Goal: Information Seeking & Learning: Learn about a topic

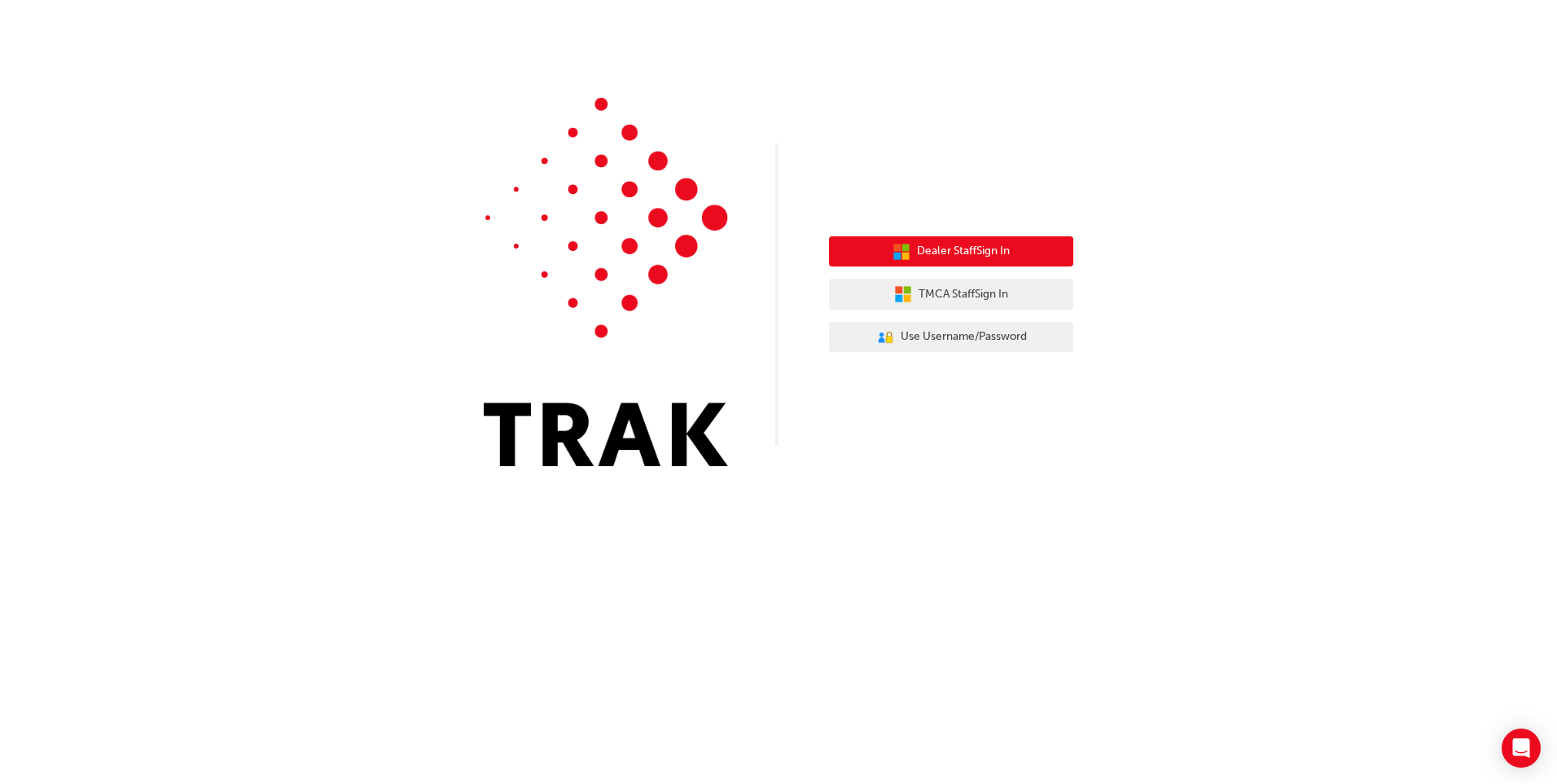
click at [980, 248] on span "Dealer Staff Sign In" at bounding box center [963, 251] width 93 height 18
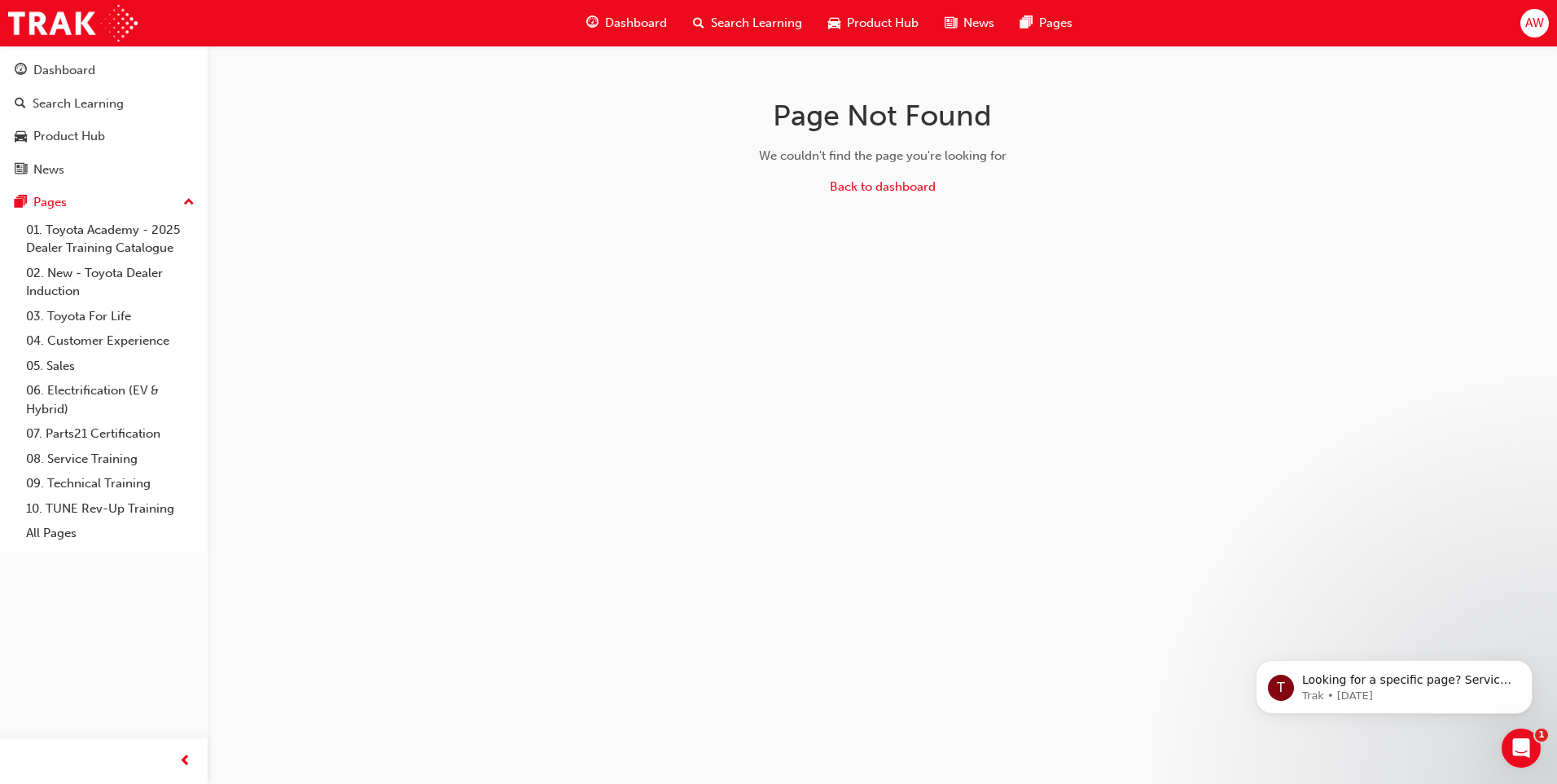
click at [632, 17] on span "Dashboard" at bounding box center [635, 23] width 62 height 18
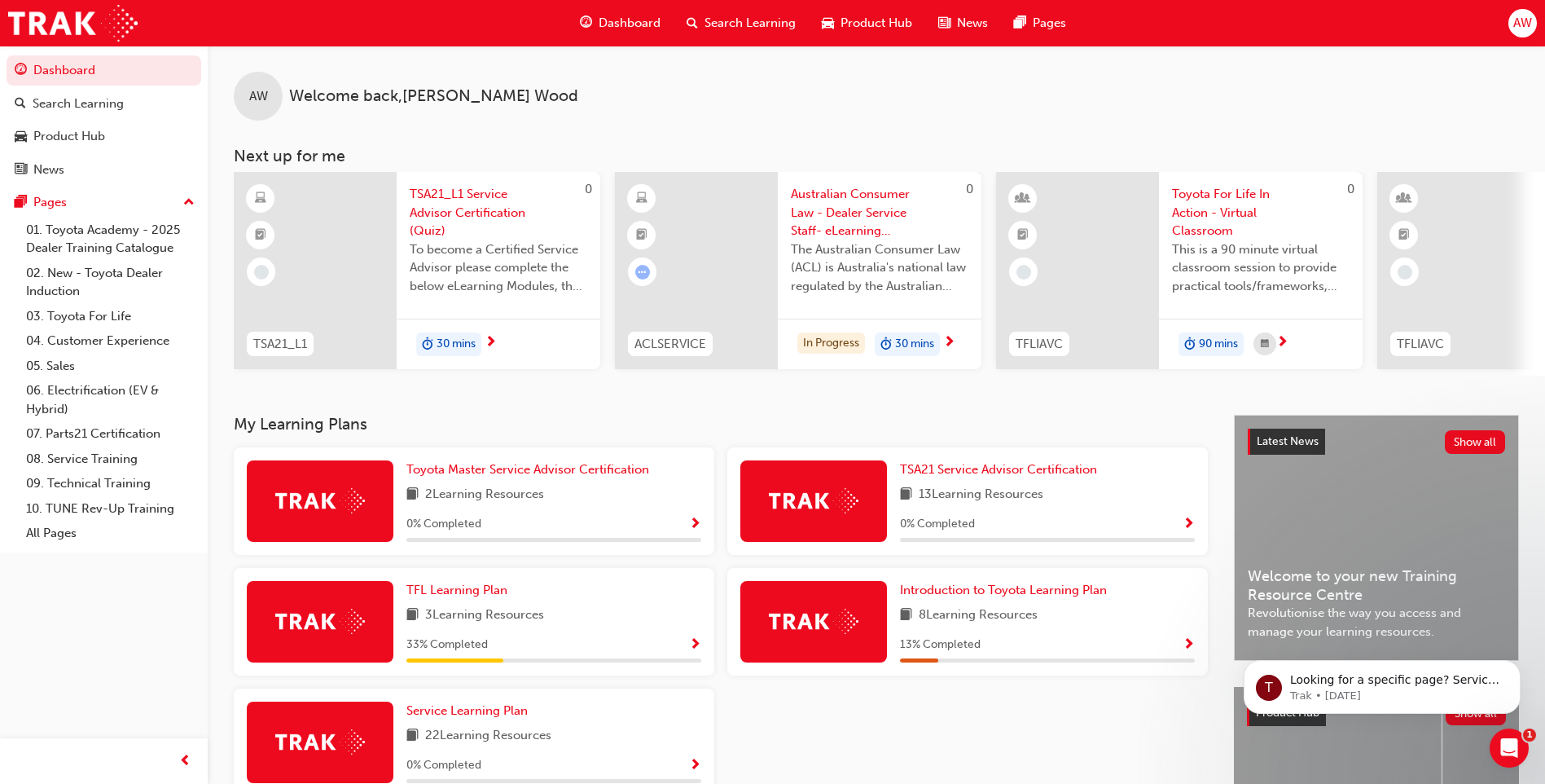
click at [879, 228] on span "Australian Consumer Law - Dealer Service Staff- eLearning Module" at bounding box center [879, 212] width 177 height 55
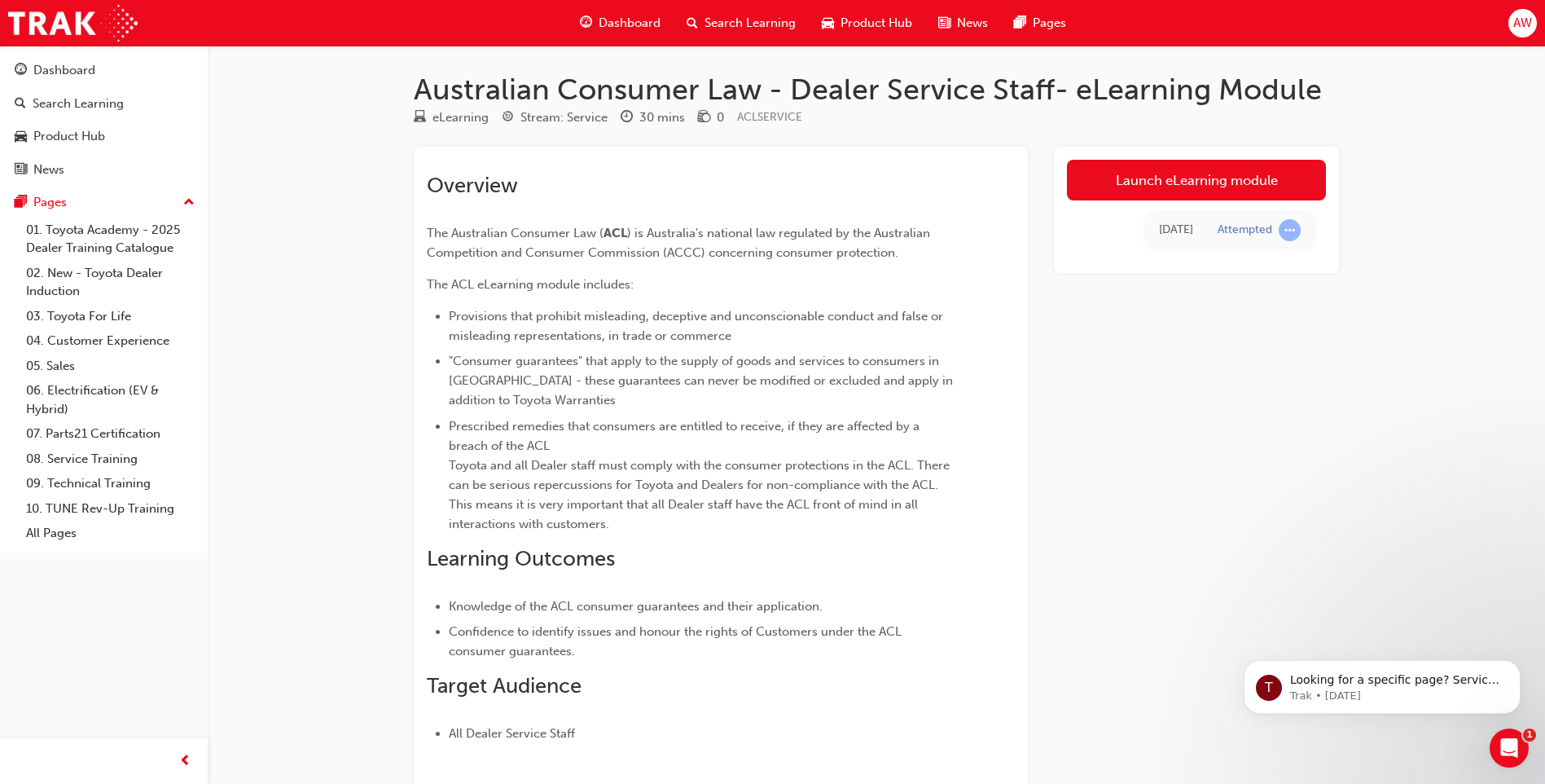
scroll to position [81, 0]
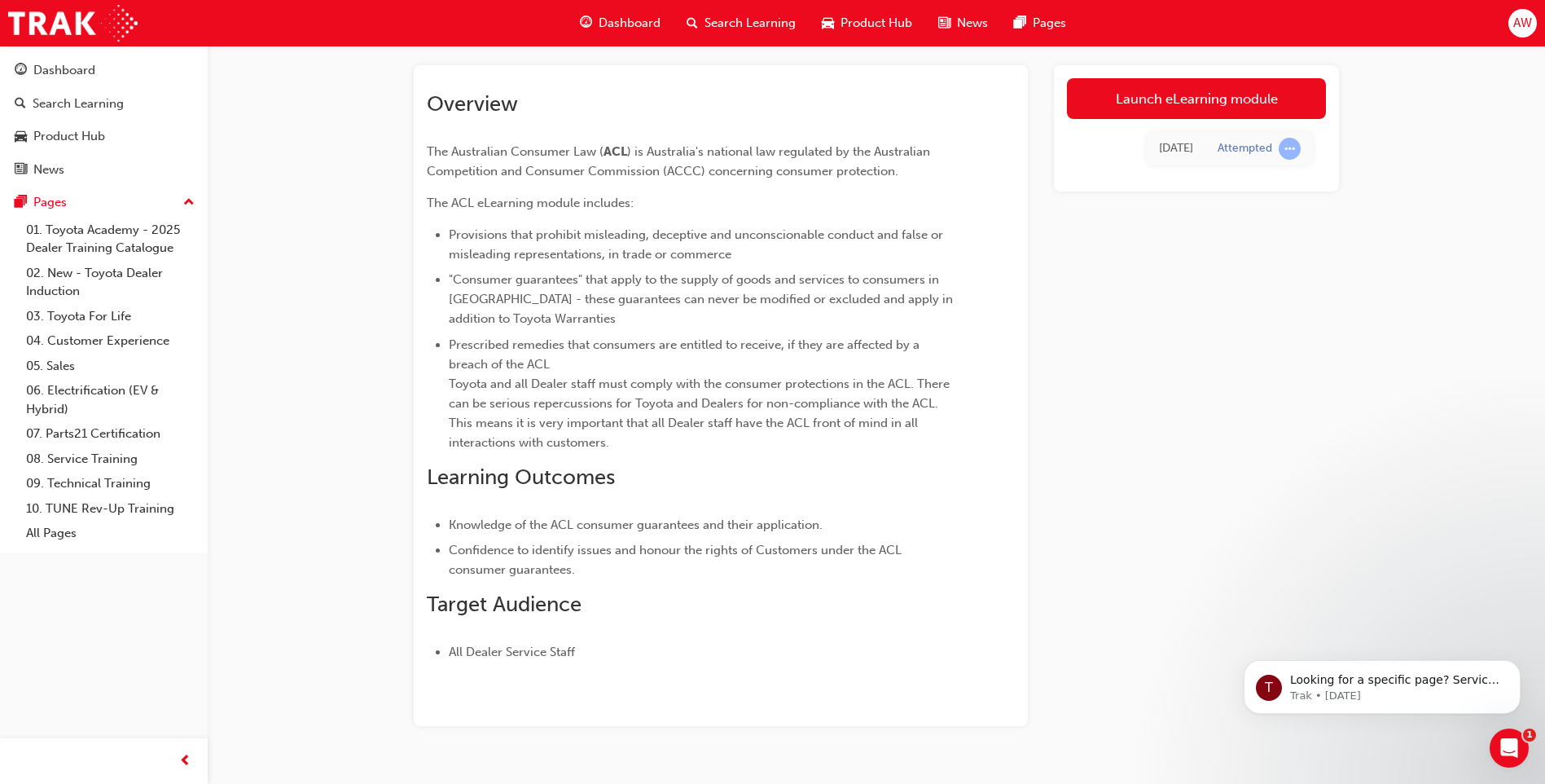
click at [791, 573] on li "Confidence to identify issues and honour the rights of Customers under the ACL …" at bounding box center [703, 560] width 508 height 39
click at [1156, 95] on link "Launch eLearning module" at bounding box center [1196, 99] width 259 height 41
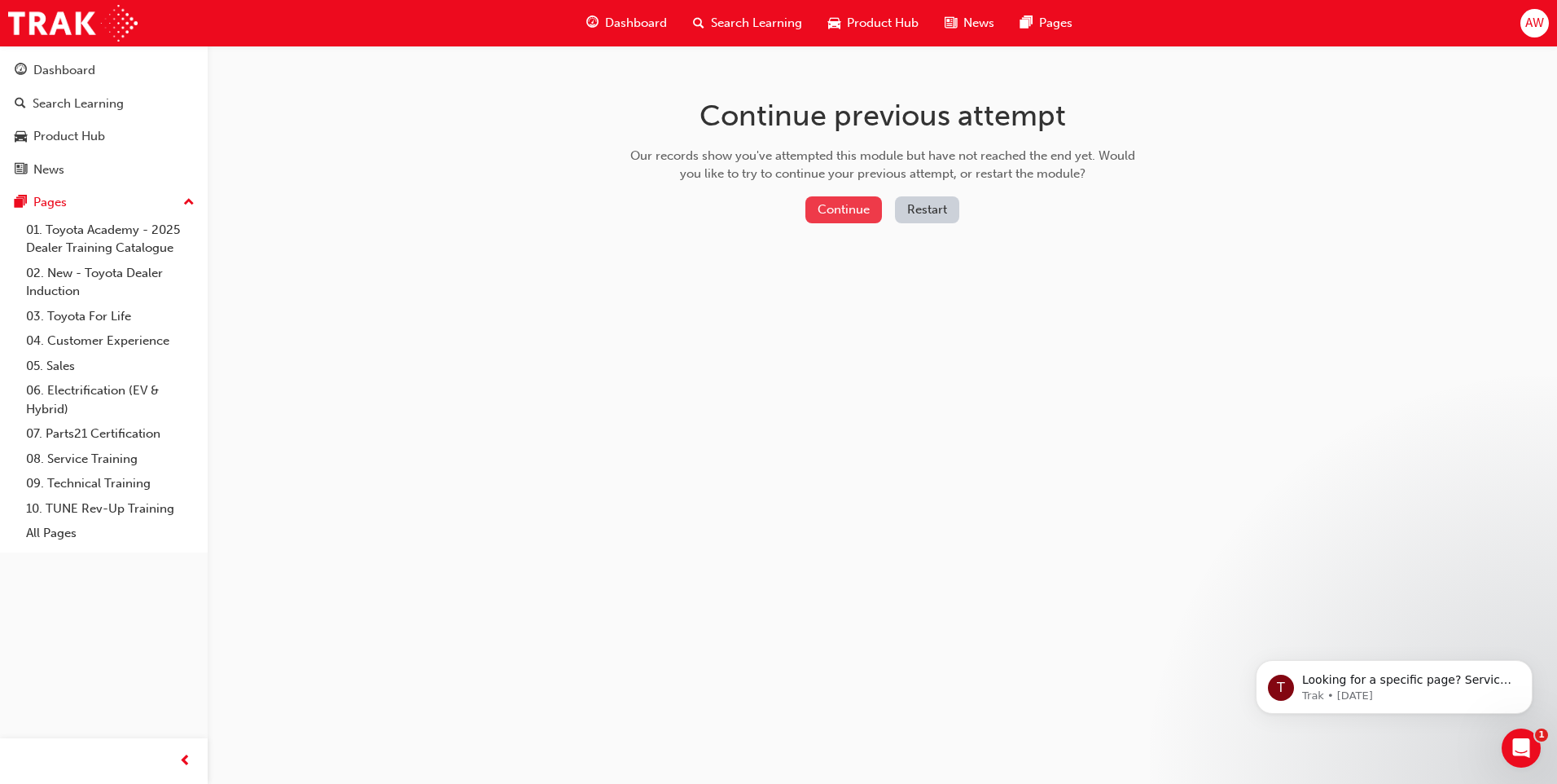
click at [847, 208] on button "Continue" at bounding box center [843, 210] width 77 height 27
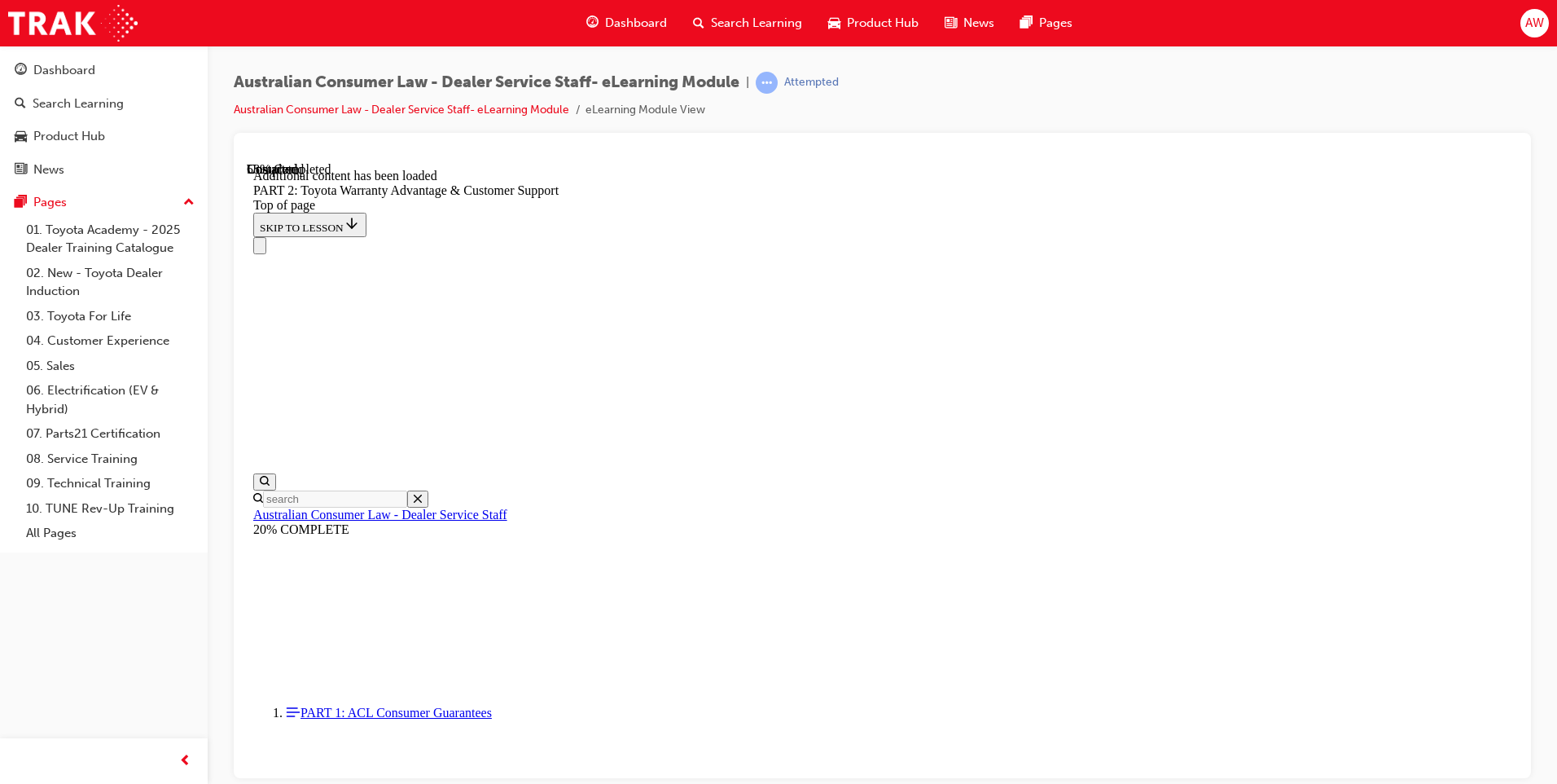
scroll to position [1028, 0]
click button "CONTINUE"
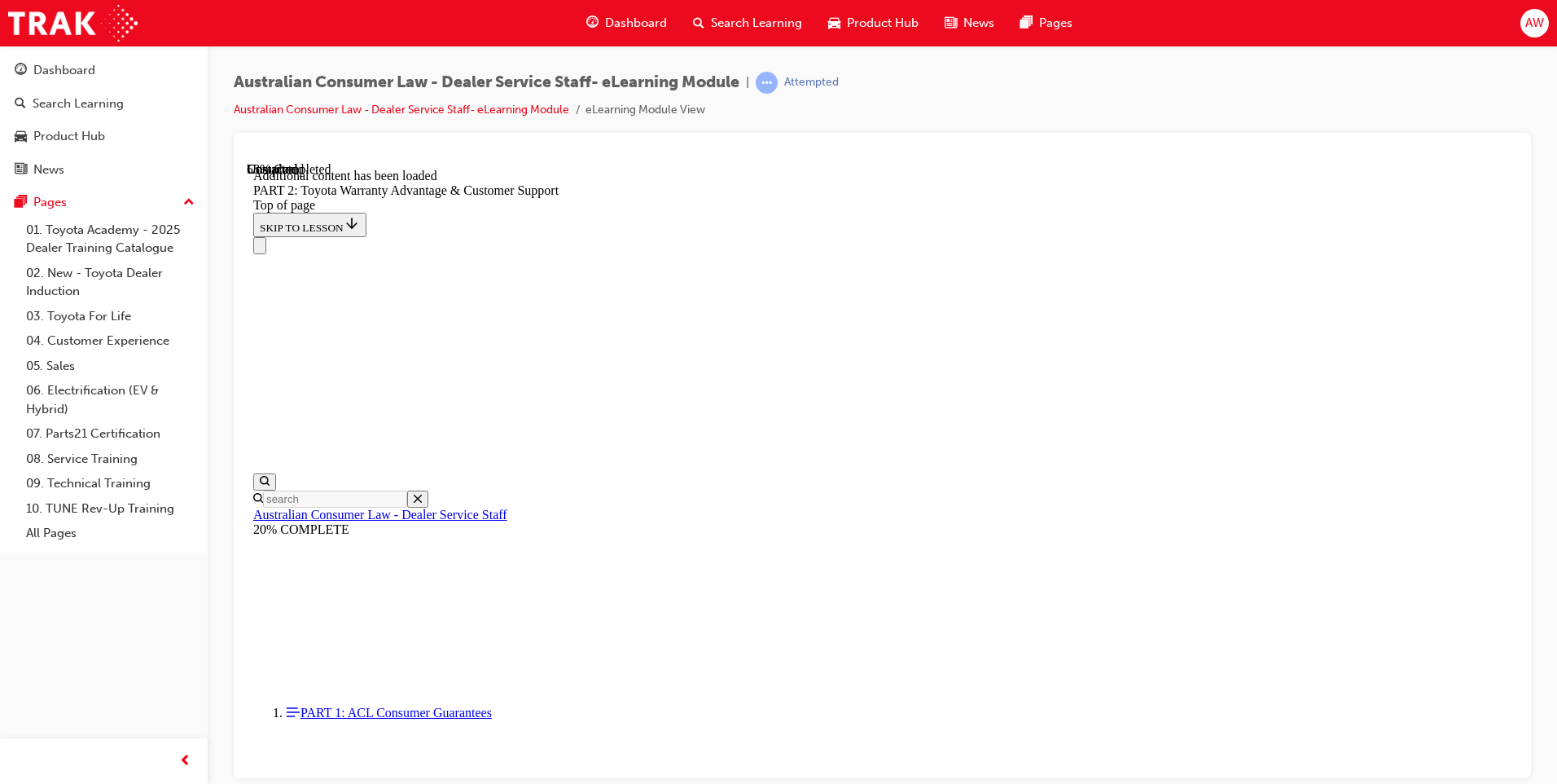
click button "CONTINUE"
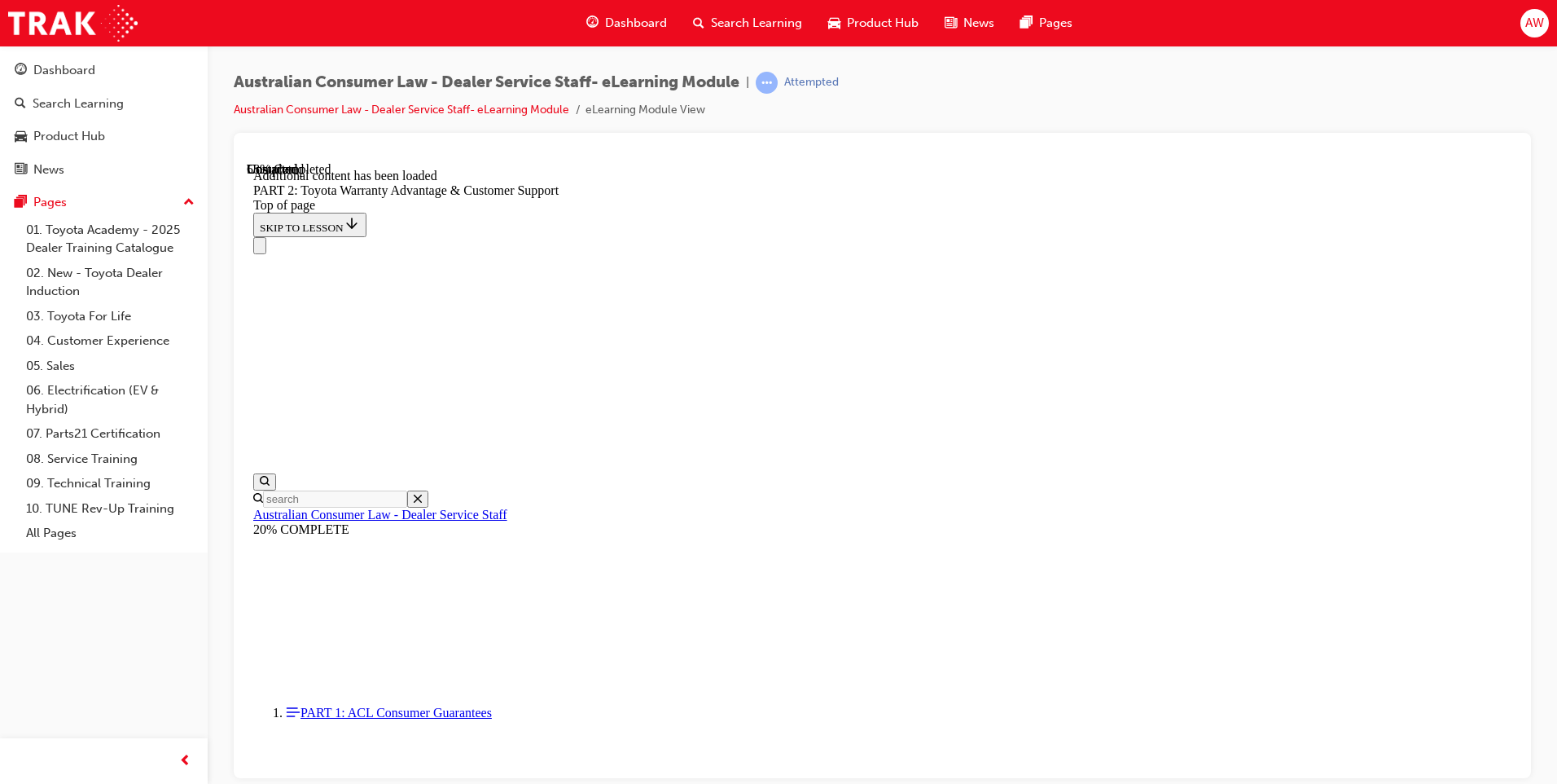
click button "CONTINUE"
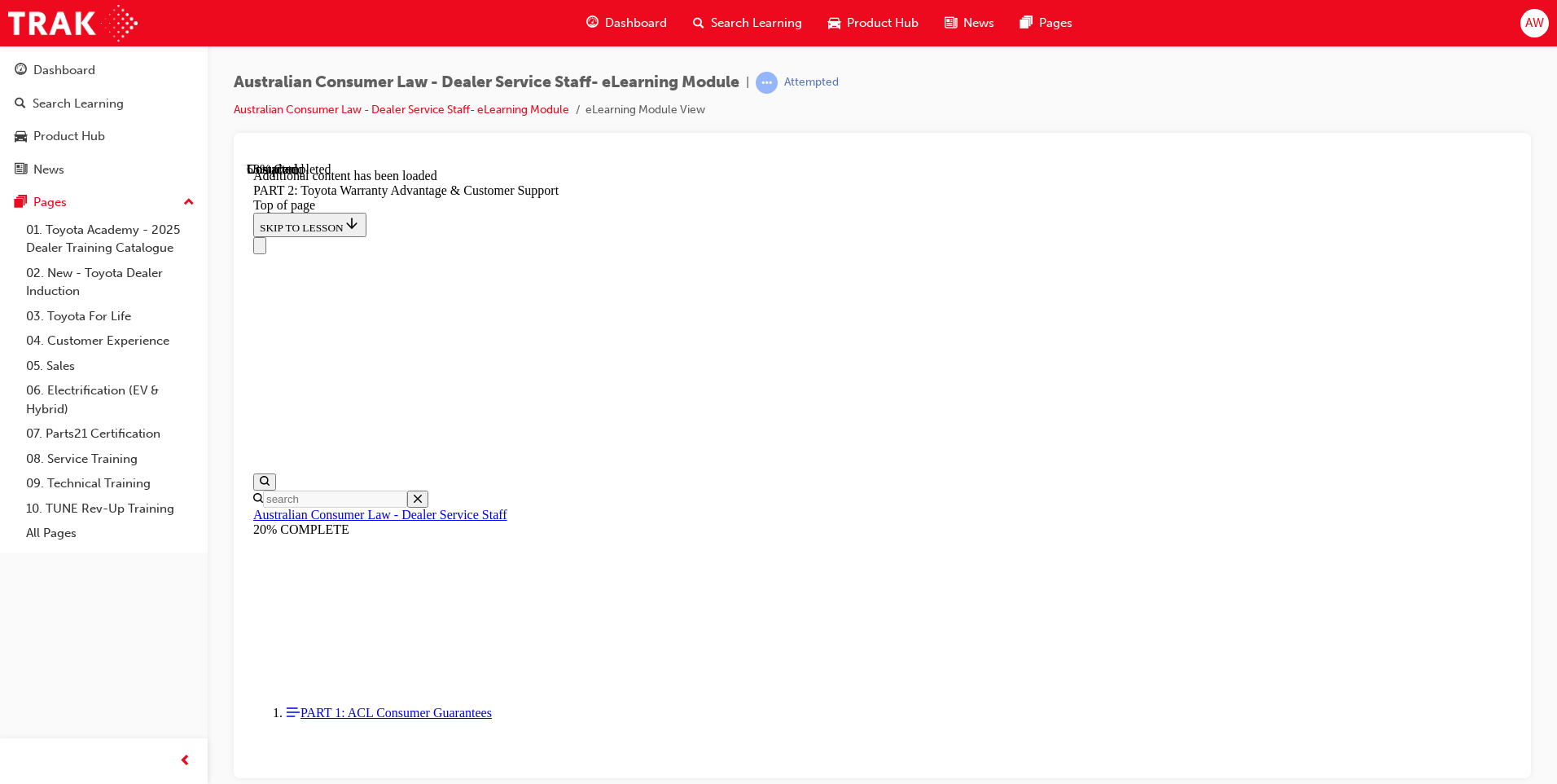
click button "CONTINUE"
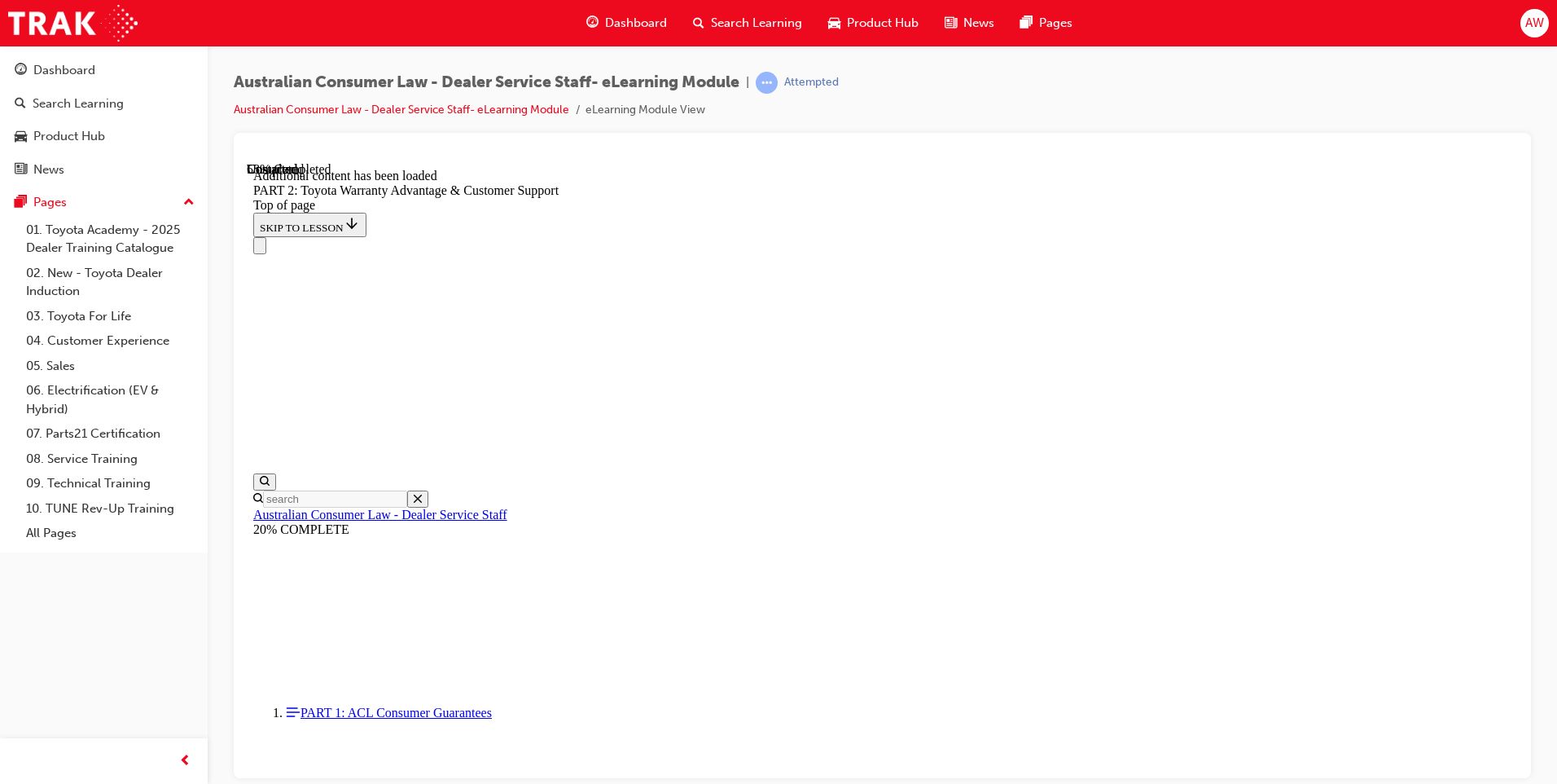
click button "CONTINUE"
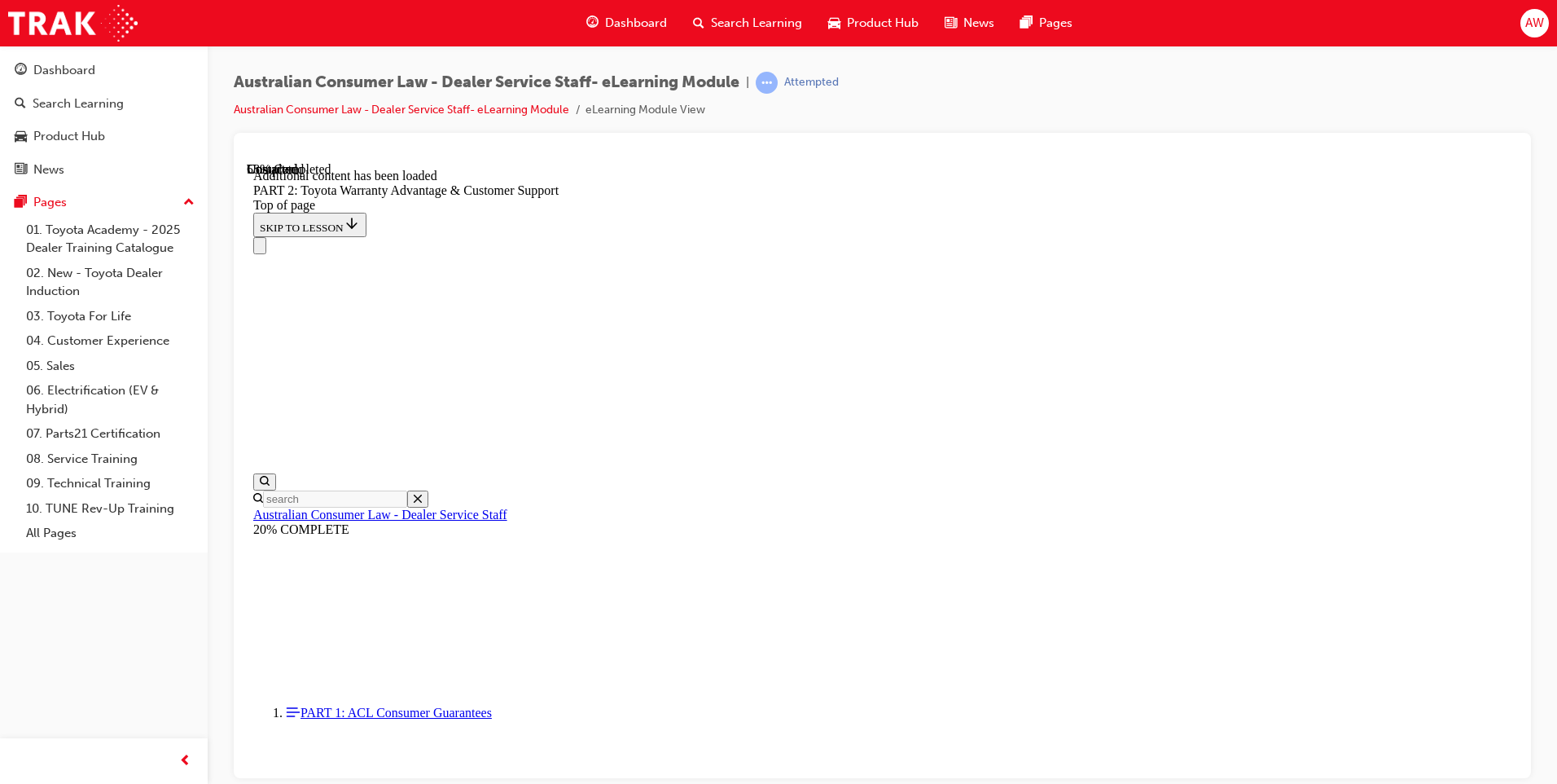
click button "CONTINUE"
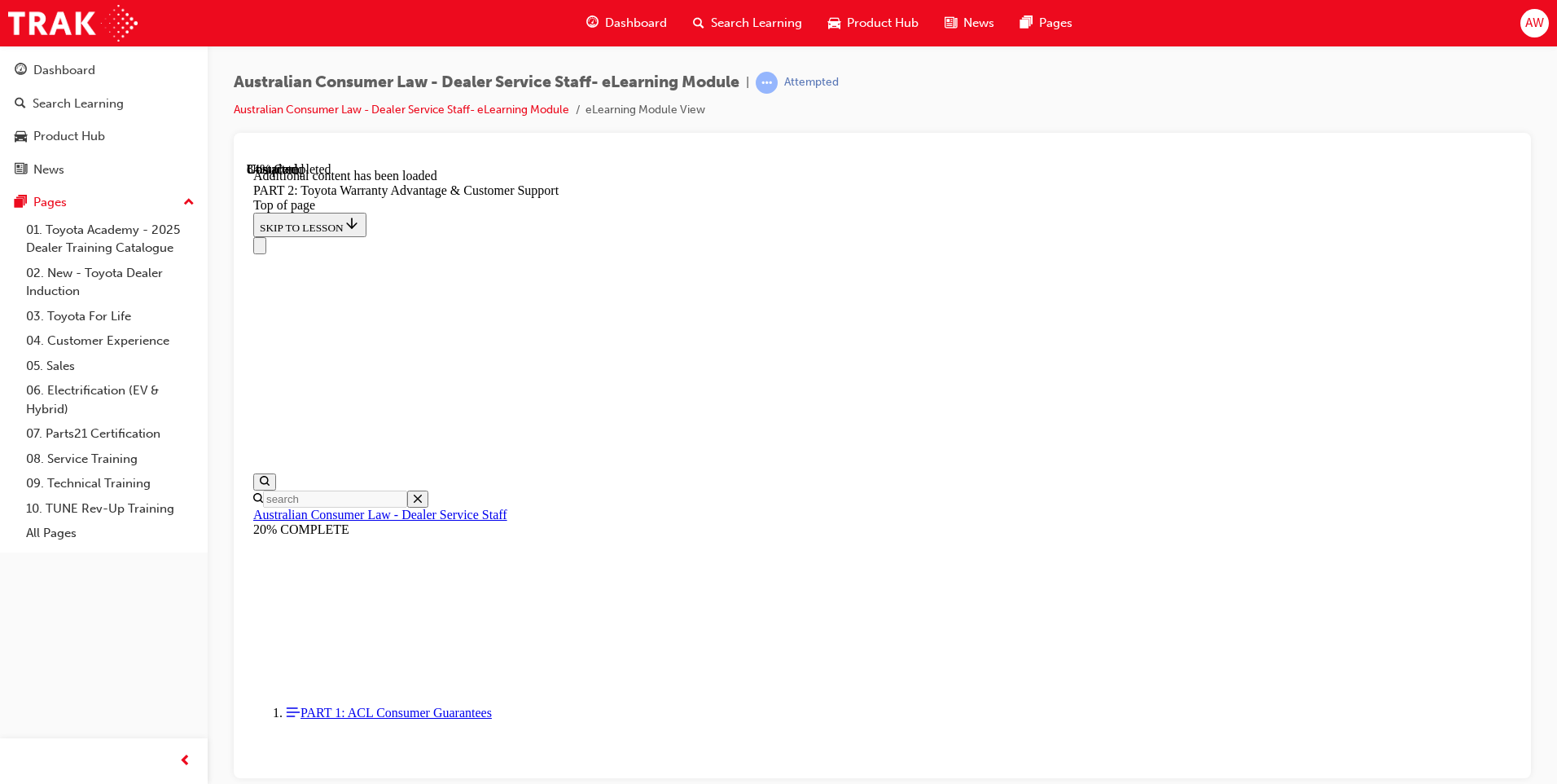
scroll to position [5978, 0]
click div "START OVER"
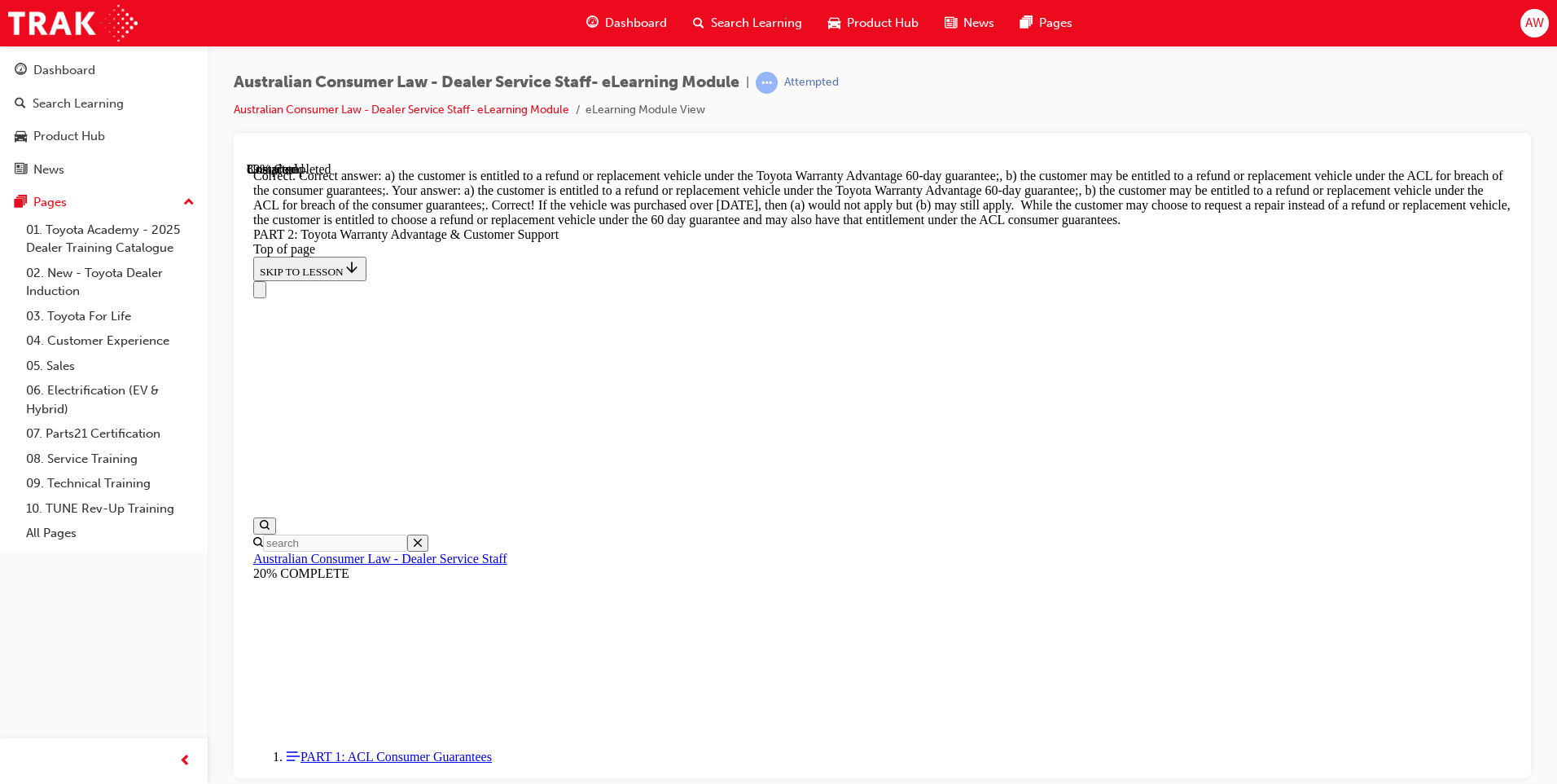
scroll to position [6369, 0]
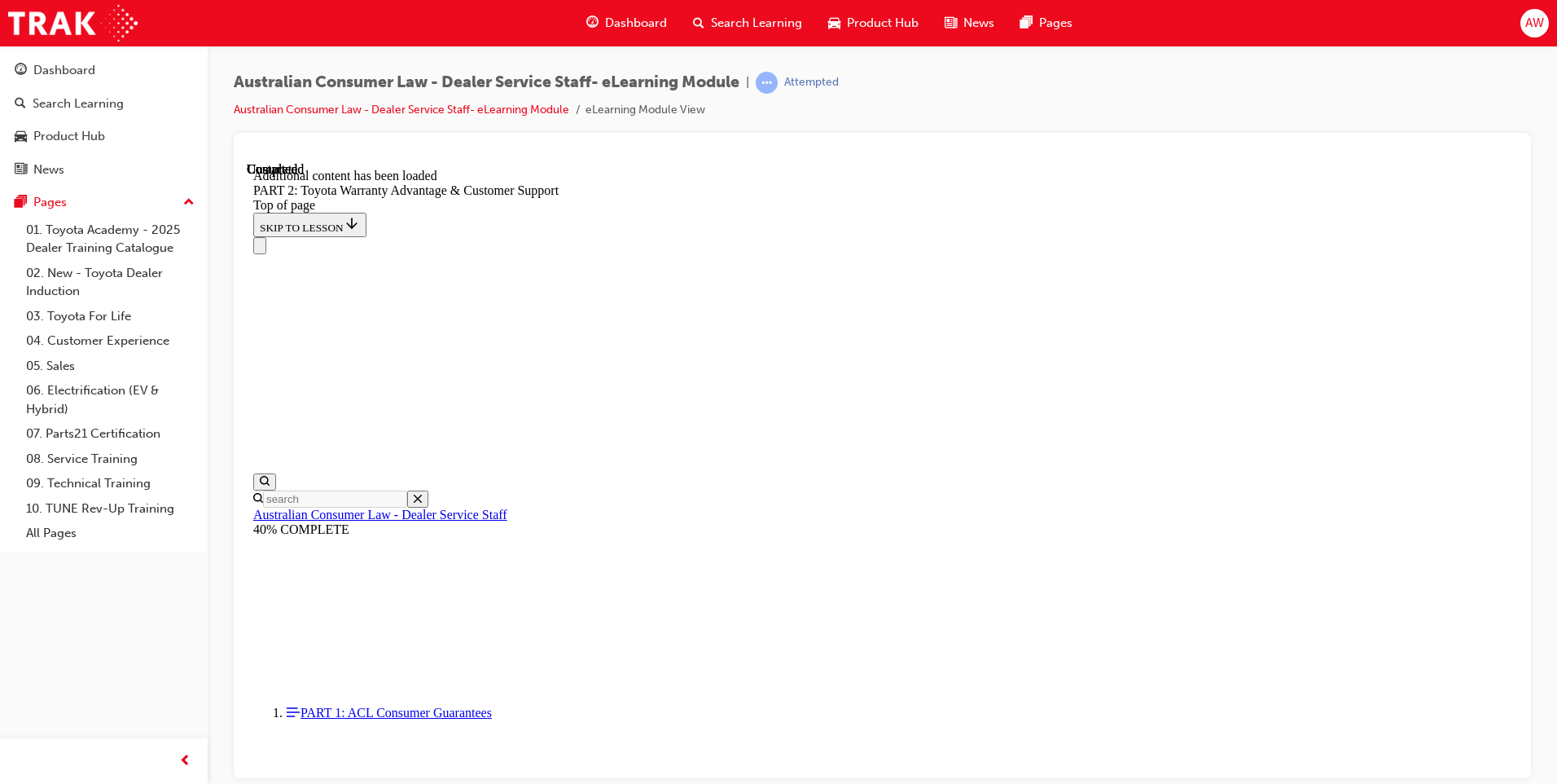
scroll to position [6748, 0]
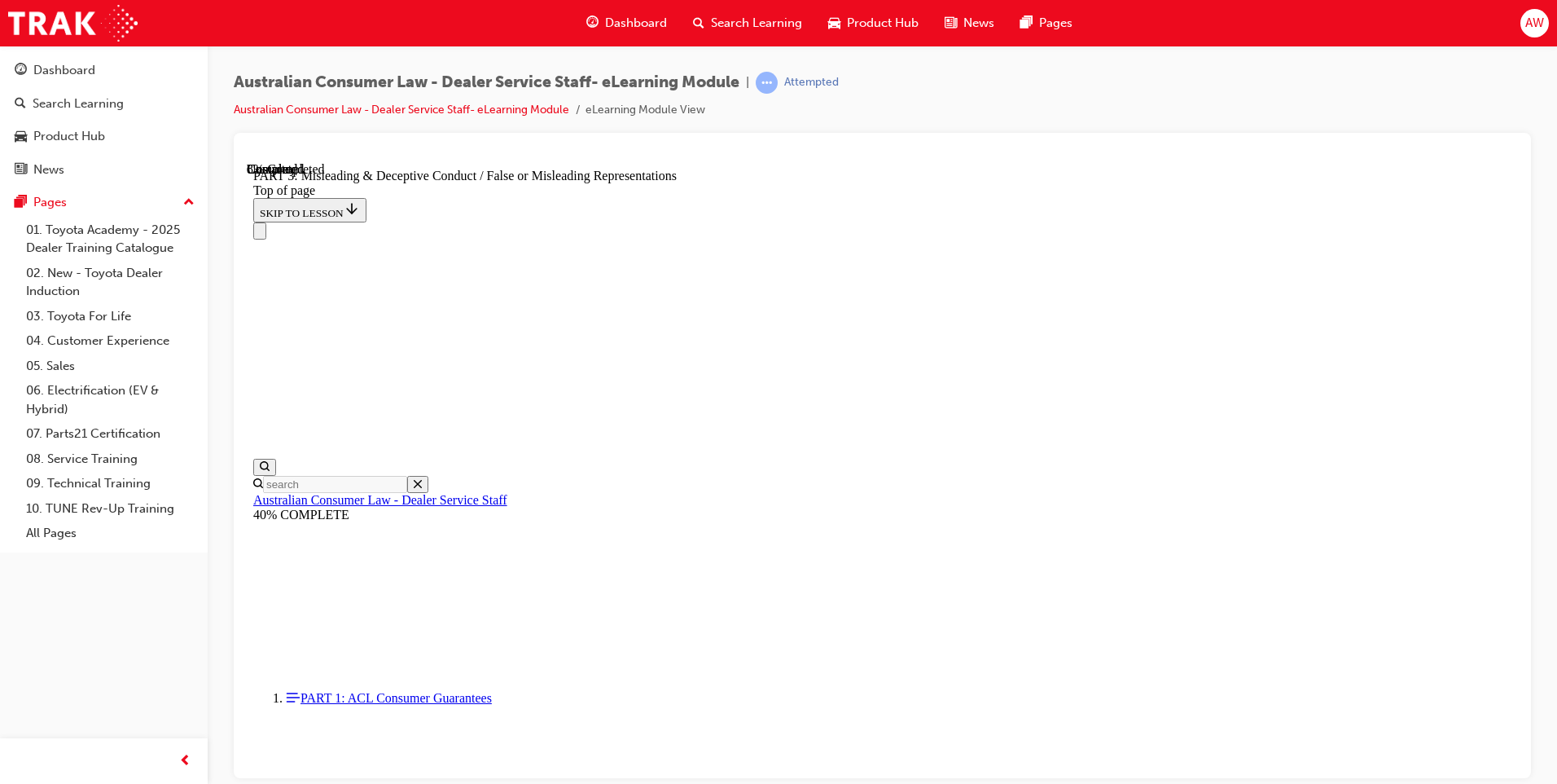
scroll to position [1109, 0]
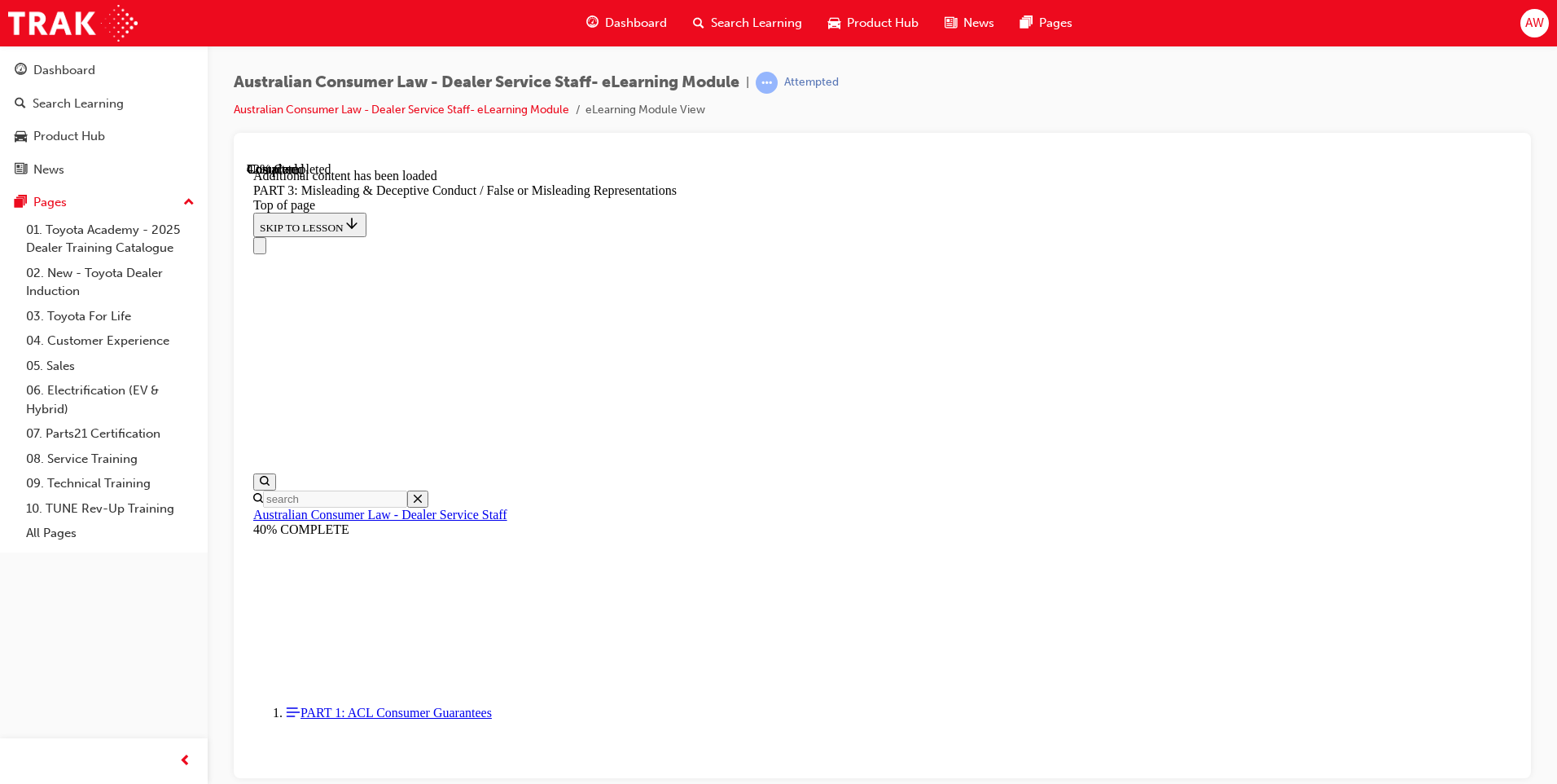
scroll to position [3721, 0]
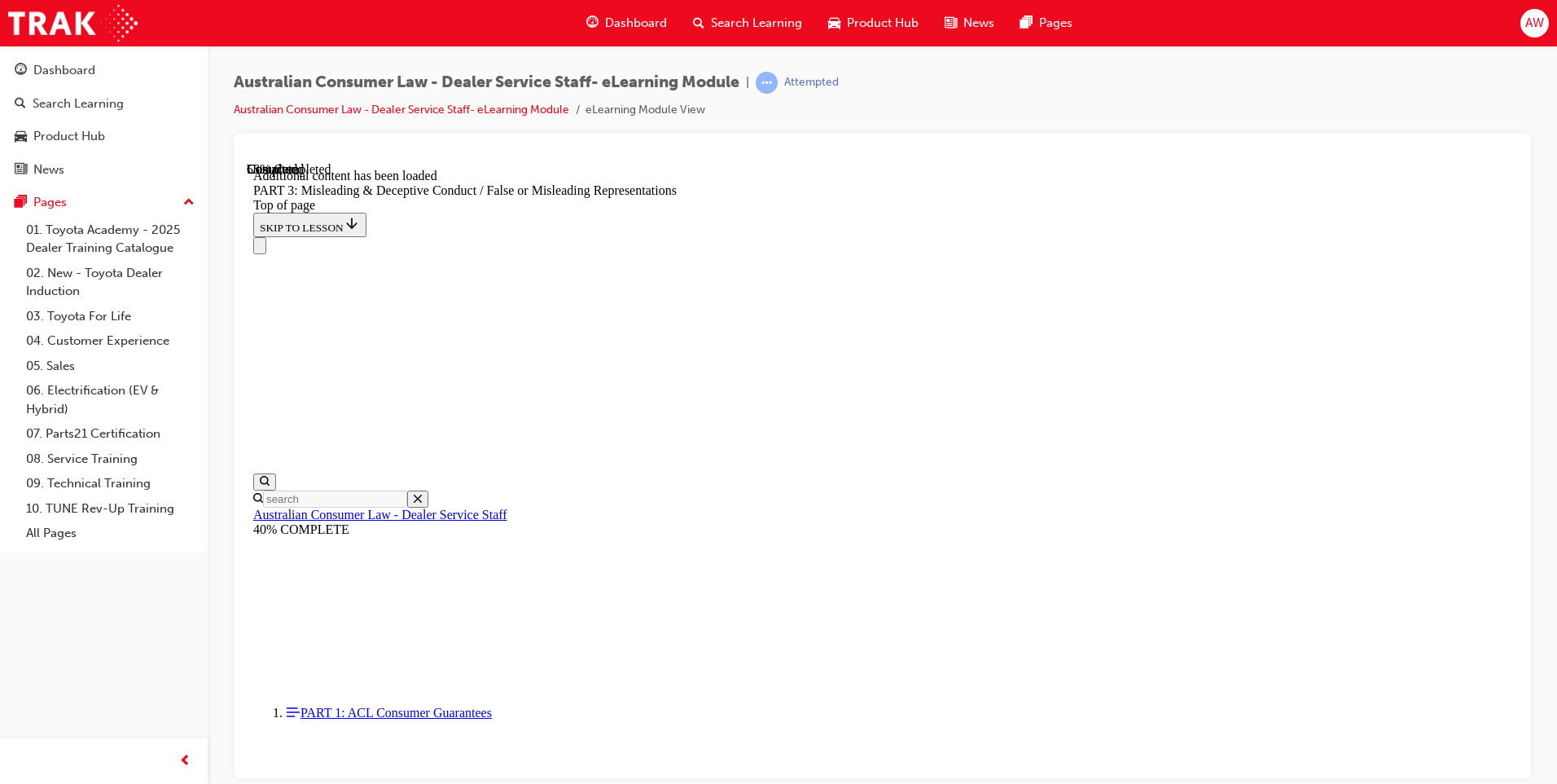
scroll to position [4722, 0]
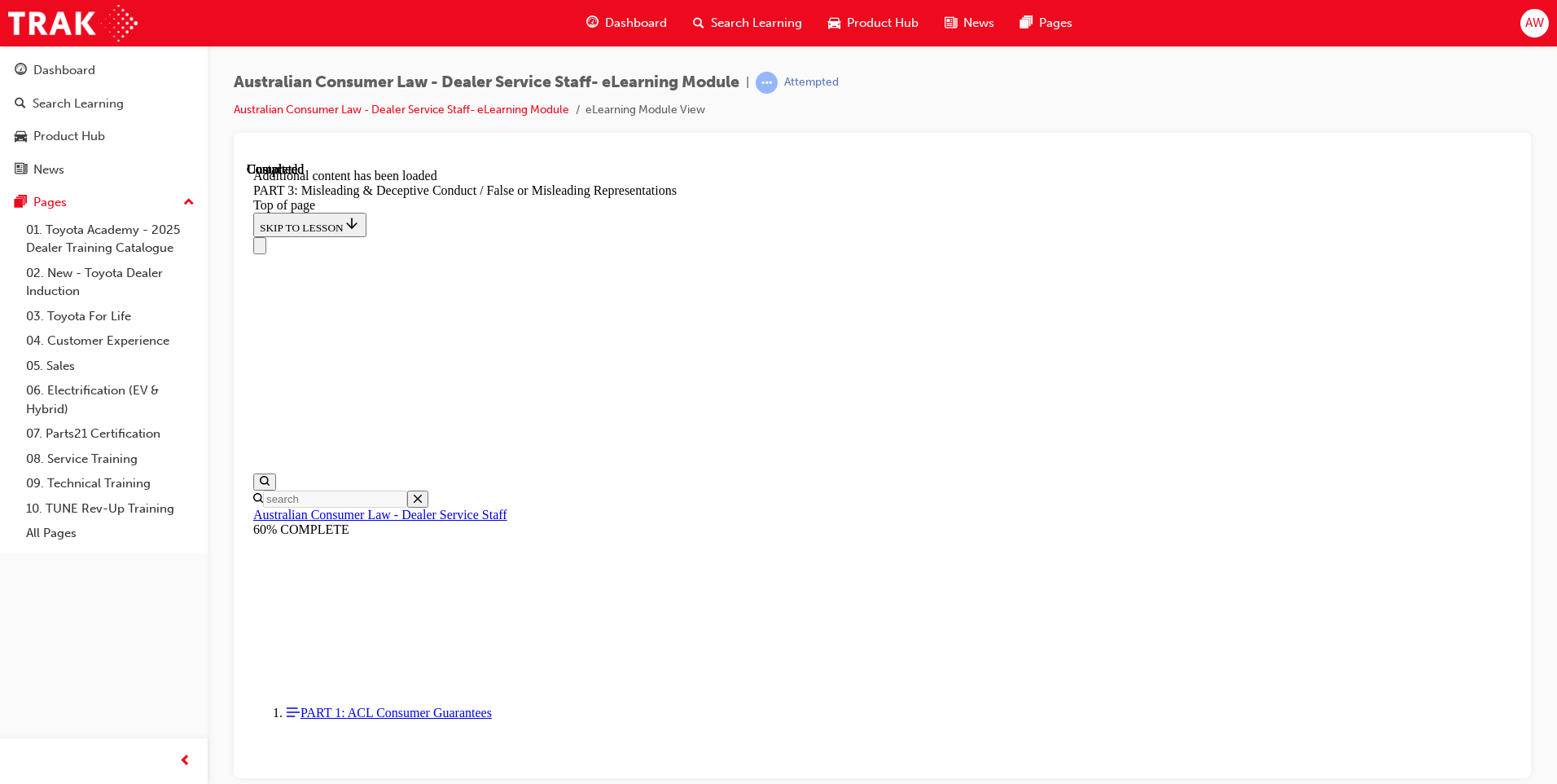
scroll to position [6698, 0]
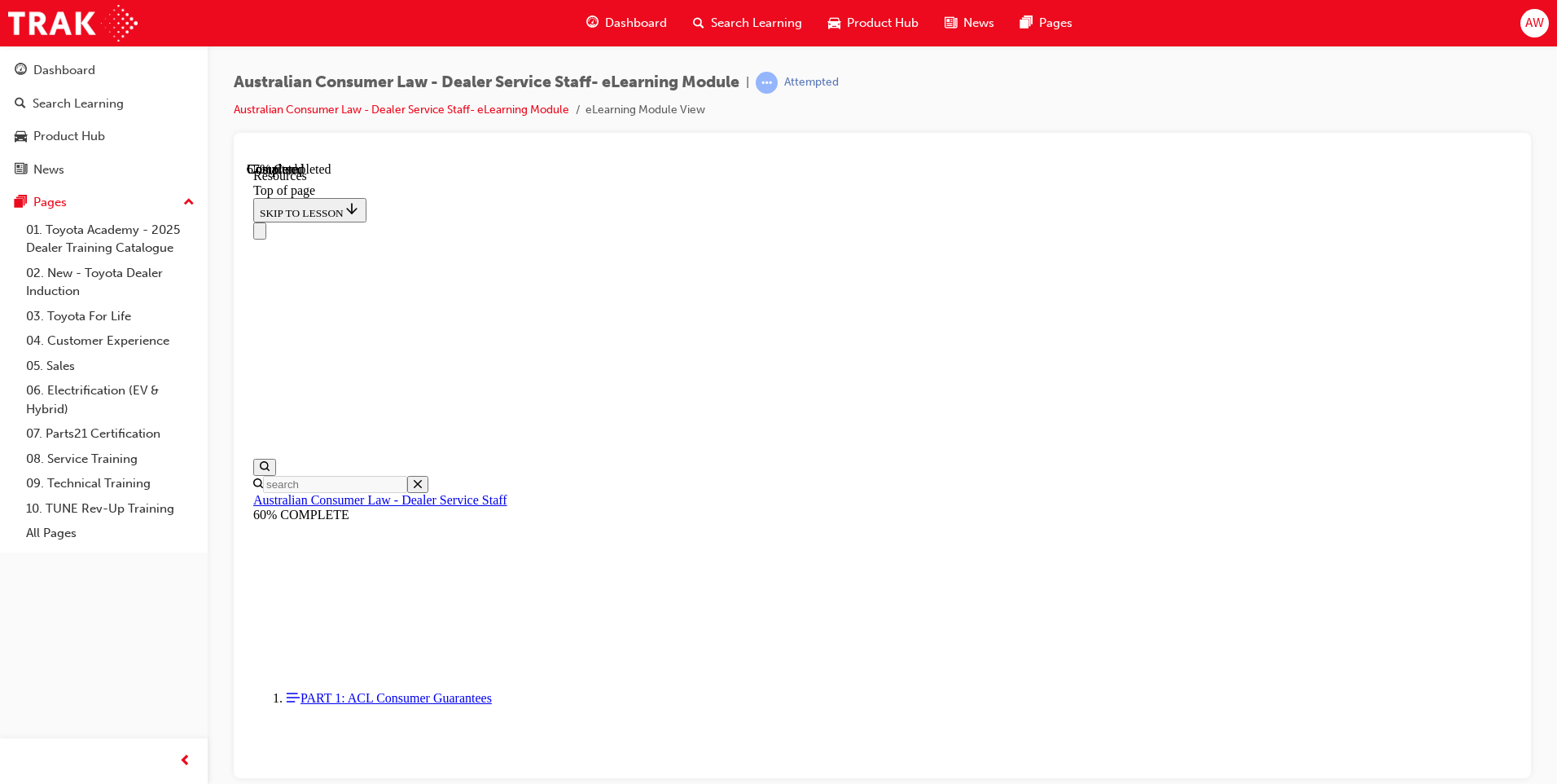
scroll to position [745, 0]
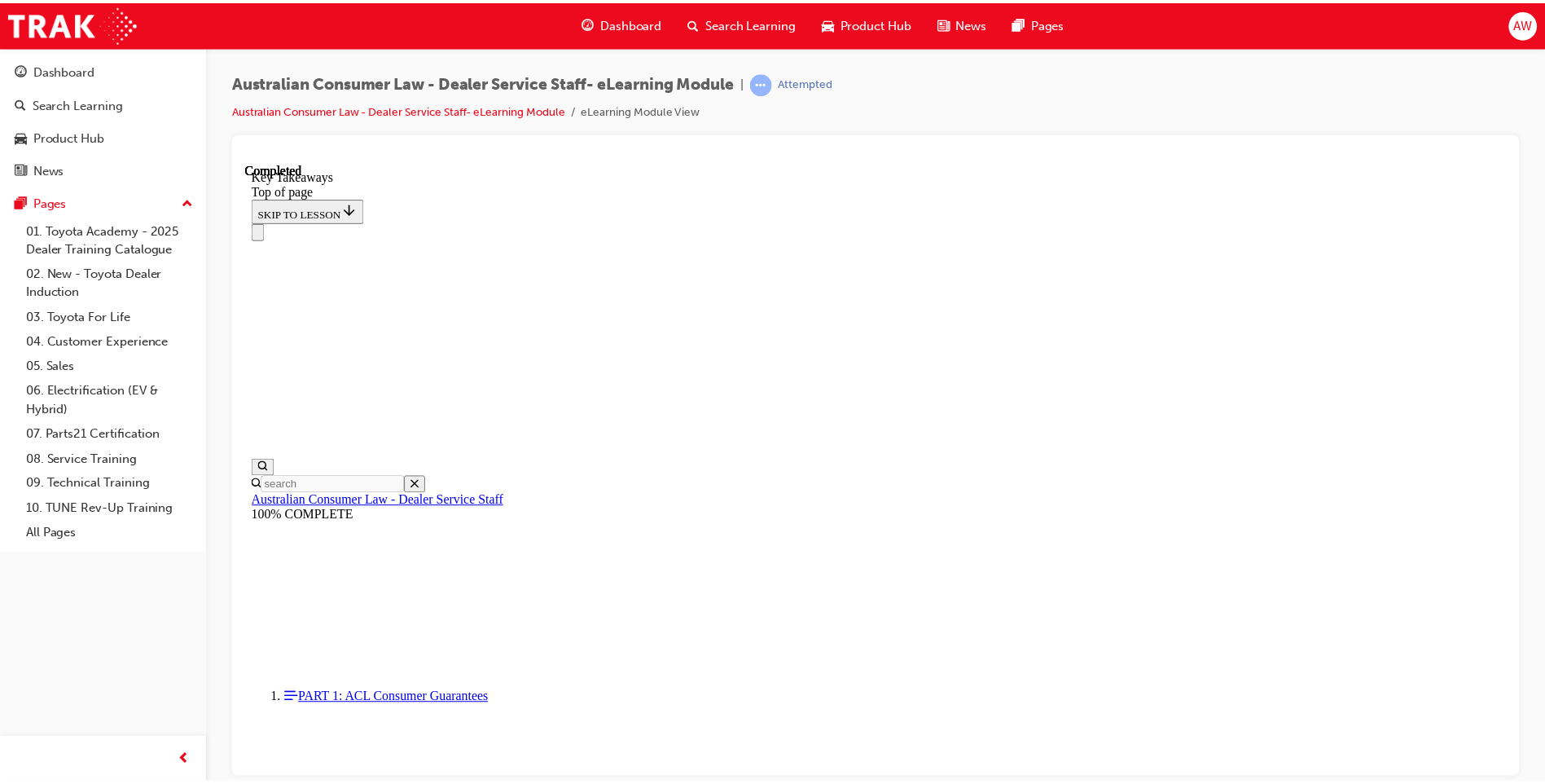
scroll to position [335, 0]
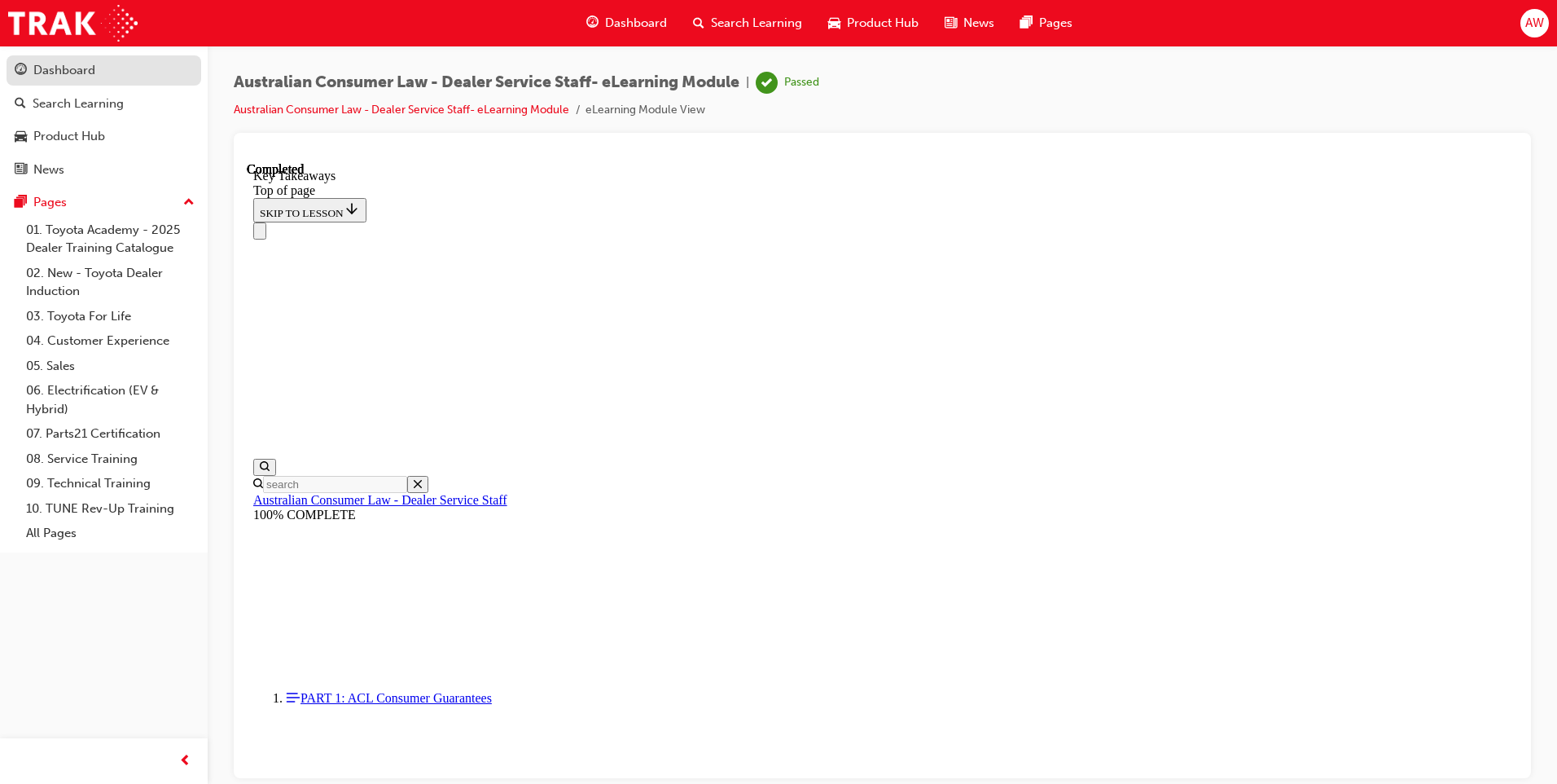
click at [139, 76] on div "Dashboard" at bounding box center [103, 70] width 178 height 20
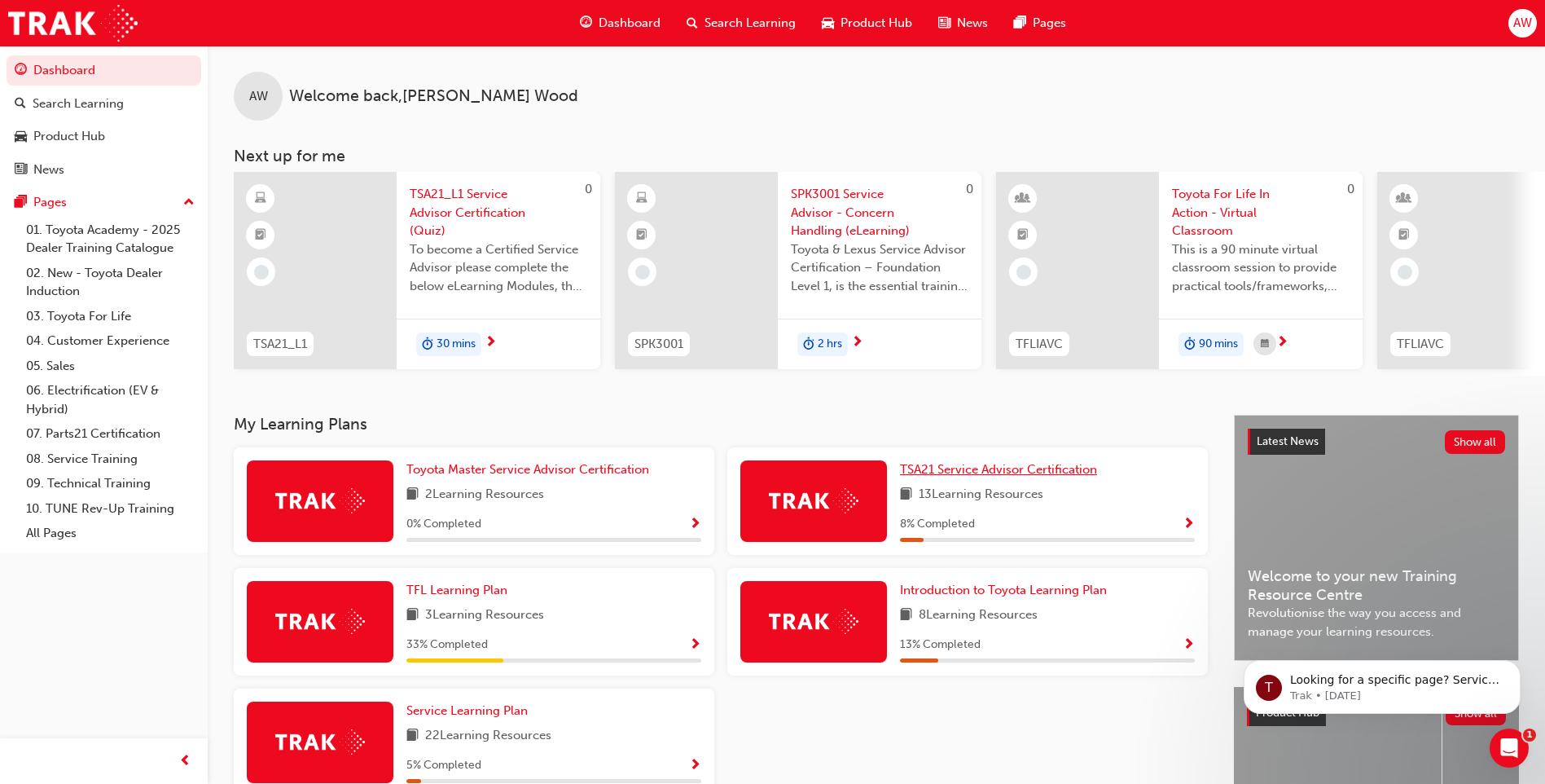
click at [1030, 476] on span "TSA21 Service Advisor Certification" at bounding box center [998, 469] width 197 height 15
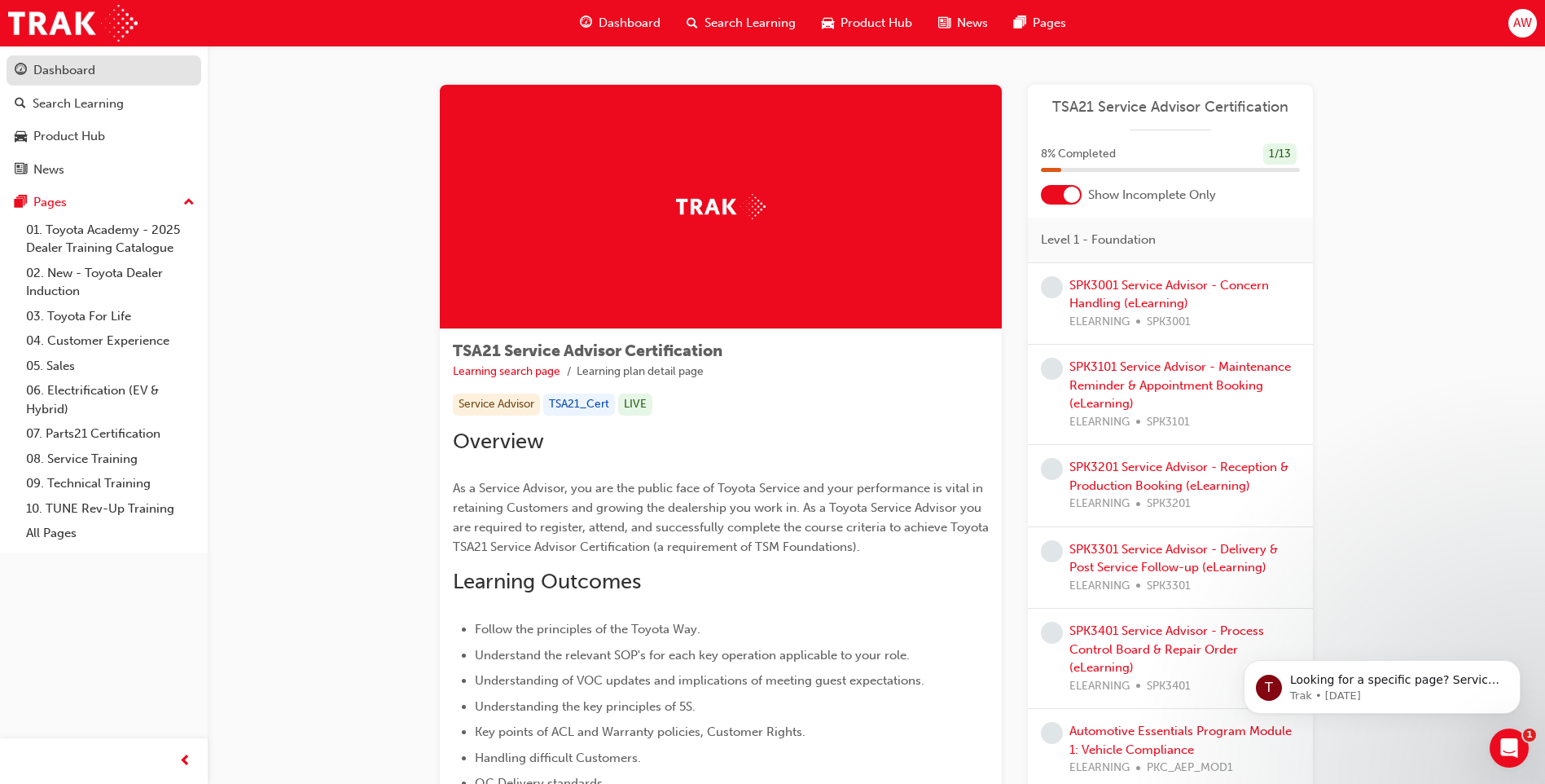
click at [47, 76] on div "Dashboard" at bounding box center [64, 70] width 62 height 18
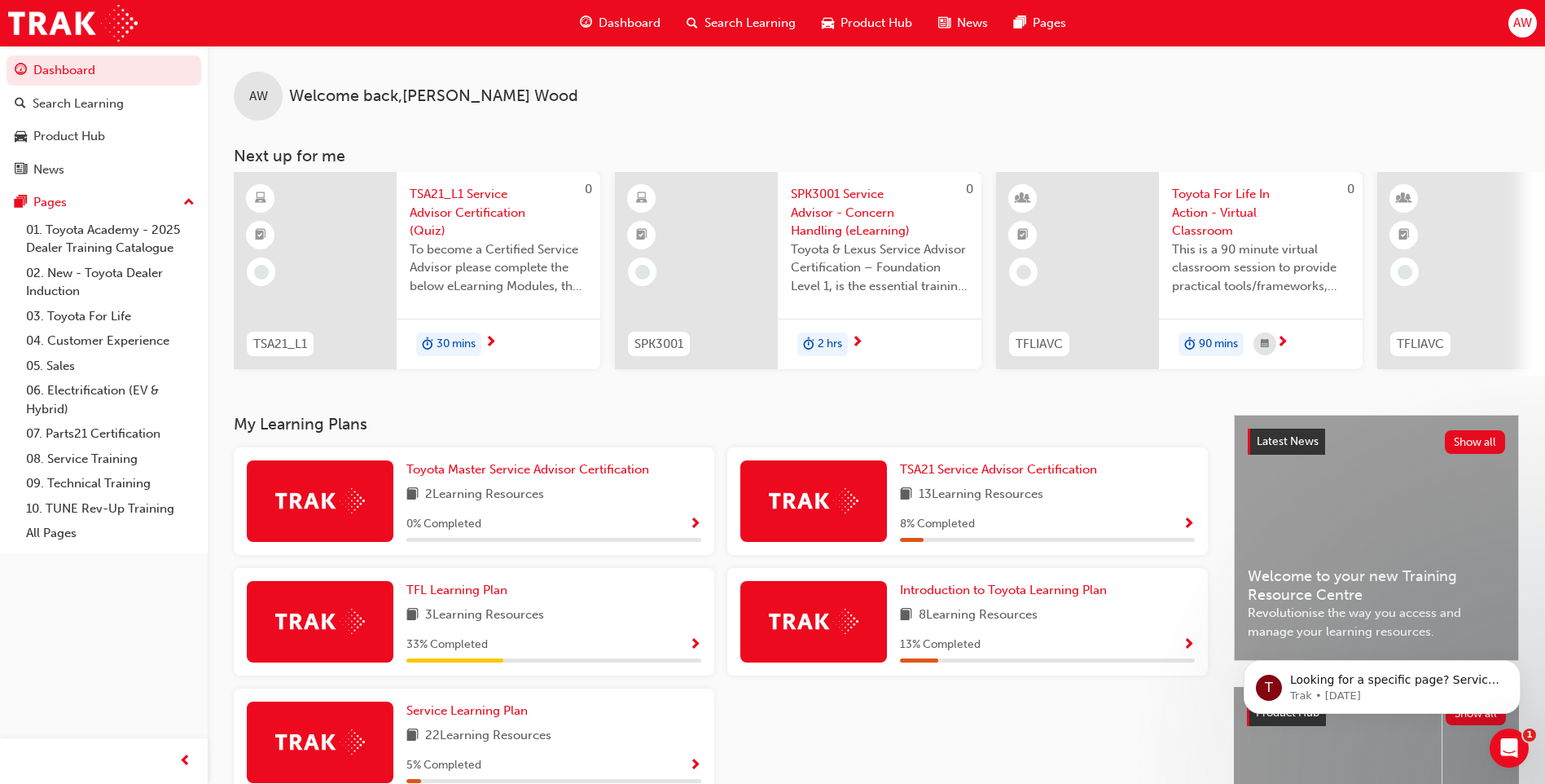
click at [1534, 259] on div at bounding box center [1459, 270] width 163 height 197
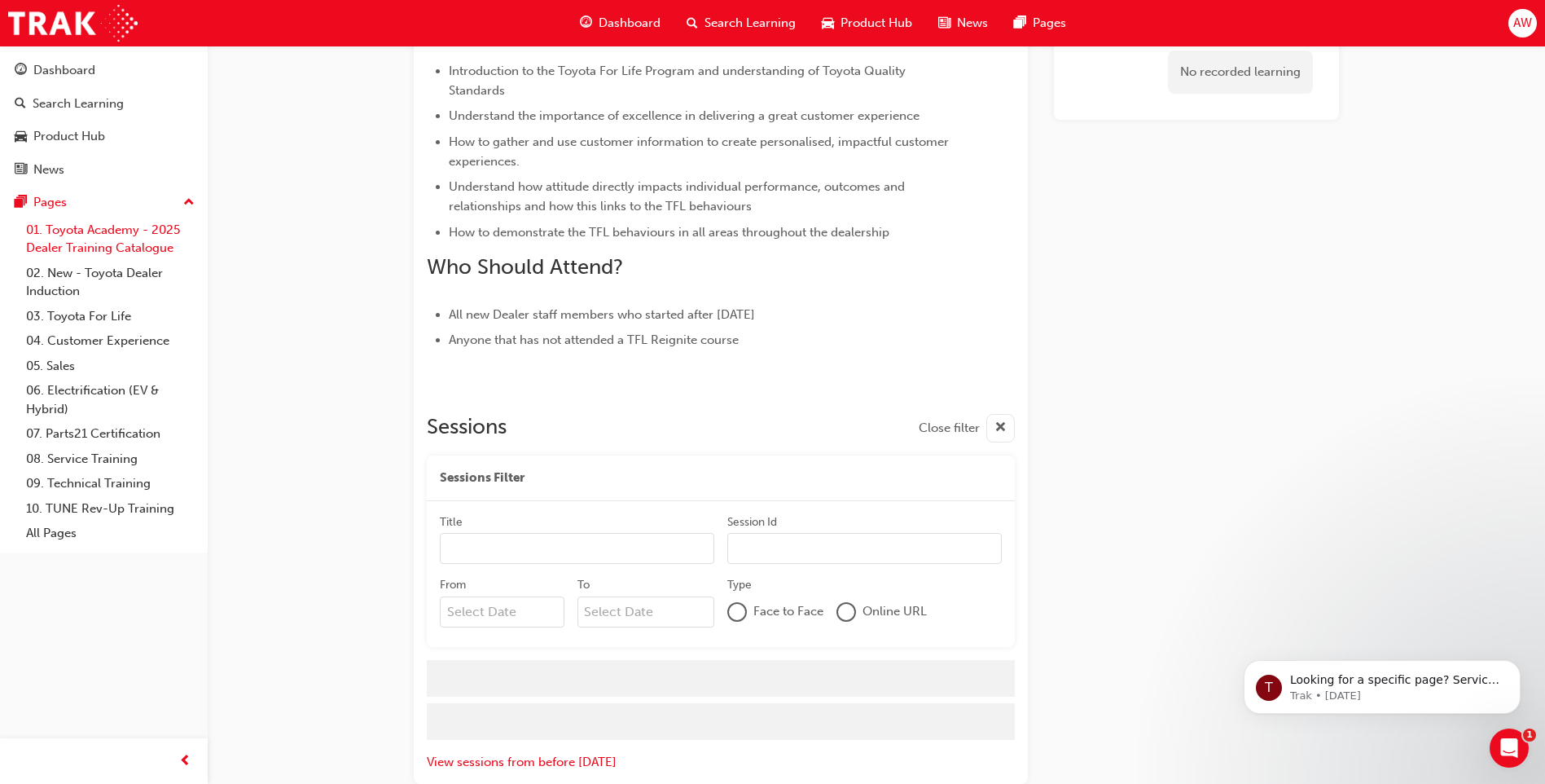
scroll to position [638, 0]
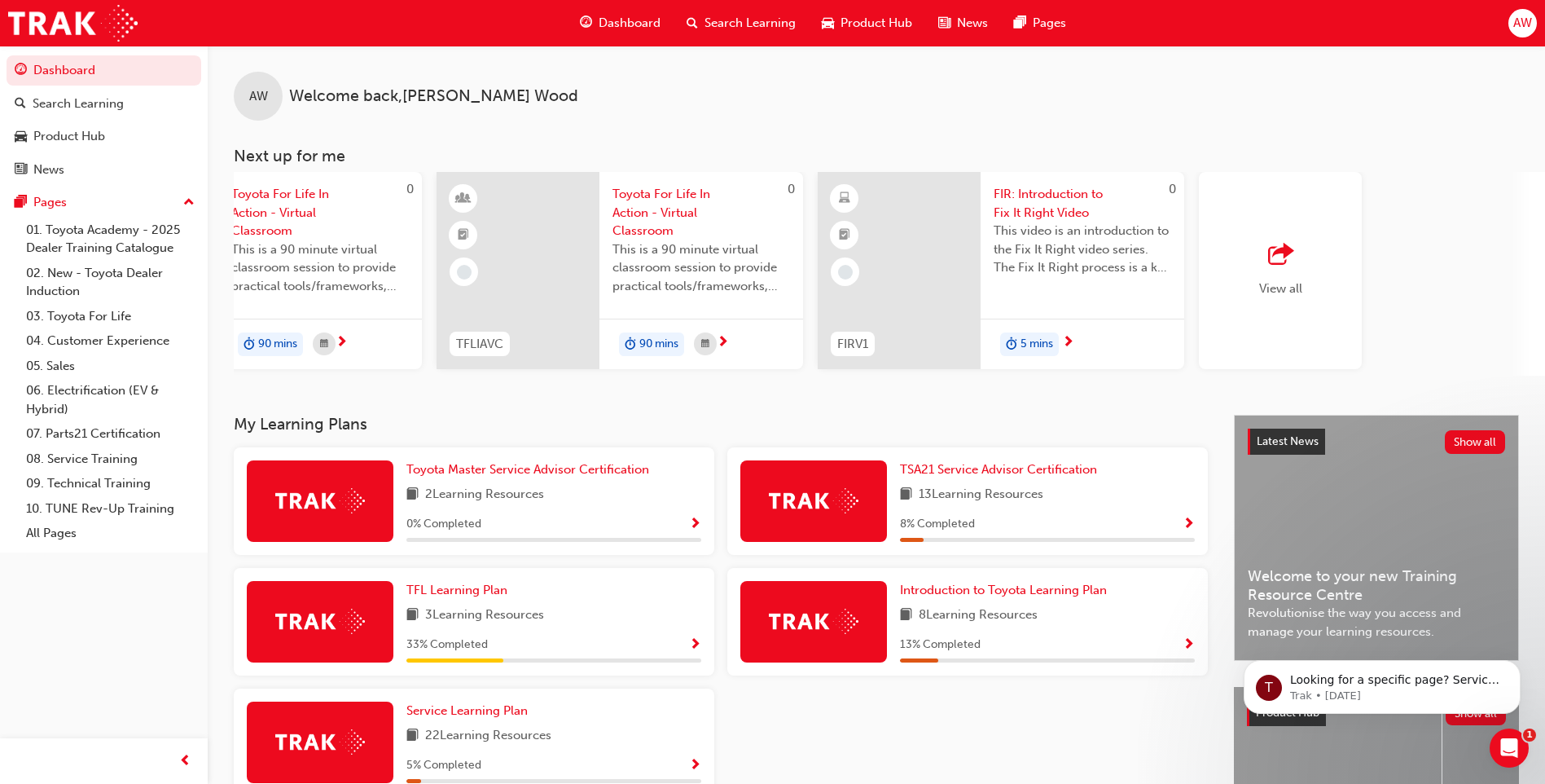
scroll to position [0, 973]
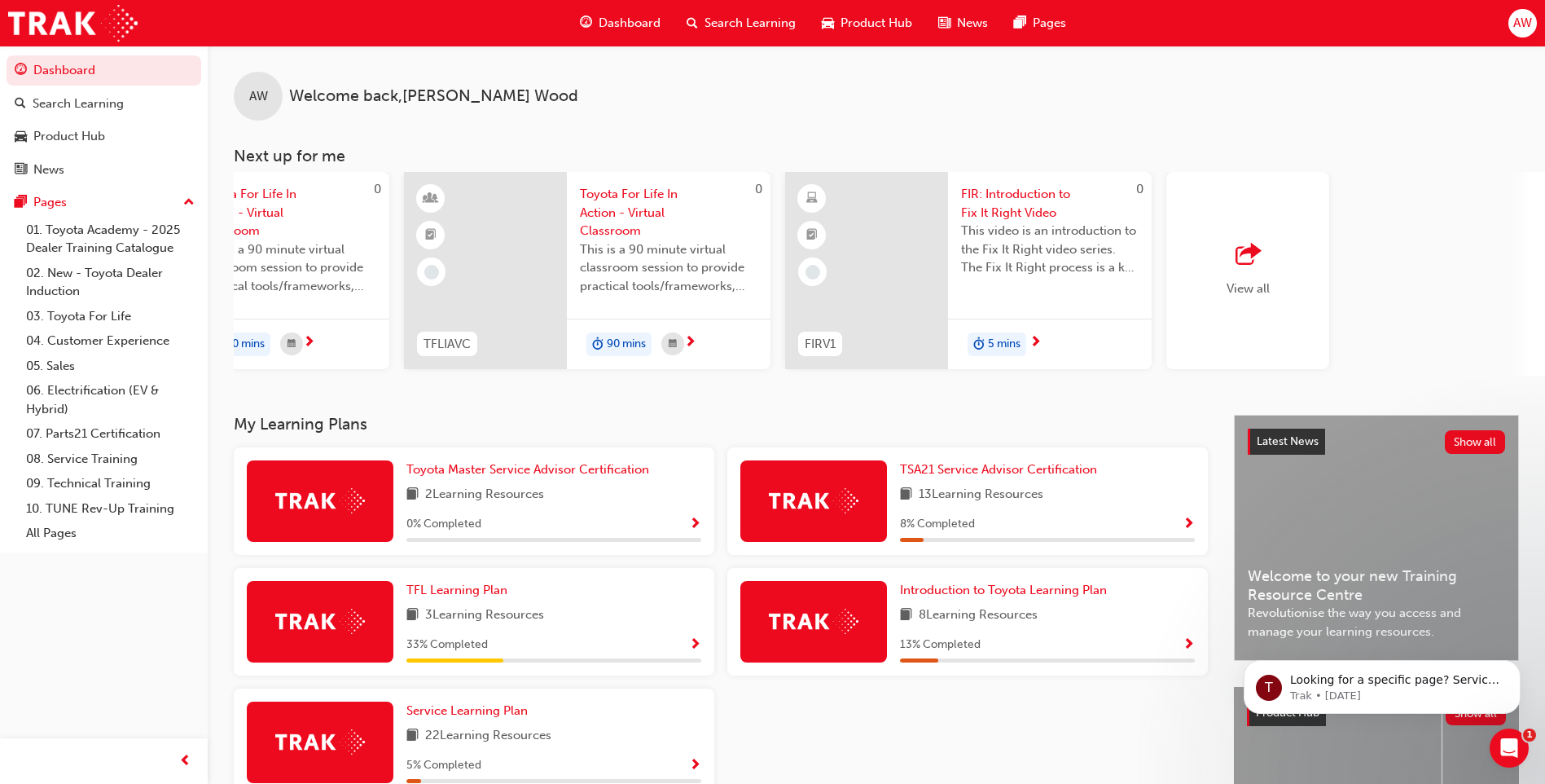
click at [1234, 268] on div "View all" at bounding box center [1248, 271] width 43 height 54
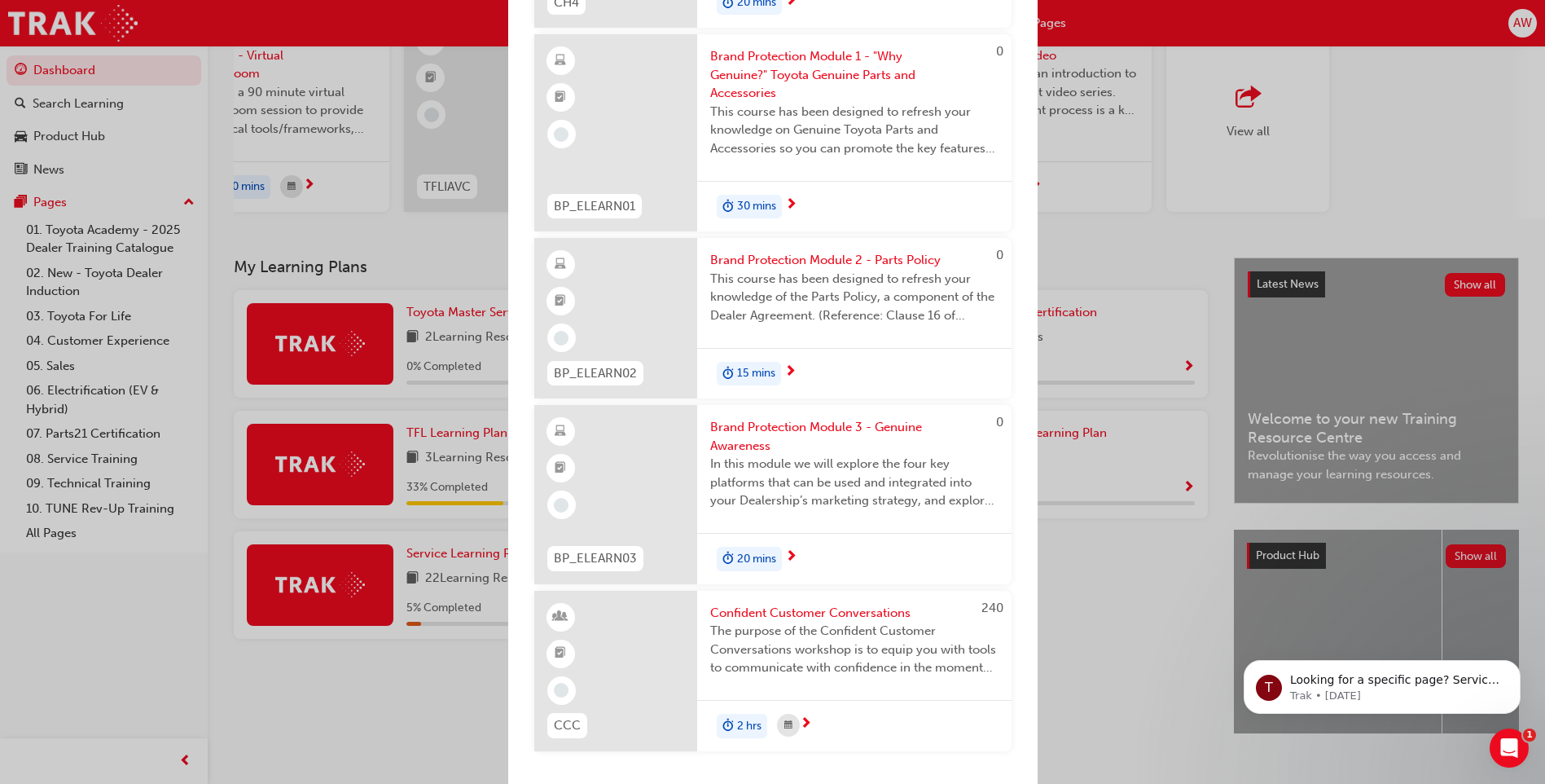
scroll to position [163, 0]
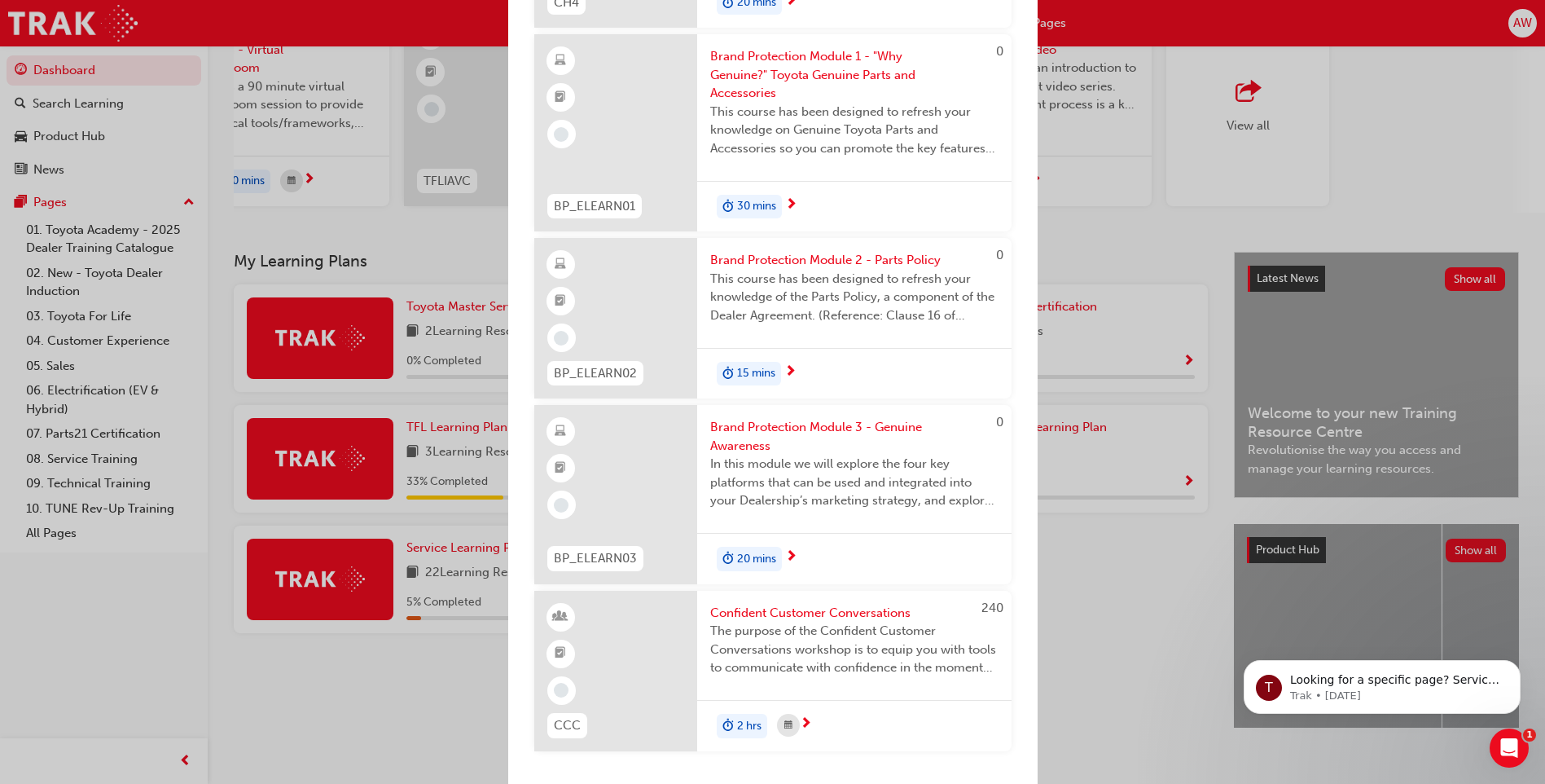
click at [301, 669] on div "Next up for me 0 TSA21_L1 TSA21_L1 Service Advisor Certification (Quiz) To beco…" at bounding box center [772, 392] width 1545 height 784
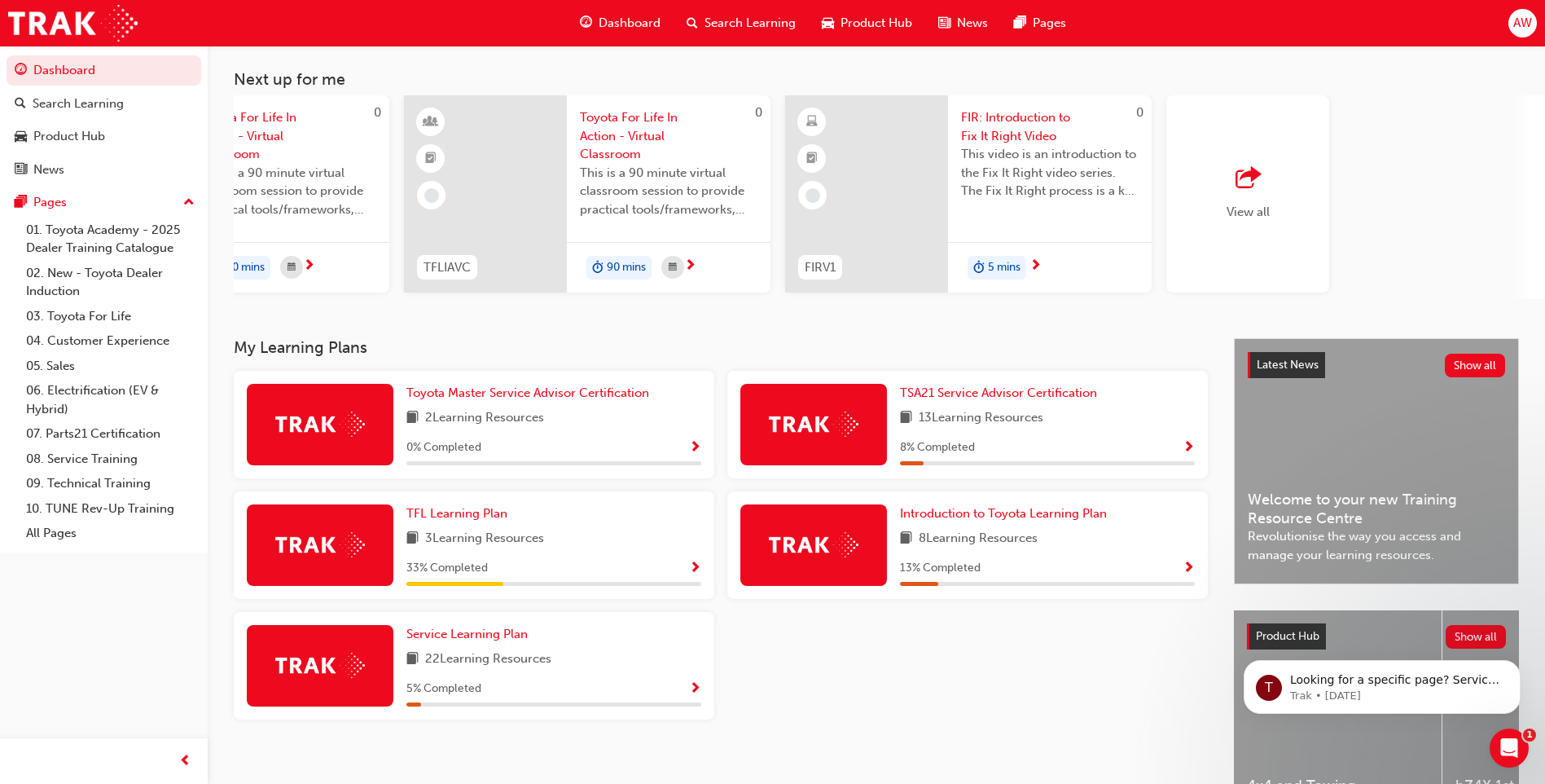
scroll to position [0, 0]
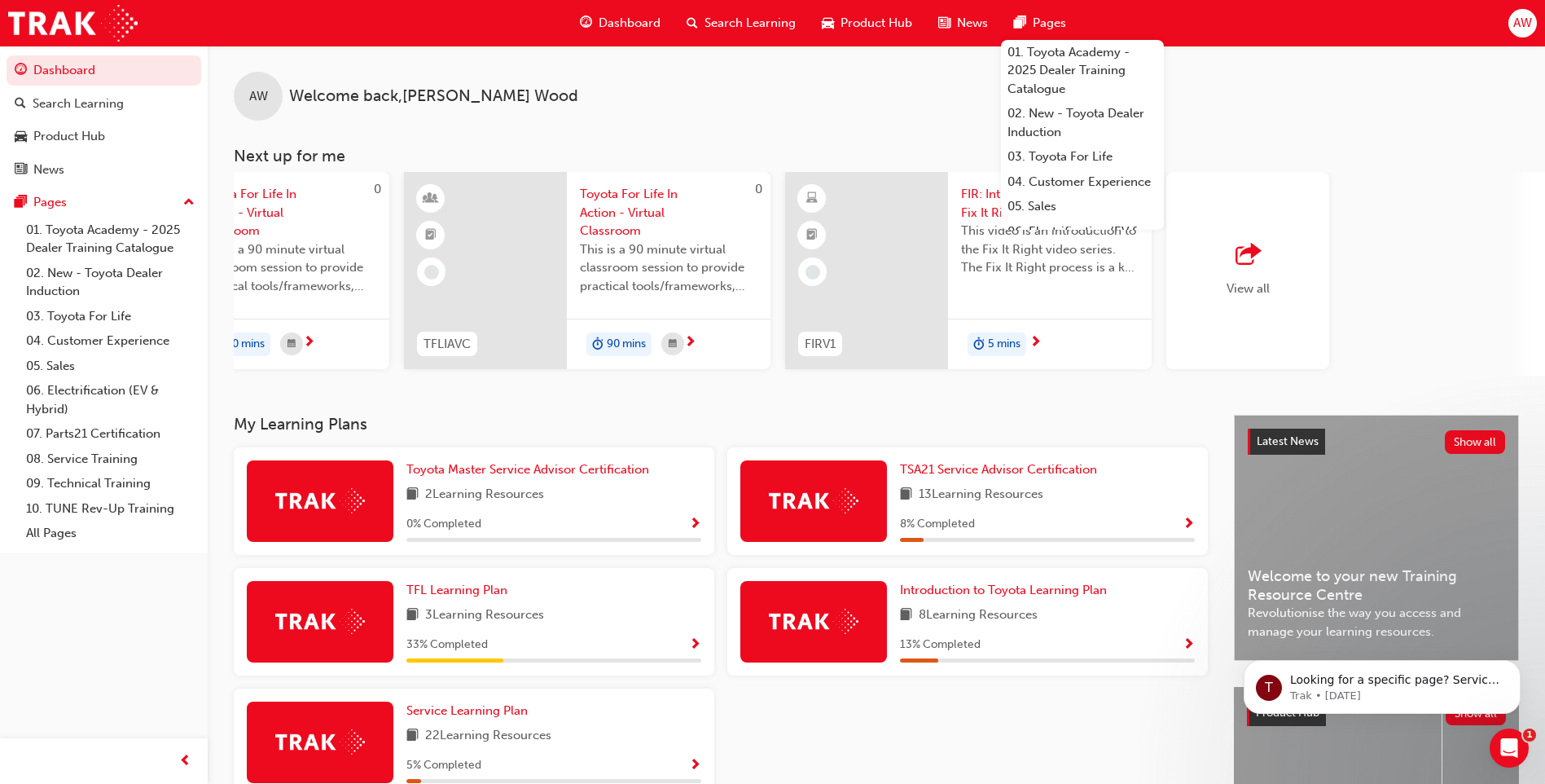
click at [723, 25] on span "Search Learning" at bounding box center [750, 23] width 91 height 18
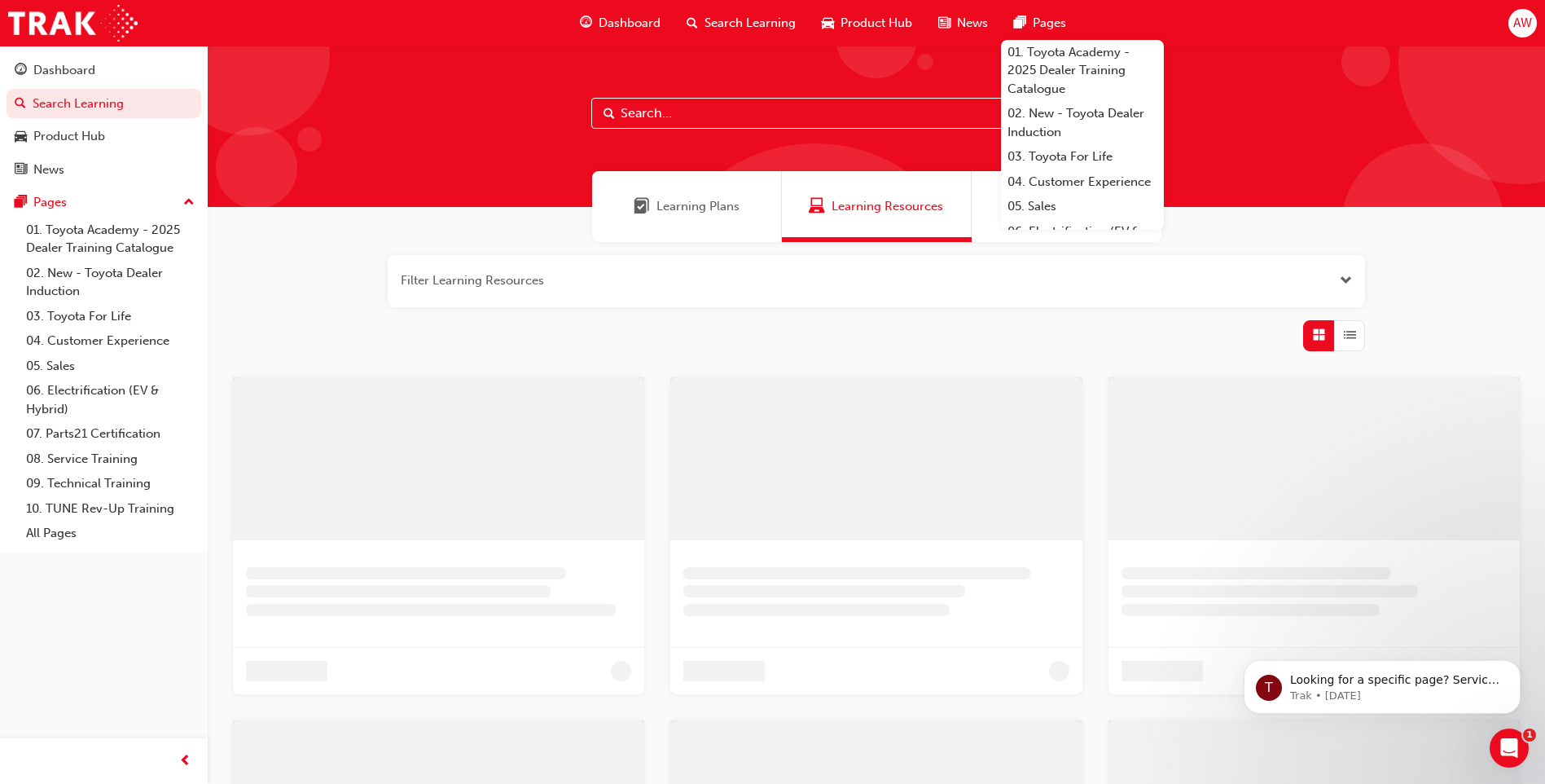
click at [723, 111] on input "text" at bounding box center [875, 114] width 570 height 31
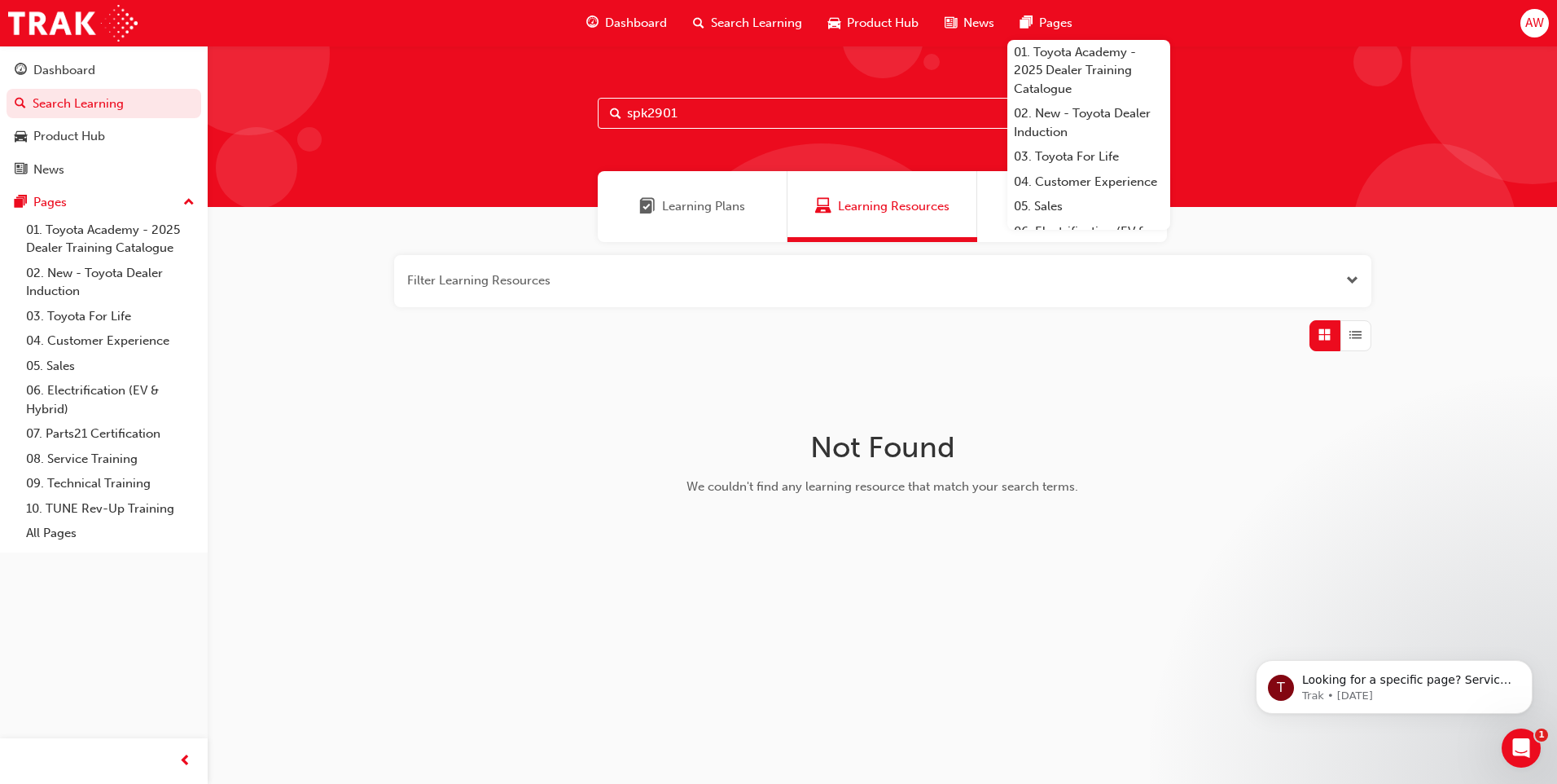
drag, startPoint x: 726, startPoint y: 111, endPoint x: 596, endPoint y: 127, distance: 131.0
click at [596, 127] on div "spk2901" at bounding box center [883, 126] width 1350 height 162
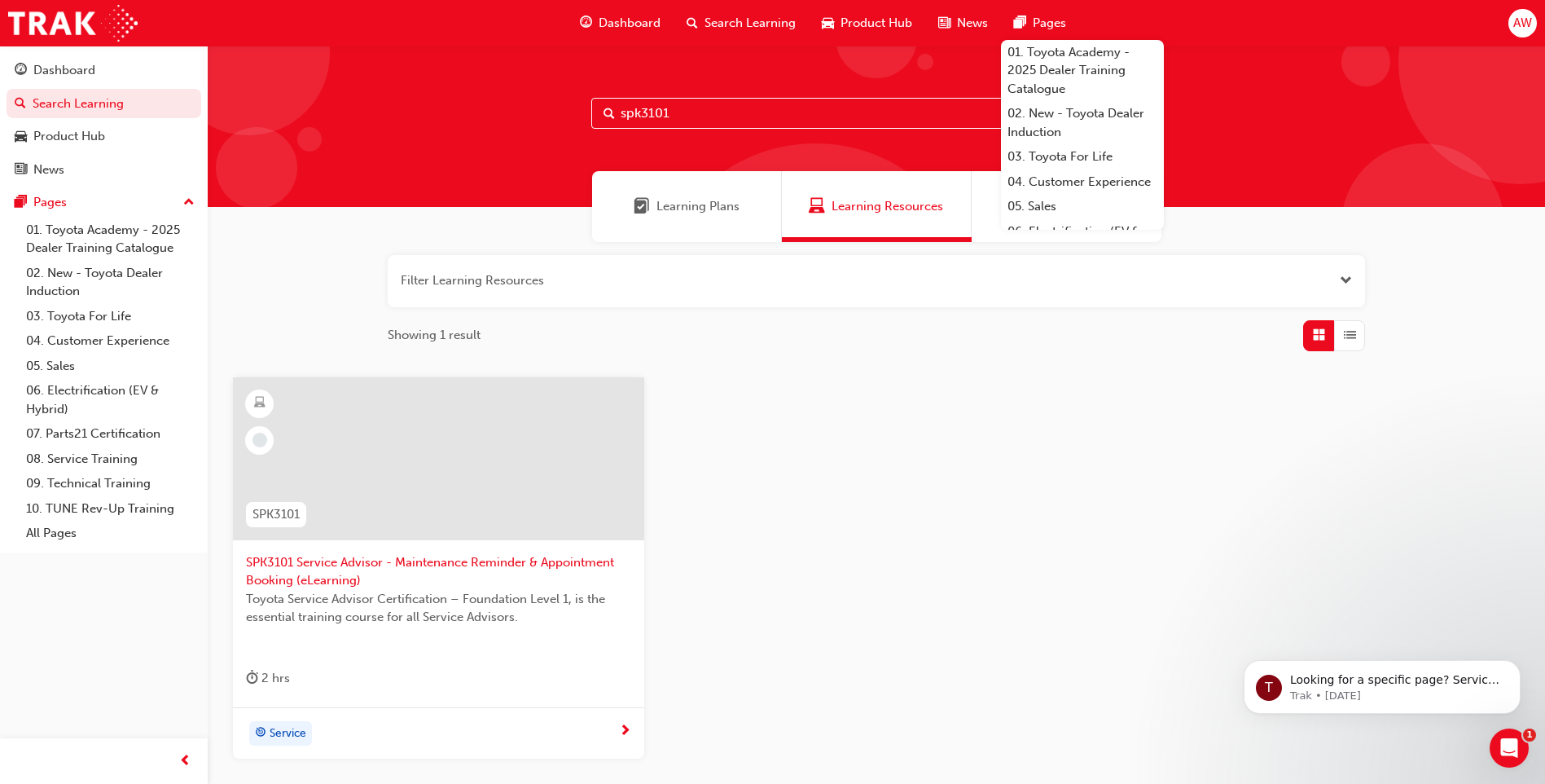
click at [1023, 556] on div "SPK3101 SPK3101 Service Advisor - Maintenance Reminder & Appointment Booking (e…" at bounding box center [876, 580] width 1313 height 407
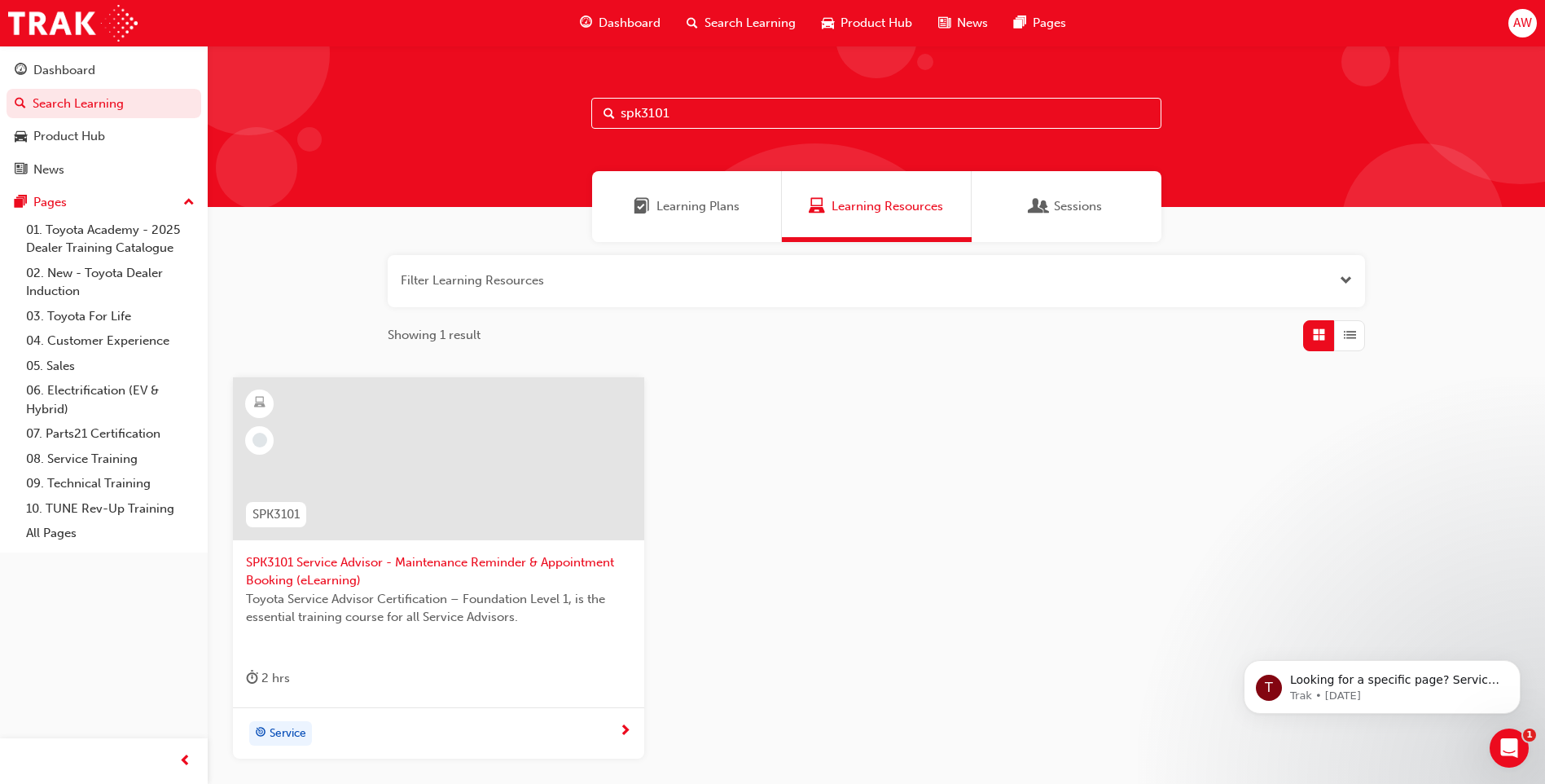
drag, startPoint x: 706, startPoint y: 117, endPoint x: 553, endPoint y: 116, distance: 153.0
click at [553, 116] on div "spk3101" at bounding box center [876, 126] width 1337 height 162
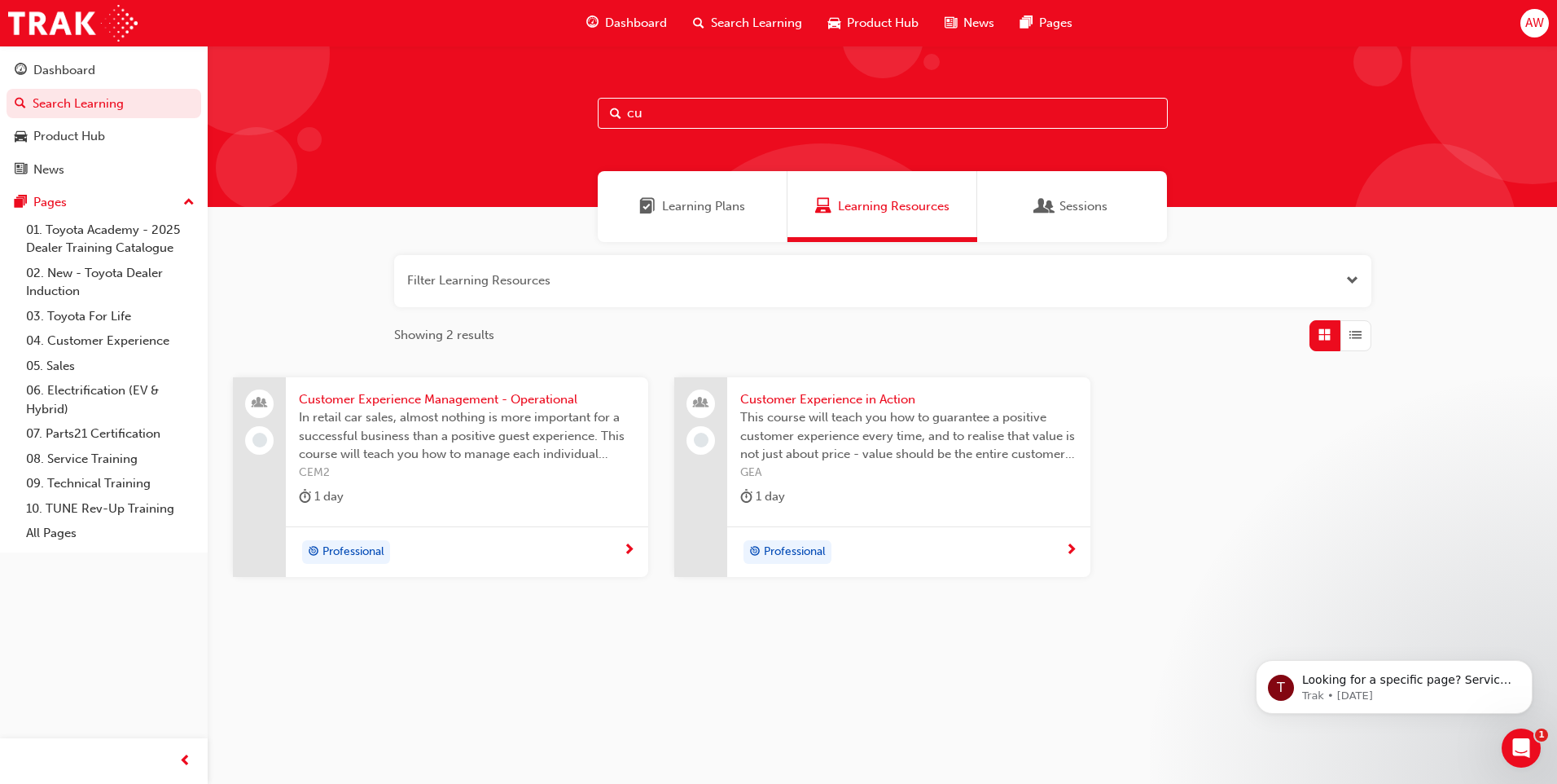
type input "c"
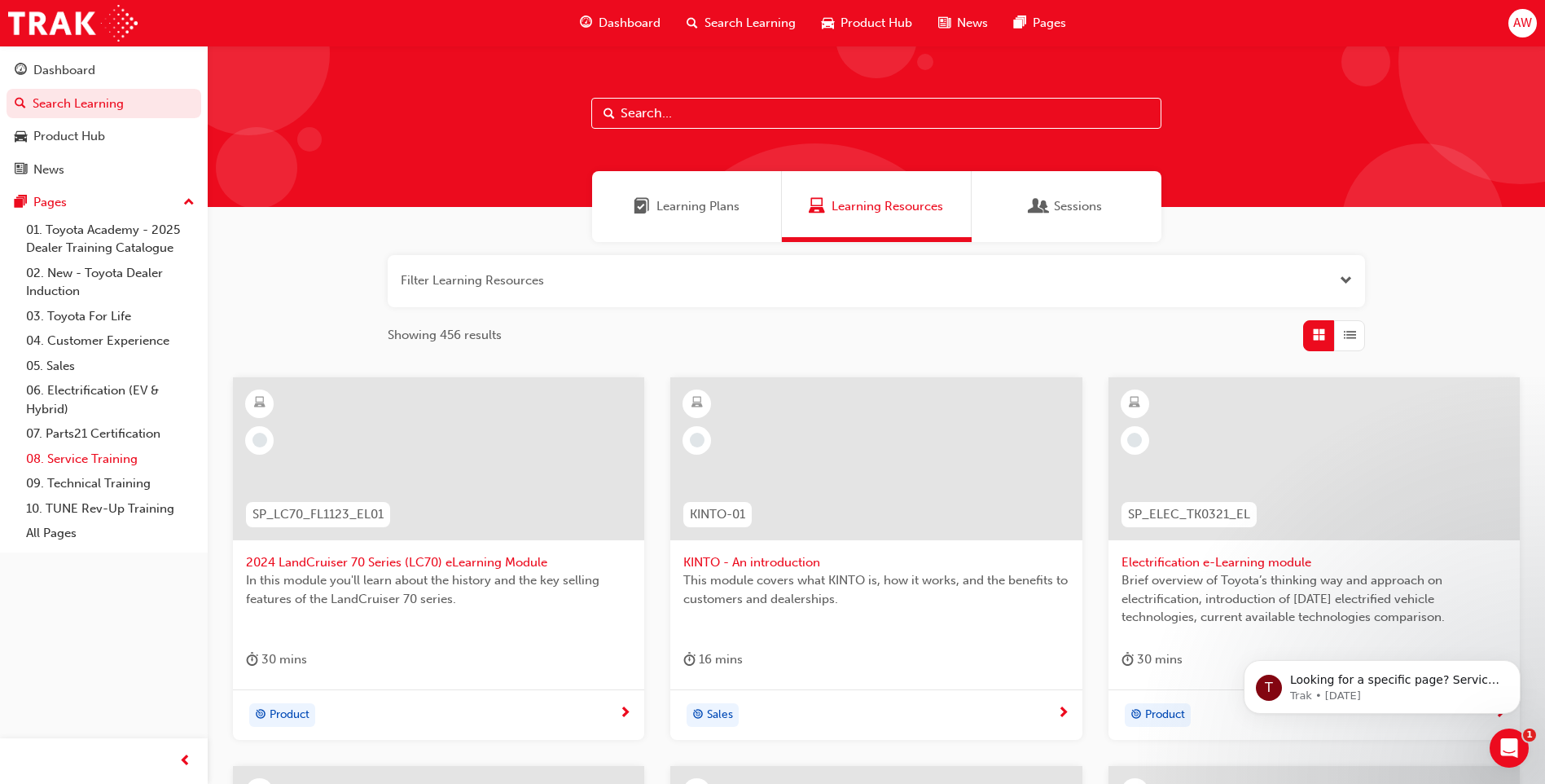
click at [79, 458] on link "08. Service Training" at bounding box center [110, 458] width 182 height 25
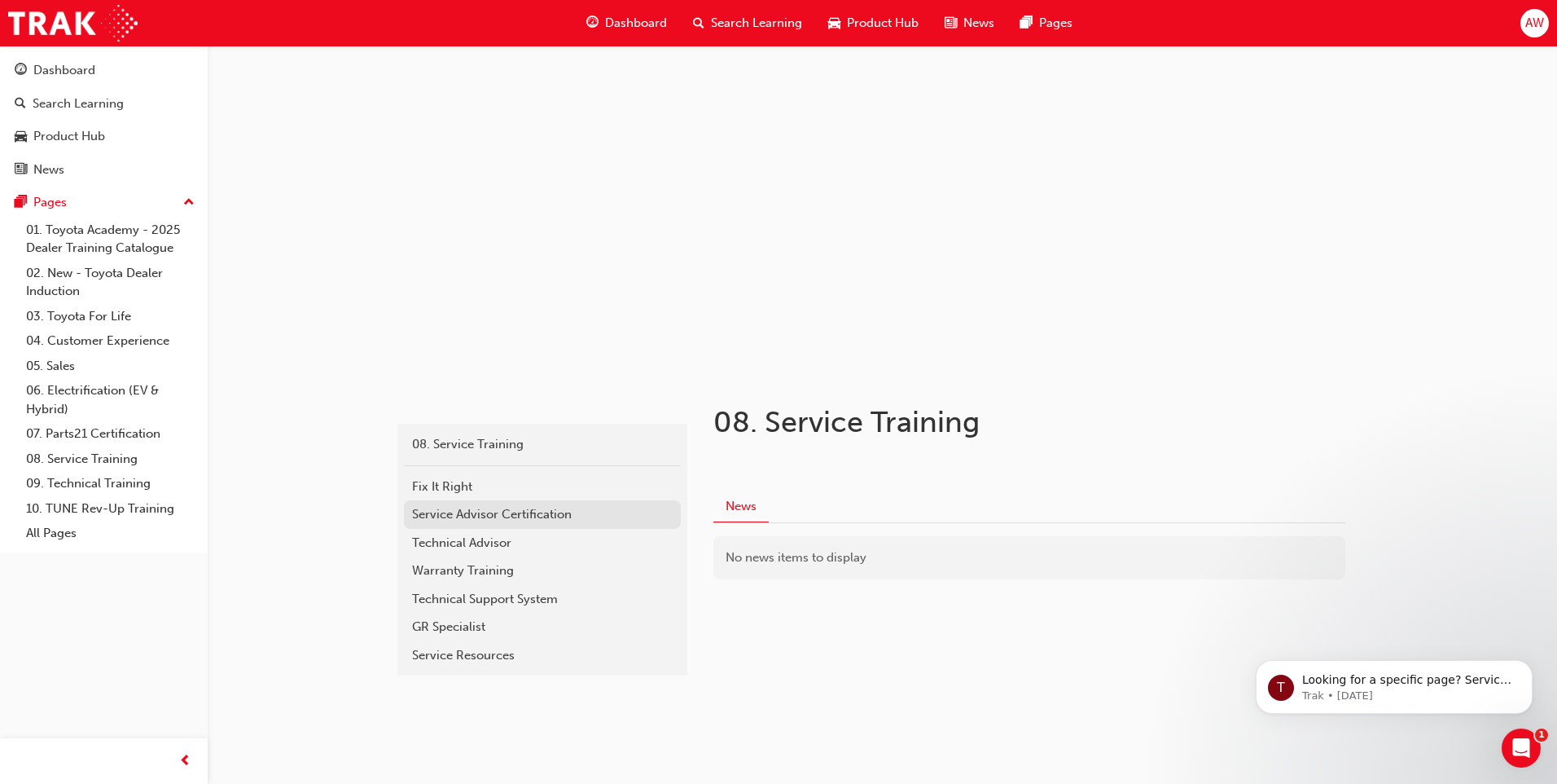
click at [453, 515] on div "Service Advisor Certification" at bounding box center [542, 514] width 260 height 18
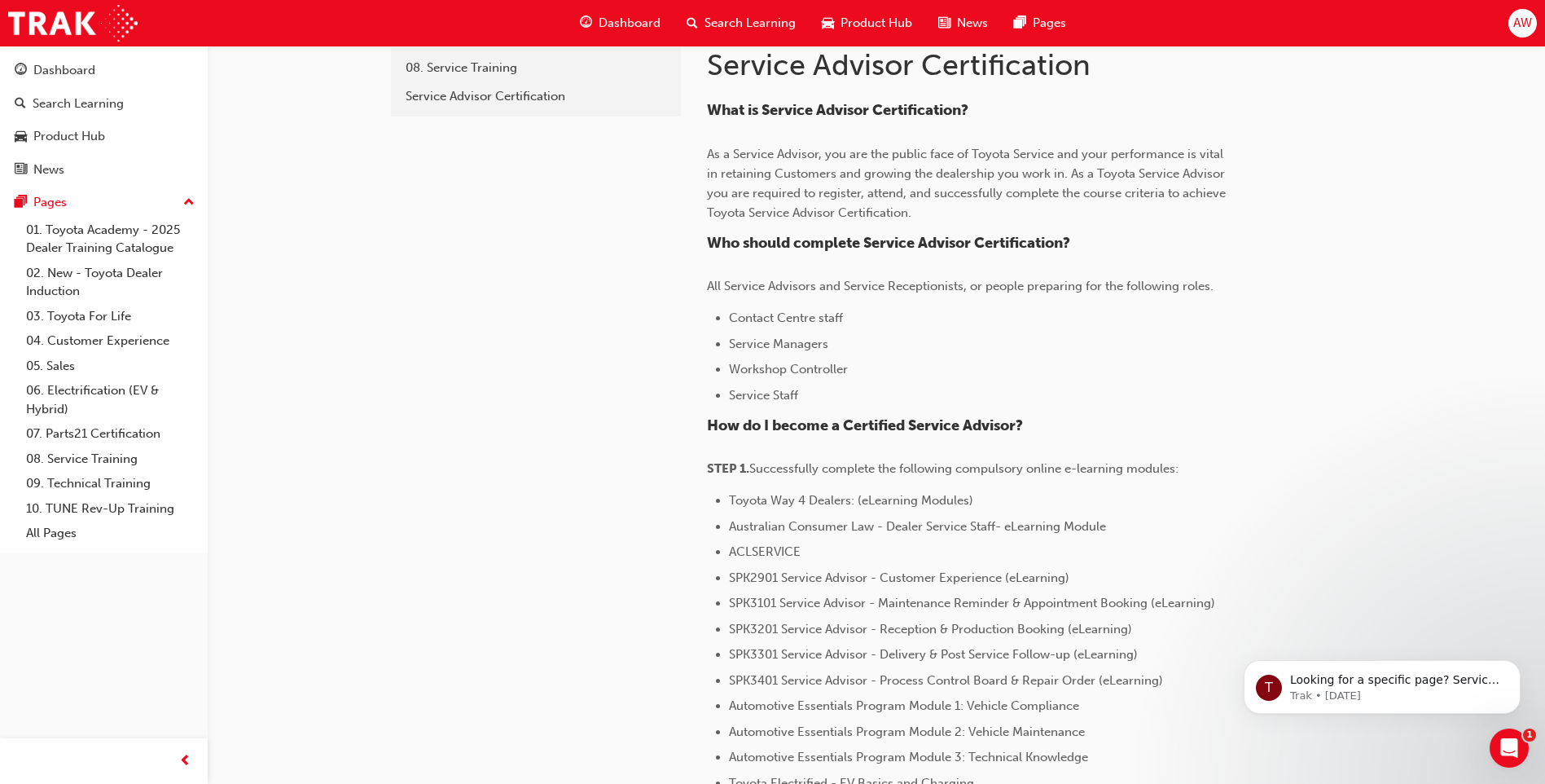
scroll to position [407, 0]
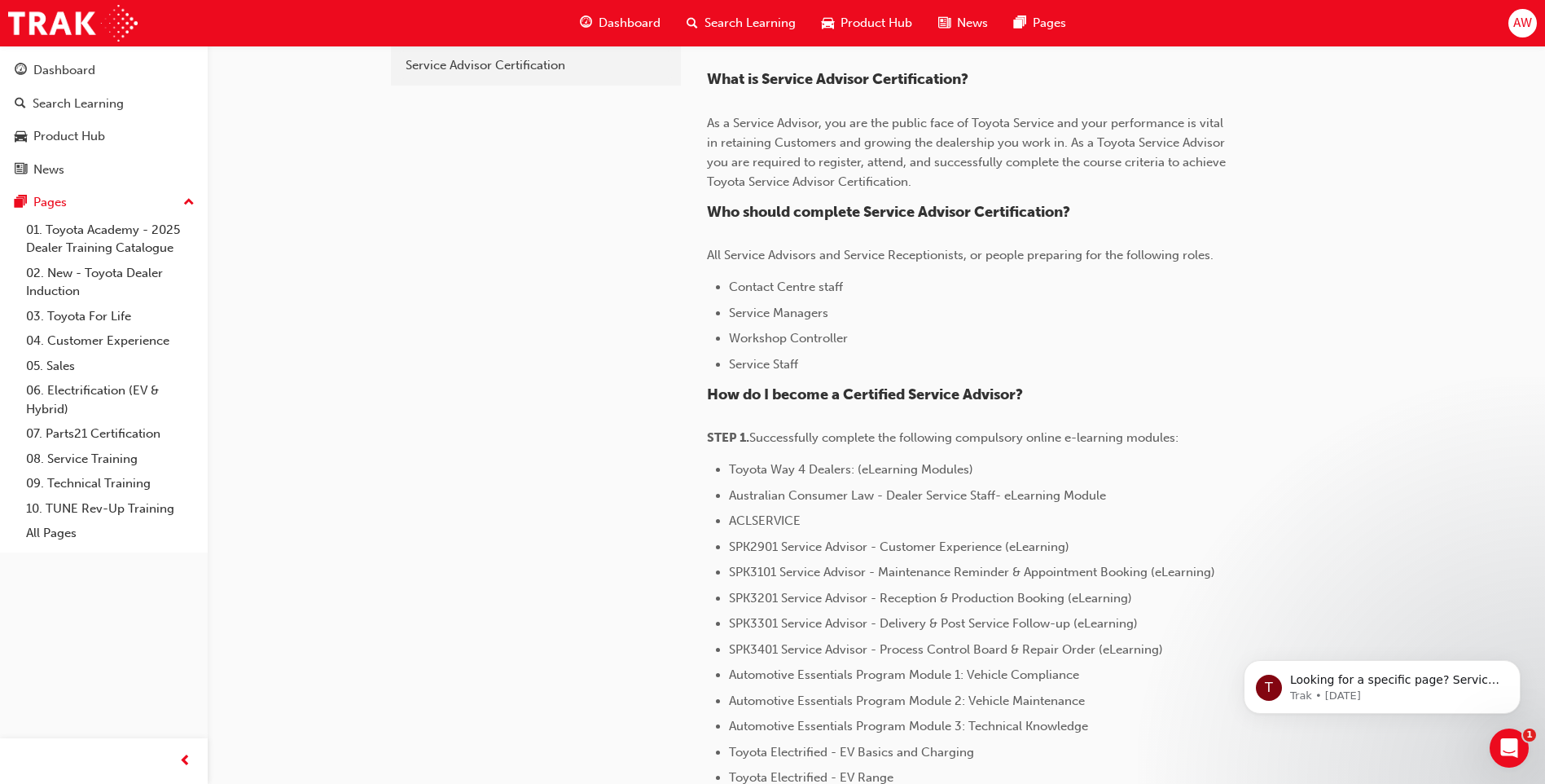
click at [944, 549] on span "SPK2901 Service Advisor - Customer Experience (eLearning)" at bounding box center [899, 547] width 341 height 15
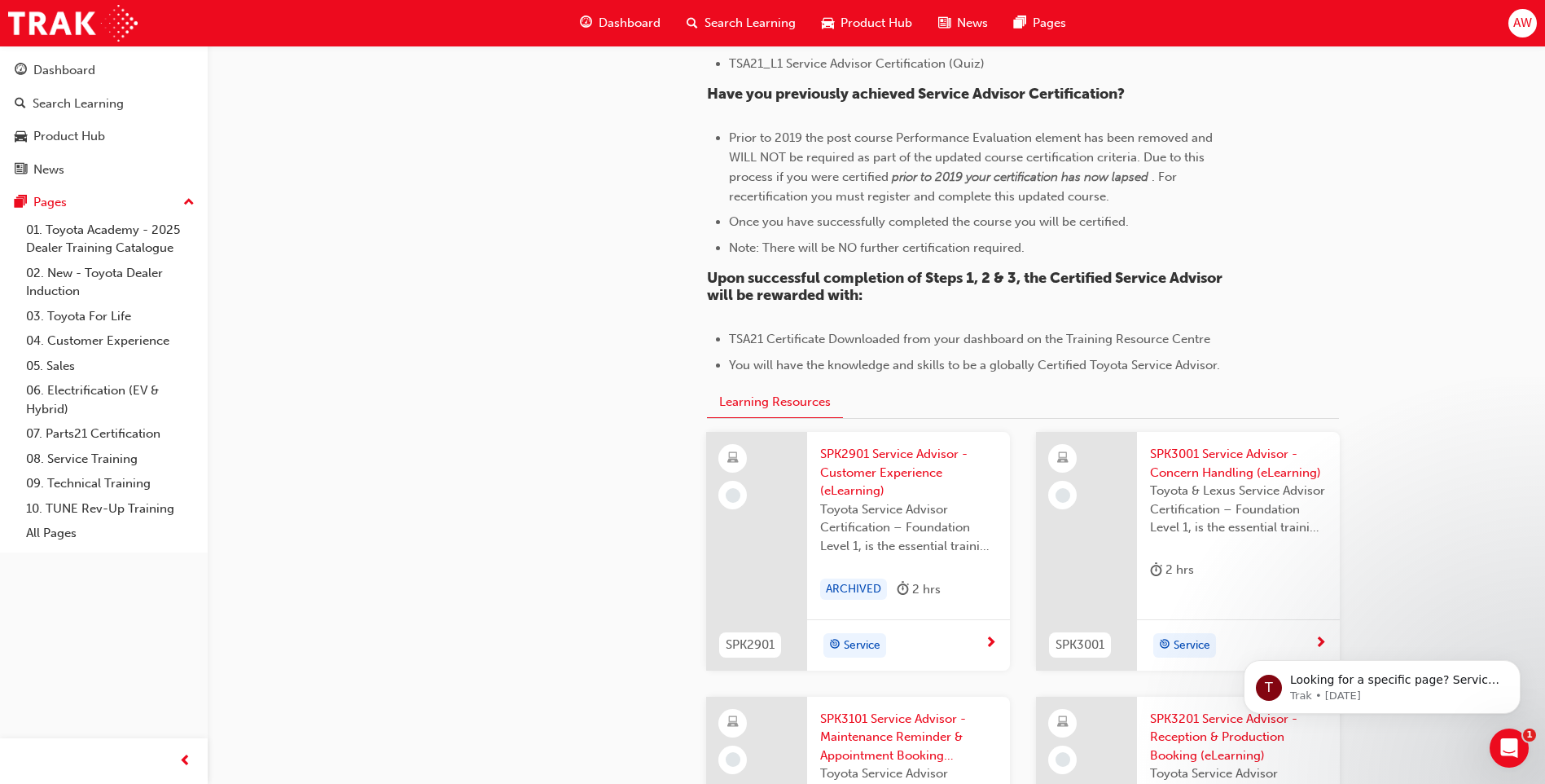
scroll to position [1274, 0]
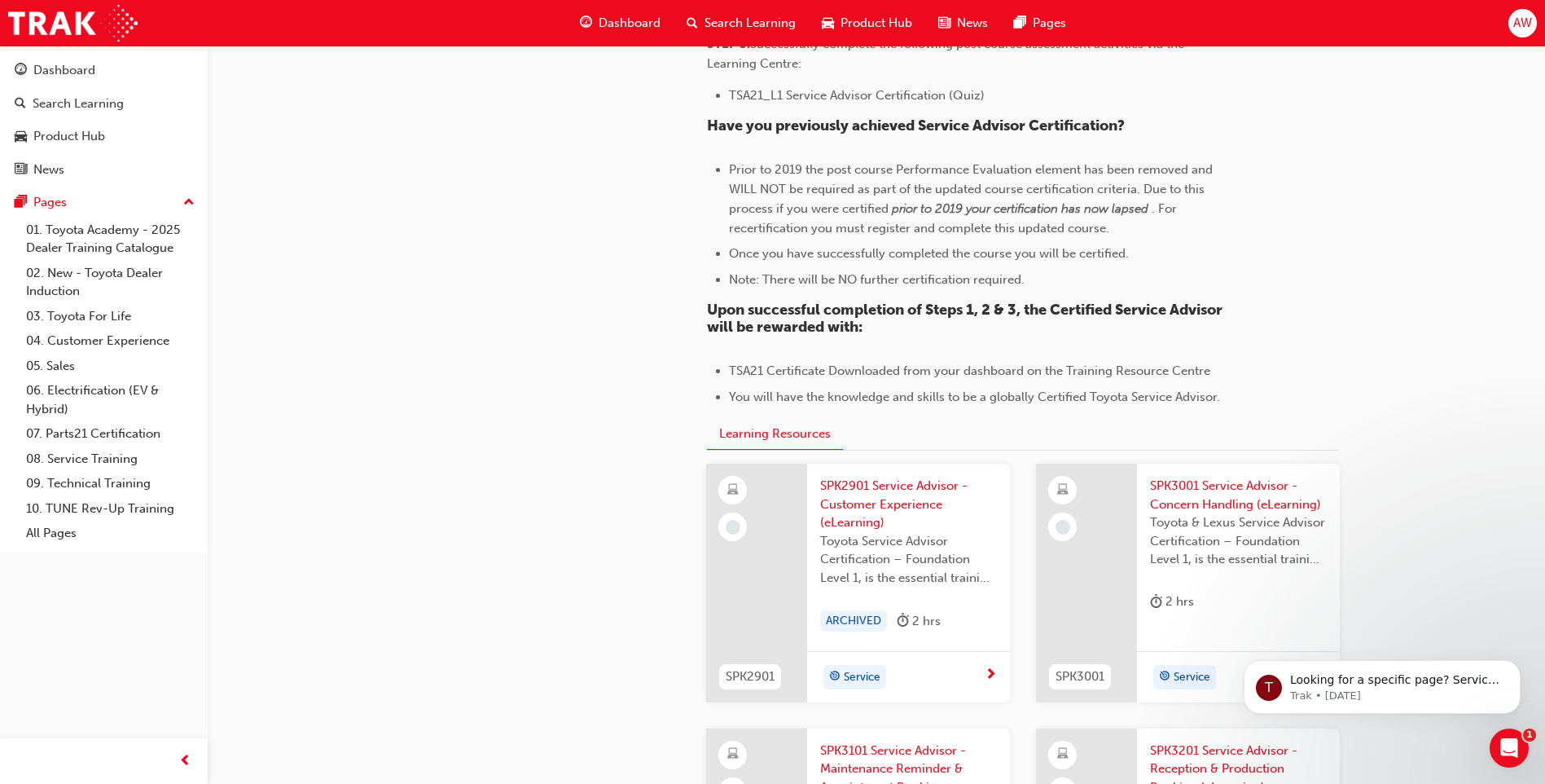
click at [895, 502] on span "SPK2901 Service Advisor - Customer Experience (eLearning)" at bounding box center [908, 504] width 176 height 55
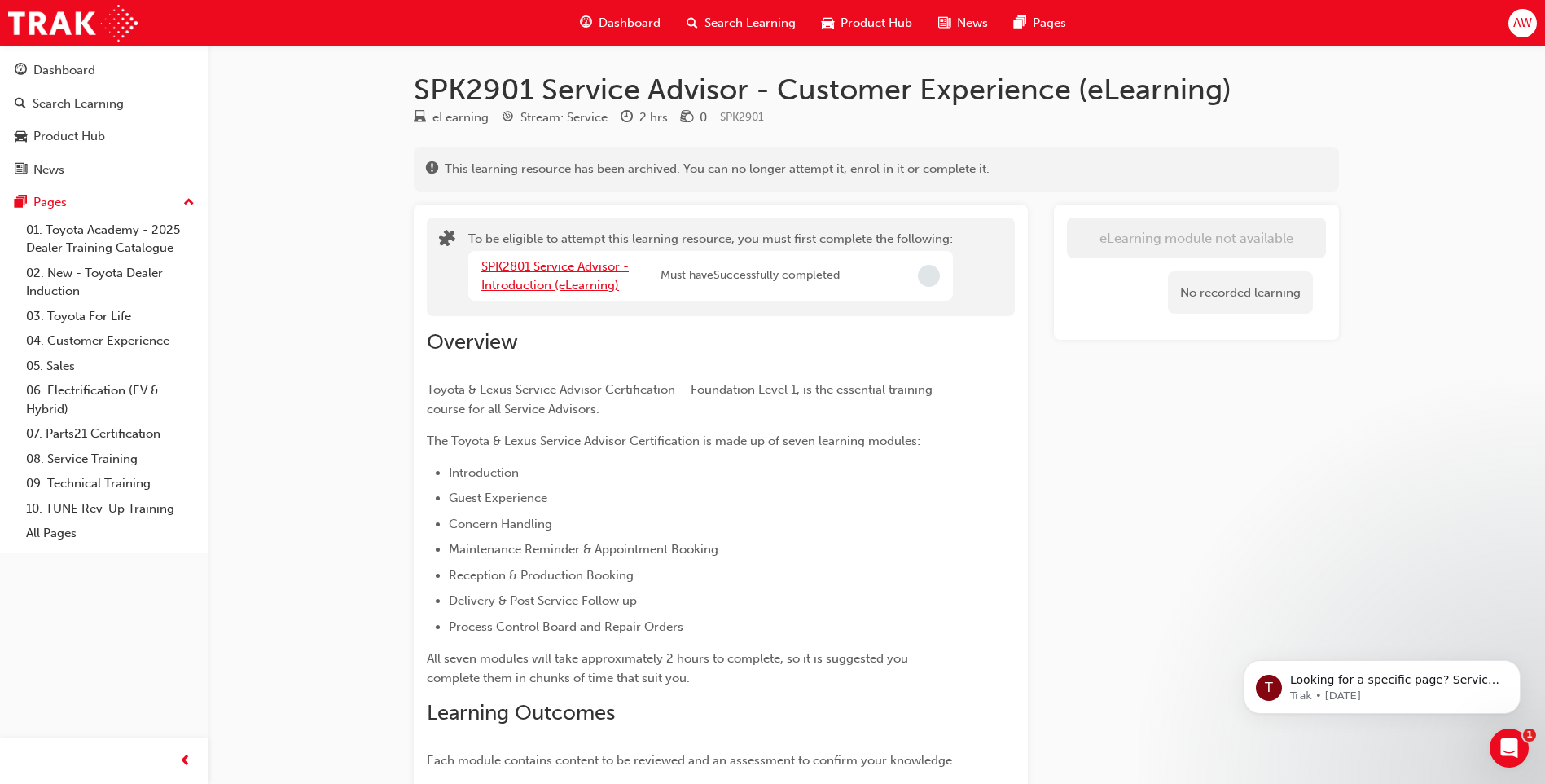
click at [547, 280] on link "SPK2801 Service Advisor - Introduction (eLearning)" at bounding box center [555, 275] width 148 height 33
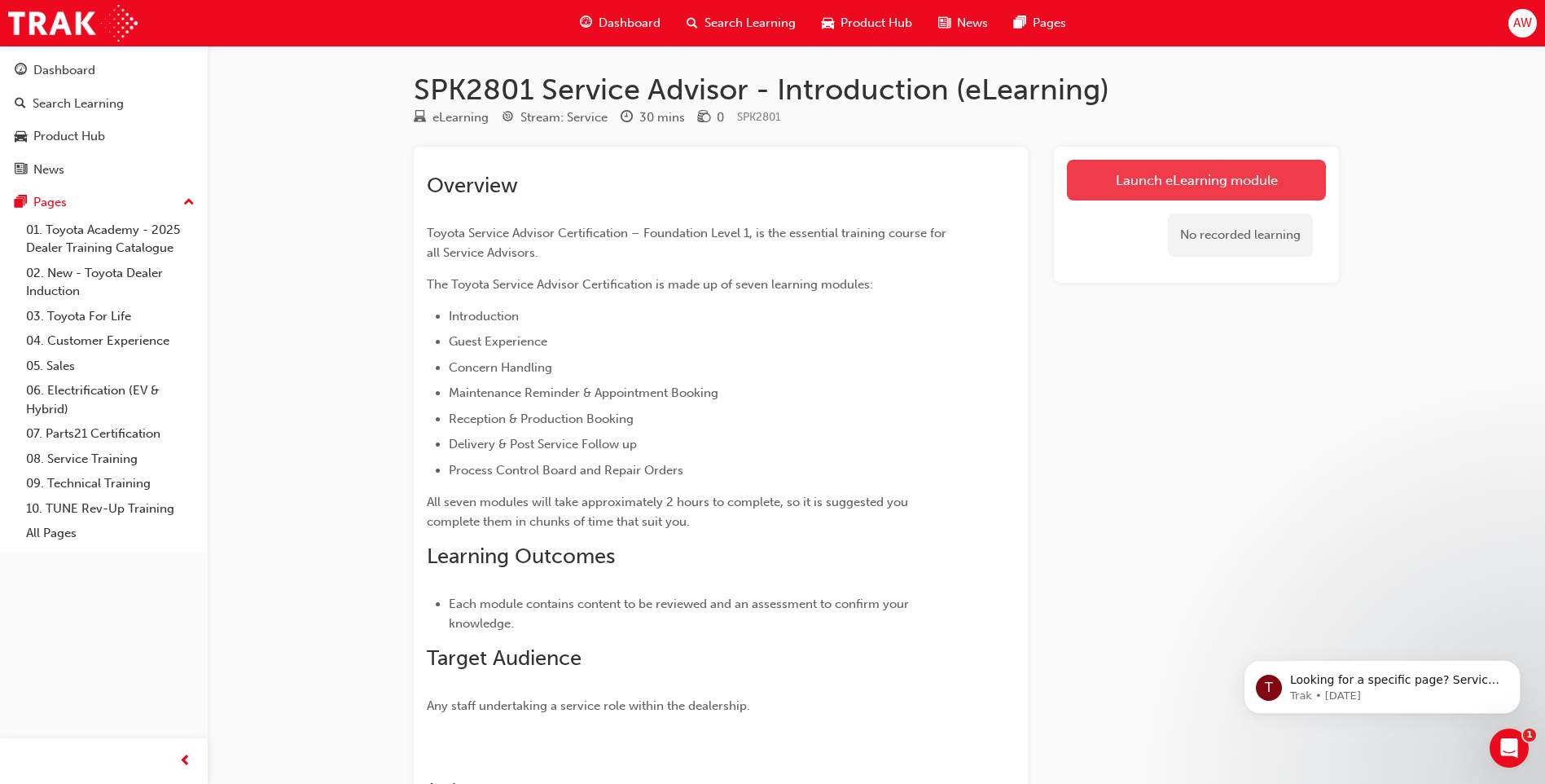
click at [1152, 180] on link "Launch eLearning module" at bounding box center [1196, 180] width 259 height 41
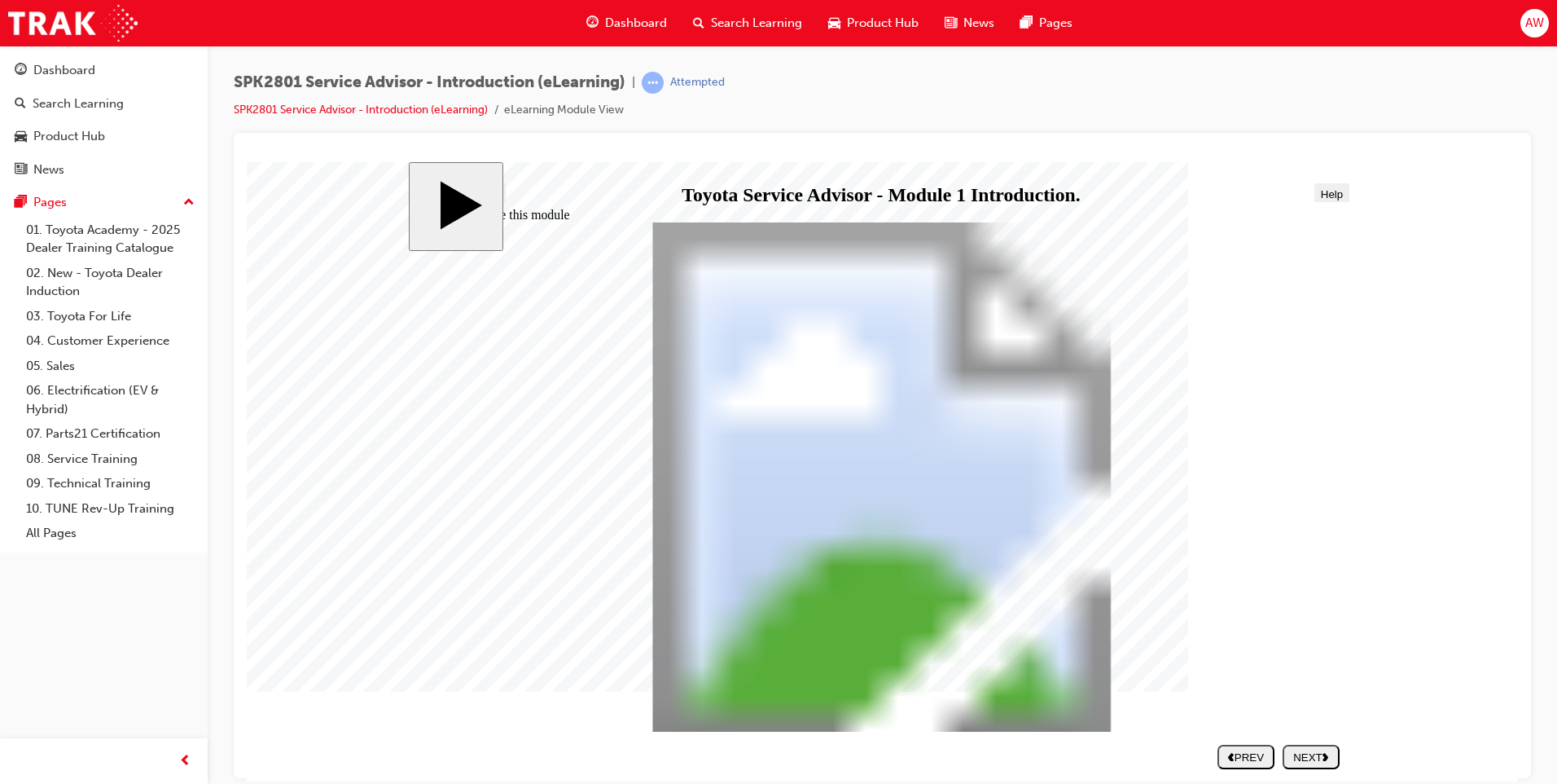
click at [1310, 751] on div "NEXT" at bounding box center [1311, 755] width 44 height 12
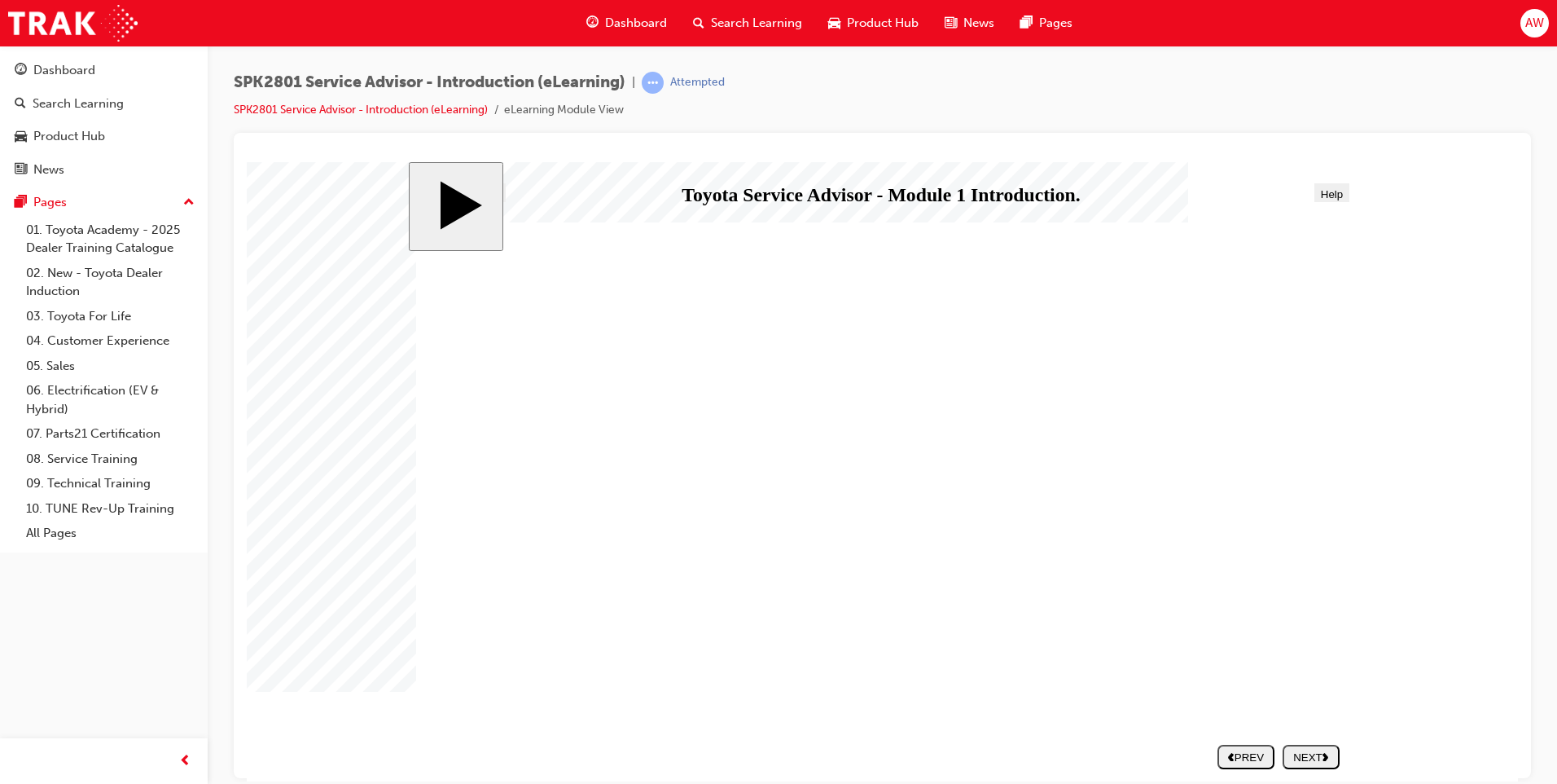
click at [1292, 752] on div "NEXT" at bounding box center [1311, 755] width 44 height 12
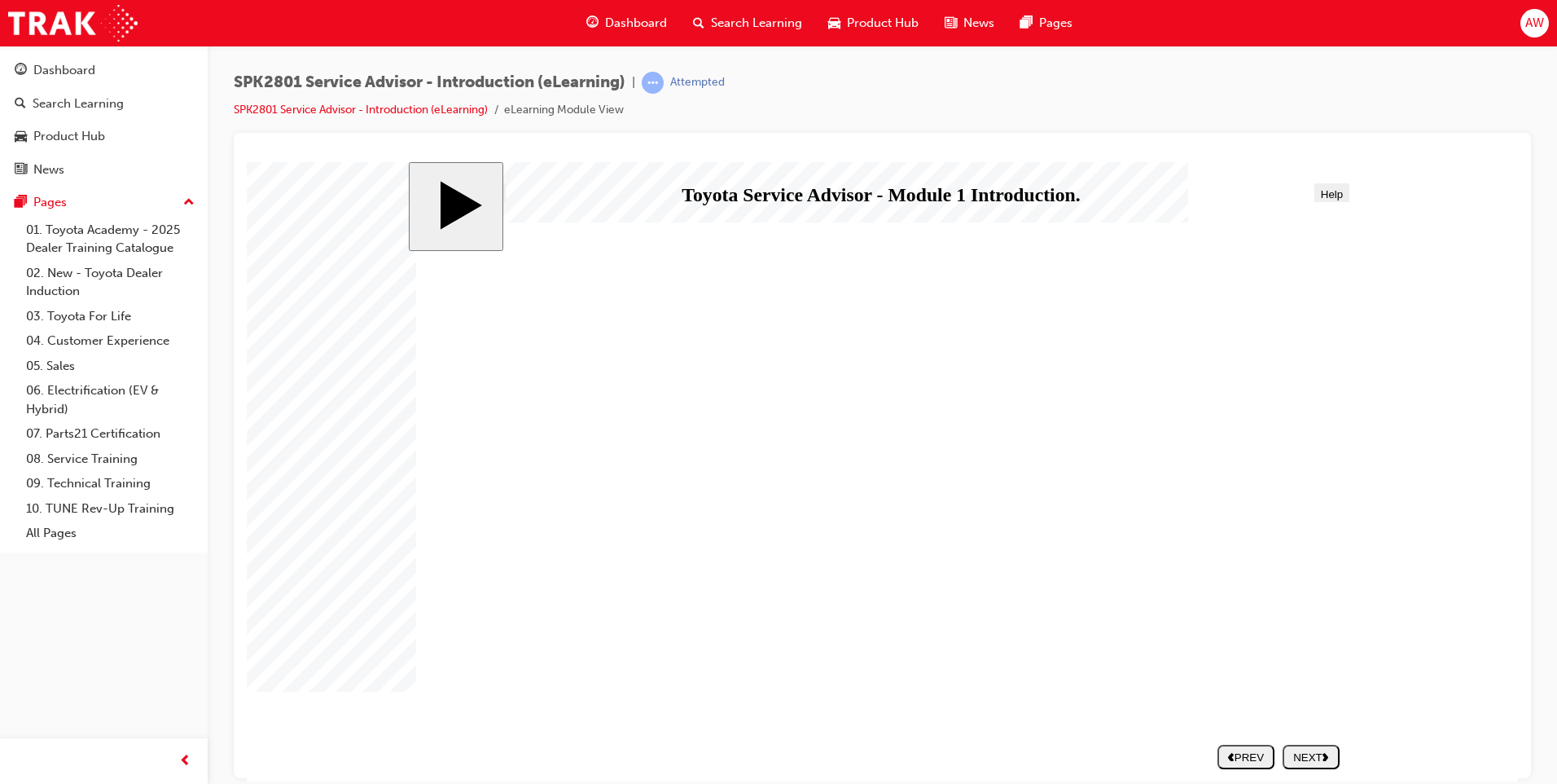
click at [1300, 752] on div "NEXT" at bounding box center [1311, 755] width 44 height 12
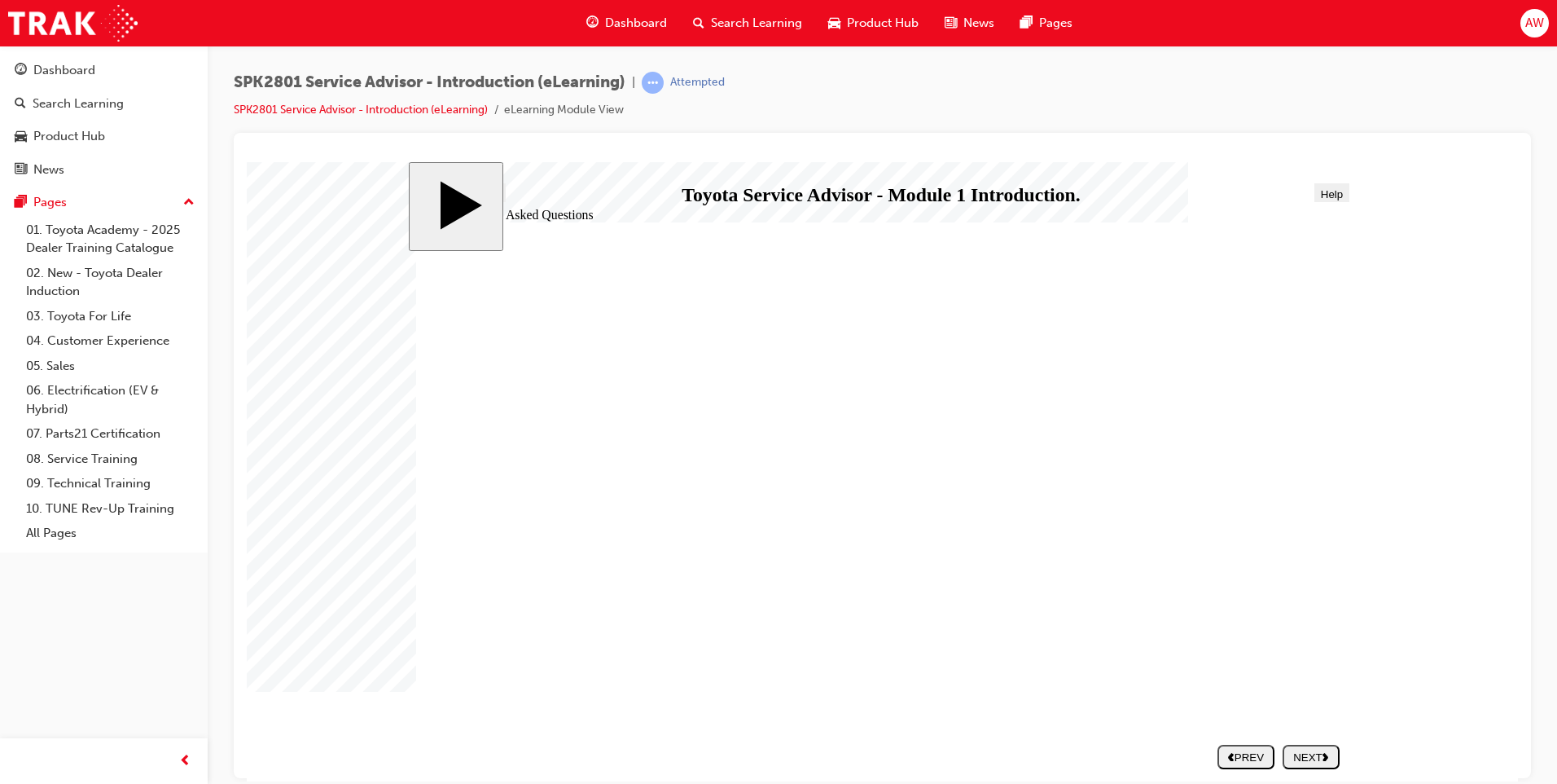
click at [1318, 753] on div "NEXT" at bounding box center [1311, 755] width 44 height 12
click at [1302, 754] on div "NEXT" at bounding box center [1311, 755] width 44 height 12
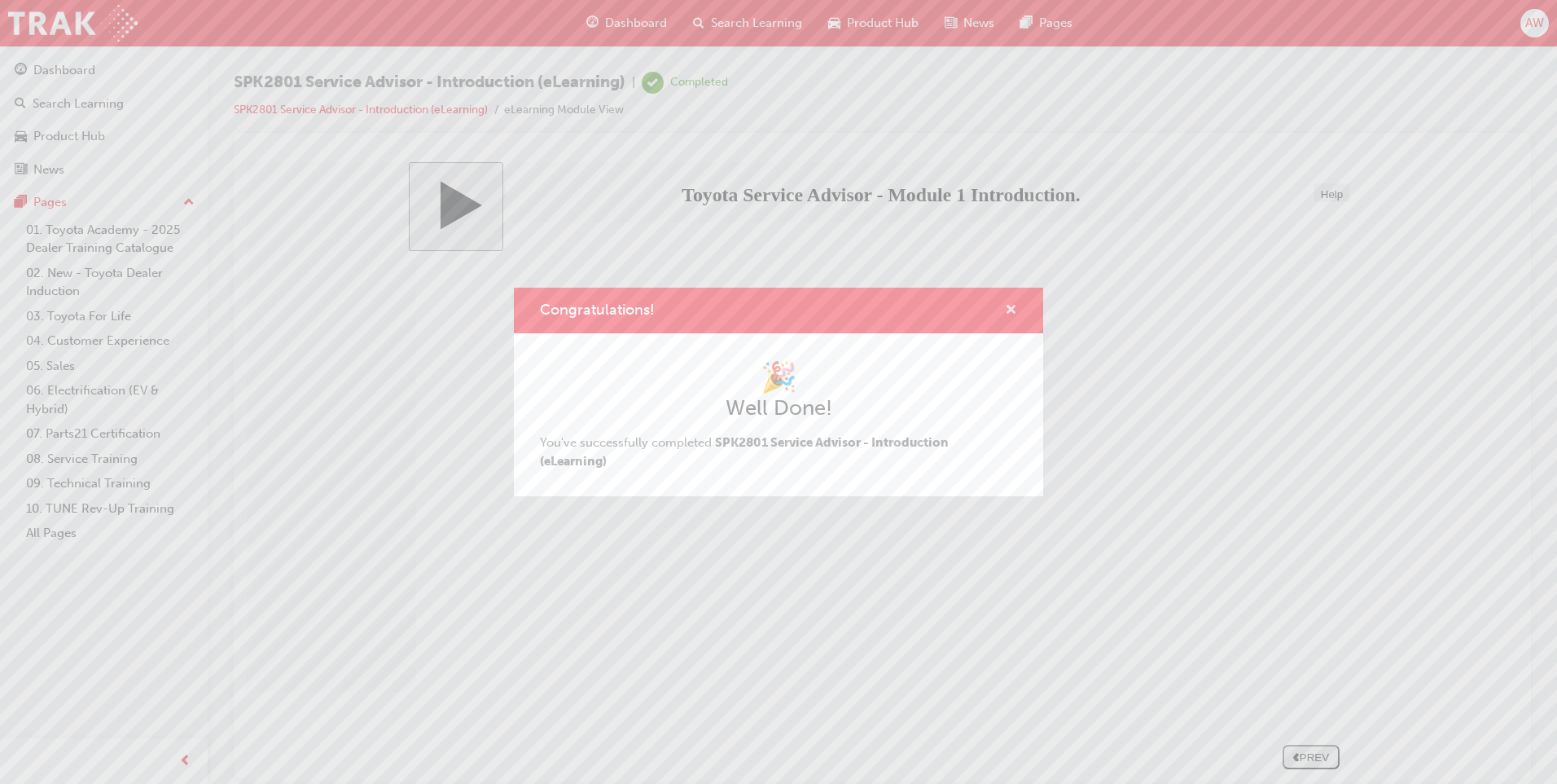
click at [1014, 304] on span "cross-icon" at bounding box center [1010, 311] width 12 height 15
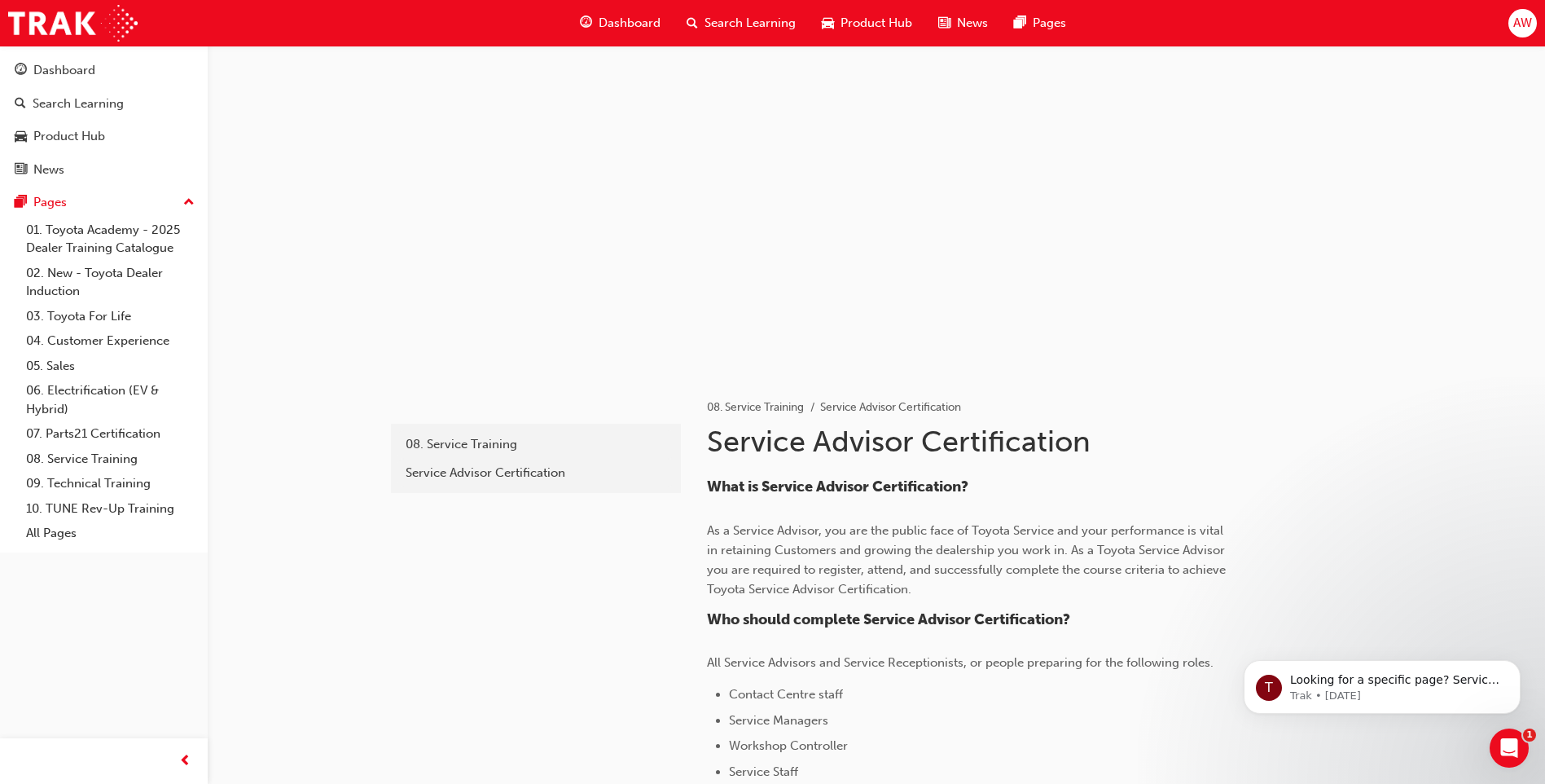
scroll to position [1274, 0]
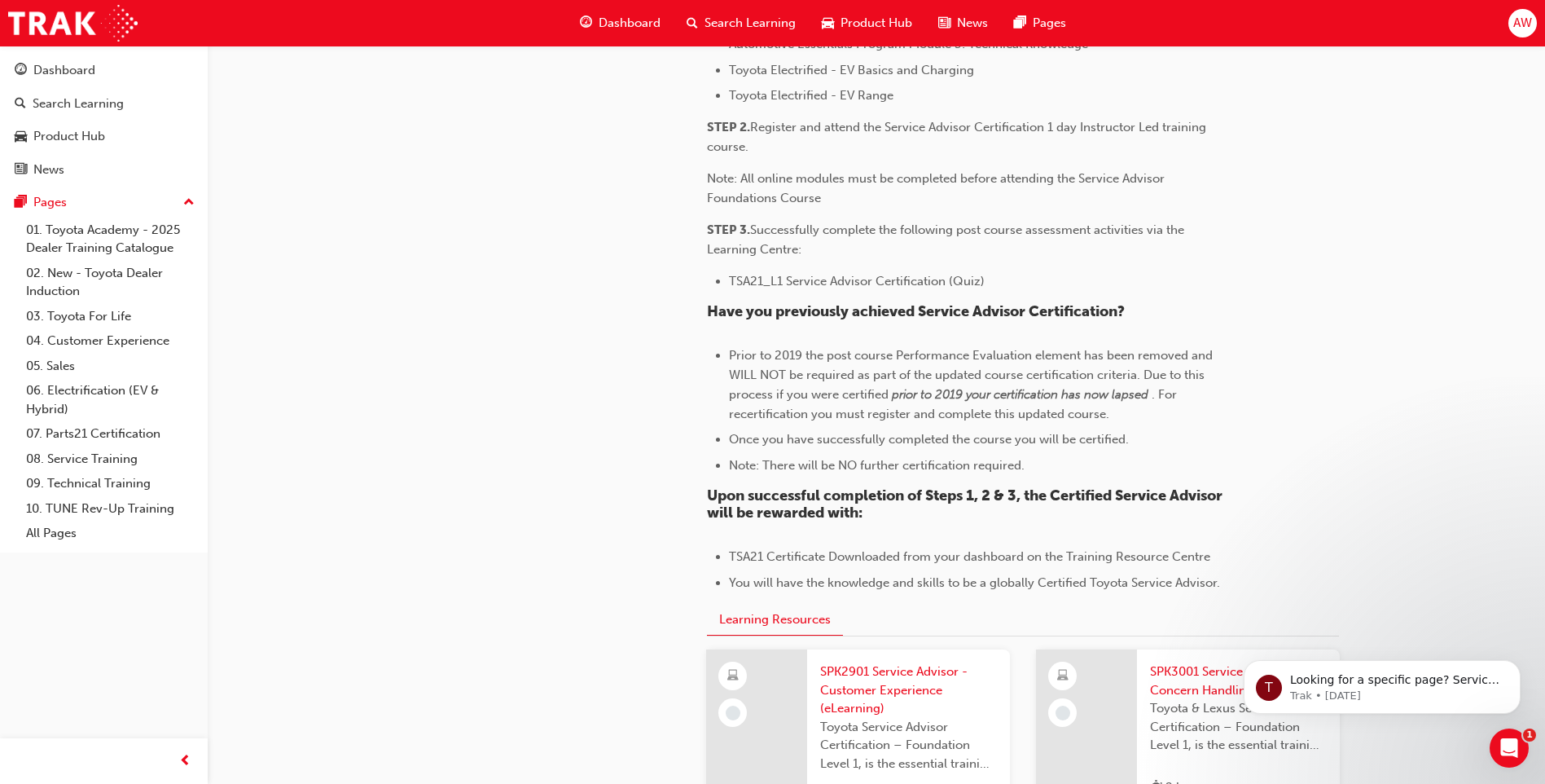
scroll to position [1303, 0]
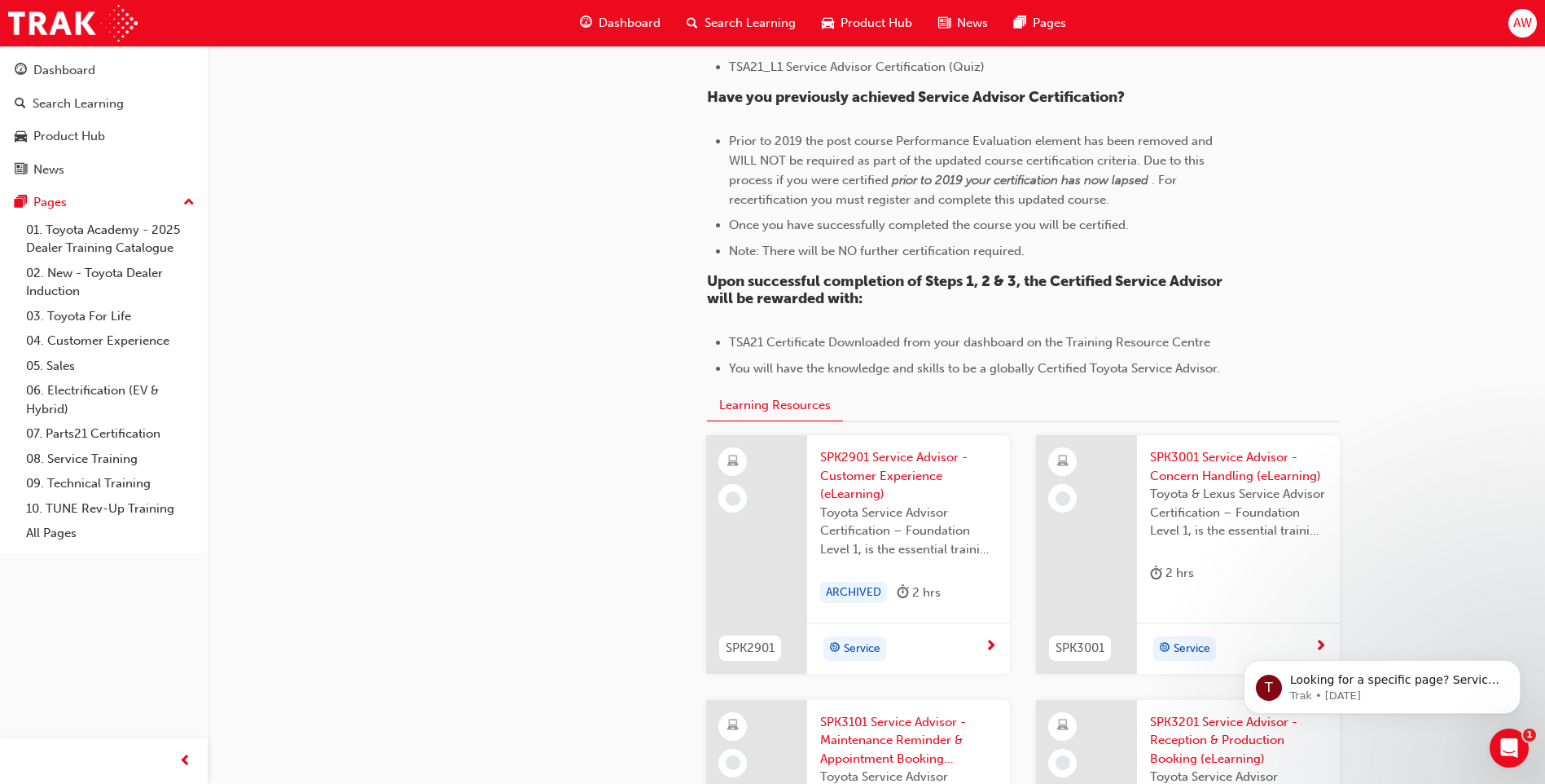
click at [866, 473] on span "SPK2901 Service Advisor - Customer Experience (eLearning)" at bounding box center [908, 476] width 176 height 55
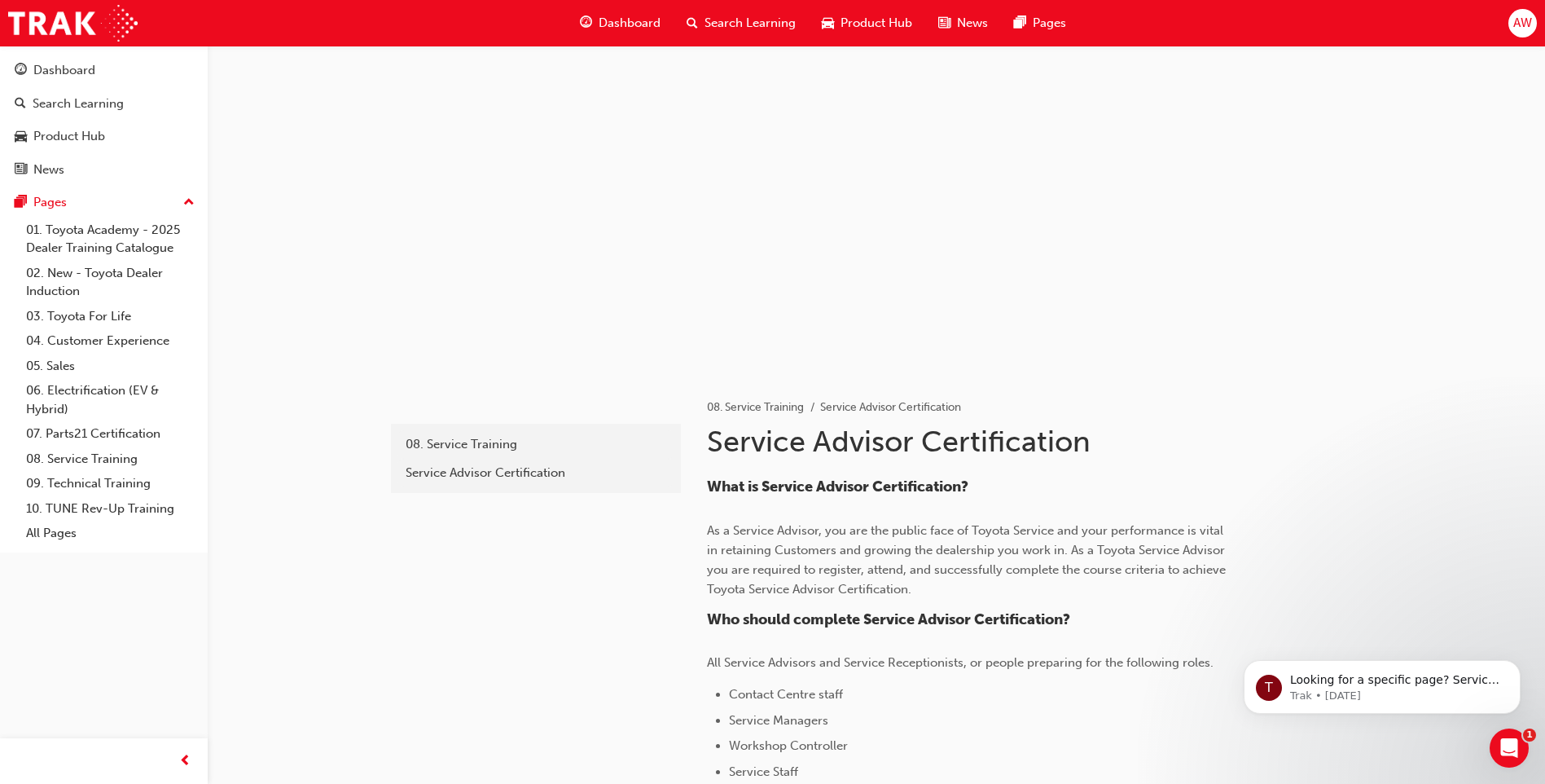
scroll to position [1303, 0]
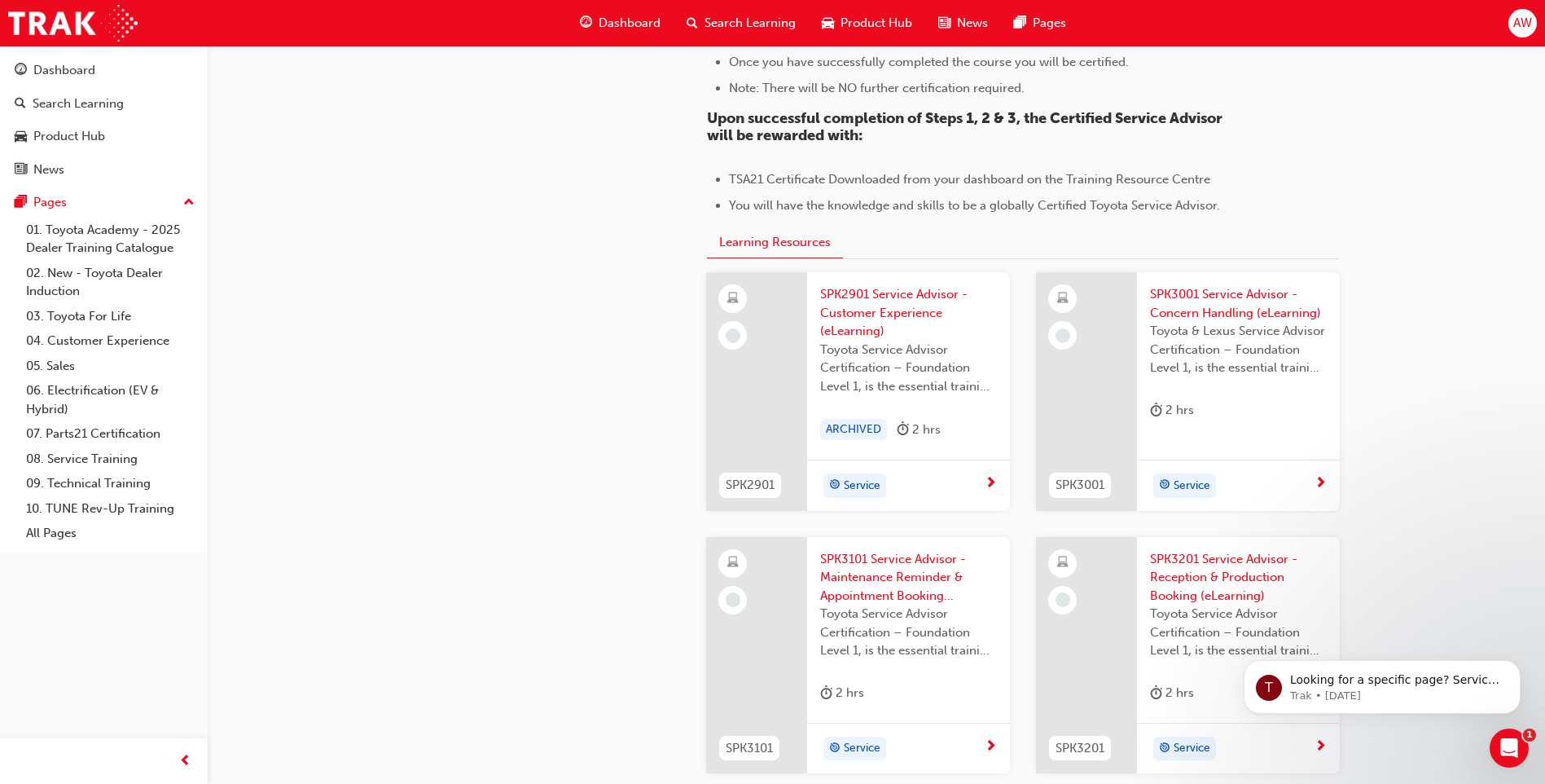
click at [900, 576] on span "SPK3101 Service Advisor - Maintenance Reminder & Appointment Booking (eLearning)" at bounding box center [908, 577] width 176 height 55
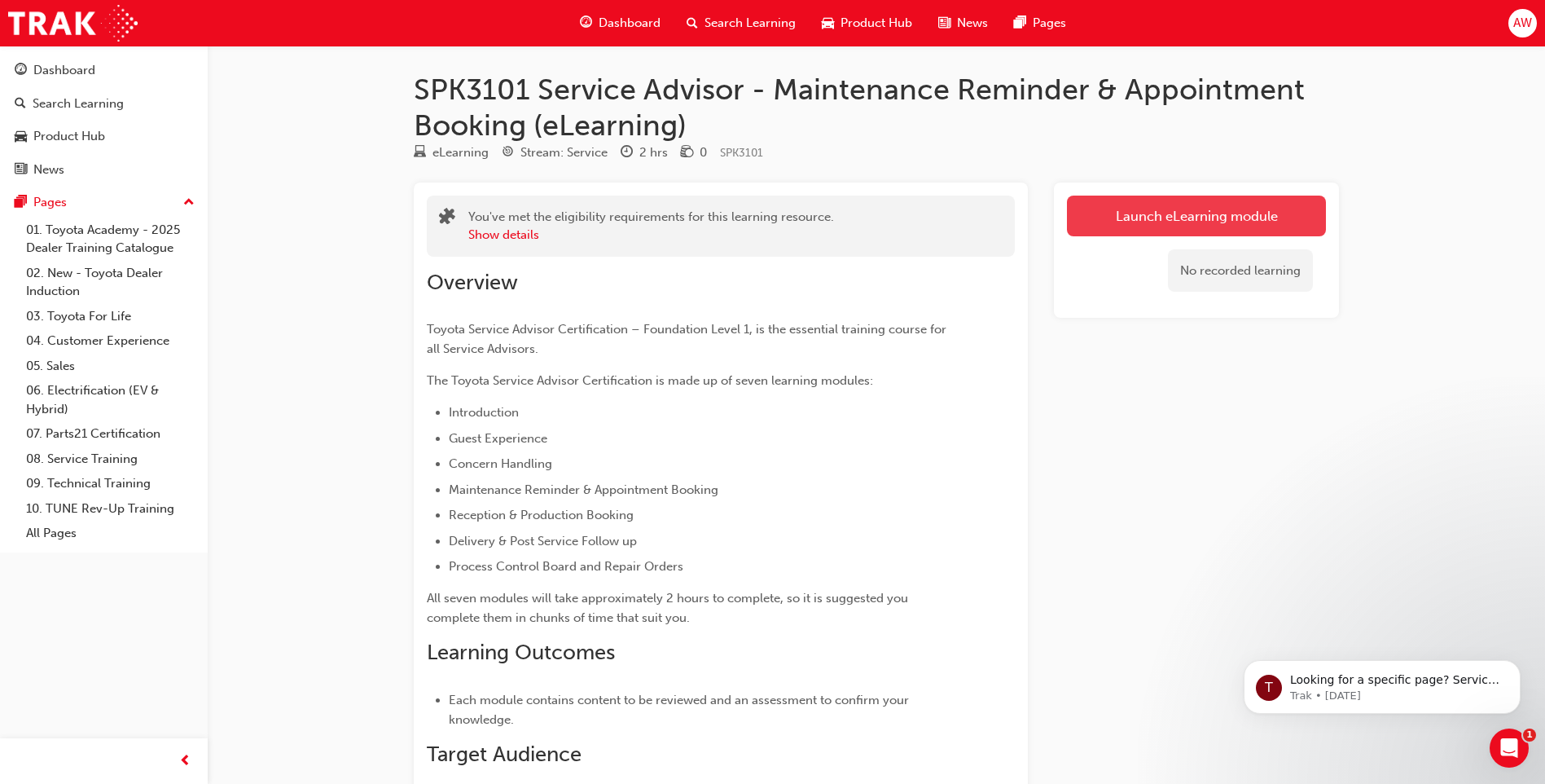
click at [1095, 218] on link "Launch eLearning module" at bounding box center [1196, 216] width 259 height 41
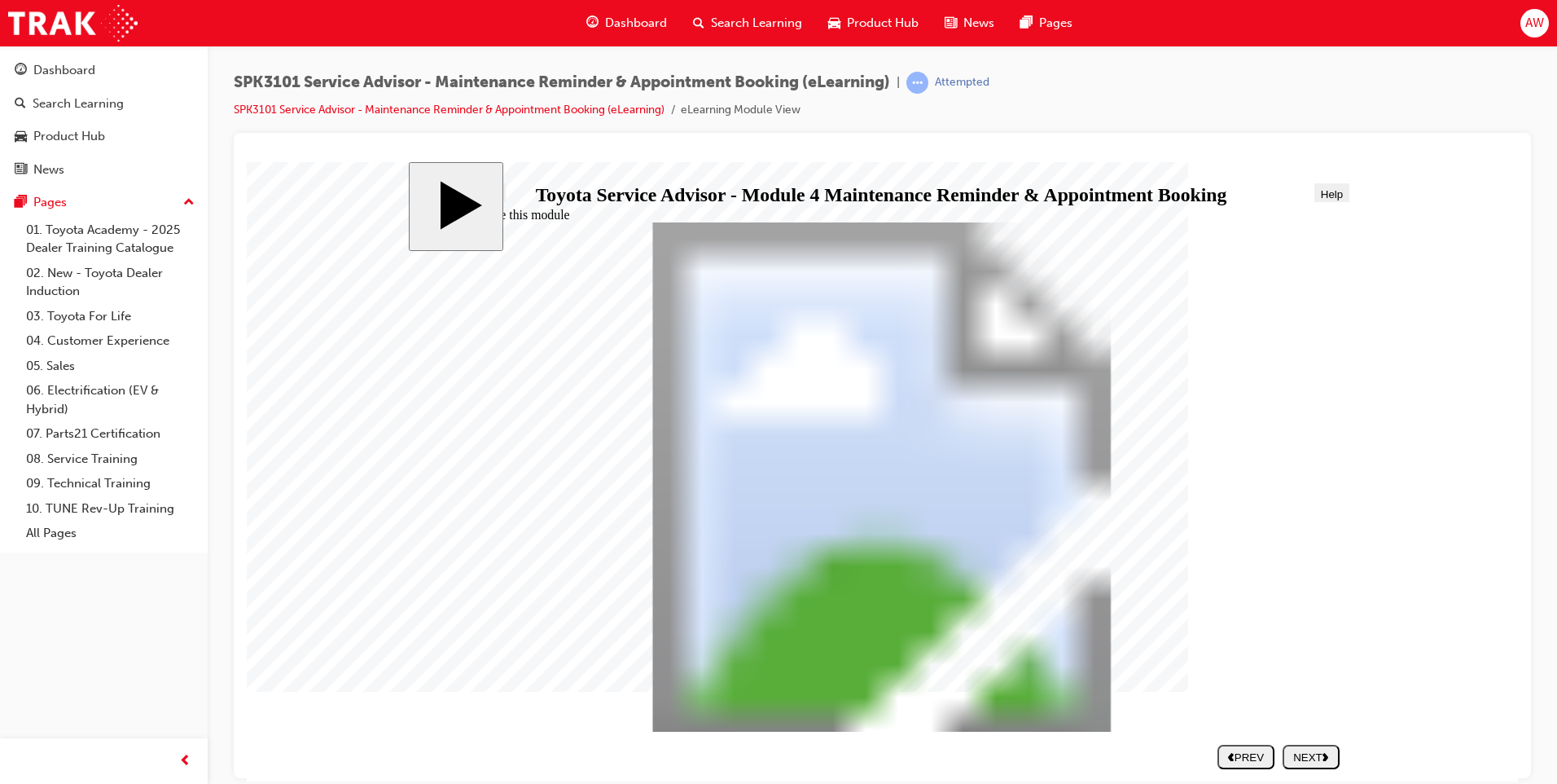
click at [1320, 757] on div "NEXT" at bounding box center [1311, 755] width 44 height 12
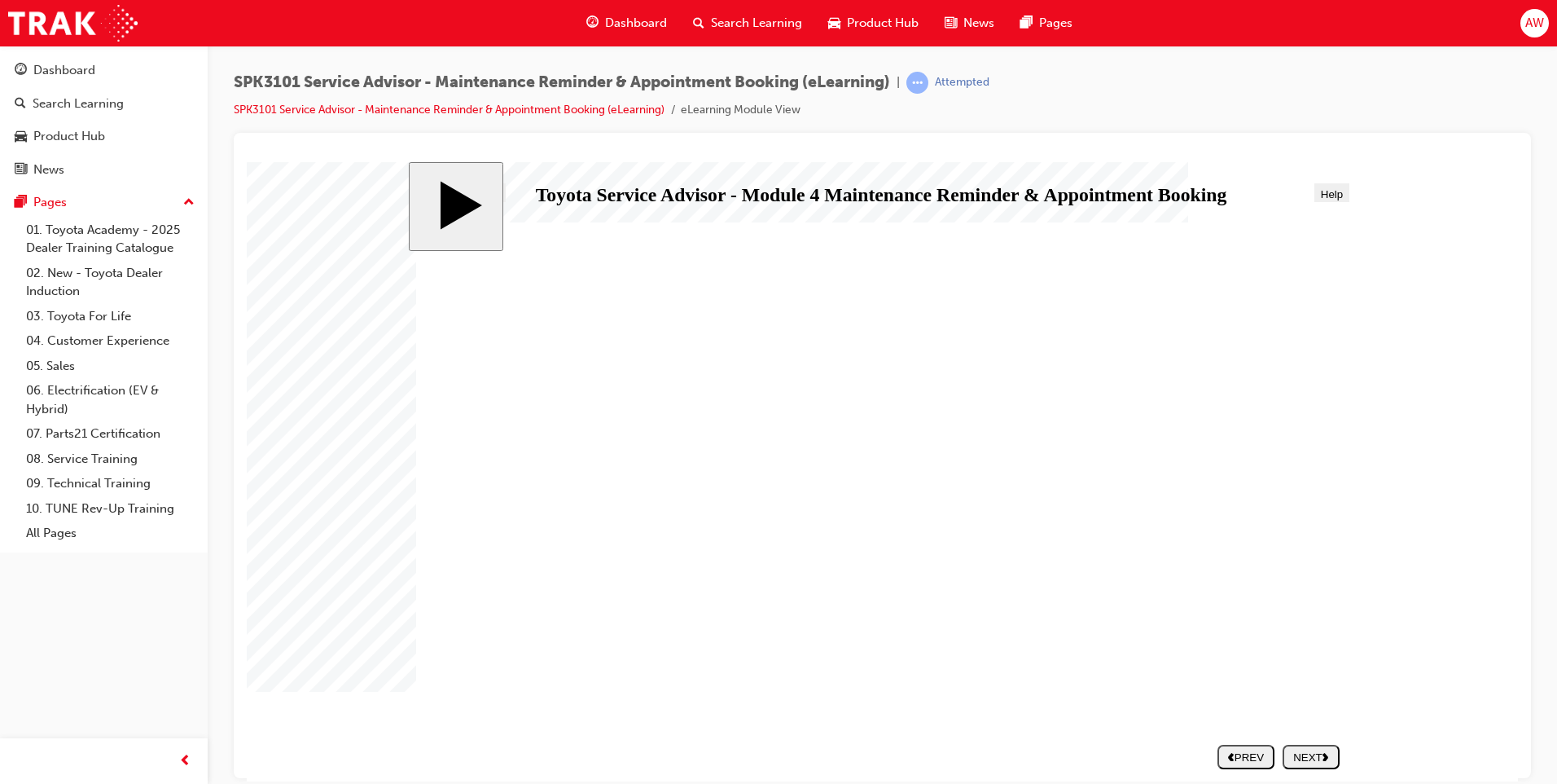
click at [1319, 751] on div "NEXT" at bounding box center [1311, 755] width 44 height 12
click at [1317, 753] on div "NEXT" at bounding box center [1311, 755] width 44 height 12
click at [1324, 753] on polygon "next" at bounding box center [1325, 755] width 6 height 8
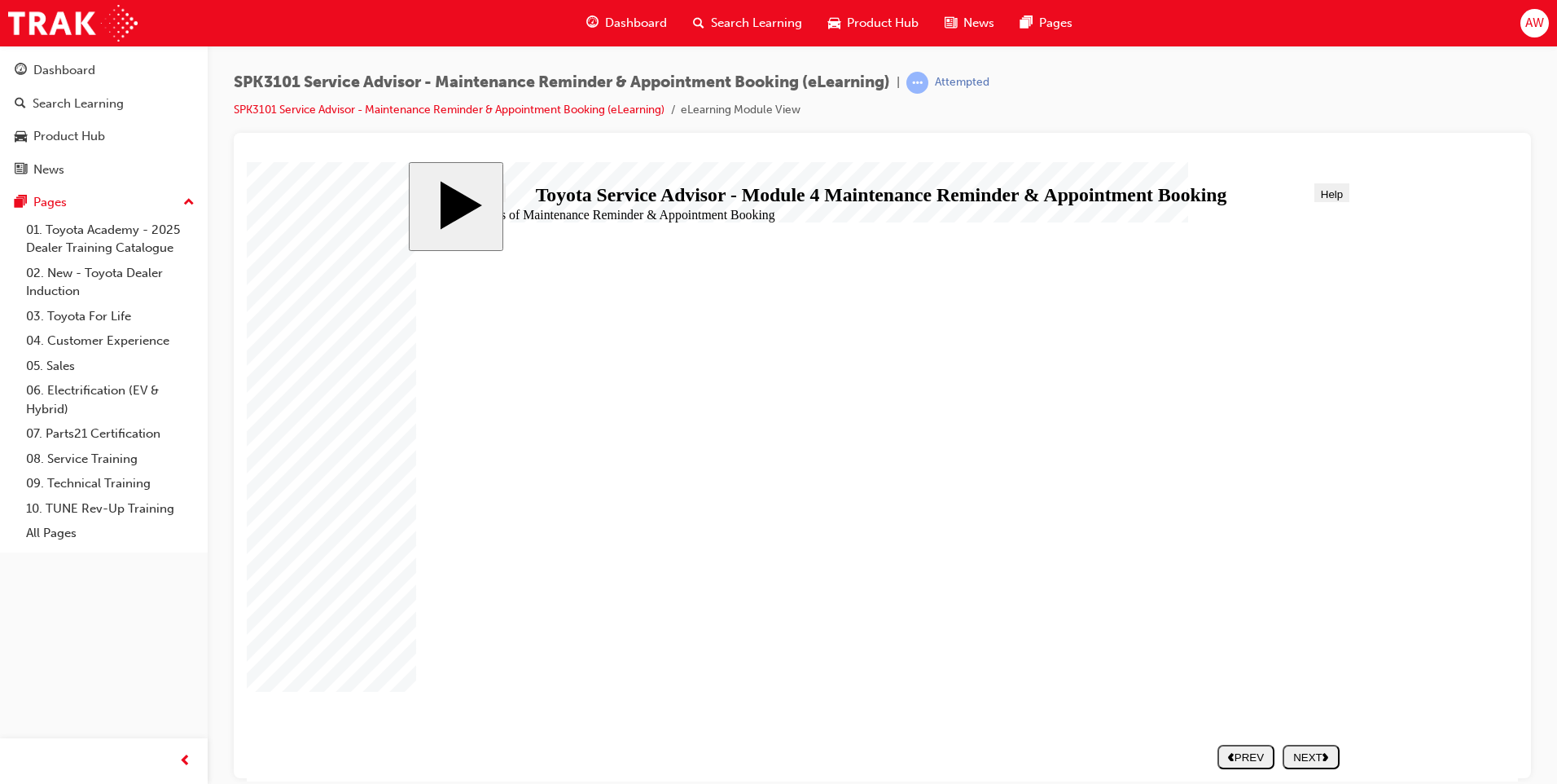
click at [1329, 756] on use "next" at bounding box center [1325, 756] width 6 height 8
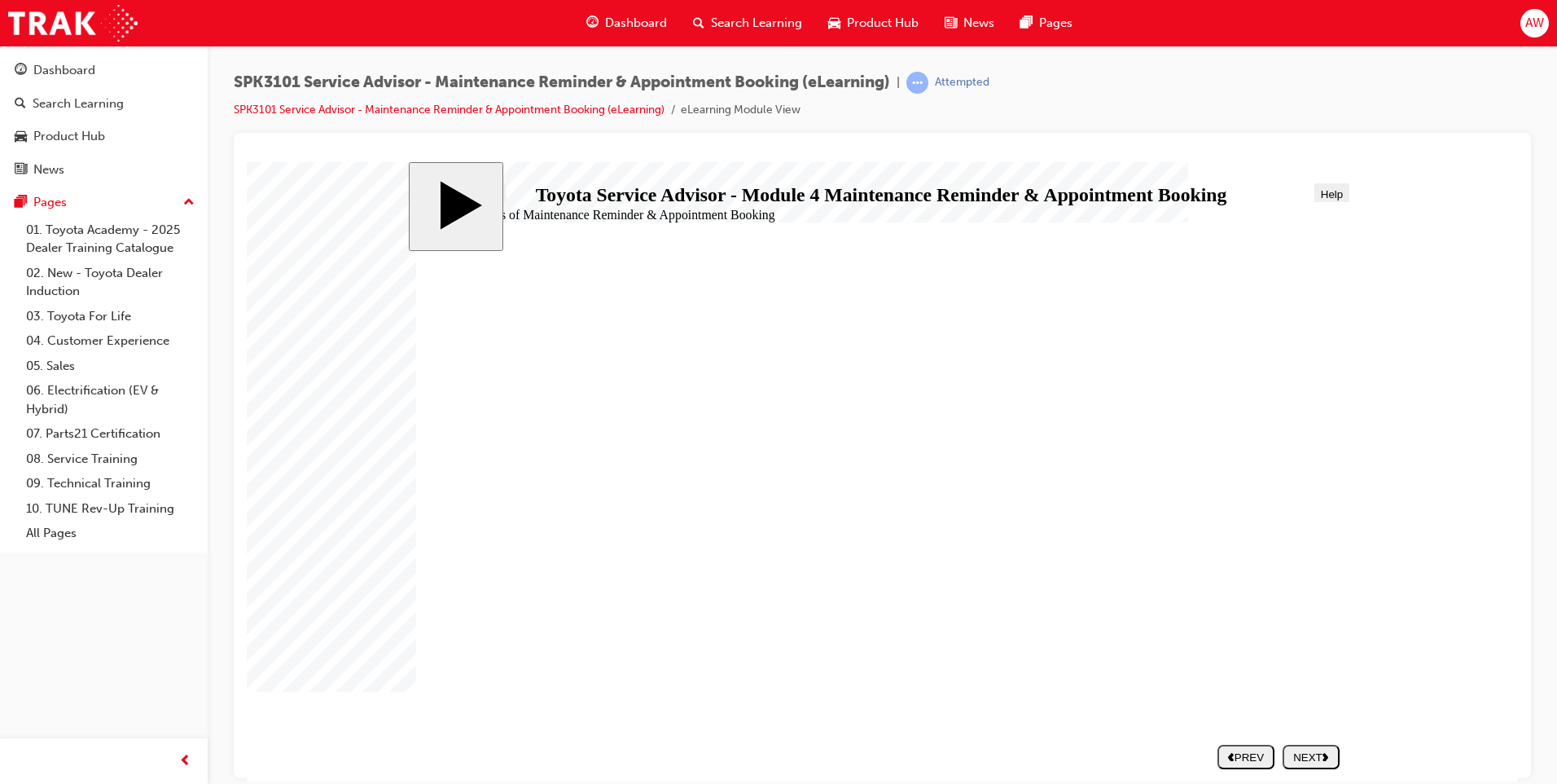
click at [1306, 746] on button "NEXT" at bounding box center [1311, 755] width 57 height 24
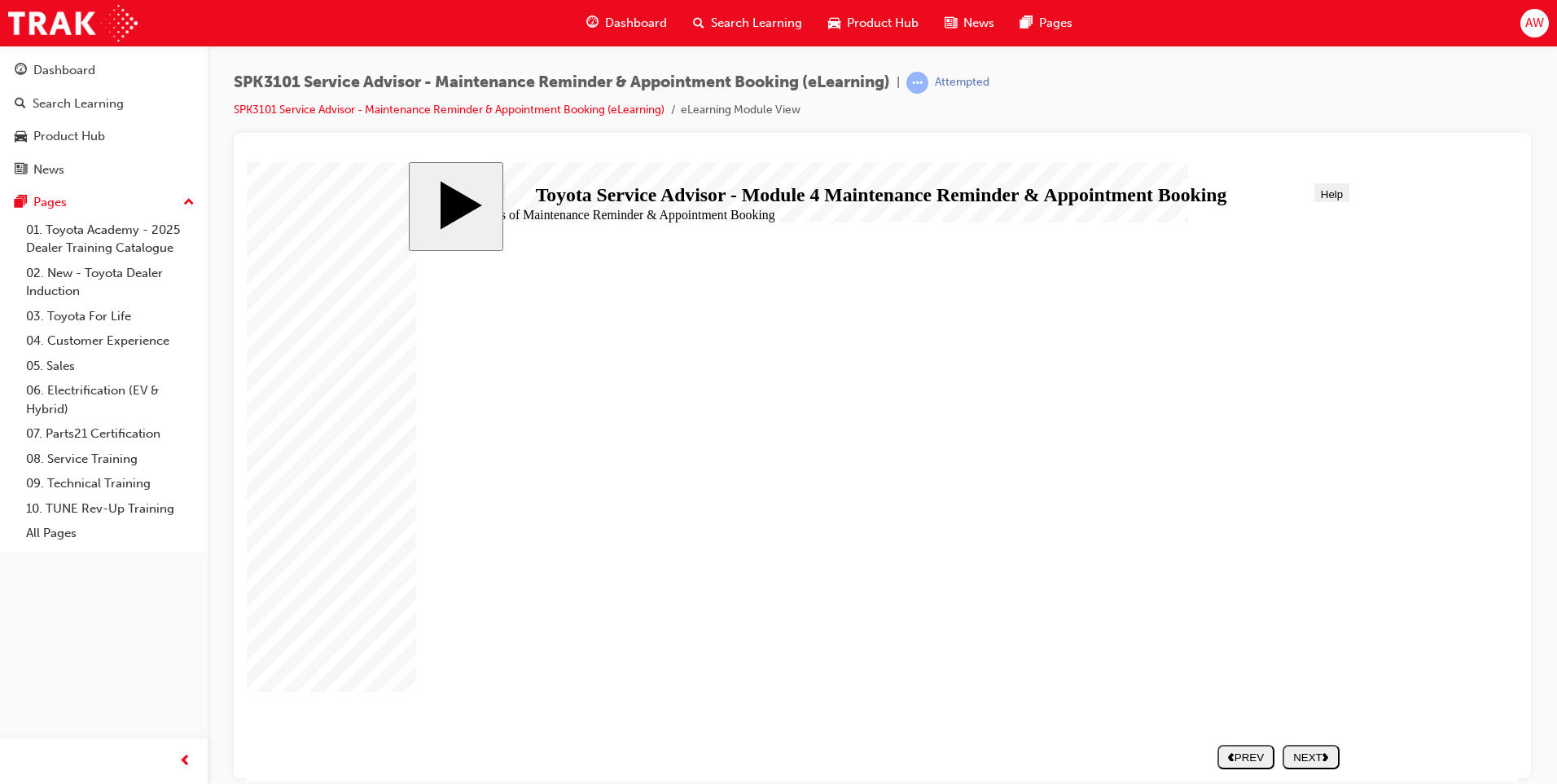
click at [1318, 759] on div "NEXT" at bounding box center [1311, 755] width 44 height 12
click at [1321, 763] on button "NEXT" at bounding box center [1311, 755] width 57 height 24
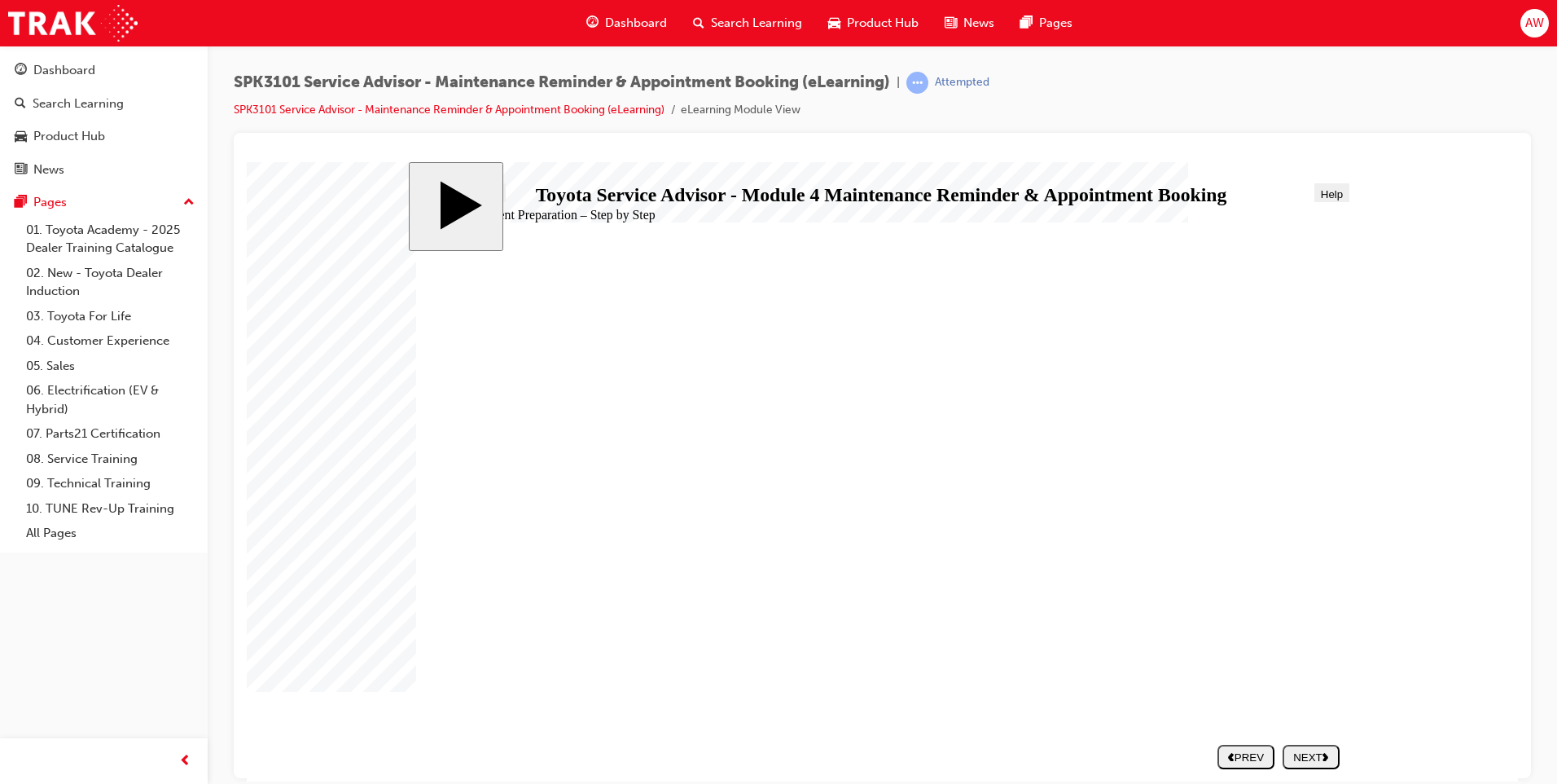
click at [1290, 750] on div "NEXT" at bounding box center [1311, 755] width 44 height 12
radio input "true"
click at [1289, 753] on div "SUBMIT" at bounding box center [1311, 755] width 44 height 12
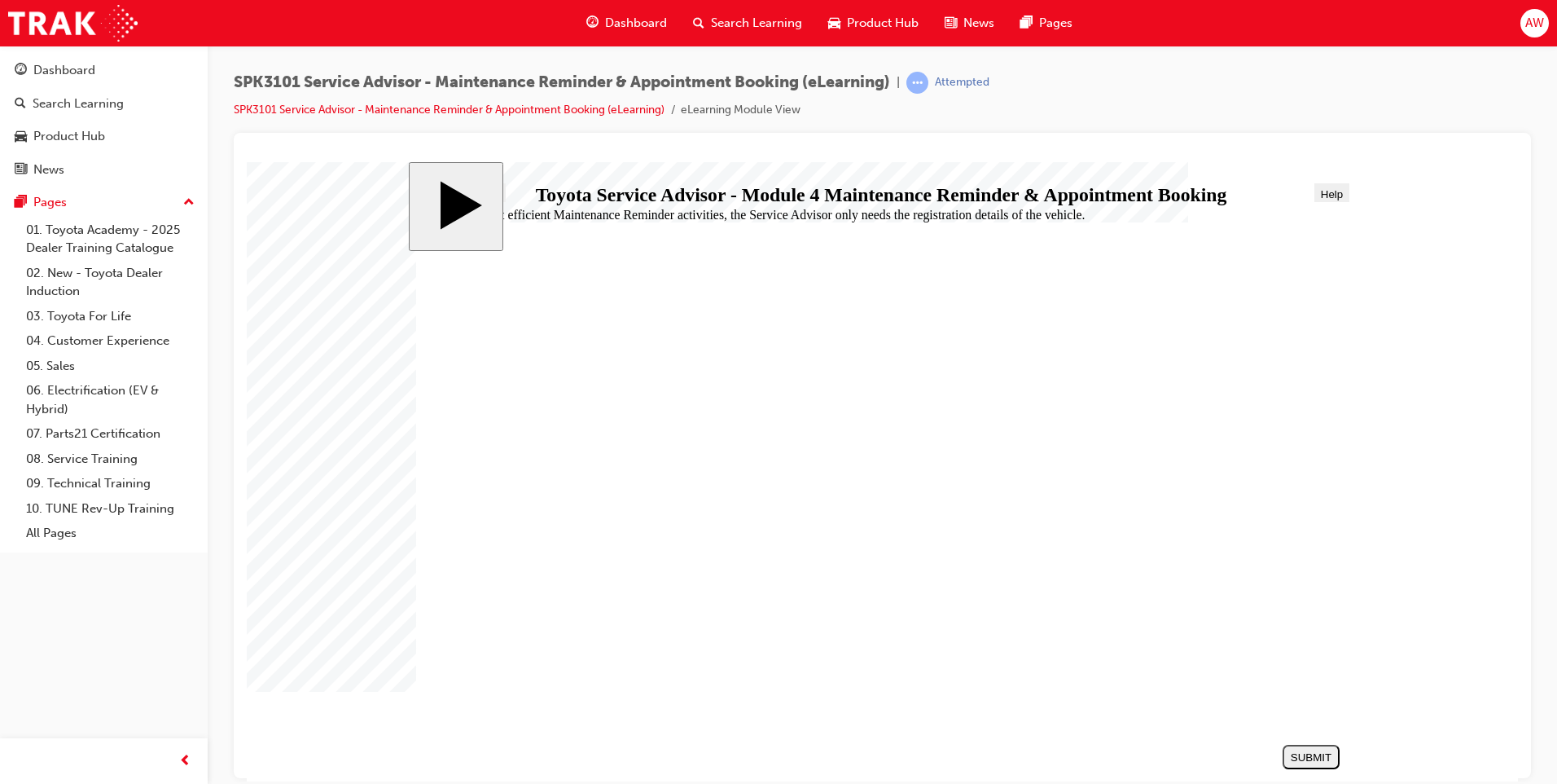
radio input "true"
click at [1328, 761] on div "SUBMIT" at bounding box center [1311, 755] width 44 height 12
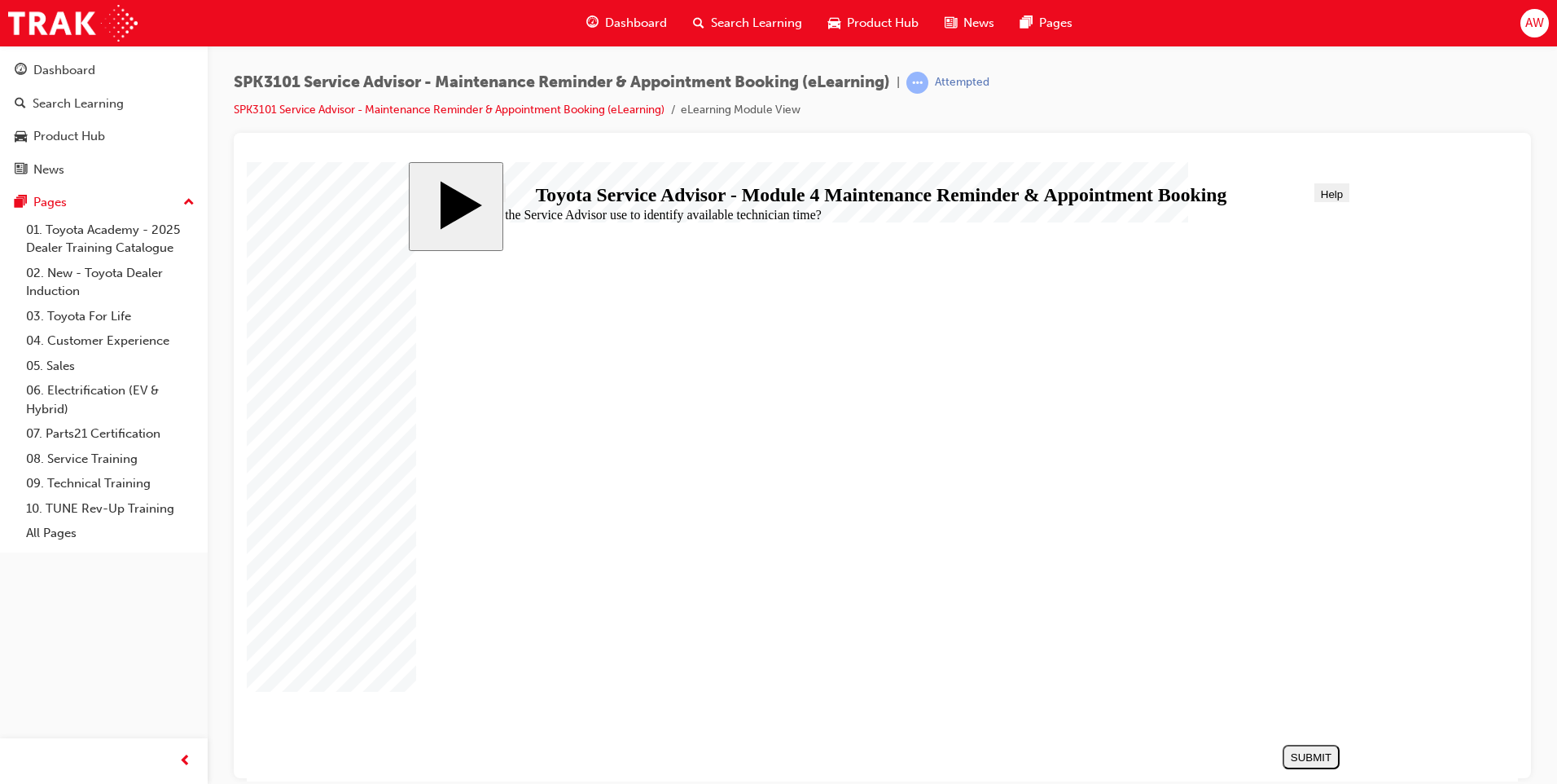
radio input "true"
click at [1298, 758] on div "SUBMIT" at bounding box center [1311, 755] width 44 height 12
radio input "true"
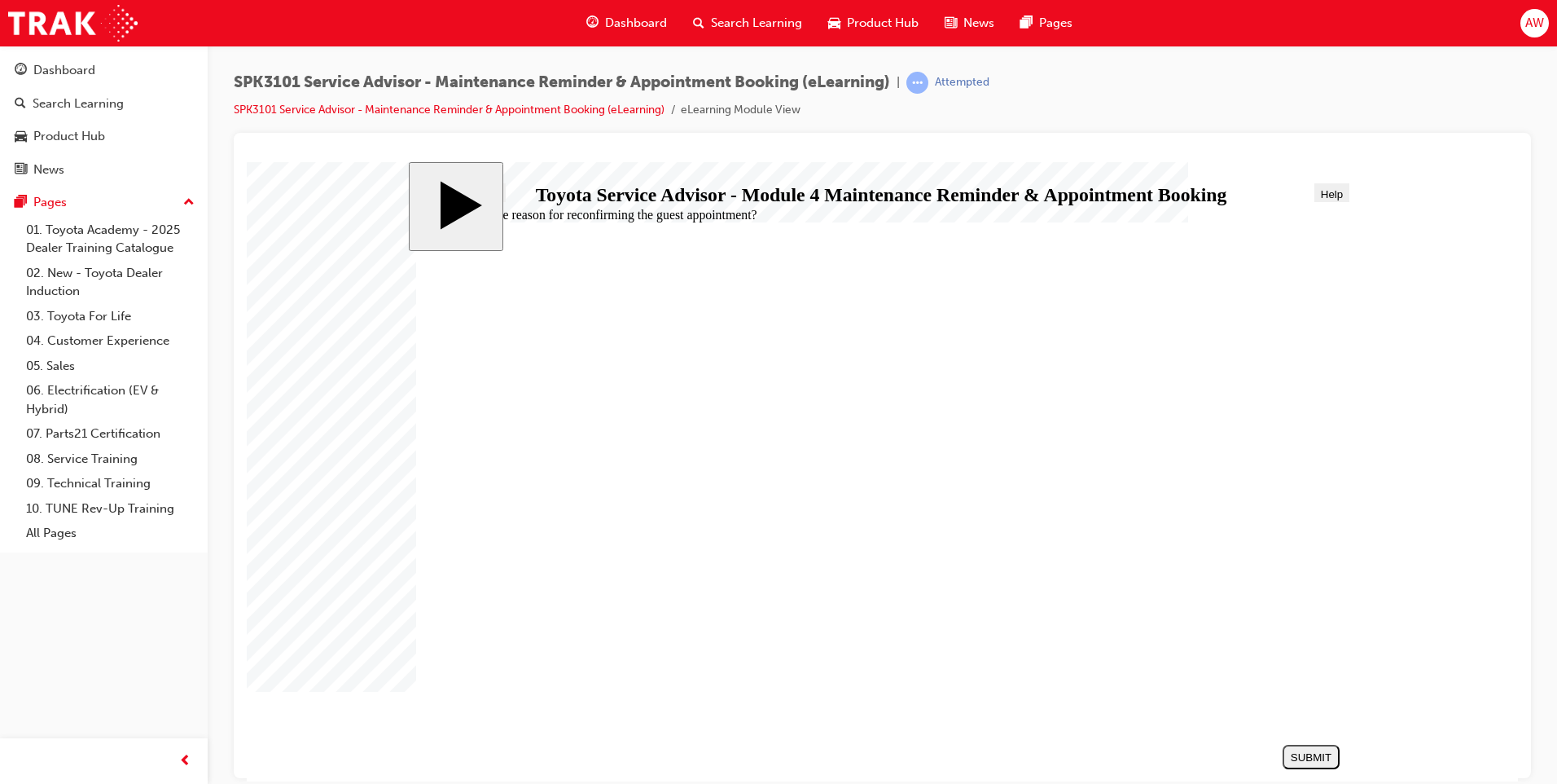
click at [1294, 748] on button "SUBMIT" at bounding box center [1311, 755] width 57 height 24
radio input "true"
click at [1316, 754] on div "SUBMIT" at bounding box center [1311, 755] width 44 height 12
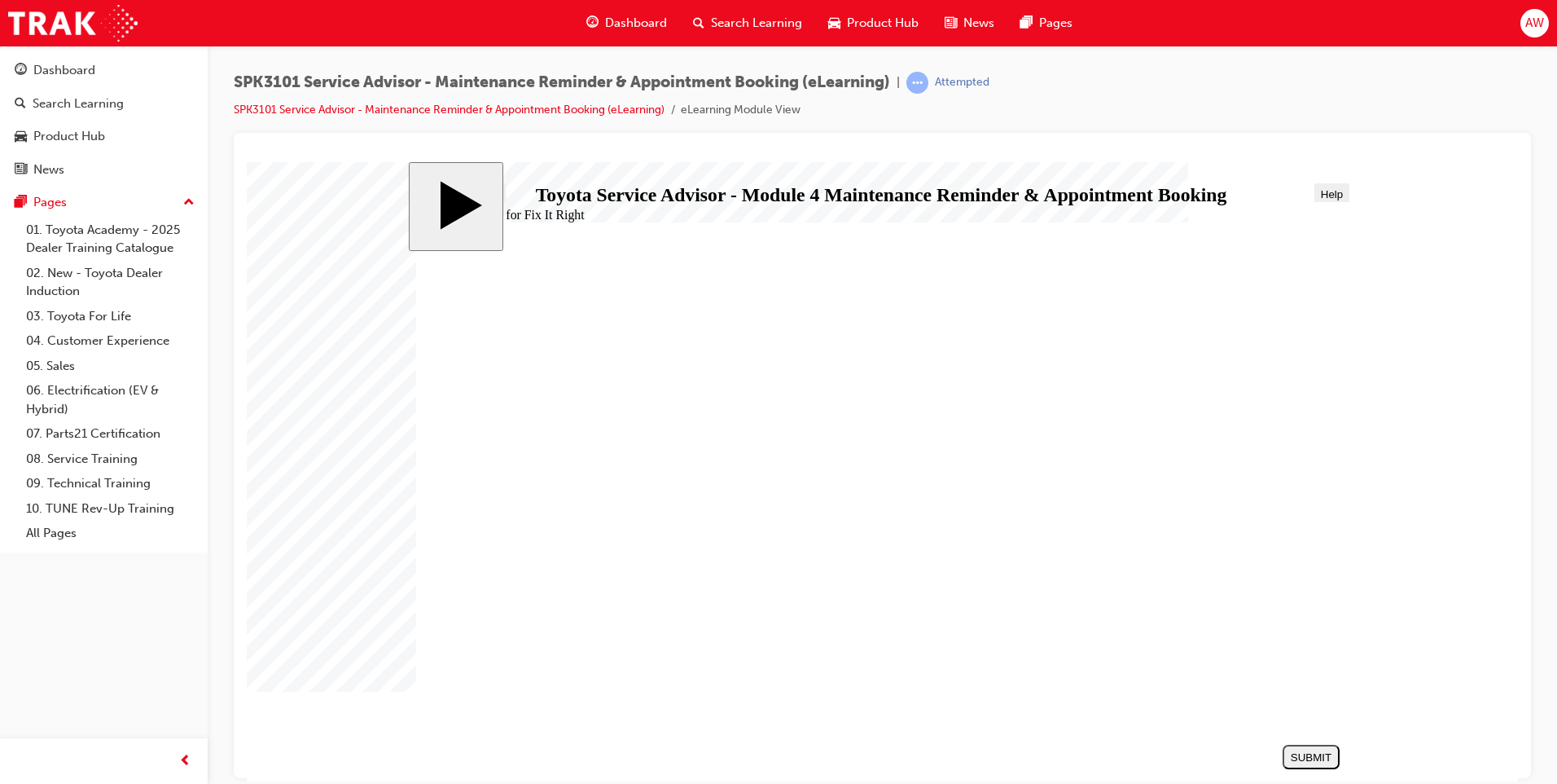
radio input "true"
click at [1311, 754] on div "SUBMIT" at bounding box center [1311, 755] width 44 height 12
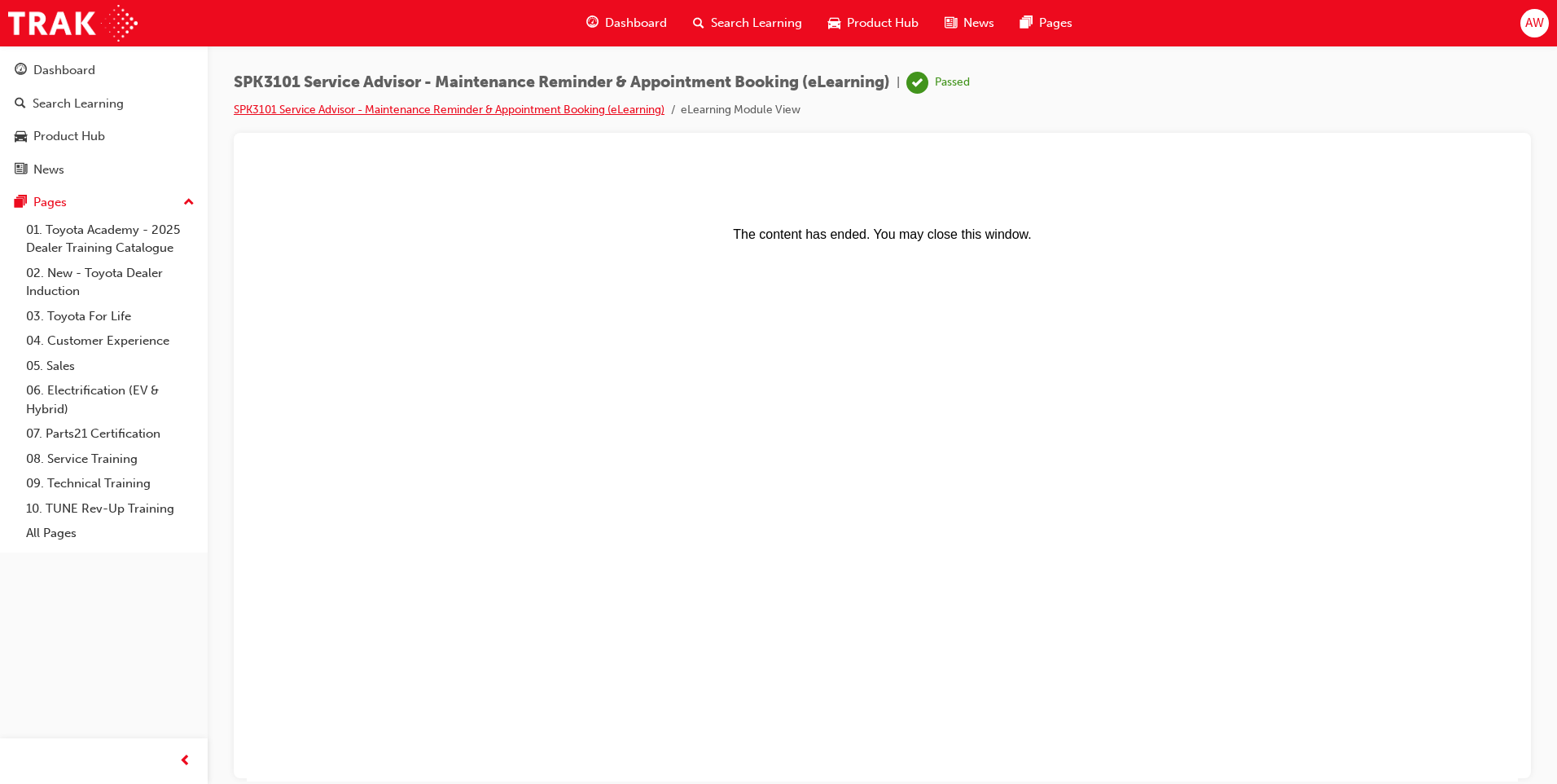
click at [315, 109] on link "SPK3101 Service Advisor - Maintenance Reminder & Appointment Booking (eLearning)" at bounding box center [449, 109] width 431 height 14
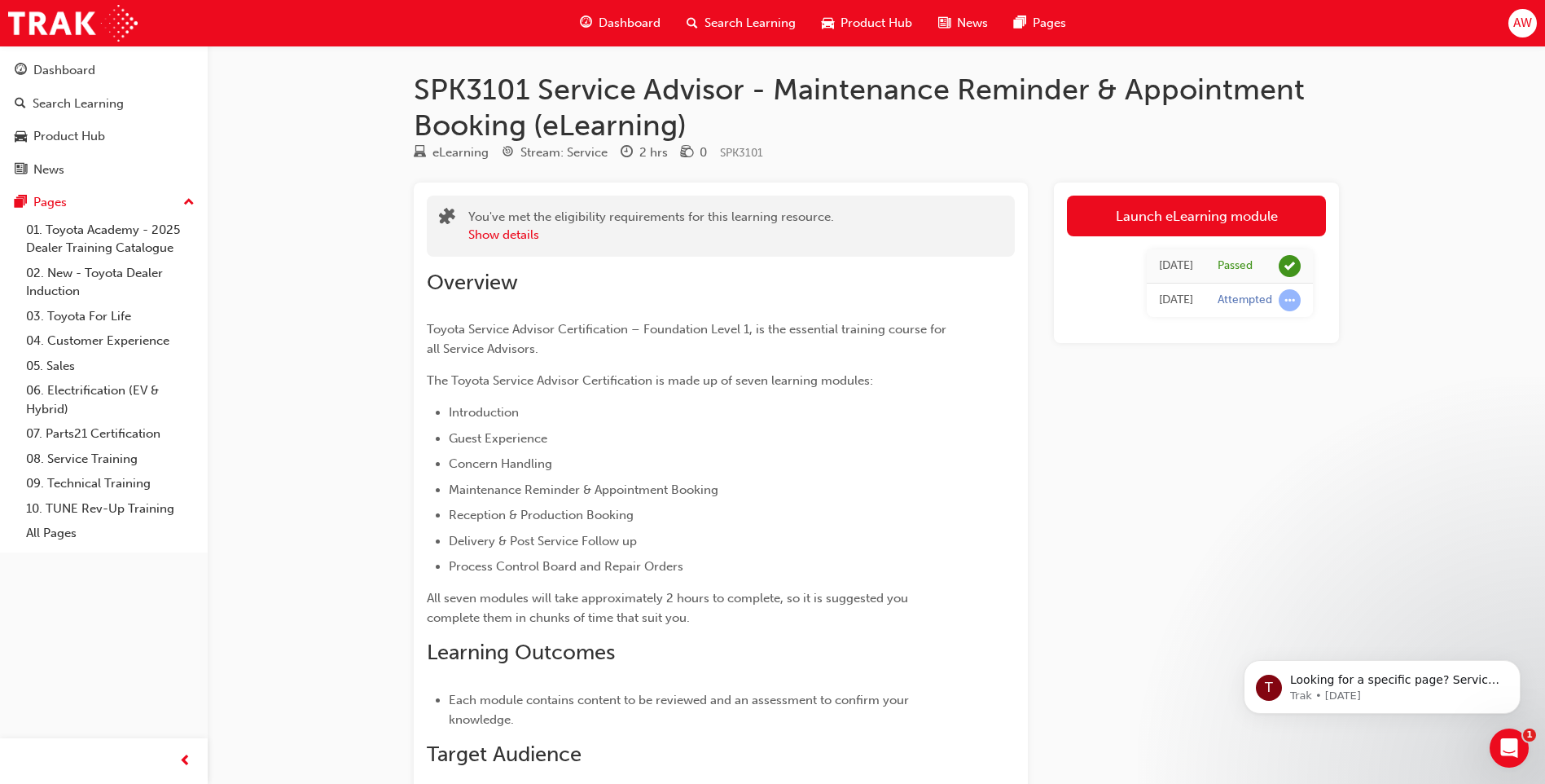
scroll to position [81, 0]
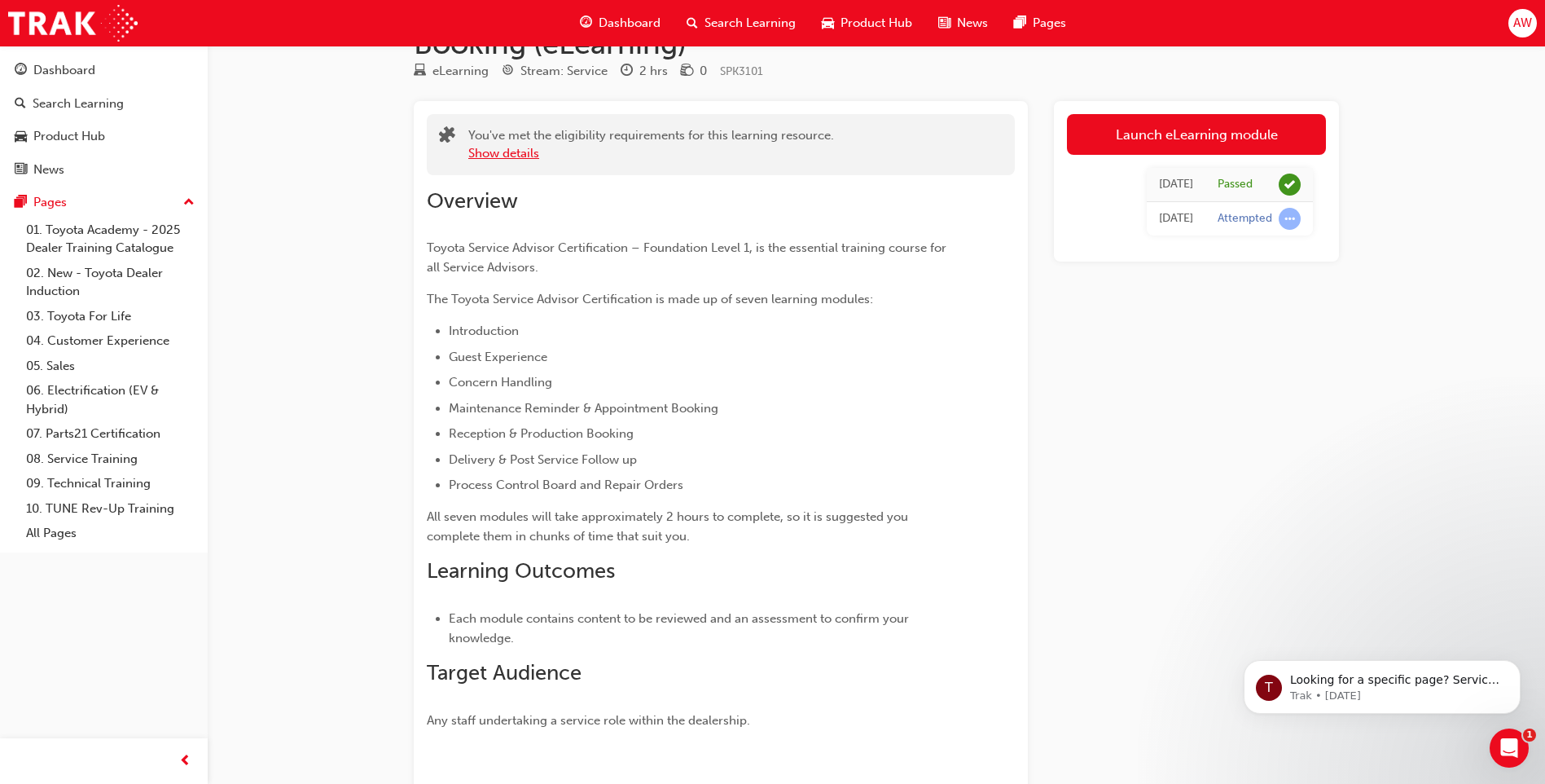
click at [522, 156] on button "Show details" at bounding box center [503, 153] width 71 height 18
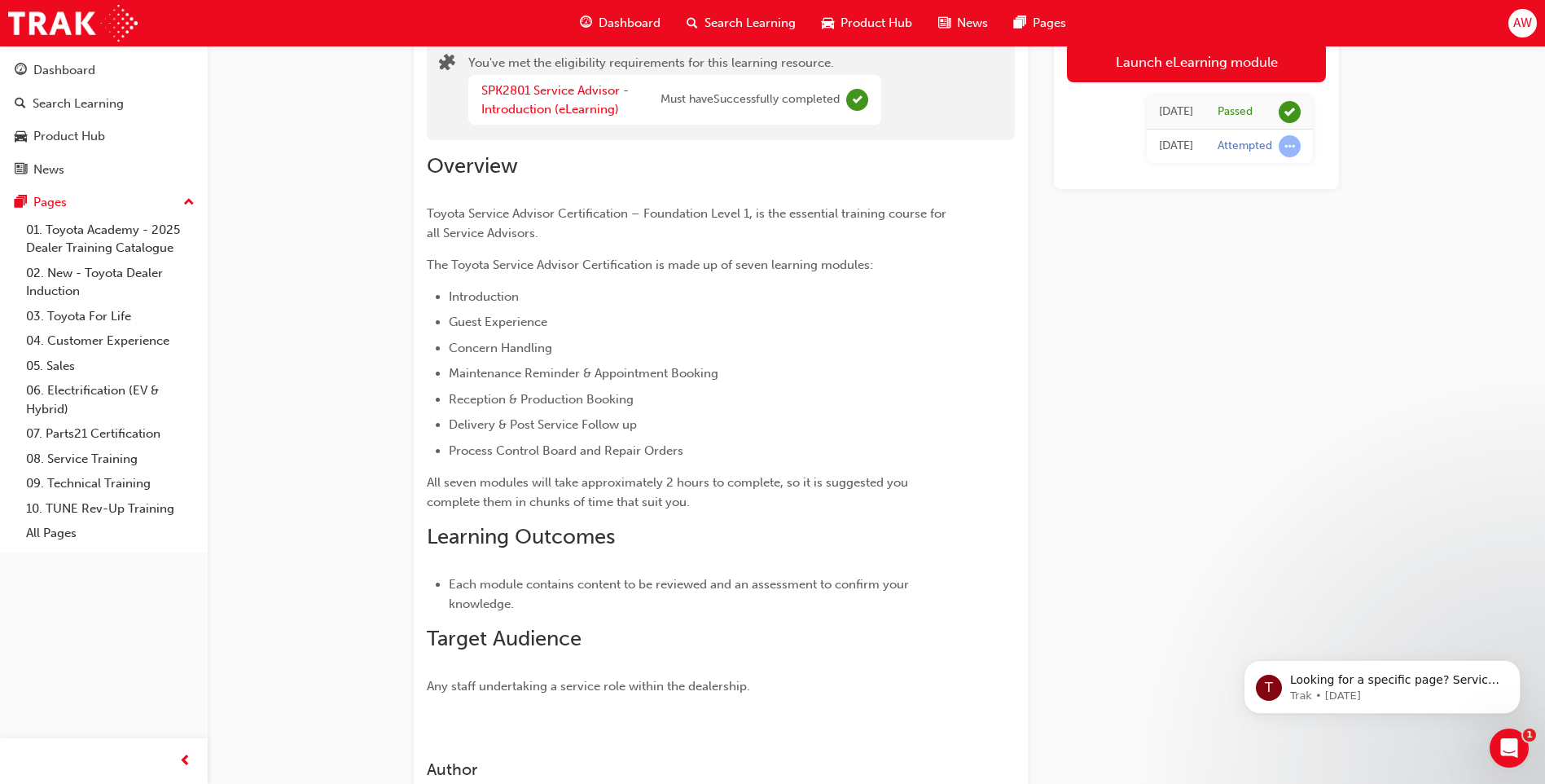
scroll to position [0, 0]
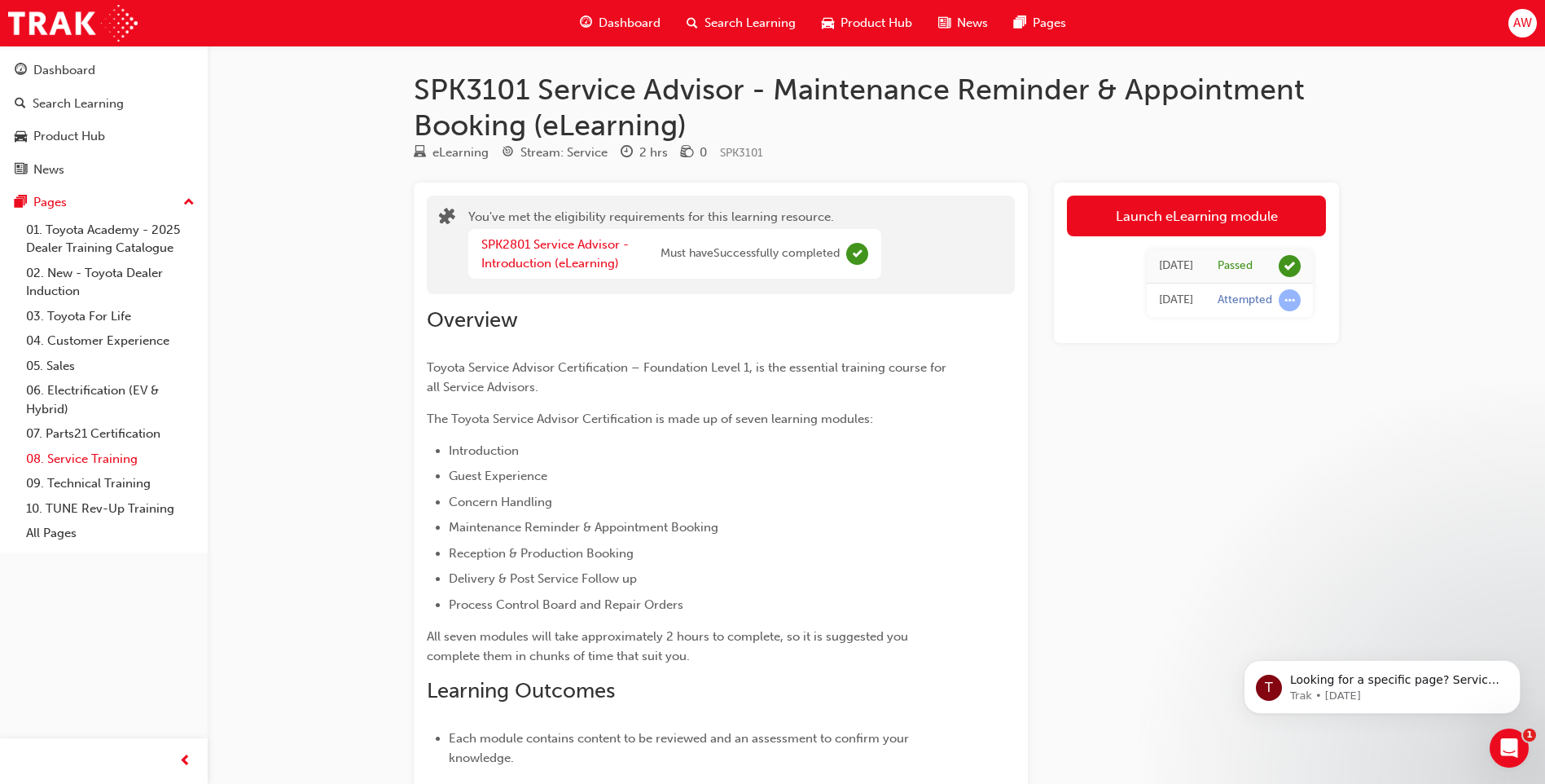
click at [115, 456] on link "08. Service Training" at bounding box center [110, 458] width 182 height 25
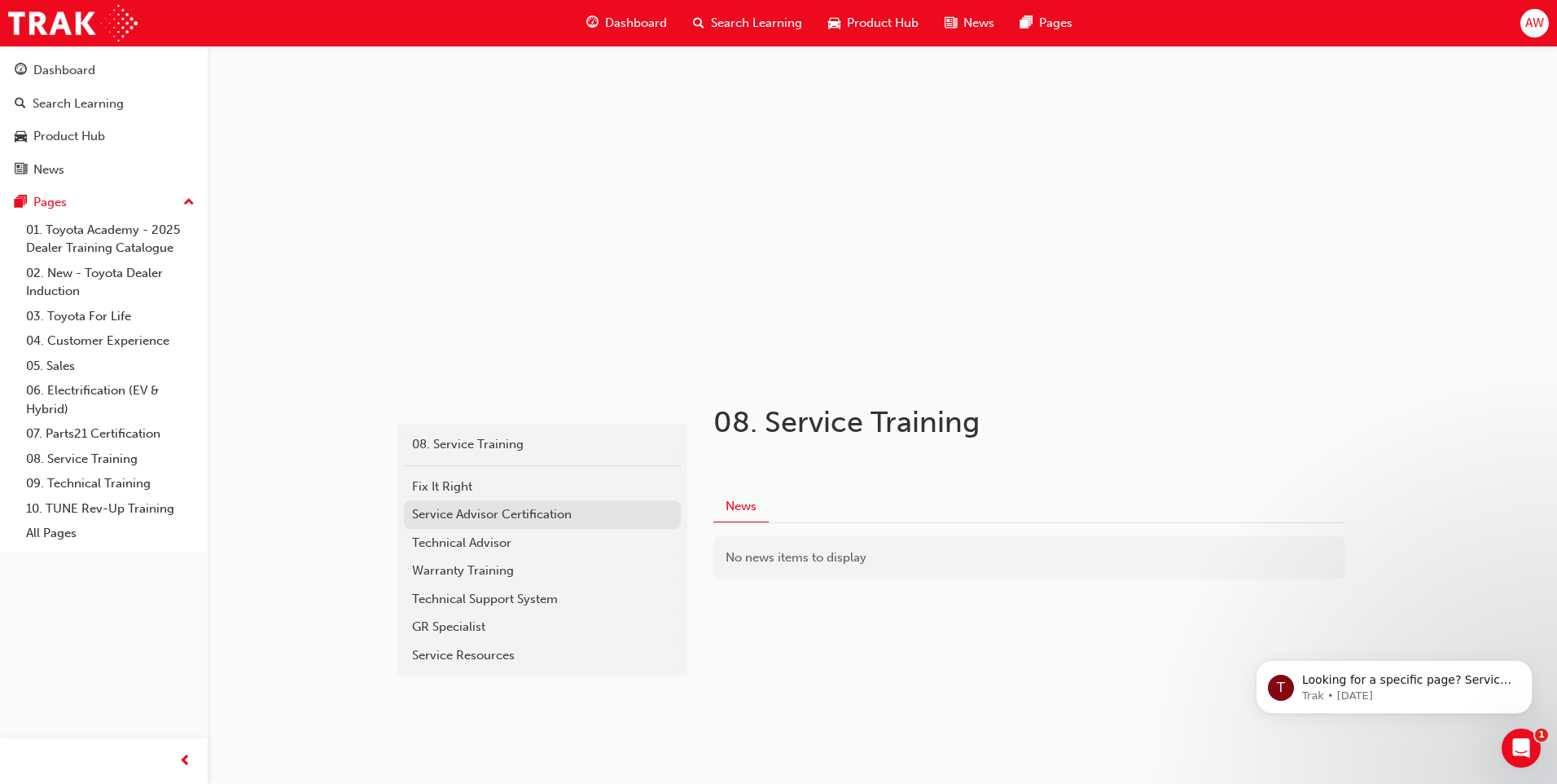
click at [508, 522] on div "Service Advisor Certification" at bounding box center [542, 514] width 260 height 18
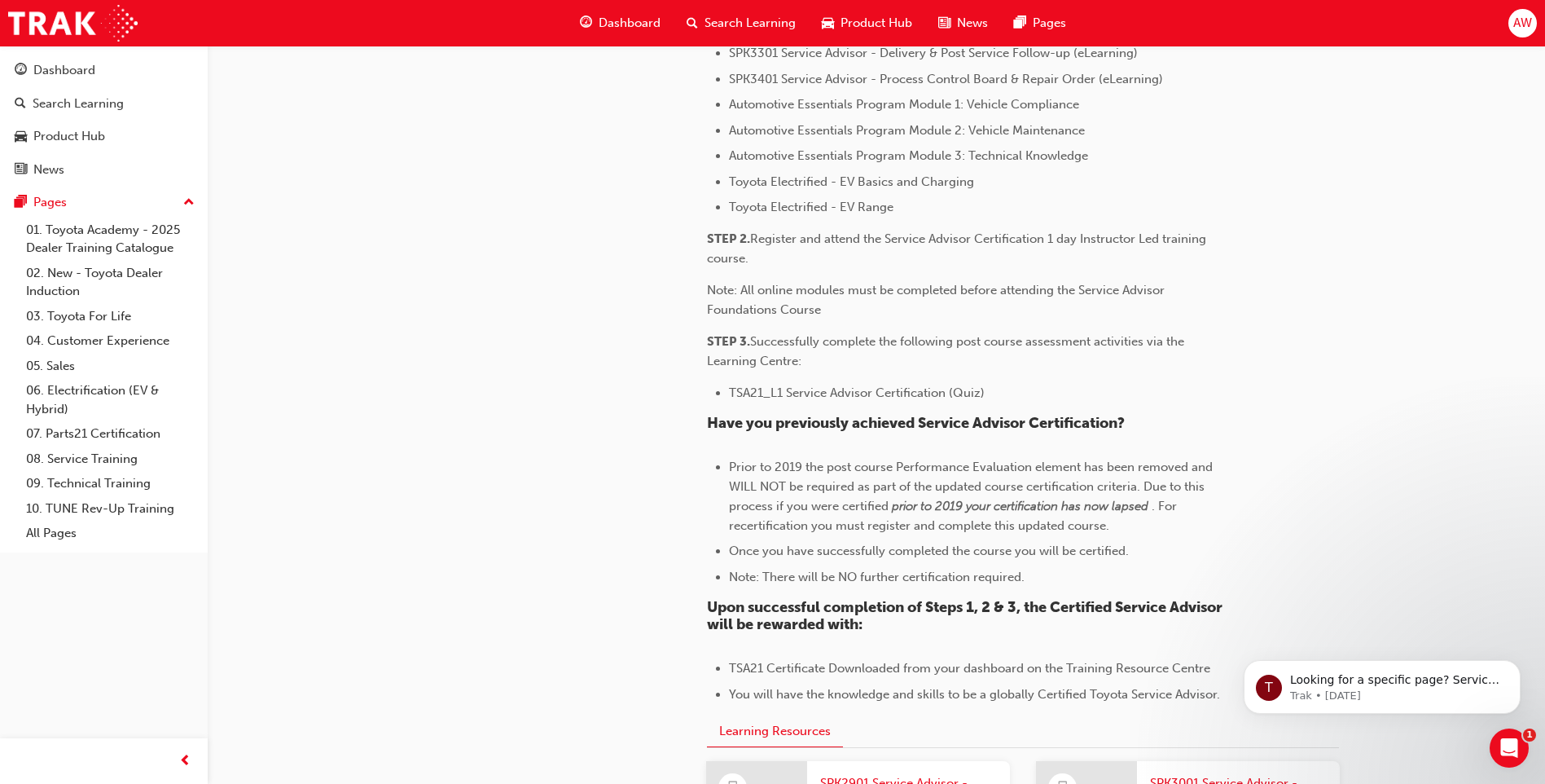
scroll to position [1548, 0]
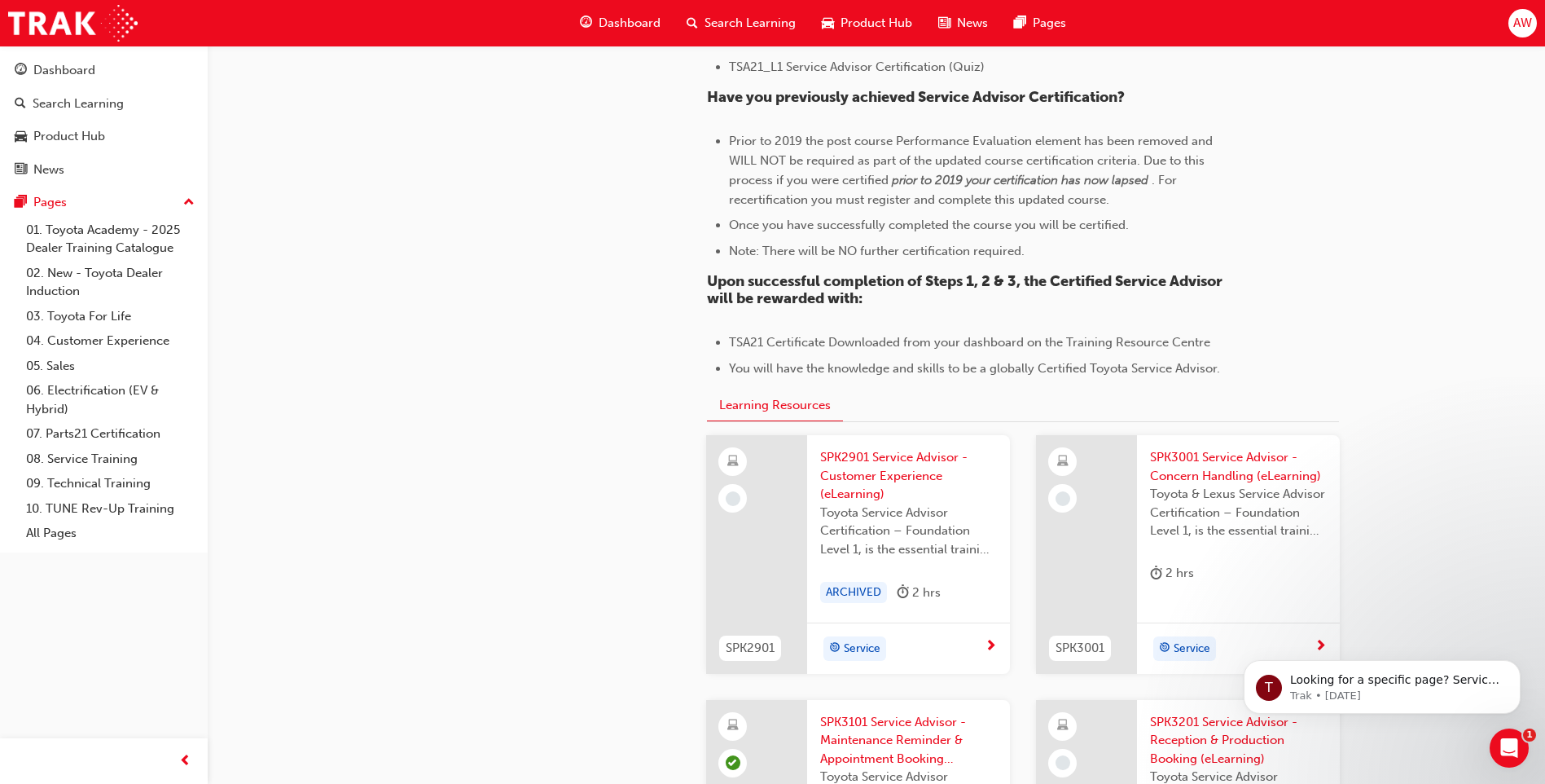
click at [1177, 470] on span "SPK3001 Service Advisor - Concern Handling (eLearning)" at bounding box center [1237, 466] width 176 height 37
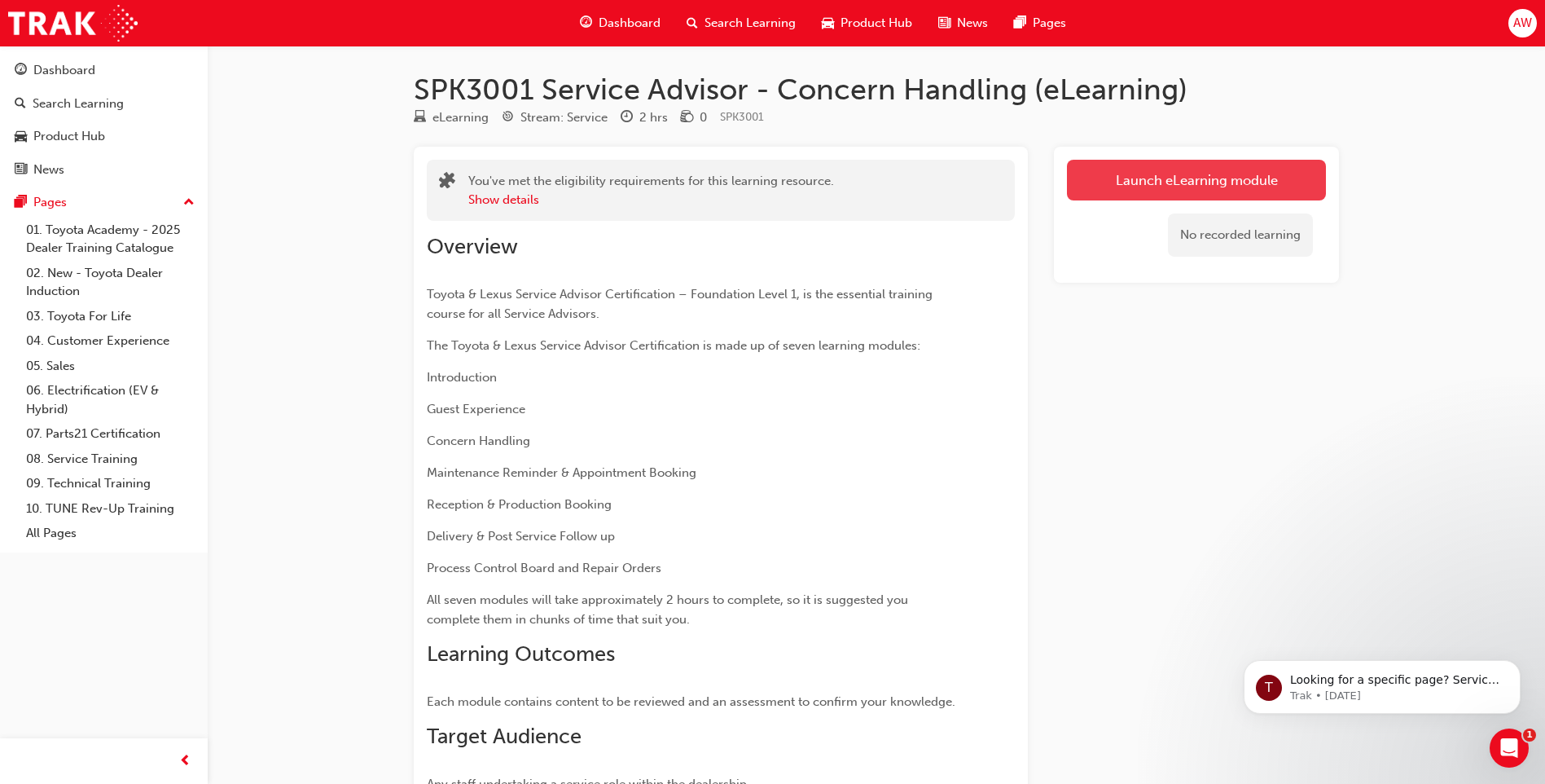
click at [1120, 180] on link "Launch eLearning module" at bounding box center [1196, 180] width 259 height 41
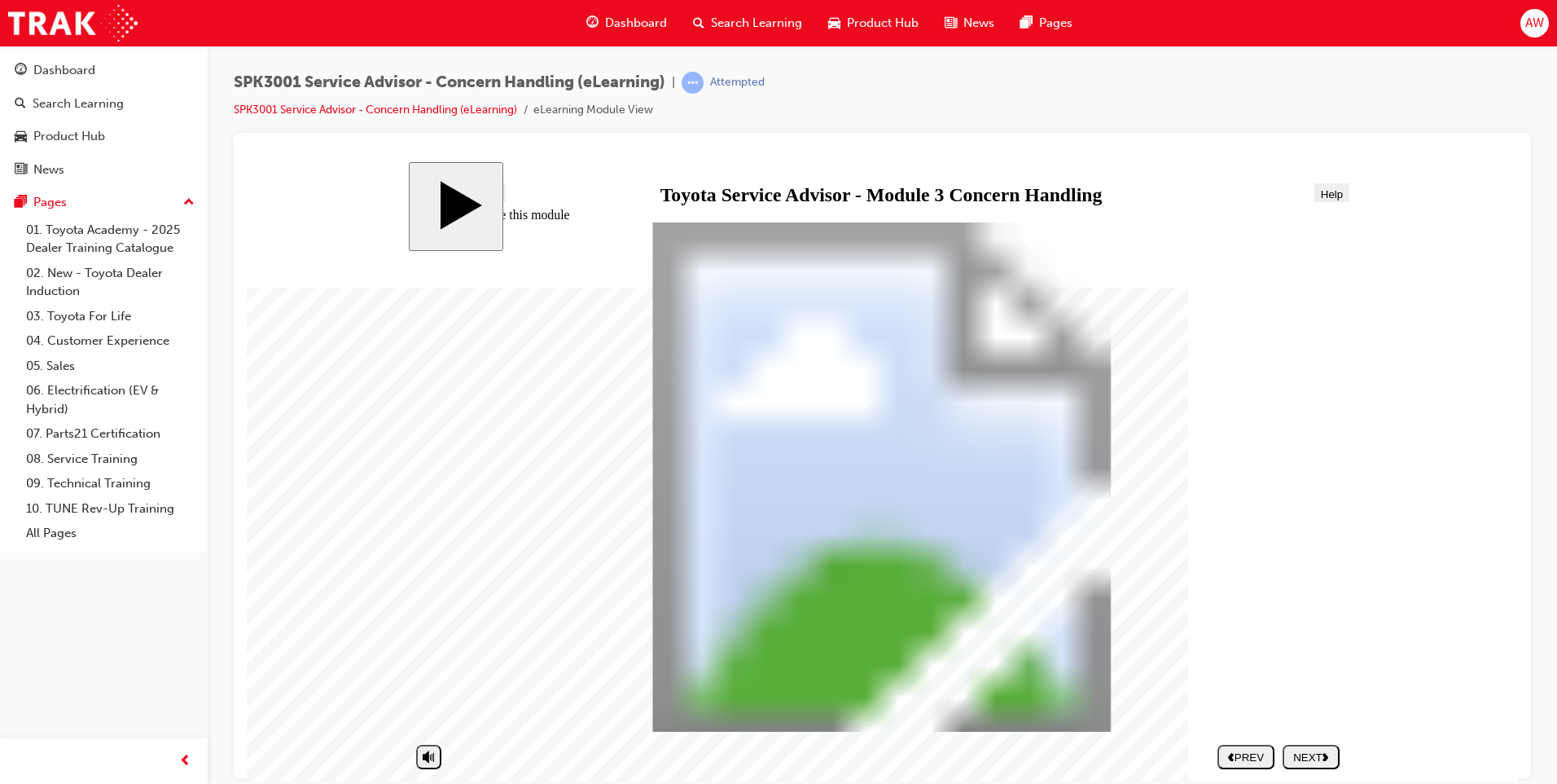
click at [1307, 754] on div "NEXT" at bounding box center [1311, 755] width 44 height 12
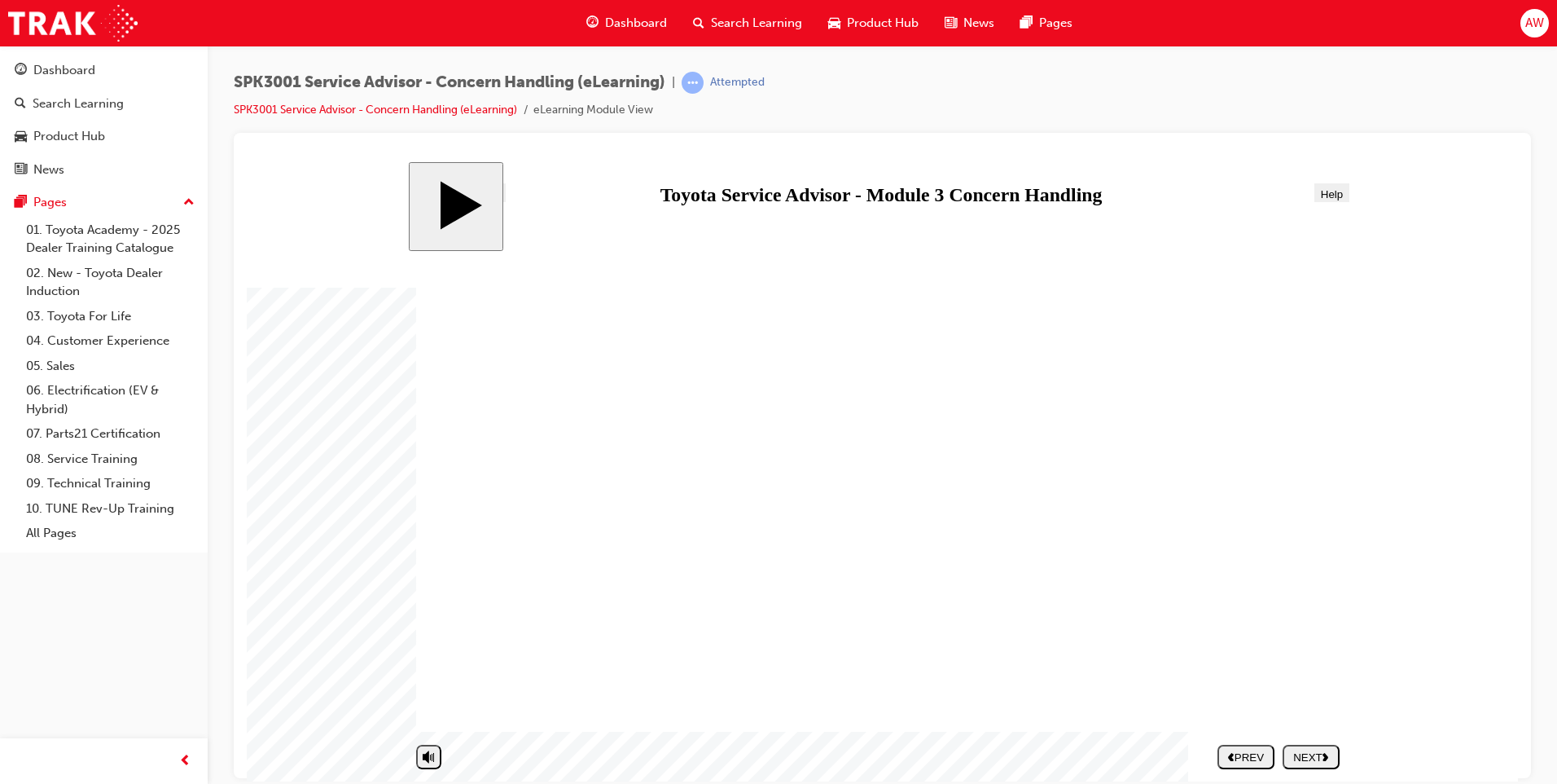
click at [1307, 754] on div "NEXT" at bounding box center [1311, 755] width 44 height 12
click at [1304, 754] on div "NEXT" at bounding box center [1311, 755] width 44 height 12
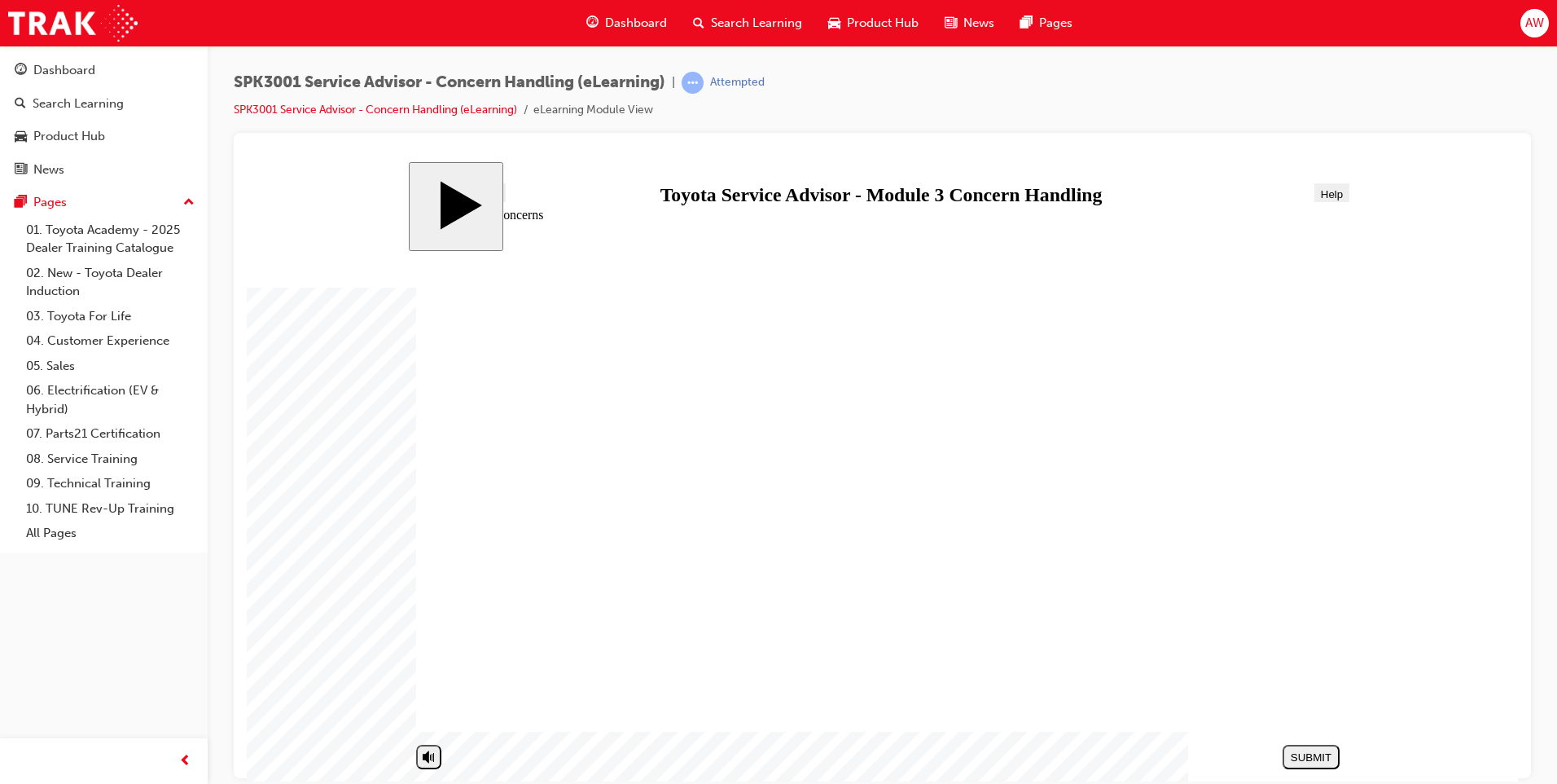
drag, startPoint x: 897, startPoint y: 641, endPoint x: 1142, endPoint y: 392, distance: 349.3
drag, startPoint x: 924, startPoint y: 378, endPoint x: 1219, endPoint y: 518, distance: 326.5
drag, startPoint x: 935, startPoint y: 517, endPoint x: 1200, endPoint y: 640, distance: 292.2
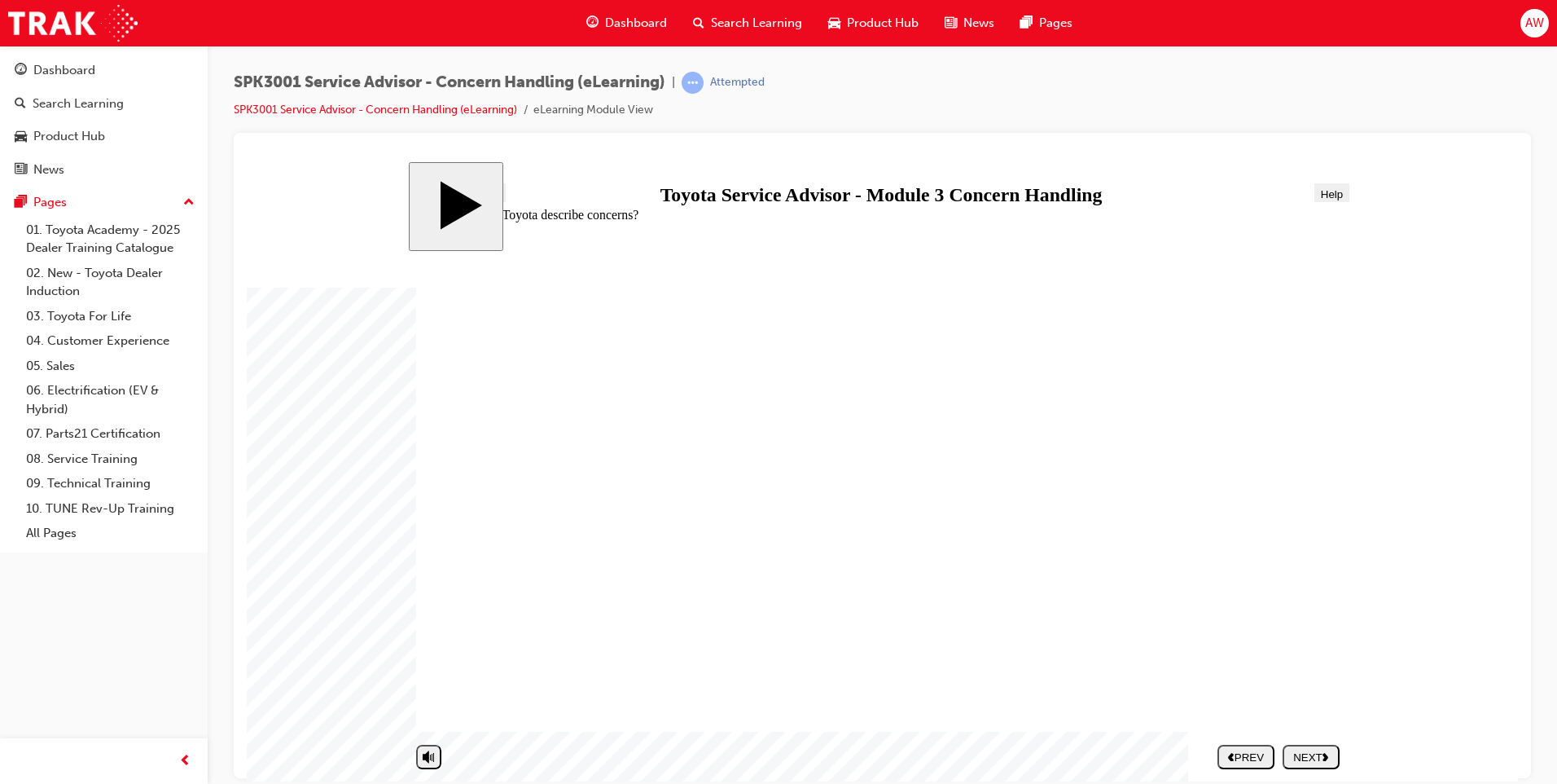
click at [1309, 758] on div "NEXT" at bounding box center [1311, 755] width 44 height 12
click at [1301, 747] on button "NEXT" at bounding box center [1311, 755] width 57 height 24
click at [1309, 754] on div "NEXT" at bounding box center [1311, 755] width 44 height 12
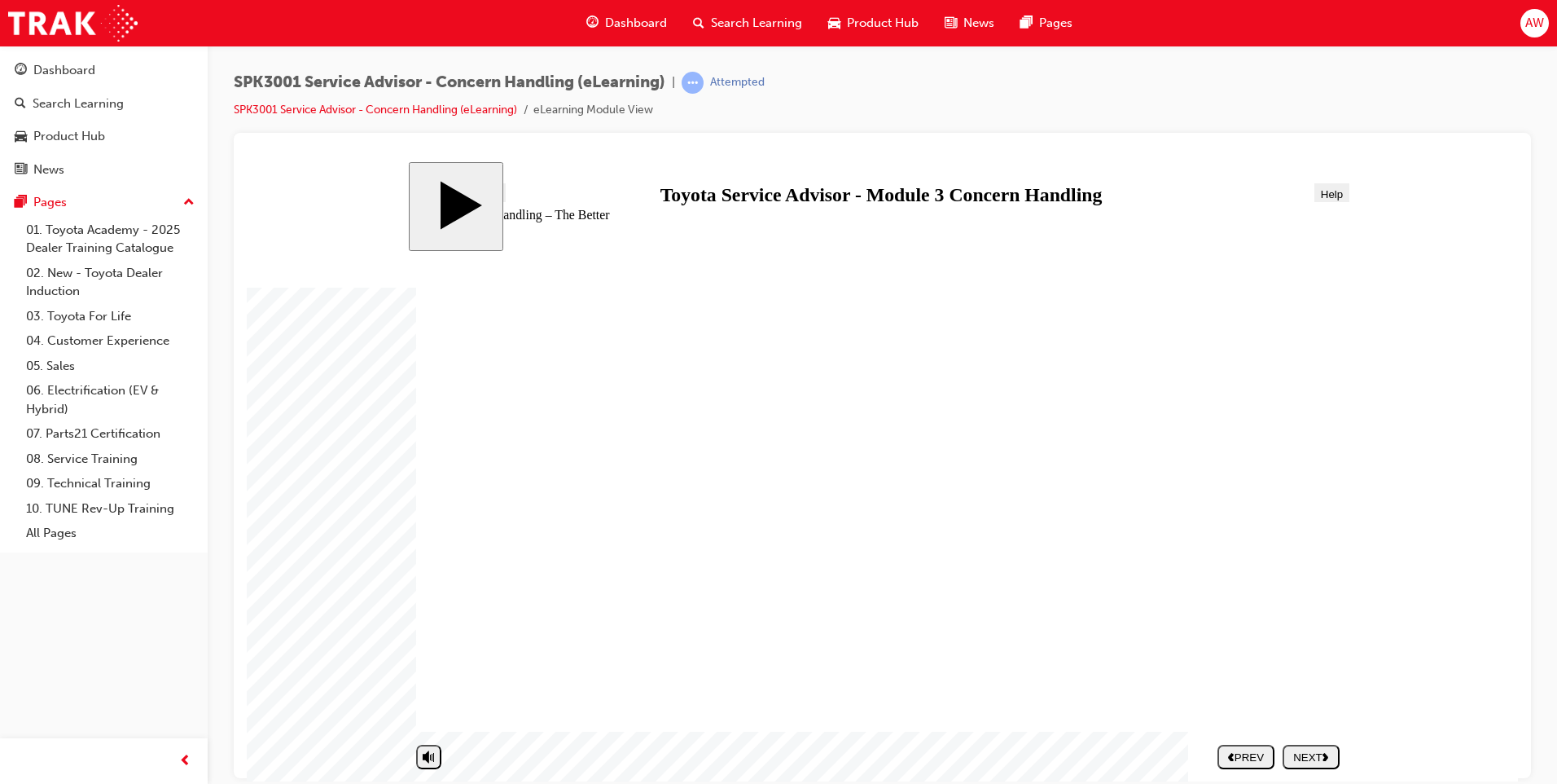
click at [1310, 754] on div "NEXT" at bounding box center [1311, 755] width 44 height 12
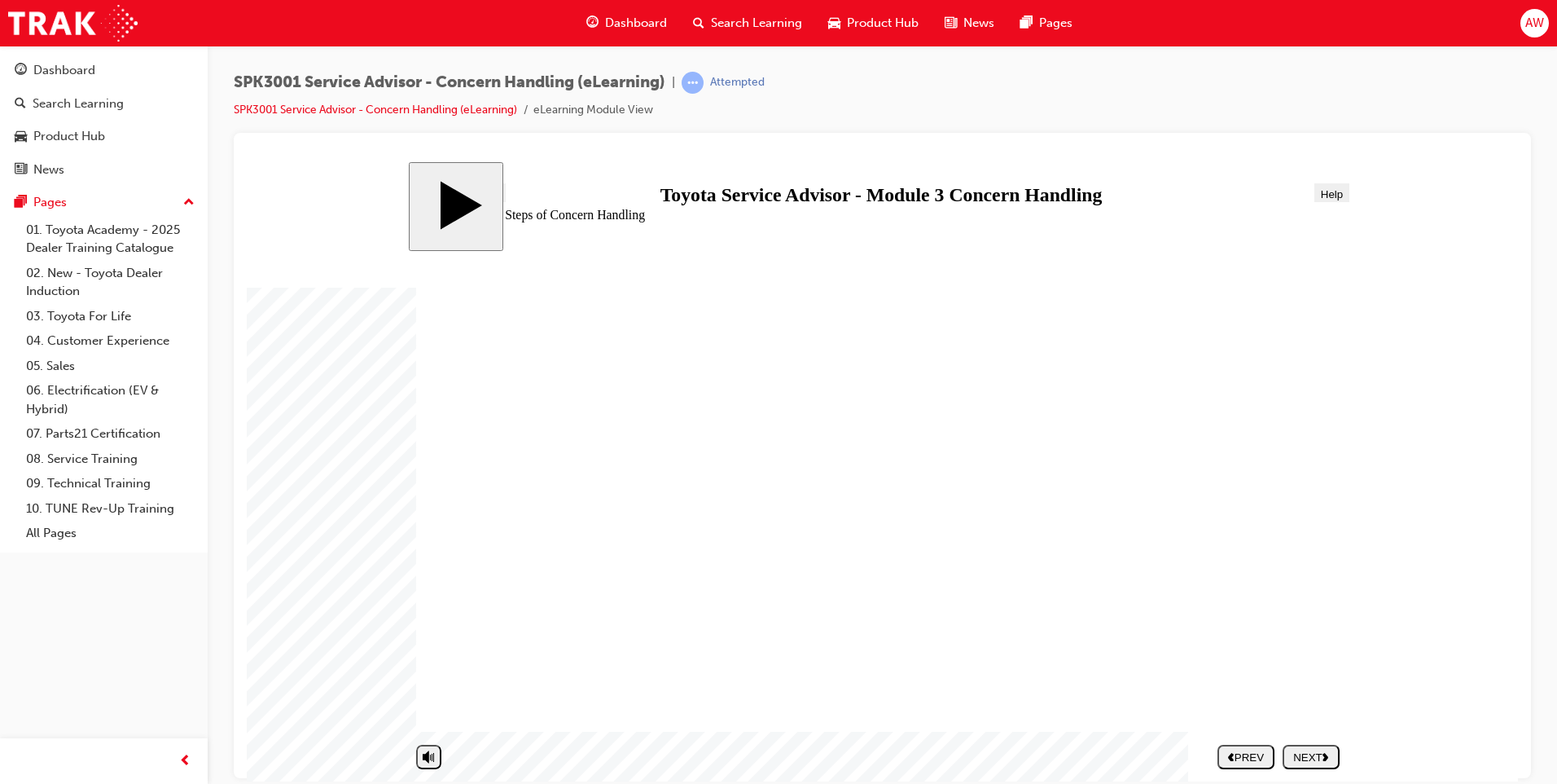
click at [1310, 756] on div "NEXT" at bounding box center [1311, 755] width 44 height 12
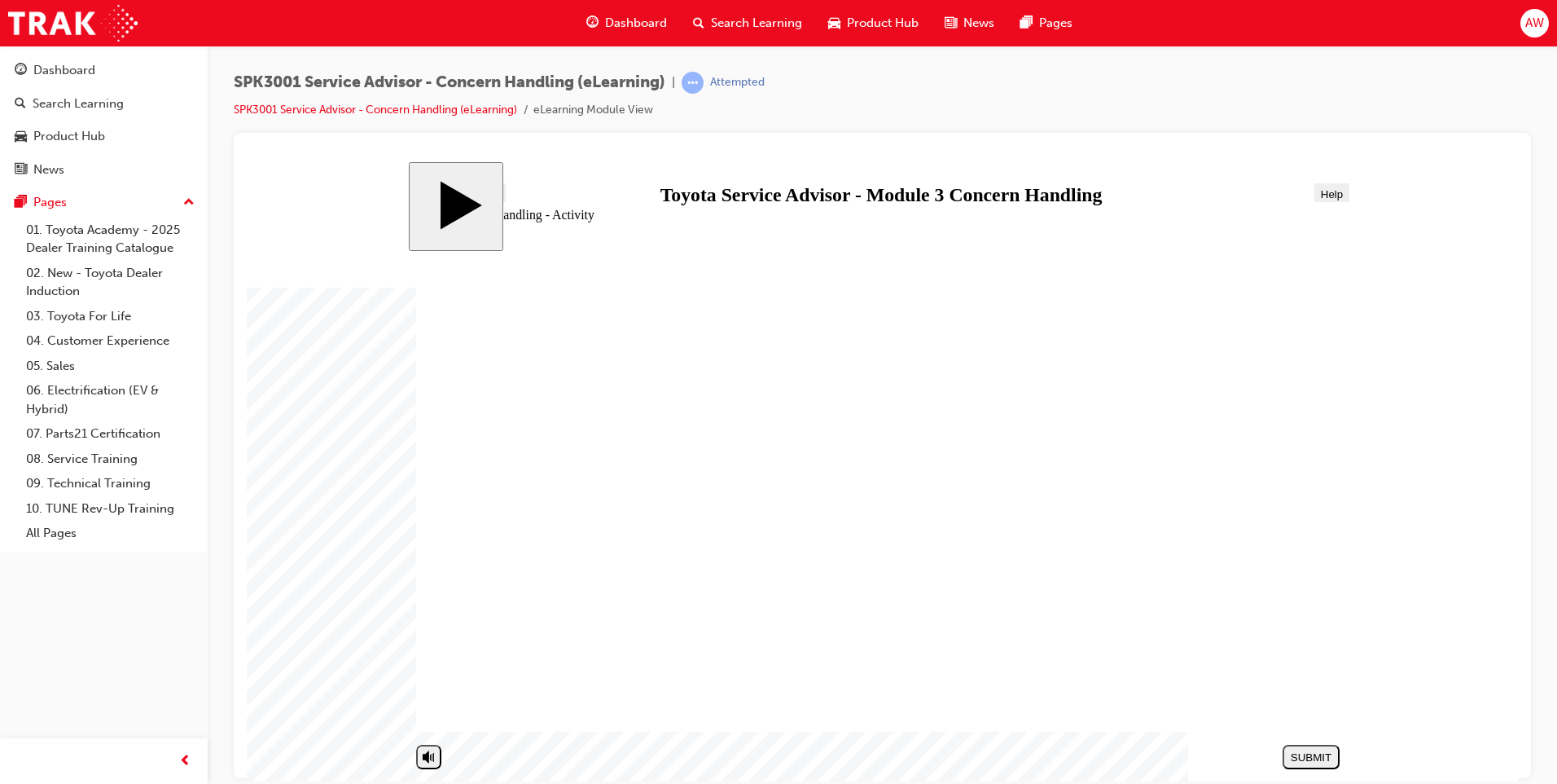
drag, startPoint x: 567, startPoint y: 659, endPoint x: 580, endPoint y: 658, distance: 13.0
drag, startPoint x: 561, startPoint y: 585, endPoint x: 1048, endPoint y: 380, distance: 528.4
drag, startPoint x: 627, startPoint y: 653, endPoint x: 1104, endPoint y: 415, distance: 533.1
drag, startPoint x: 610, startPoint y: 545, endPoint x: 1047, endPoint y: 471, distance: 443.2
drag, startPoint x: 639, startPoint y: 624, endPoint x: 1089, endPoint y: 501, distance: 466.5
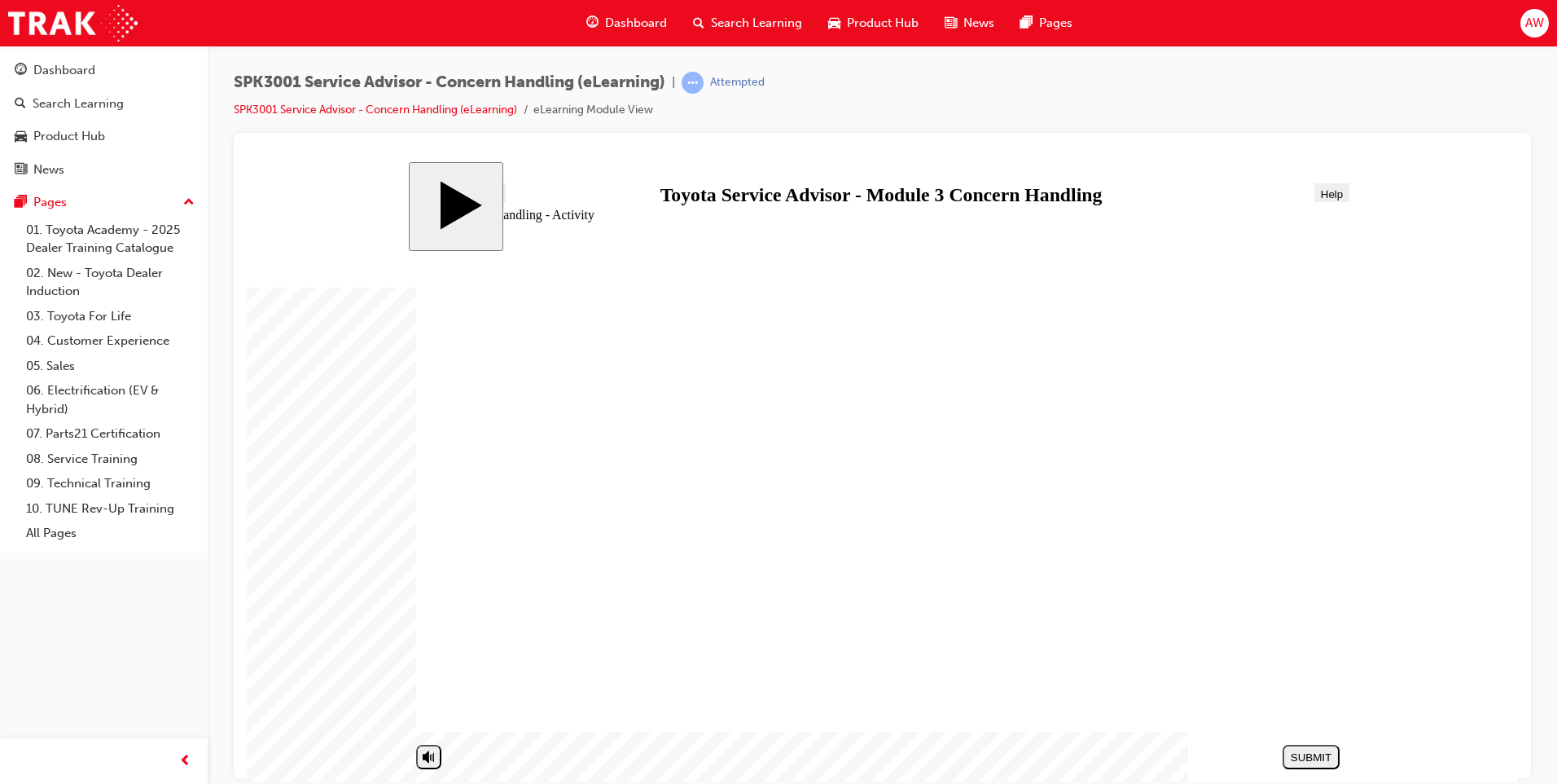
drag, startPoint x: 612, startPoint y: 692, endPoint x: 1080, endPoint y: 553, distance: 488.2
drag, startPoint x: 610, startPoint y: 470, endPoint x: 1087, endPoint y: 608, distance: 496.6
drag, startPoint x: 605, startPoint y: 478, endPoint x: 1073, endPoint y: 611, distance: 486.5
drag, startPoint x: 713, startPoint y: 492, endPoint x: 1146, endPoint y: 653, distance: 462.0
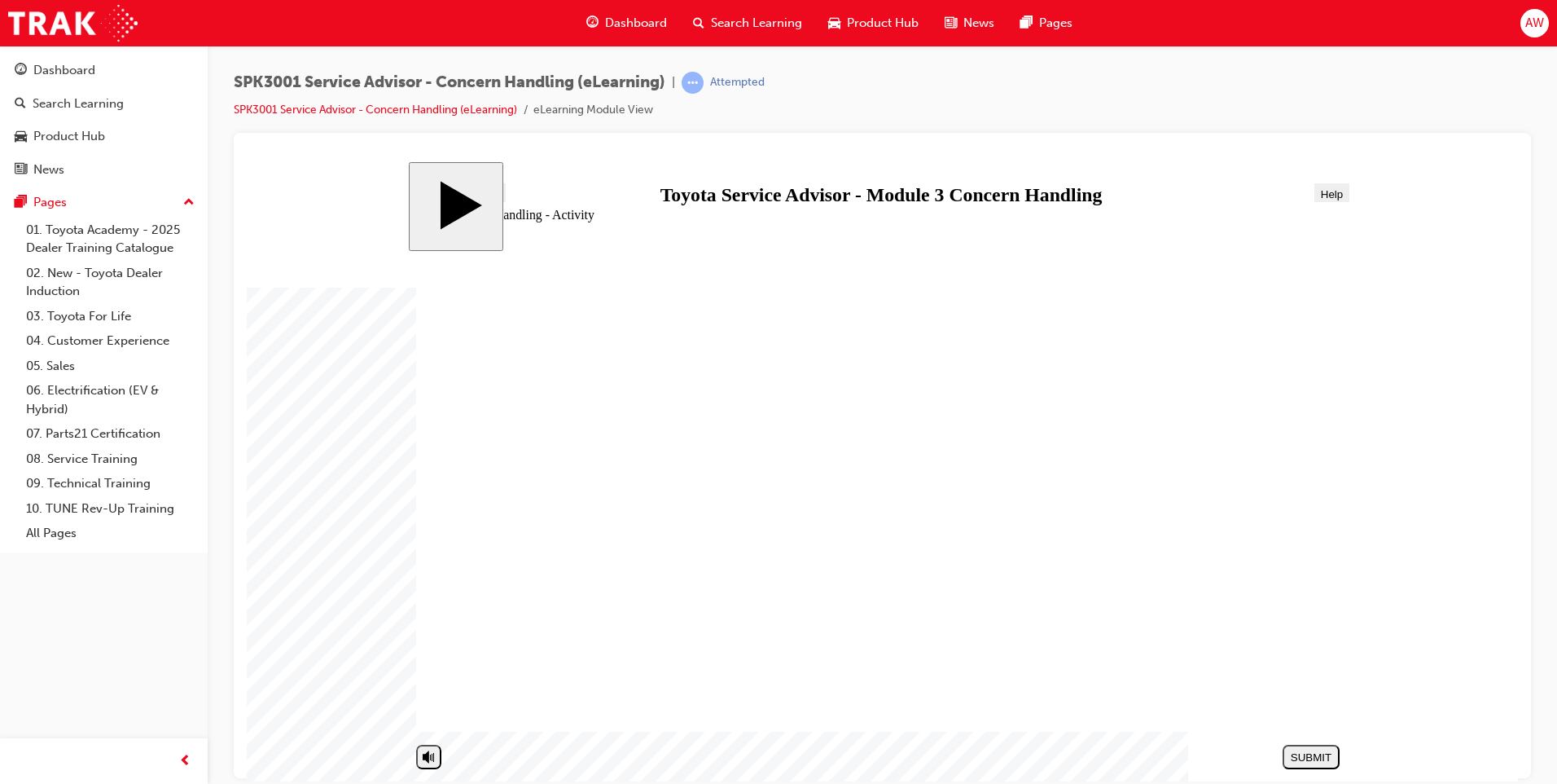
drag, startPoint x: 618, startPoint y: 513, endPoint x: 1088, endPoint y: 609, distance: 479.7
click at [1324, 756] on div "SUBMIT" at bounding box center [1311, 755] width 44 height 12
click at [1311, 758] on div "NEXT" at bounding box center [1311, 755] width 44 height 12
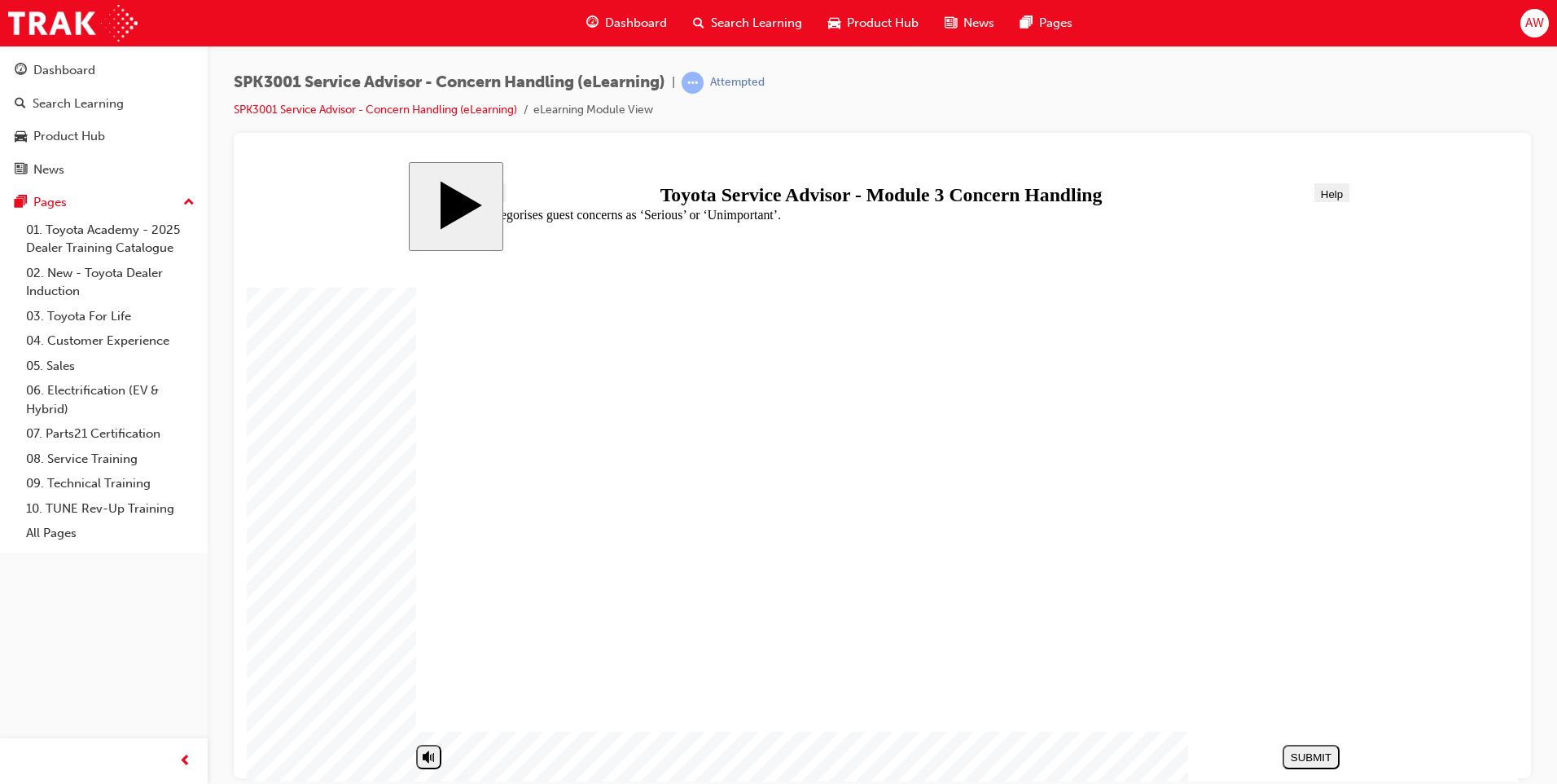
radio input "true"
click at [1328, 758] on div "SUBMIT" at bounding box center [1311, 755] width 44 height 12
radio input "true"
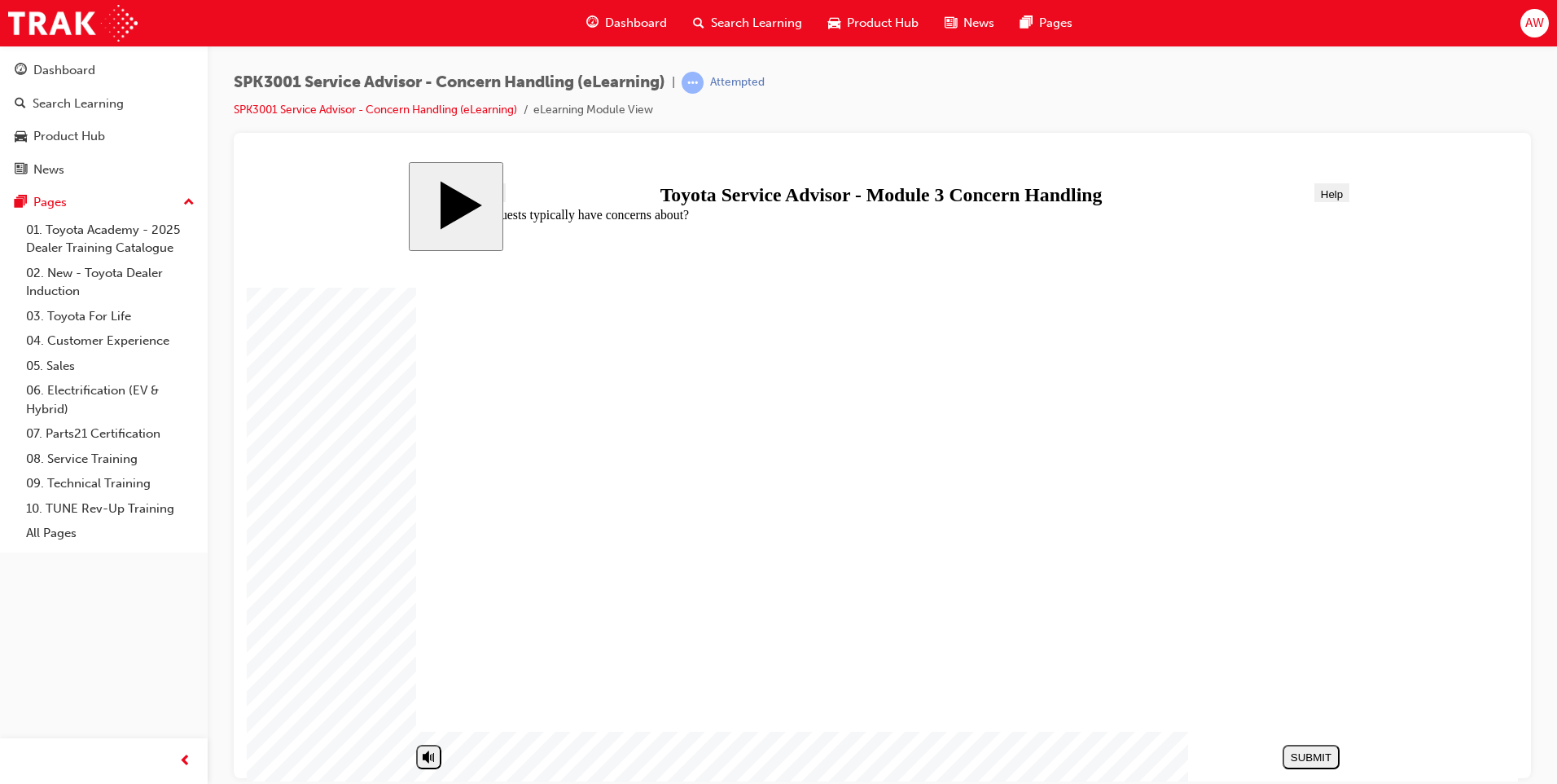
click at [1334, 748] on button "SUBMIT" at bounding box center [1311, 755] width 57 height 24
radio input "true"
click at [1319, 757] on div "SUBMIT" at bounding box center [1311, 755] width 44 height 12
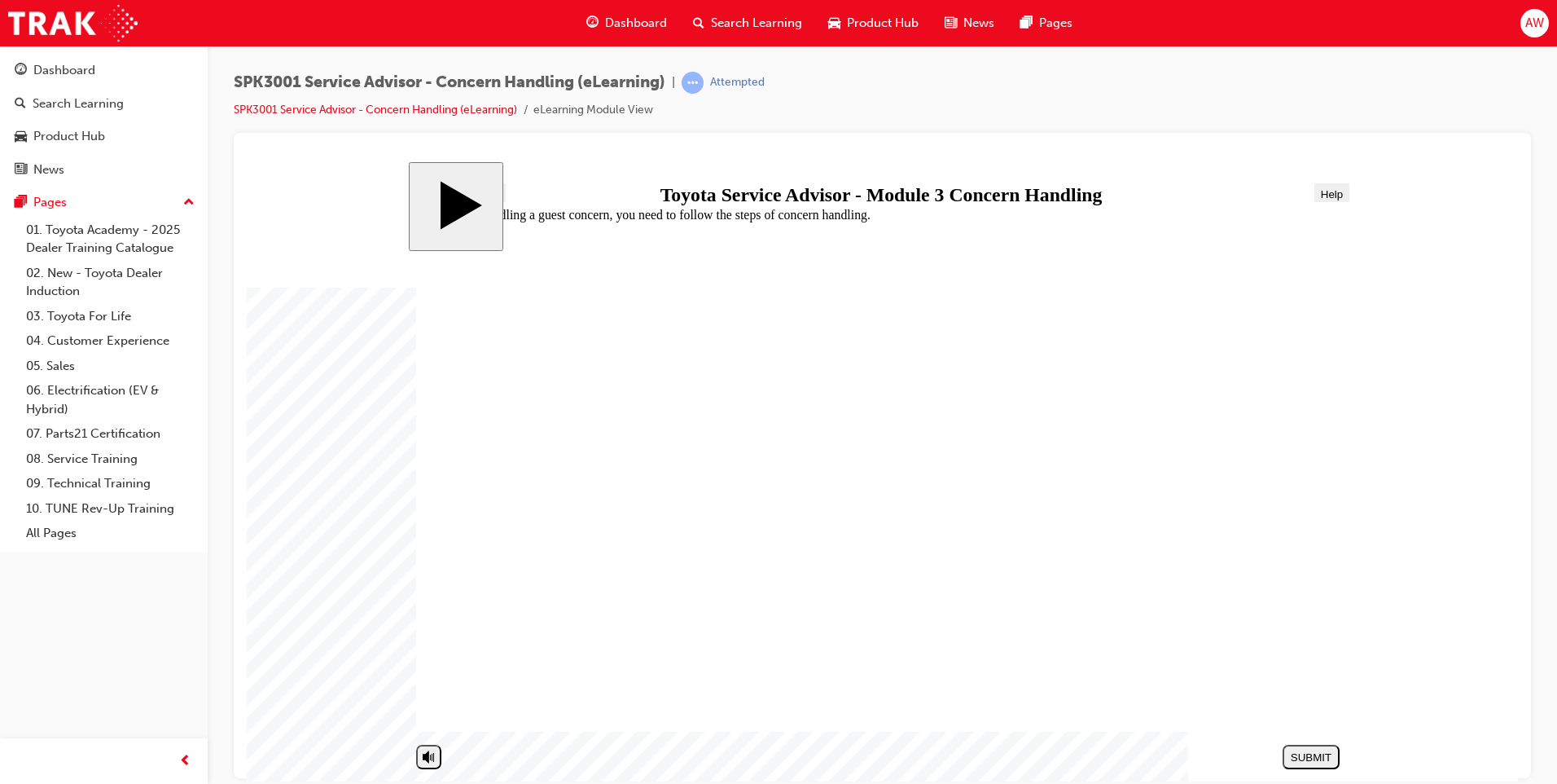
click at [107, 457] on link "08. Service Training" at bounding box center [110, 458] width 182 height 25
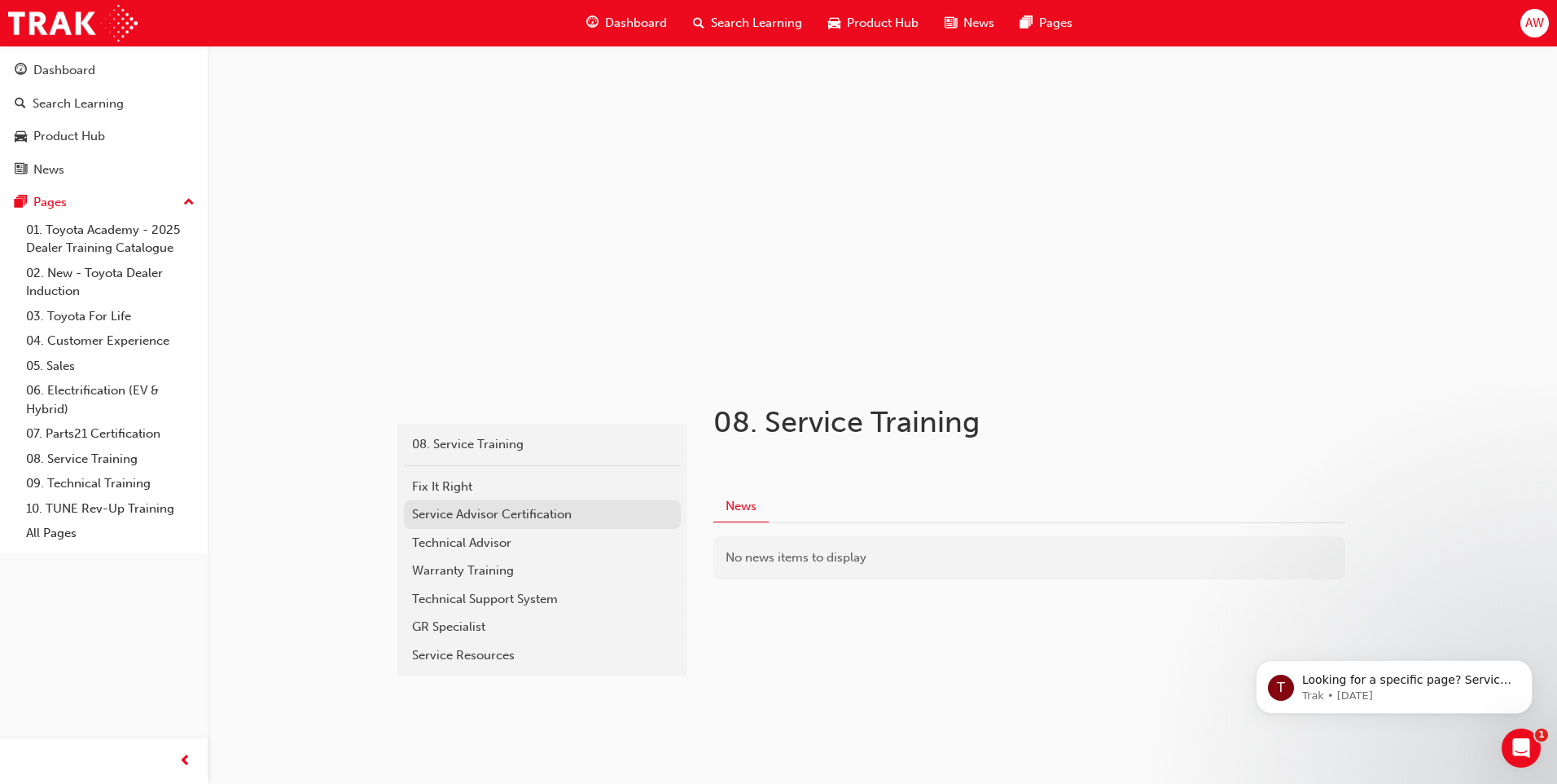
click at [463, 513] on div "Service Advisor Certification" at bounding box center [542, 514] width 260 height 18
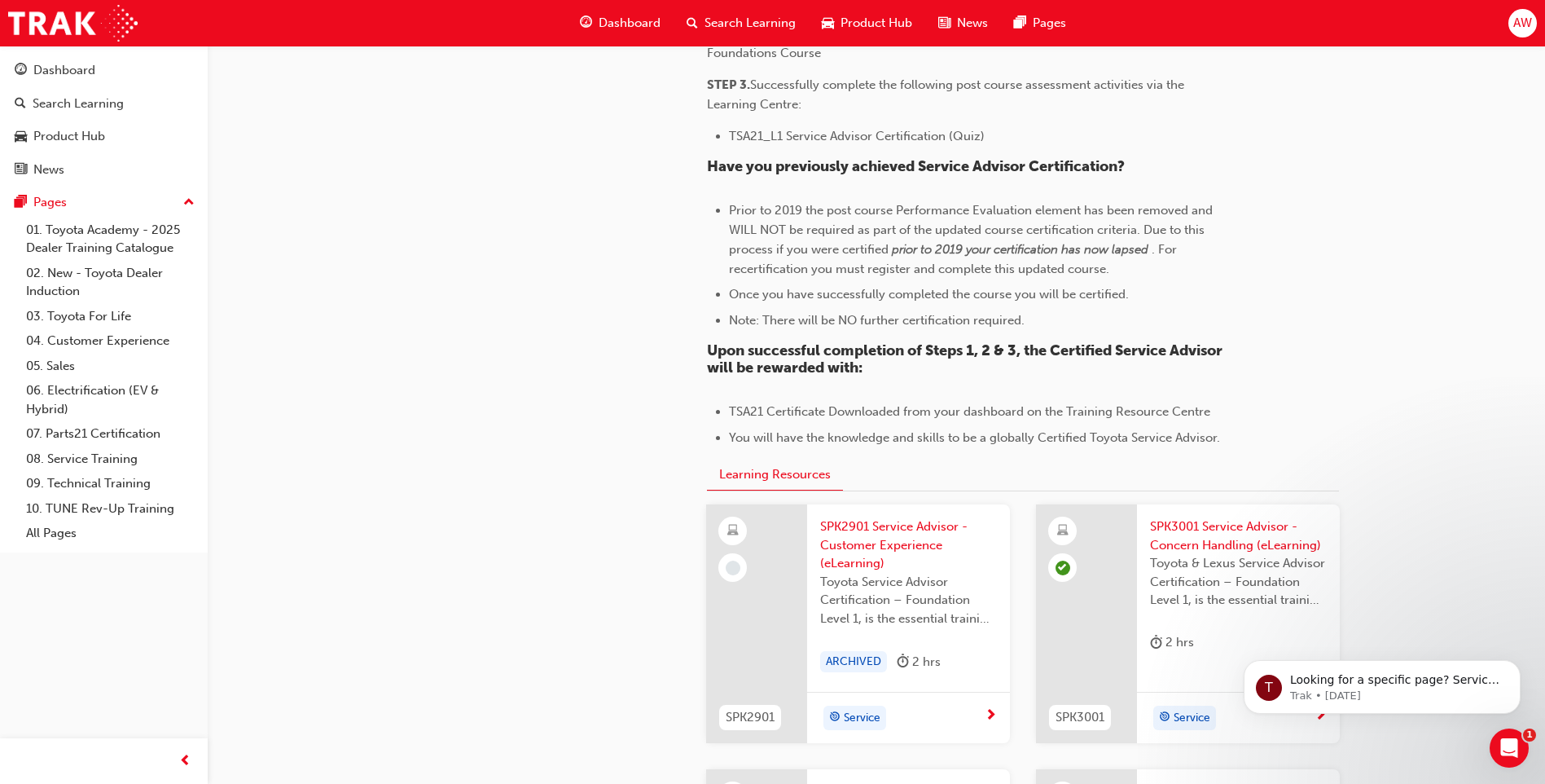
scroll to position [1548, 0]
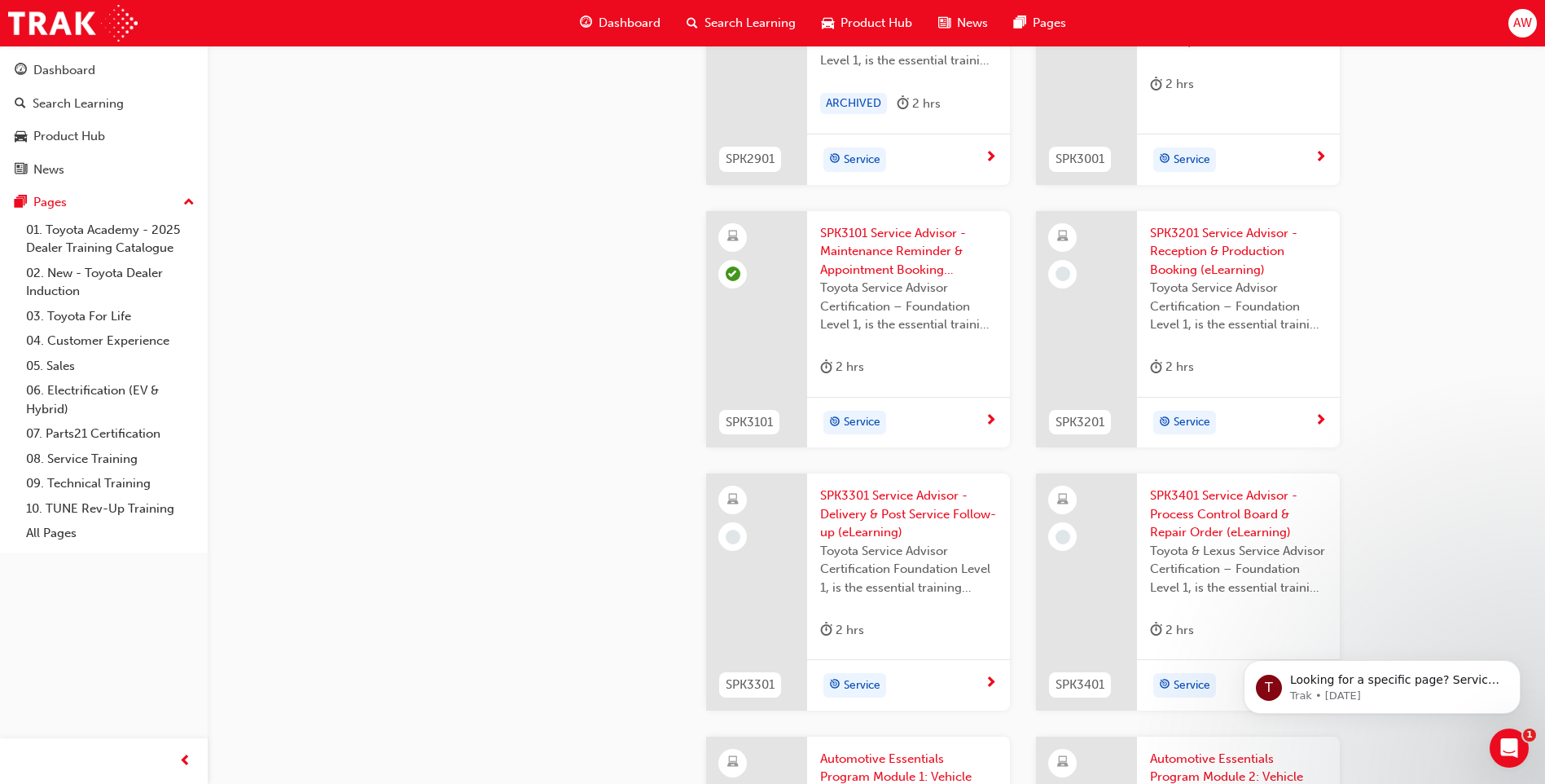
click at [1215, 260] on span "SPK3201 Service Advisor - Reception & Production Booking (eLearning)" at bounding box center [1237, 252] width 176 height 55
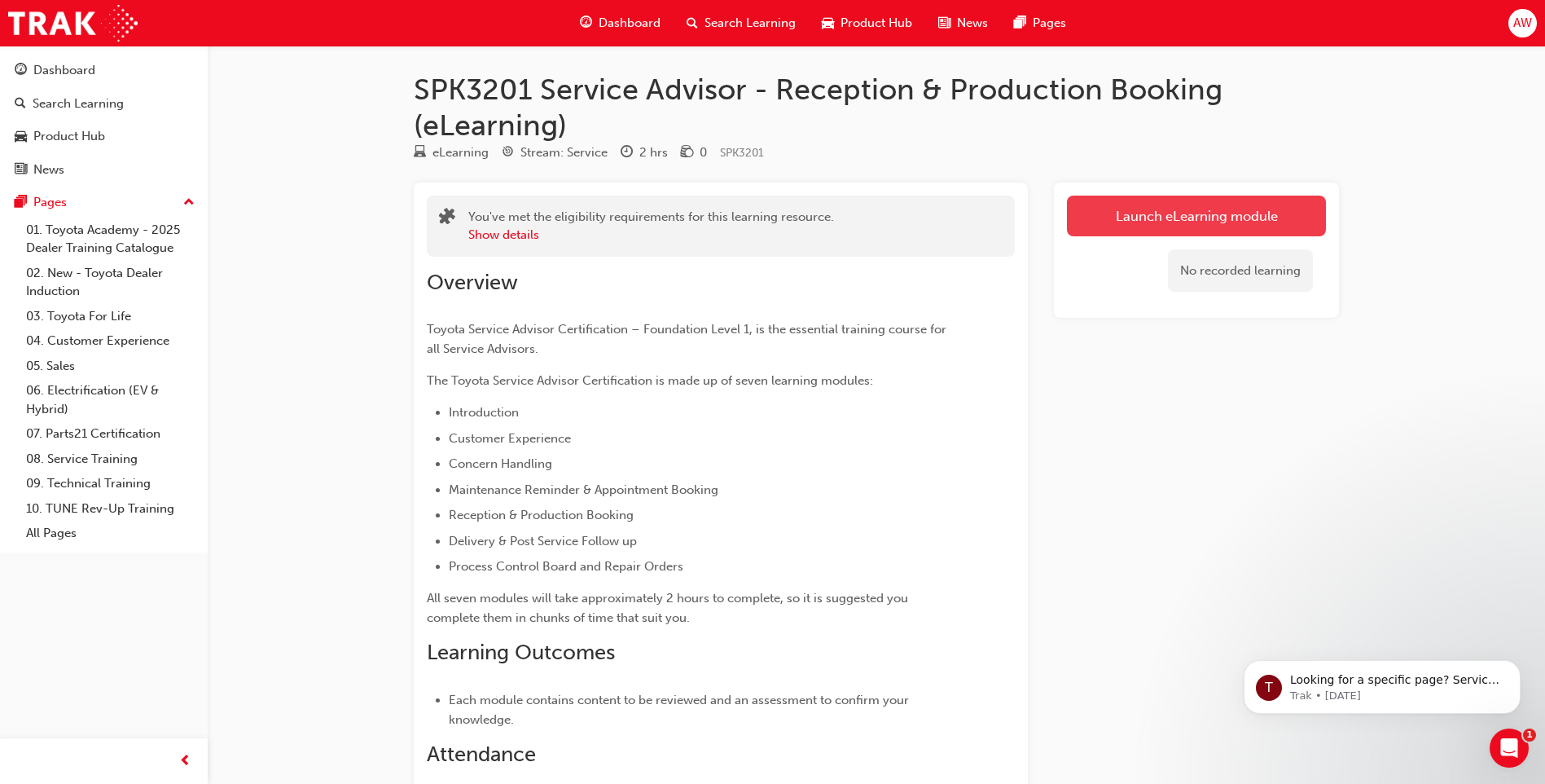
click at [1097, 223] on link "Launch eLearning module" at bounding box center [1196, 216] width 259 height 41
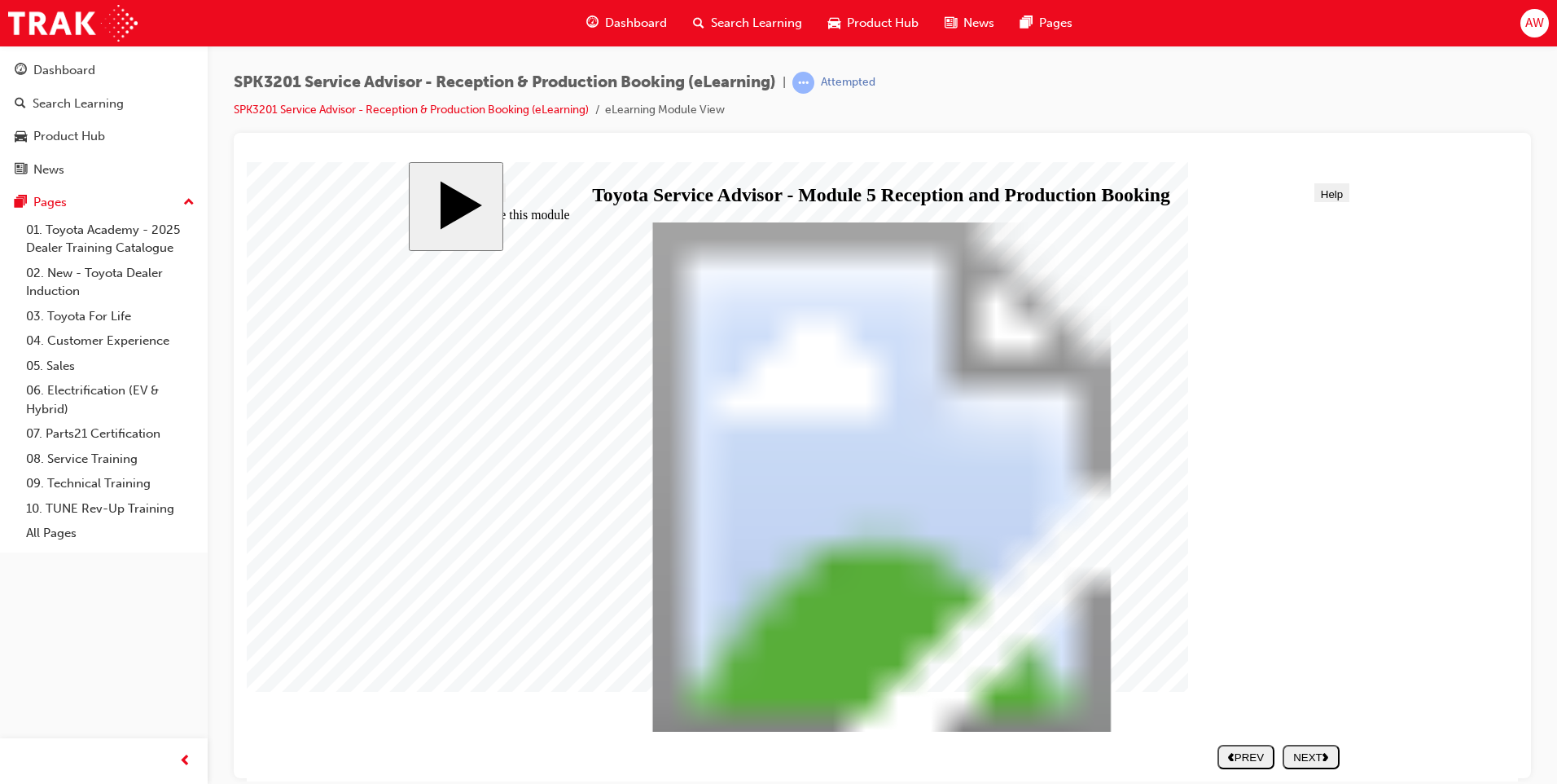
click at [1306, 755] on div "NEXT" at bounding box center [1311, 755] width 44 height 12
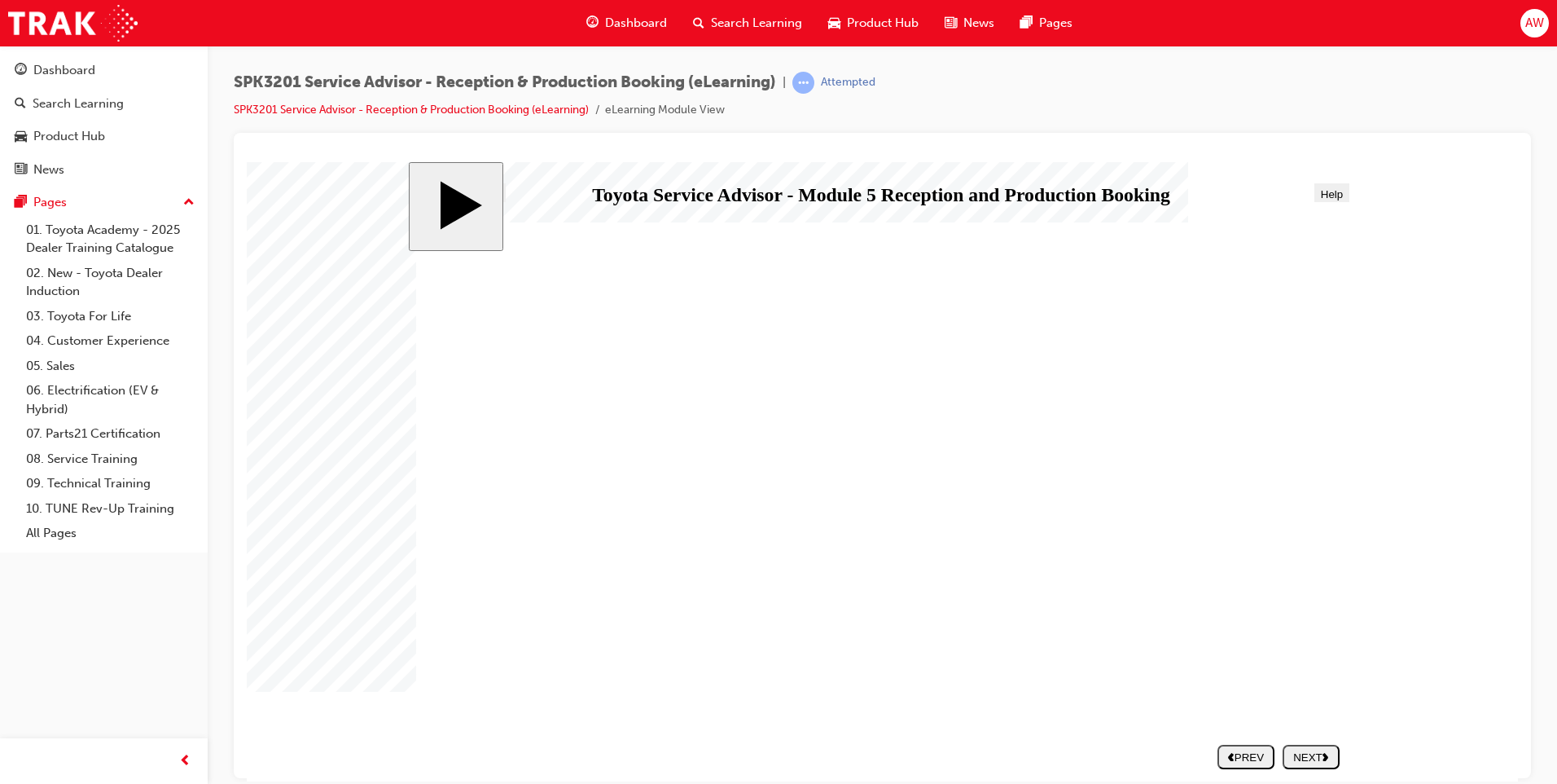
click at [1301, 751] on div "NEXT" at bounding box center [1311, 755] width 44 height 12
click at [1301, 756] on div "NEXT" at bounding box center [1311, 755] width 44 height 12
click at [1304, 755] on div "NEXT" at bounding box center [1311, 755] width 44 height 12
click at [1304, 754] on div "NEXT" at bounding box center [1311, 755] width 44 height 12
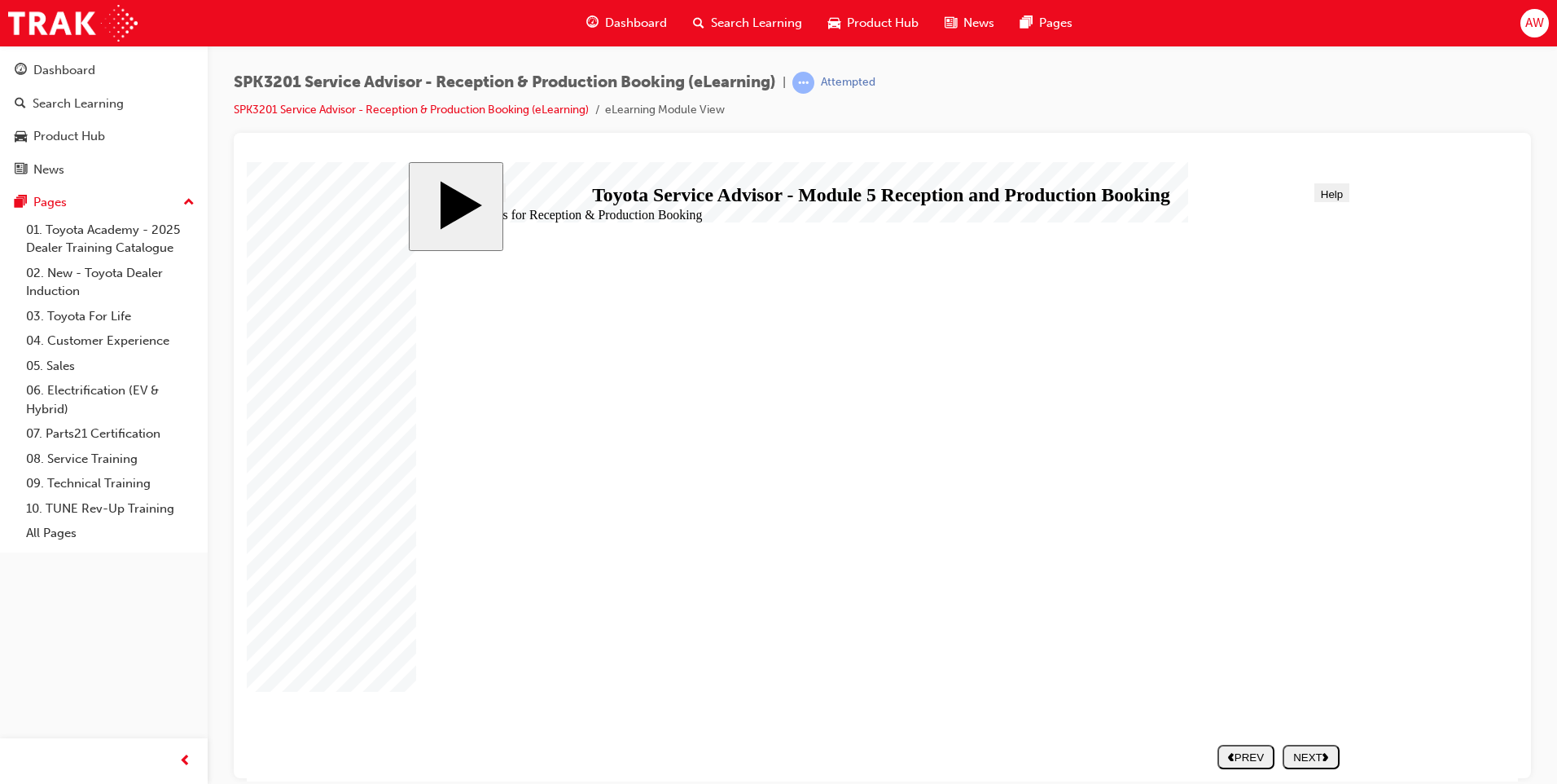
click at [1308, 753] on div "NEXT" at bounding box center [1311, 755] width 44 height 12
click at [1293, 755] on div "NEXT" at bounding box center [1311, 755] width 44 height 12
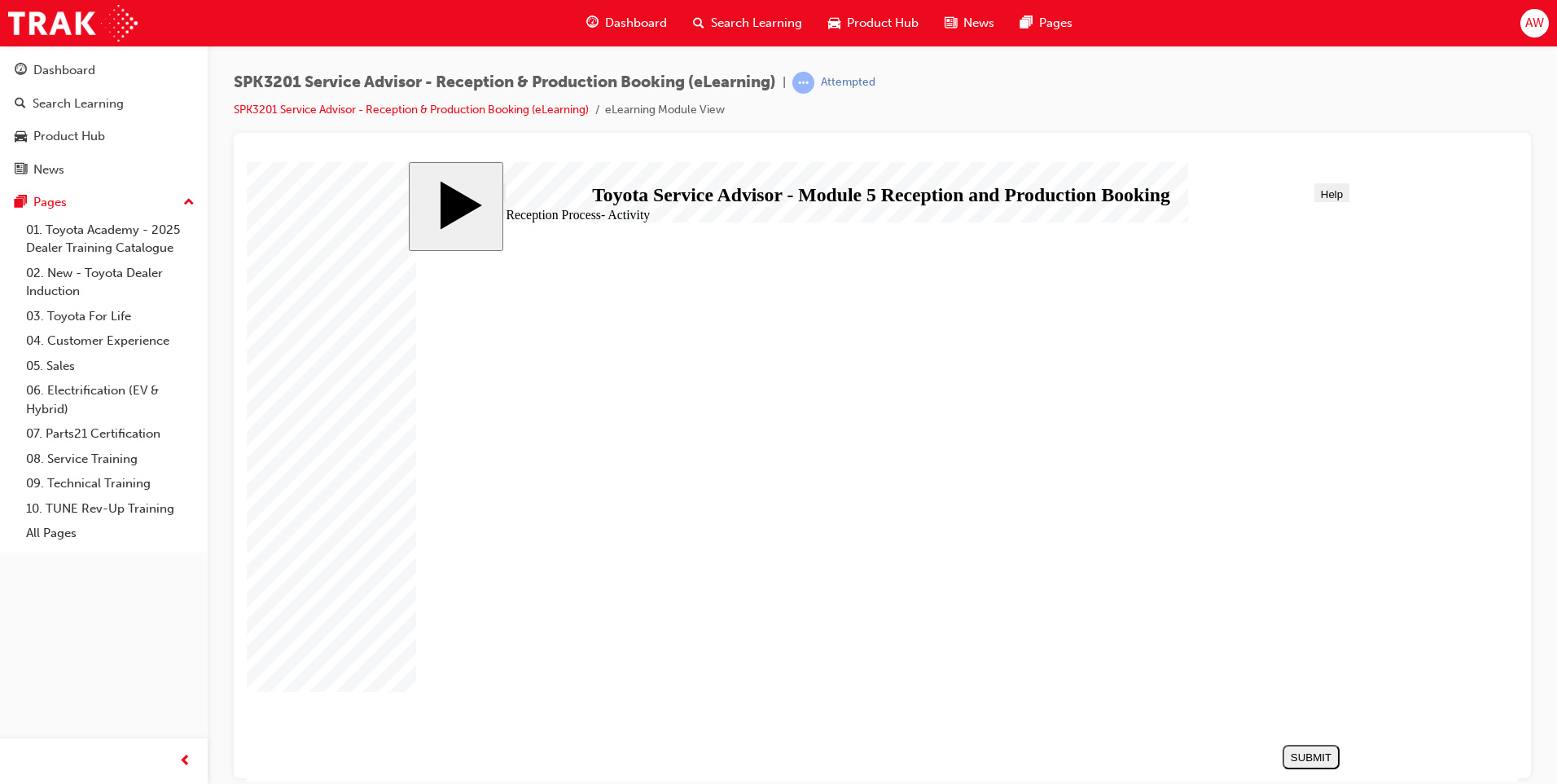
click at [474, 197] on span "Progress" at bounding box center [479, 193] width 43 height 12
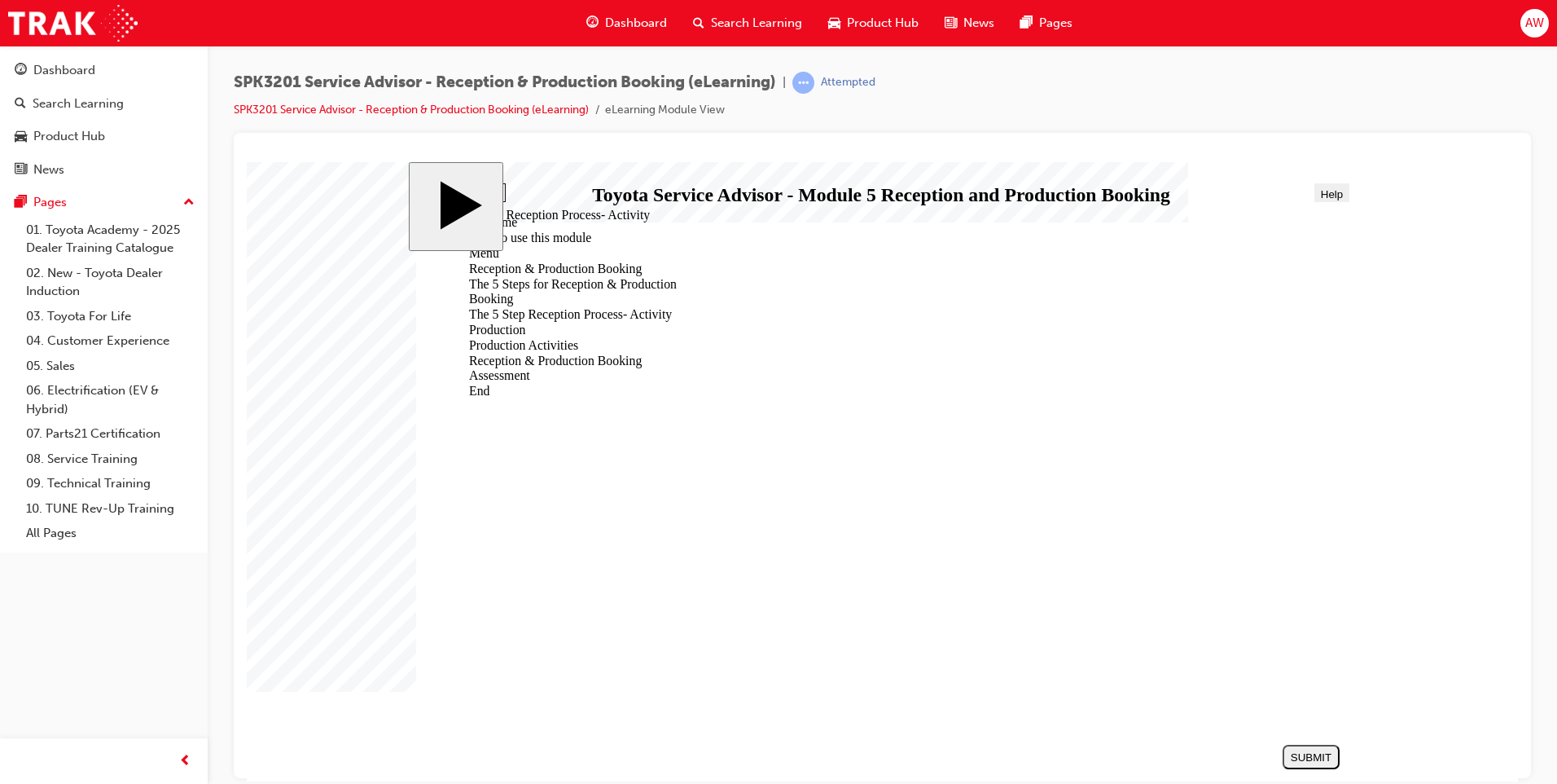
click at [475, 197] on span "Progress" at bounding box center [479, 193] width 43 height 12
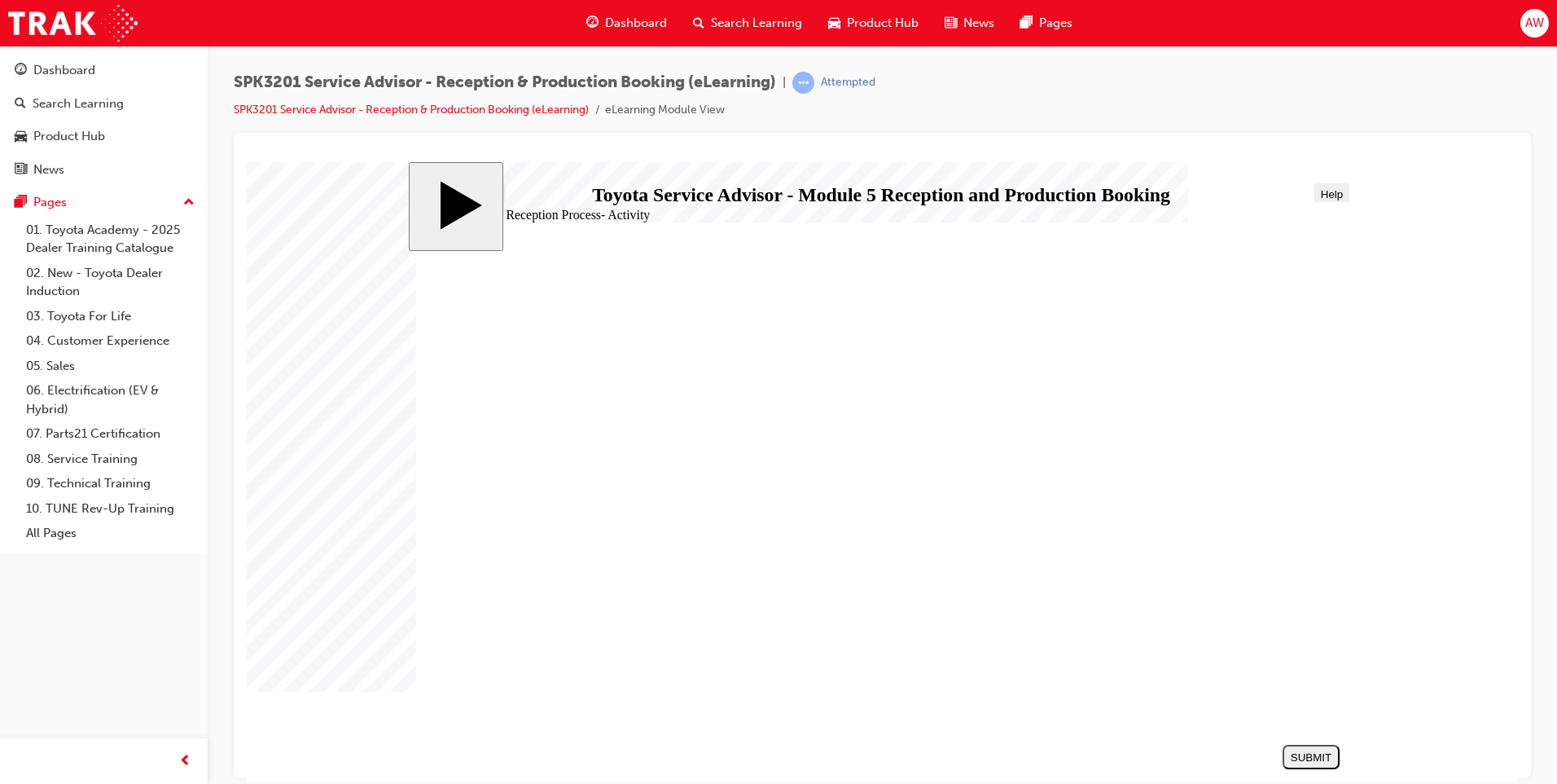
drag, startPoint x: 592, startPoint y: 622, endPoint x: 997, endPoint y: 430, distance: 448.2
drag, startPoint x: 576, startPoint y: 530, endPoint x: 1094, endPoint y: 487, distance: 519.8
drag, startPoint x: 574, startPoint y: 576, endPoint x: 1094, endPoint y: 529, distance: 522.1
drag, startPoint x: 617, startPoint y: 428, endPoint x: 1054, endPoint y: 531, distance: 449.0
drag, startPoint x: 708, startPoint y: 558, endPoint x: 791, endPoint y: 573, distance: 84.3
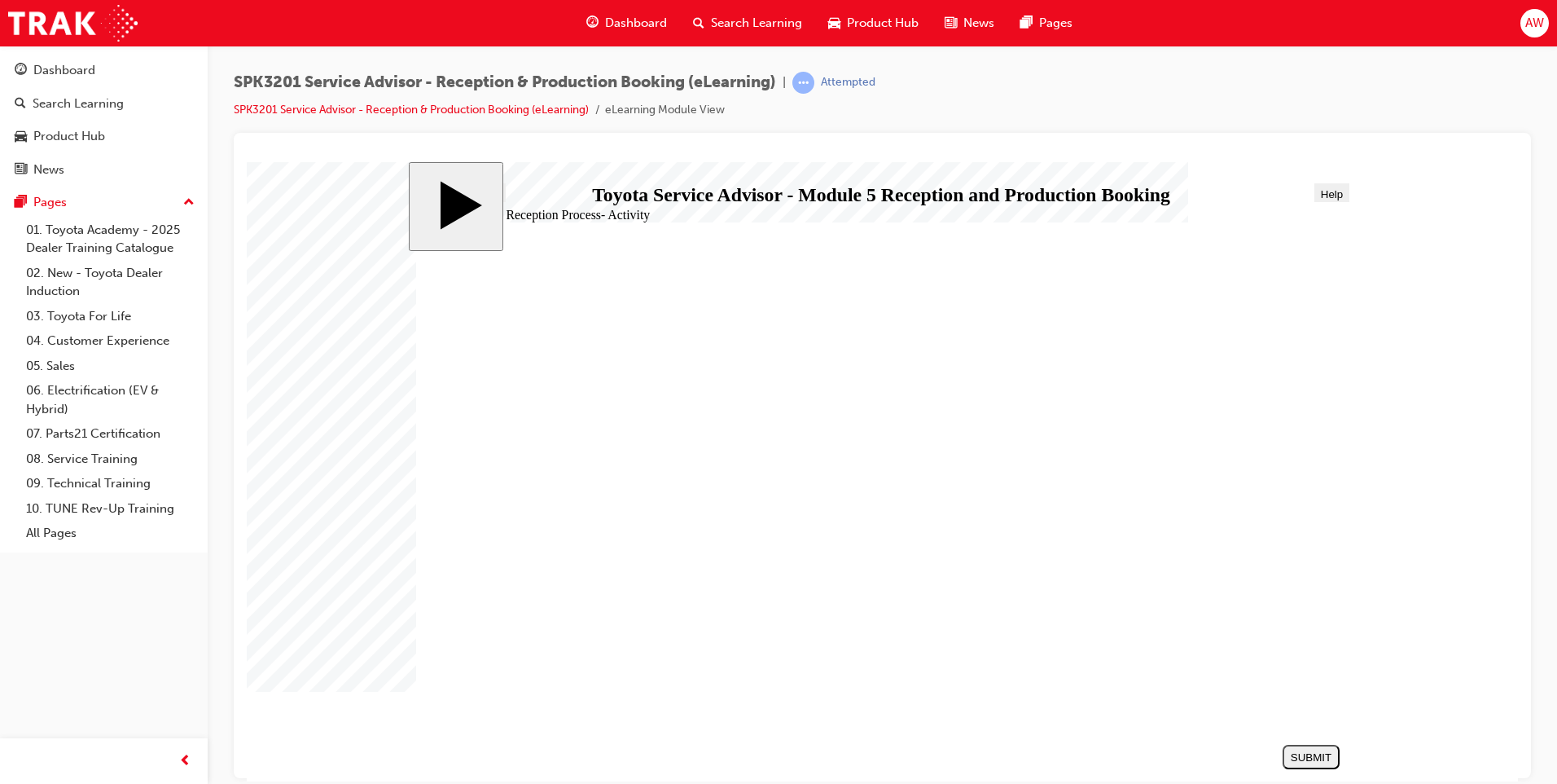
drag, startPoint x: 709, startPoint y: 580, endPoint x: 1074, endPoint y: 572, distance: 365.1
drag, startPoint x: 698, startPoint y: 479, endPoint x: 1156, endPoint y: 619, distance: 478.9
click at [1300, 759] on div "SUBMIT" at bounding box center [1311, 755] width 44 height 12
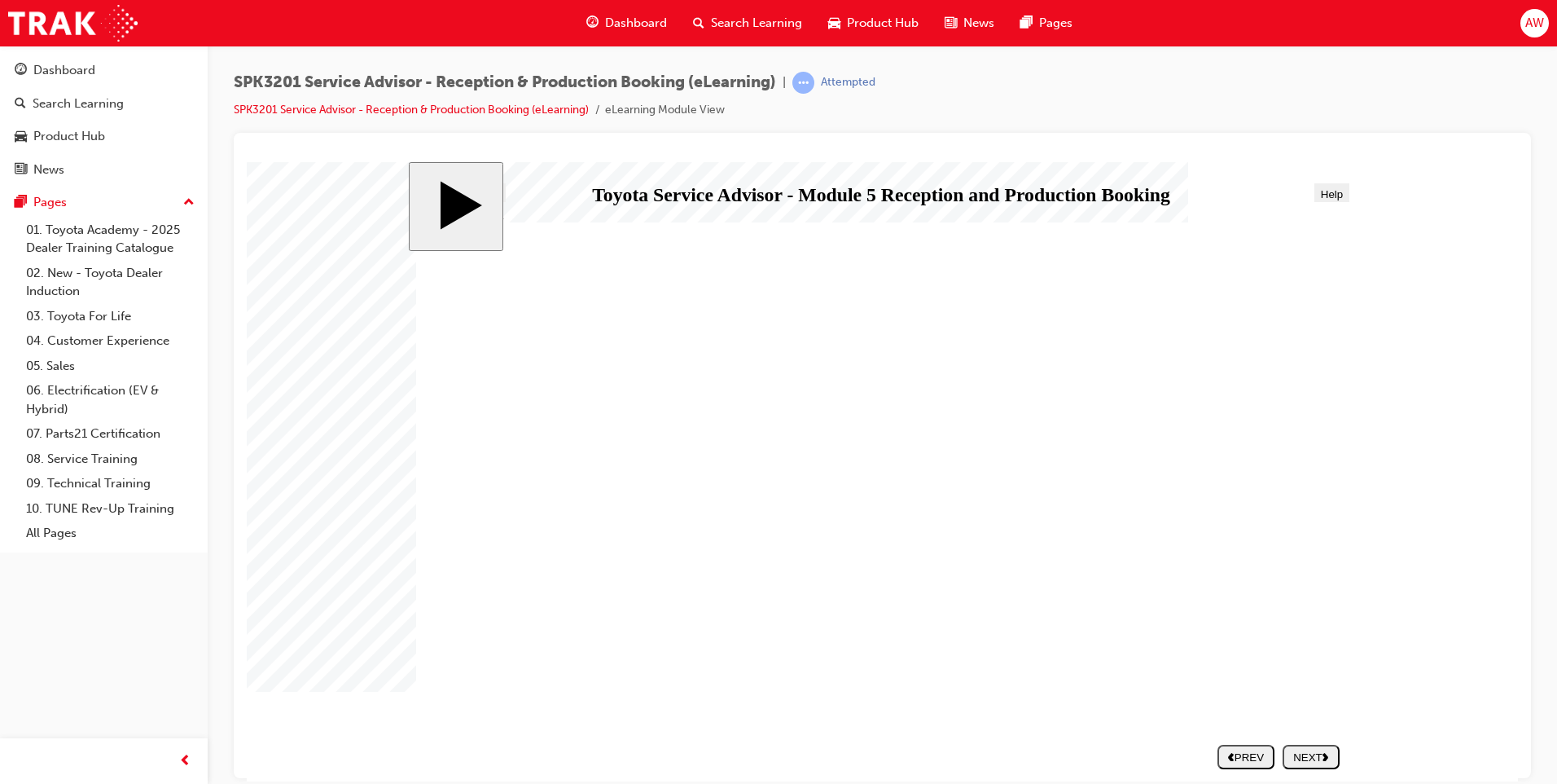
click at [1321, 756] on div "NEXT" at bounding box center [1311, 755] width 44 height 12
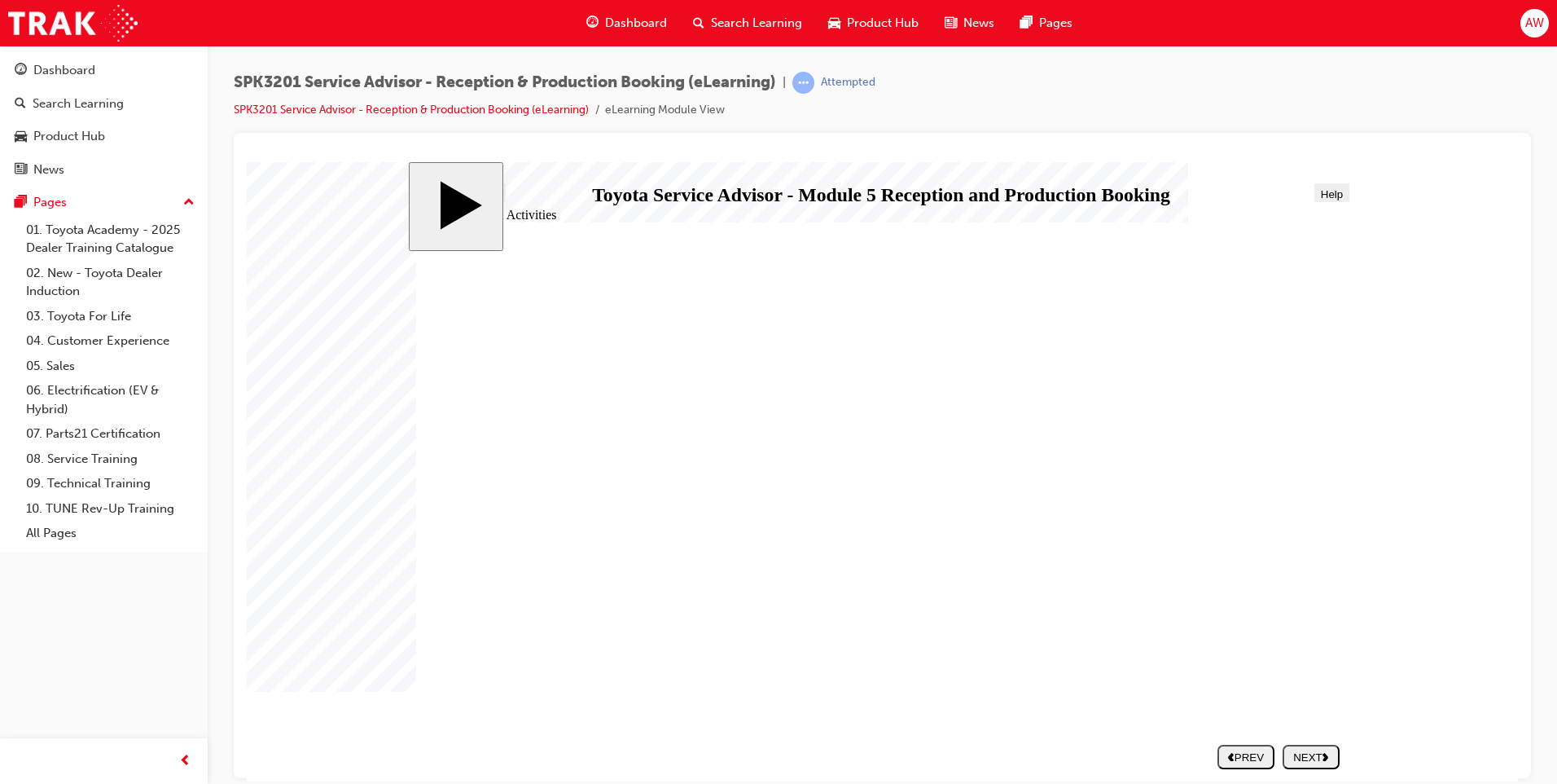
click at [1298, 754] on div "NEXT" at bounding box center [1311, 755] width 44 height 12
radio input "true"
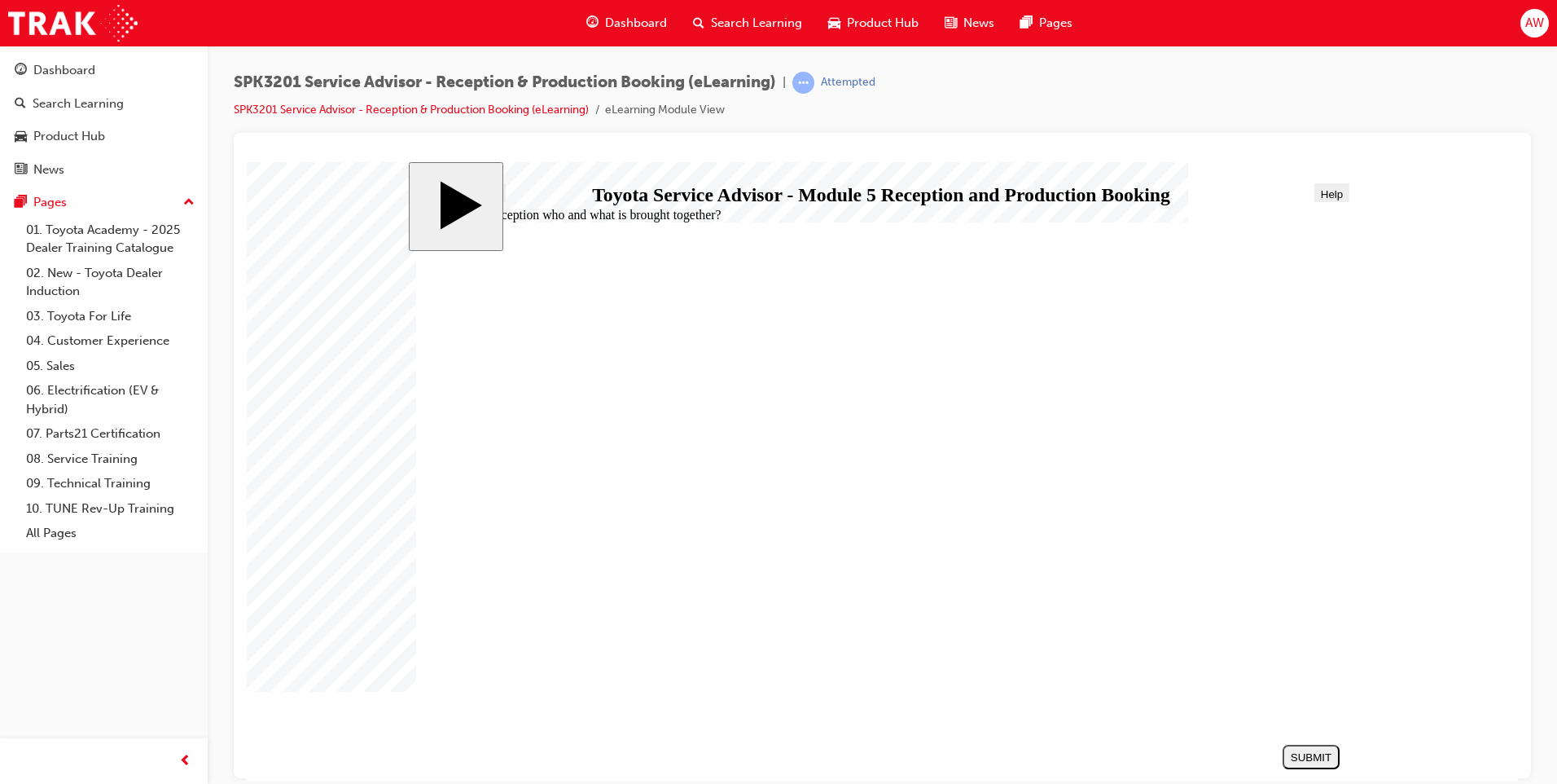
click at [1297, 755] on div "SUBMIT" at bounding box center [1311, 755] width 44 height 12
radio input "true"
click at [1288, 749] on button "SUBMIT" at bounding box center [1311, 755] width 57 height 24
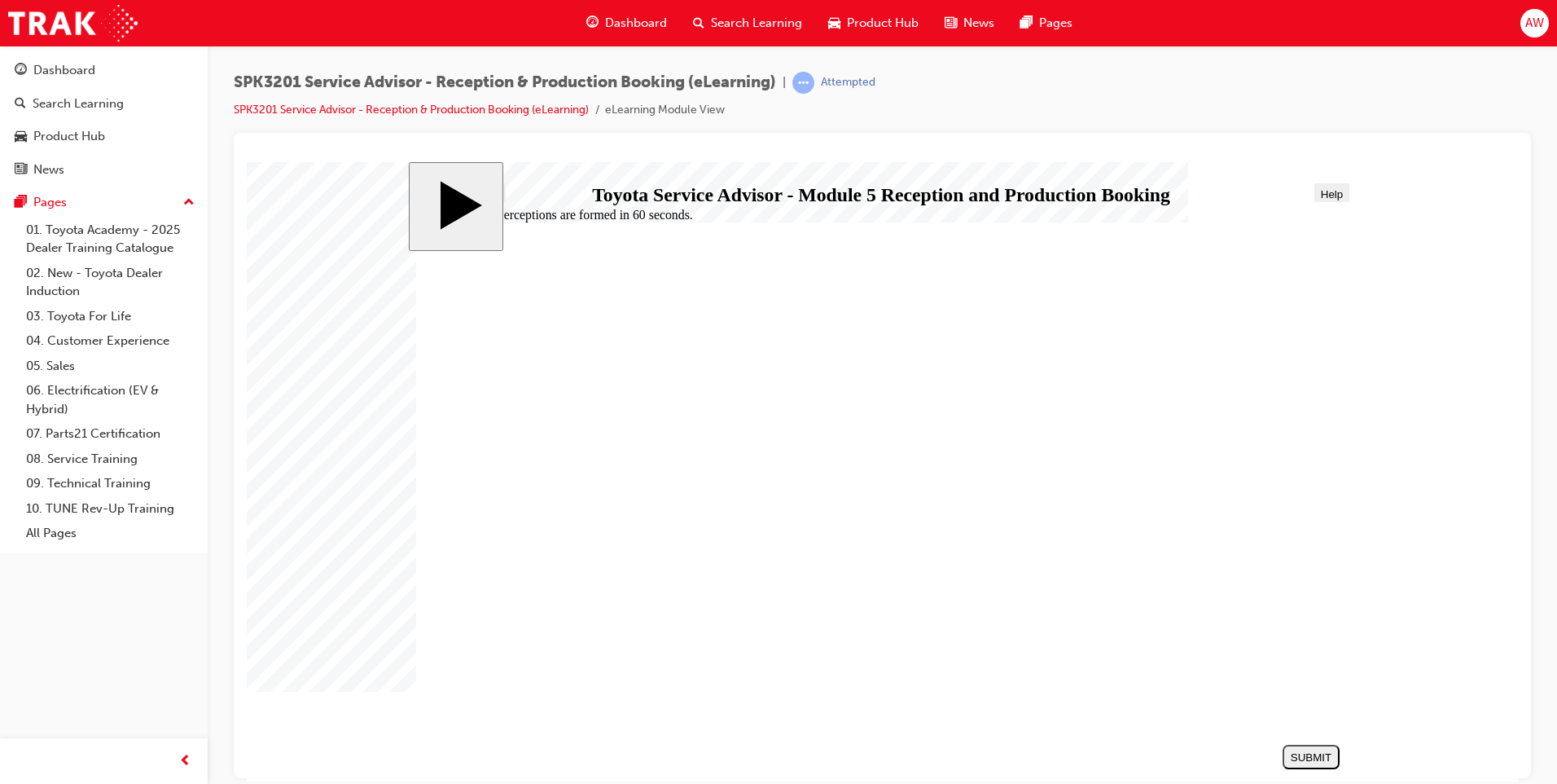
radio input "true"
click at [1301, 757] on div "SUBMIT" at bounding box center [1311, 755] width 44 height 12
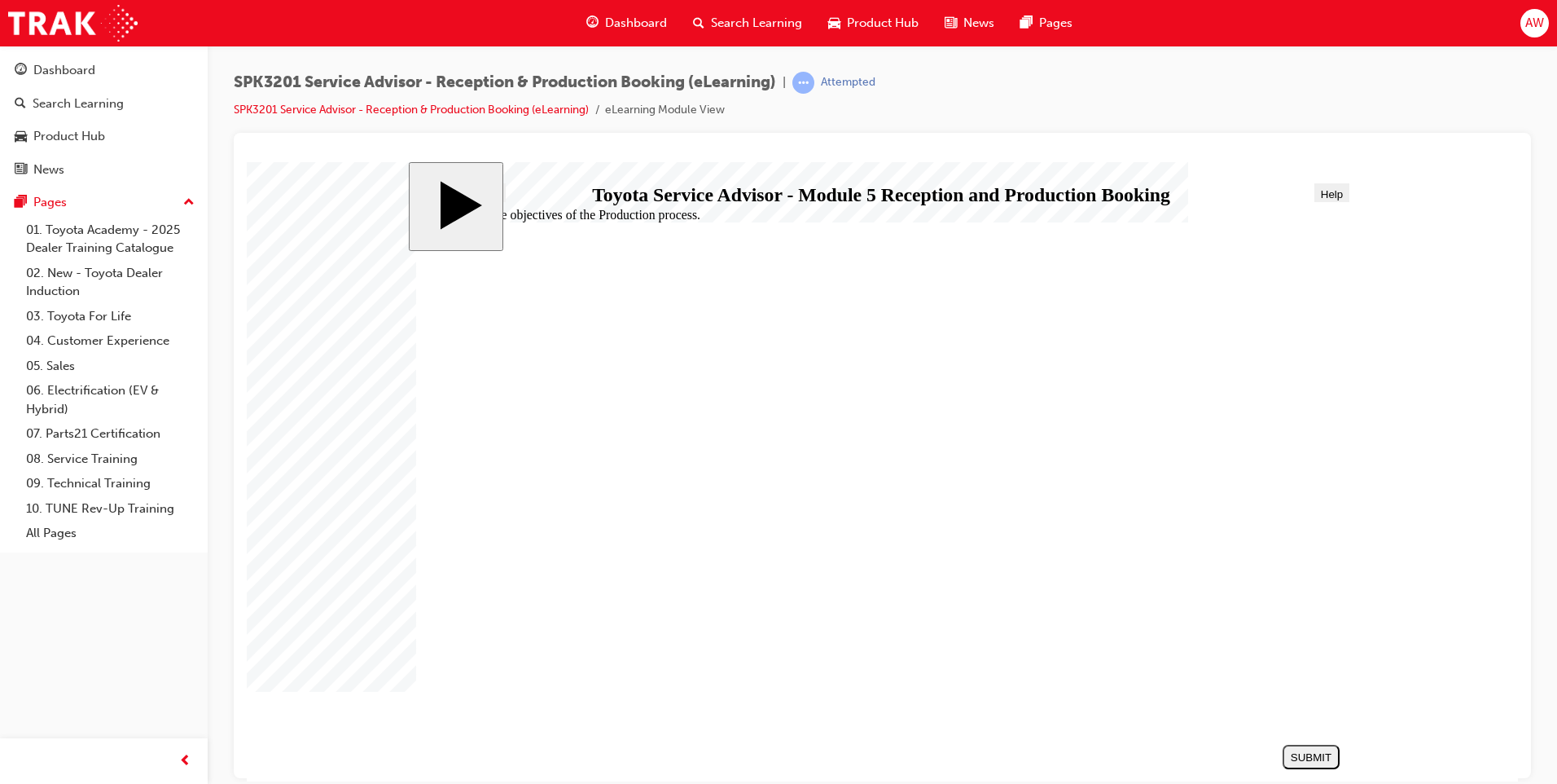
radio input "false"
radio input "true"
click at [1299, 755] on div "SUBMIT" at bounding box center [1311, 755] width 44 height 12
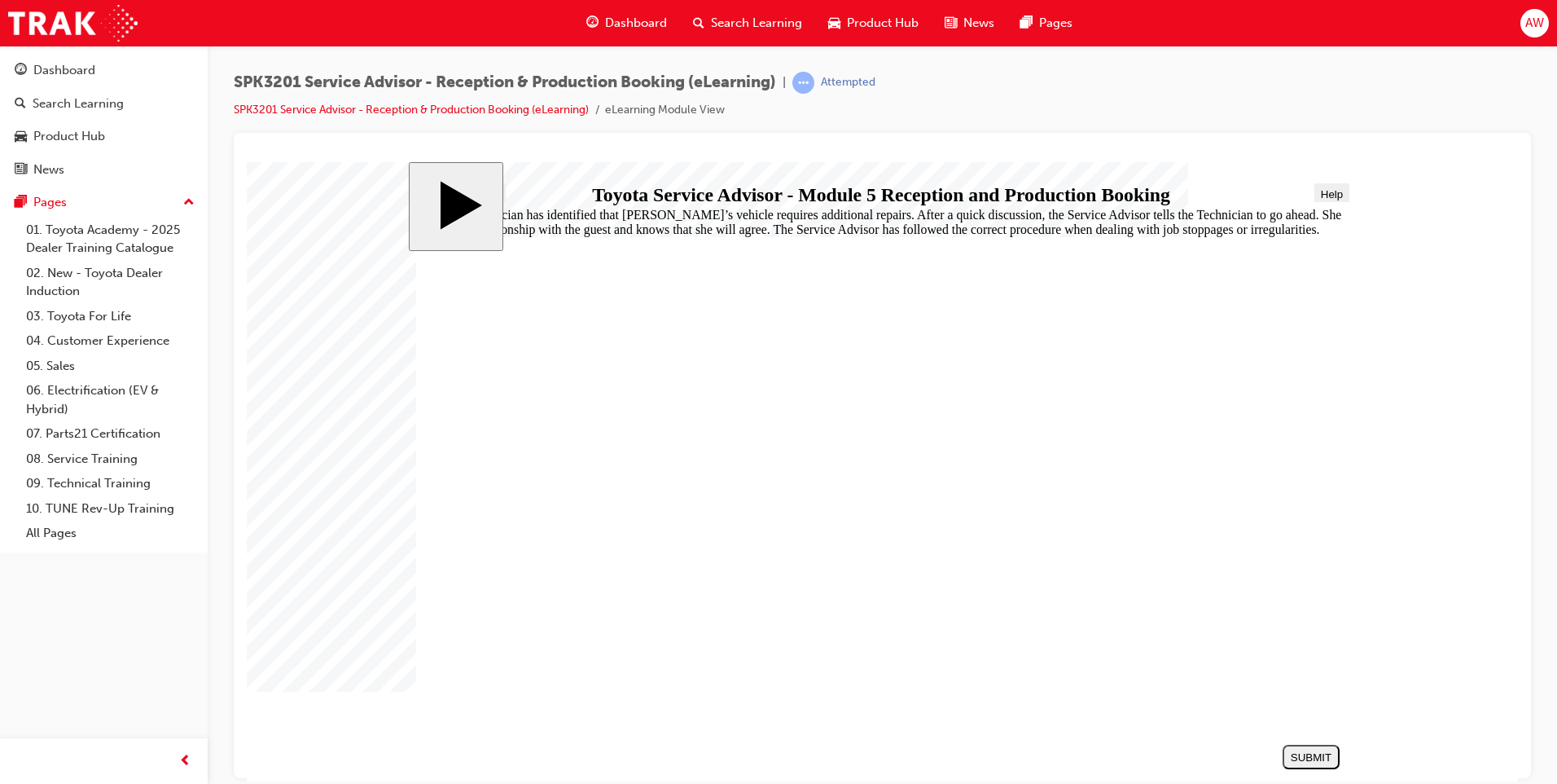
radio input "true"
click at [1322, 761] on div "SUBMIT" at bounding box center [1311, 755] width 44 height 12
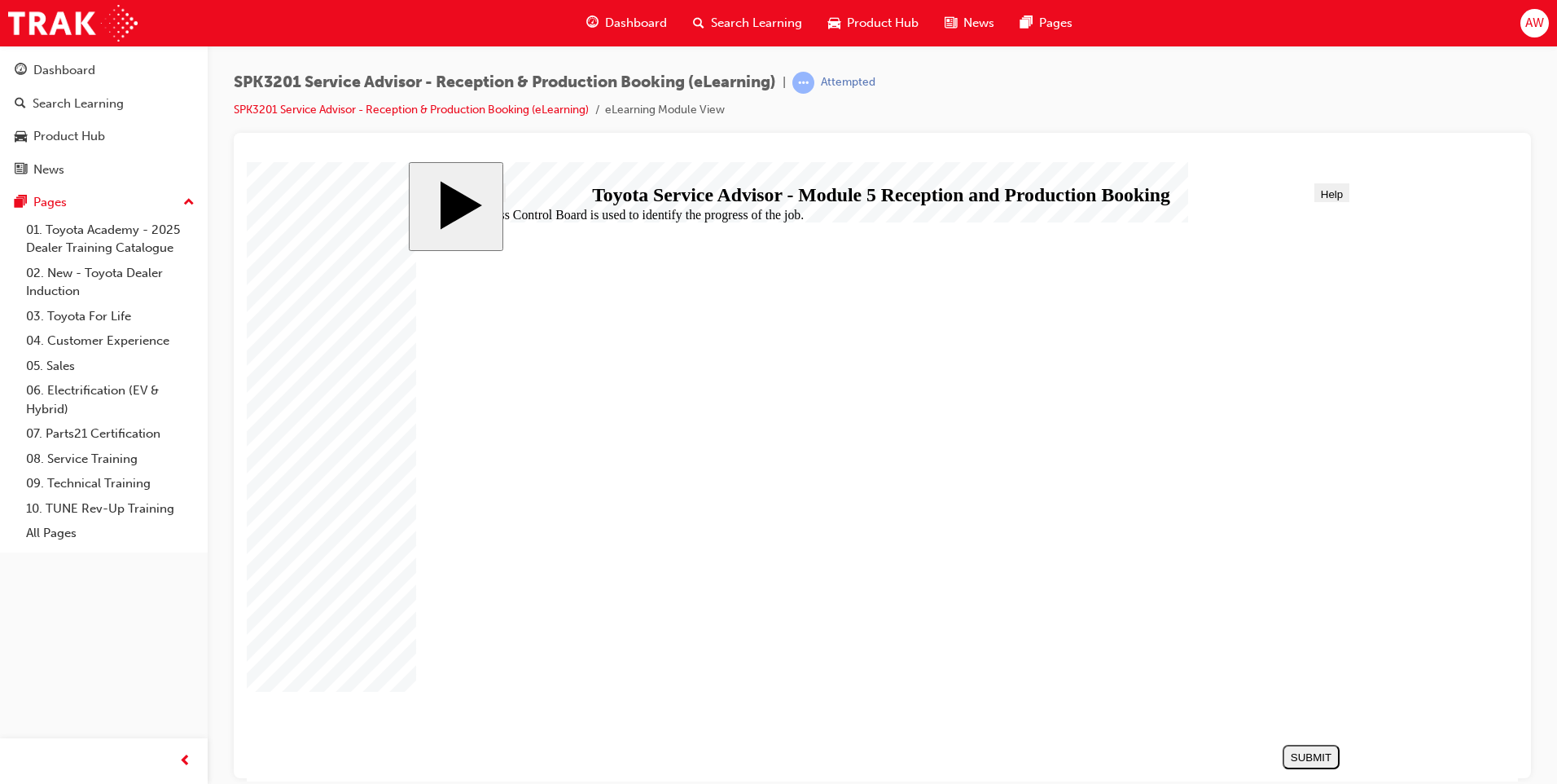
radio input "true"
click at [1305, 754] on div "SUBMIT" at bounding box center [1311, 755] width 44 height 12
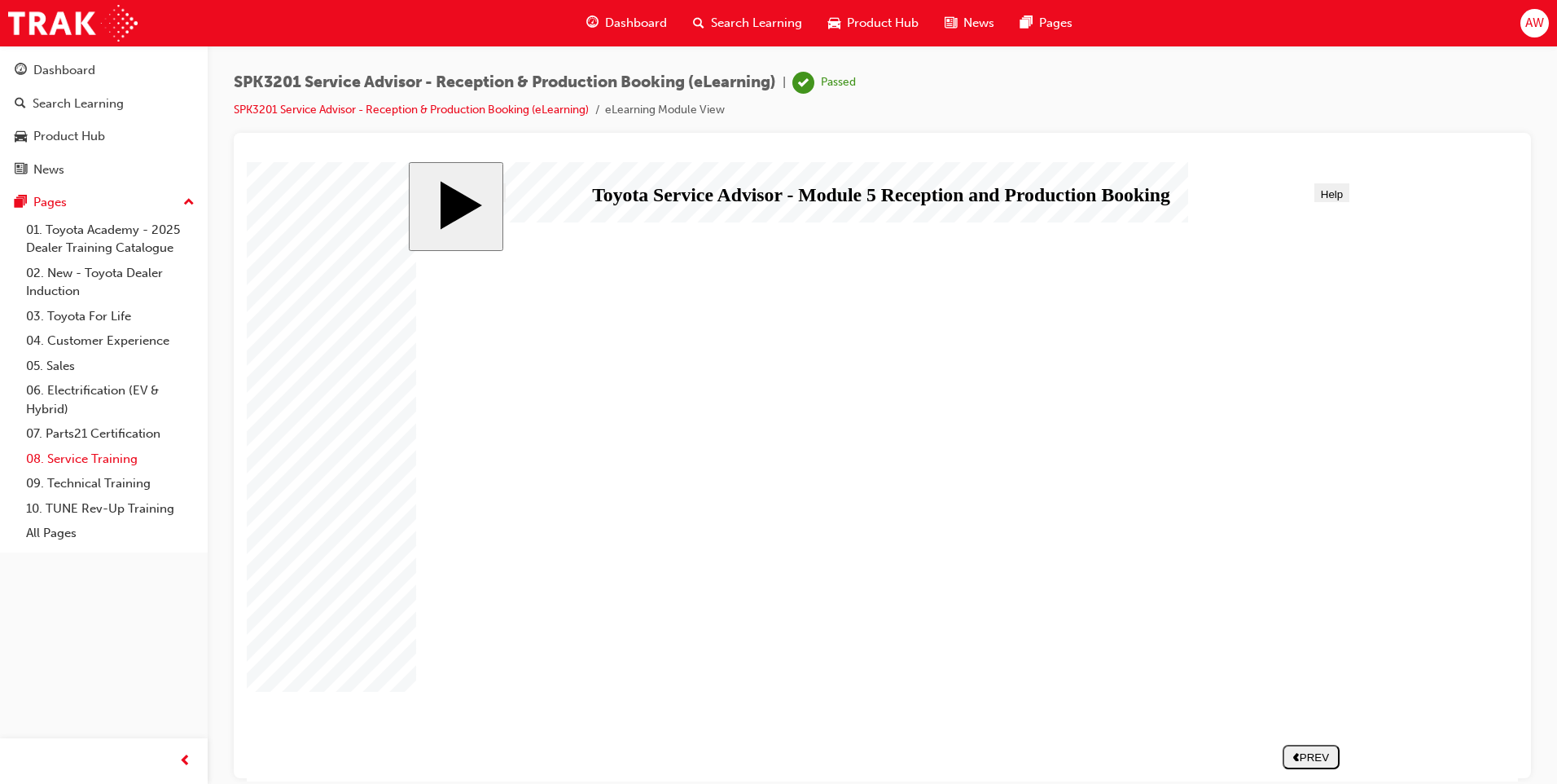
click at [92, 453] on link "08. Service Training" at bounding box center [110, 458] width 182 height 25
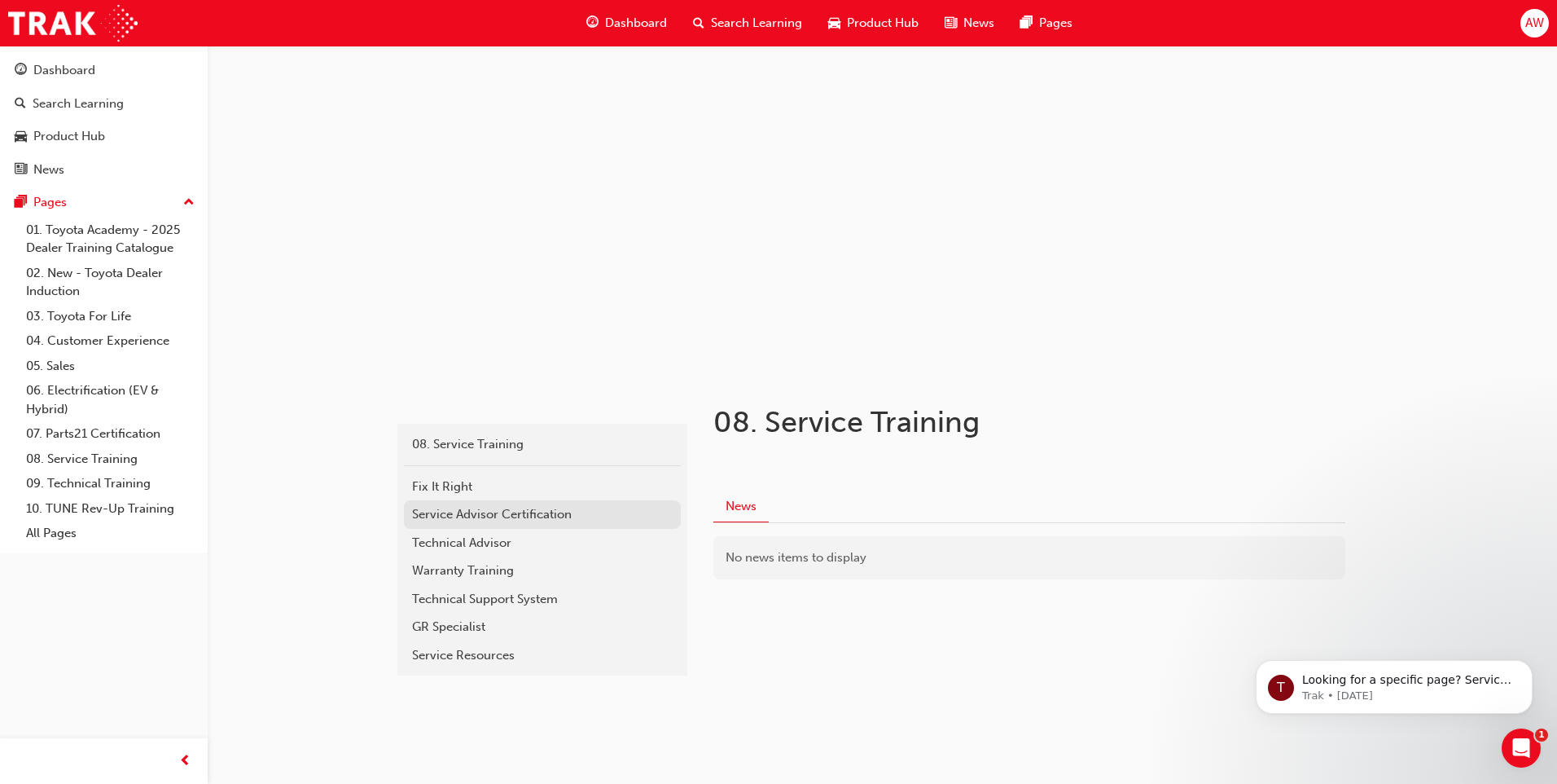
click at [513, 519] on div "Service Advisor Certification" at bounding box center [542, 514] width 260 height 18
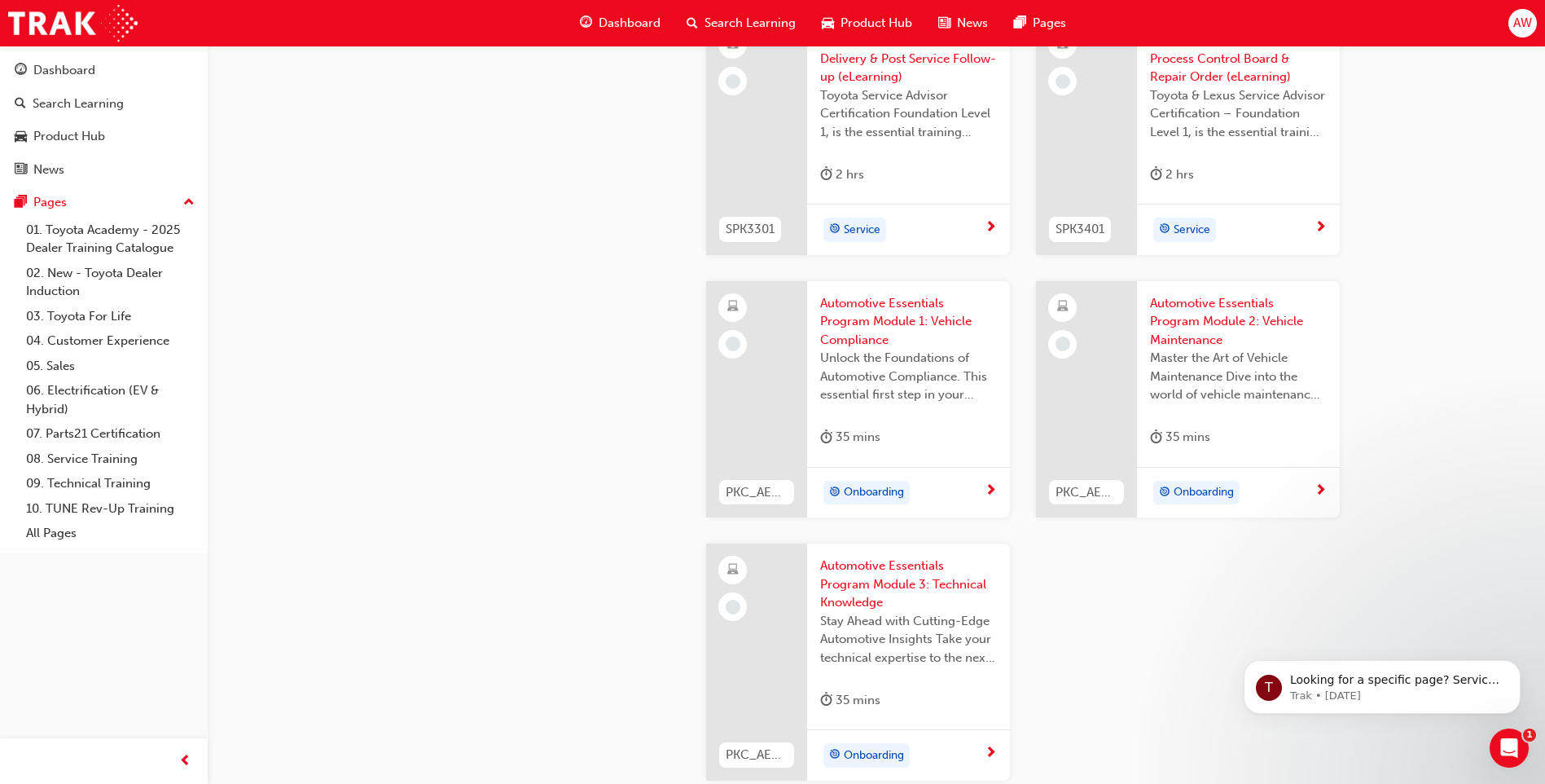
scroll to position [2362, 0]
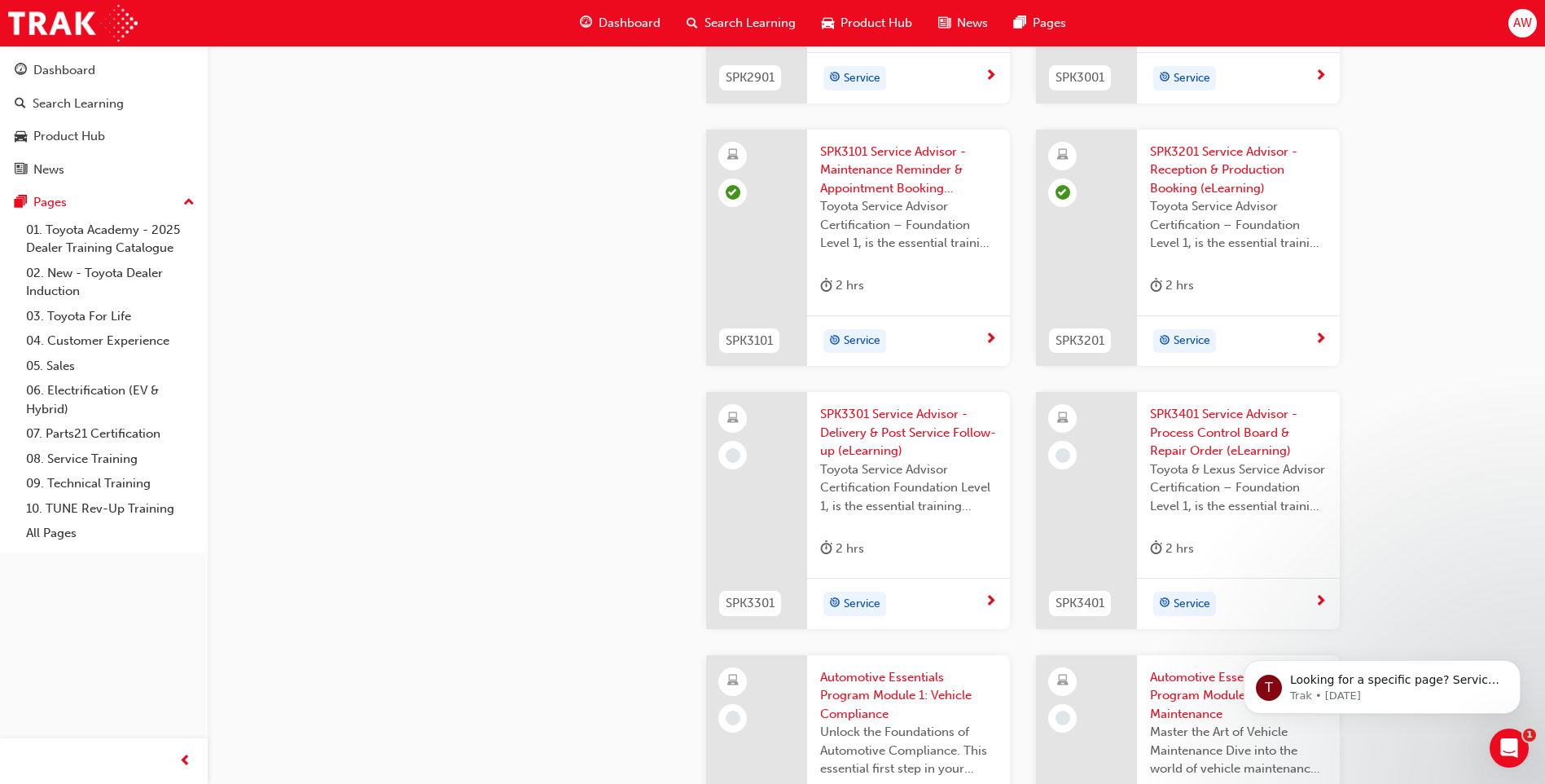
click at [866, 431] on span "SPK3301 Service Advisor - Delivery & Post Service Follow-up (eLearning)" at bounding box center [908, 432] width 176 height 55
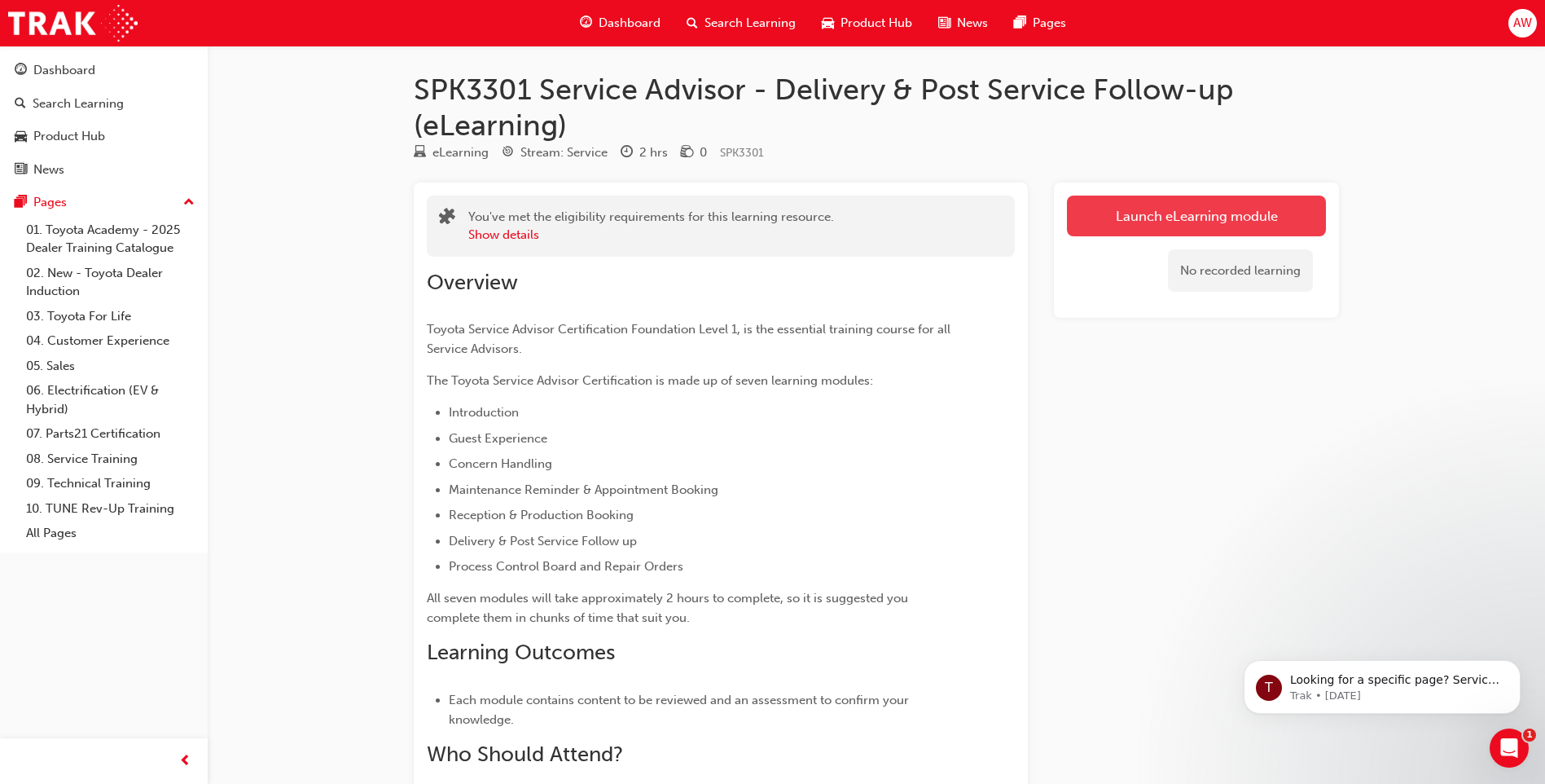
click at [1117, 227] on link "Launch eLearning module" at bounding box center [1196, 216] width 259 height 41
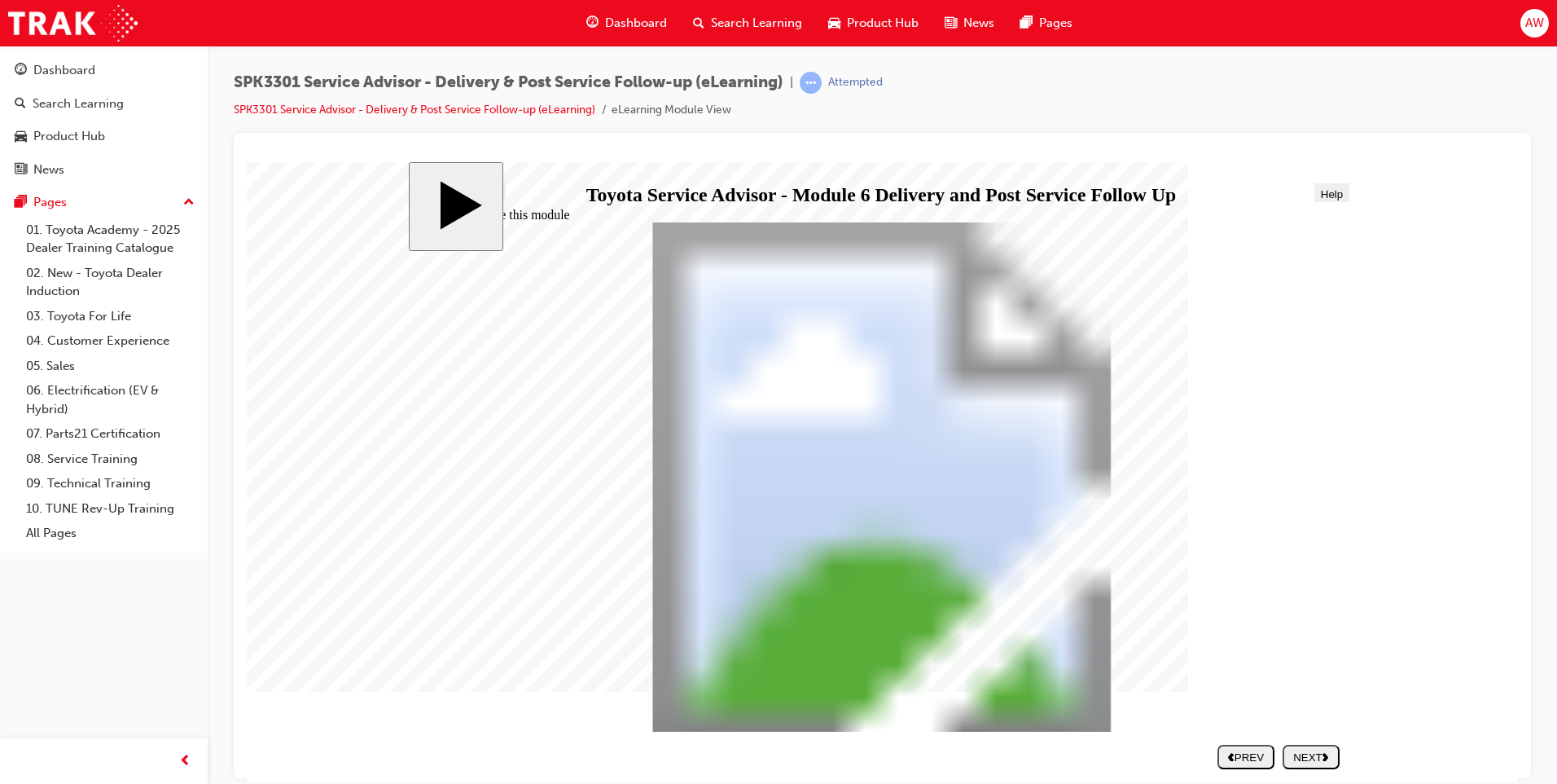
click at [1301, 755] on div "NEXT" at bounding box center [1311, 755] width 44 height 12
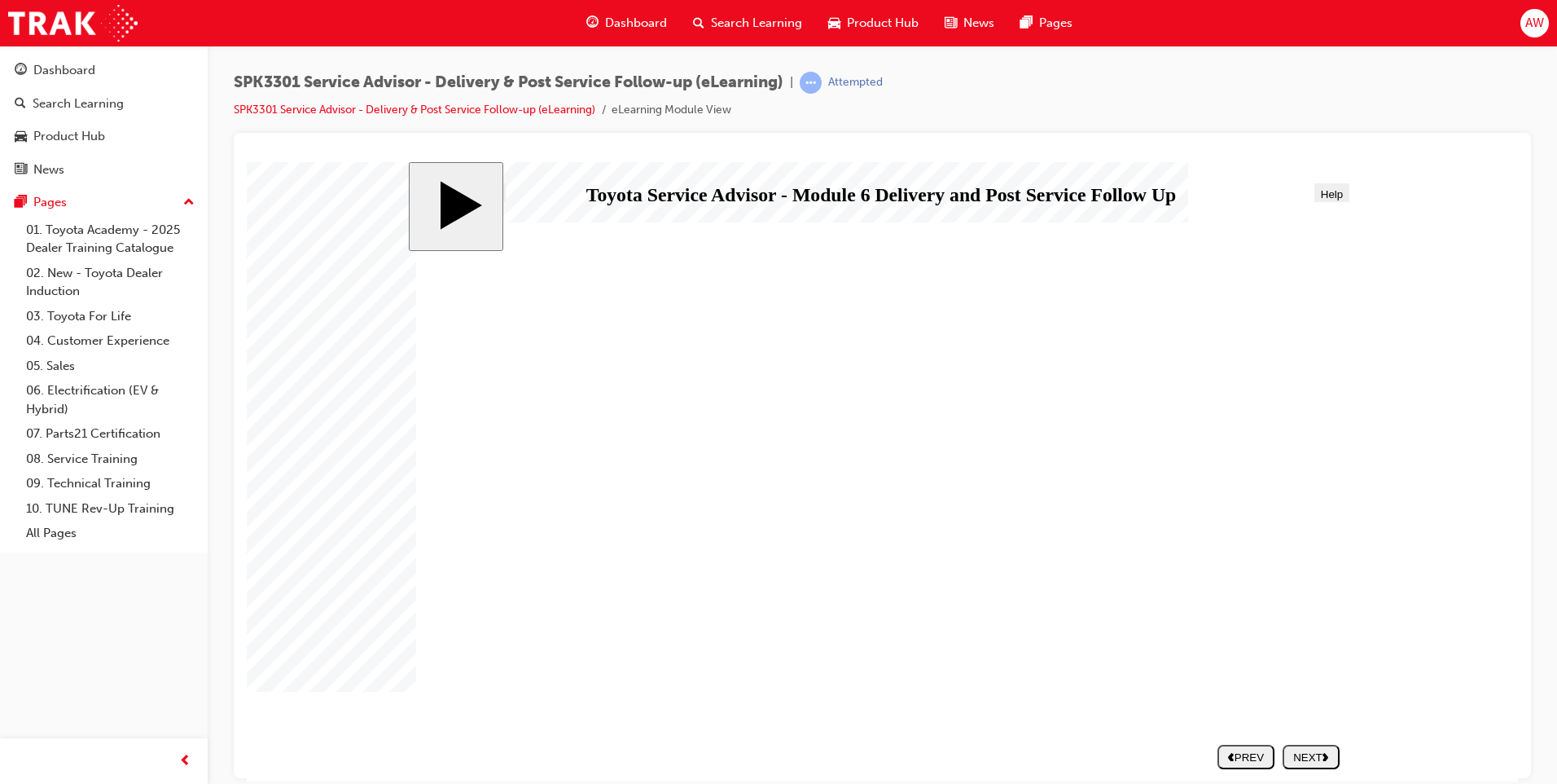
click at [1315, 754] on div "NEXT" at bounding box center [1311, 755] width 44 height 12
click at [1316, 754] on div "NEXT" at bounding box center [1311, 755] width 44 height 12
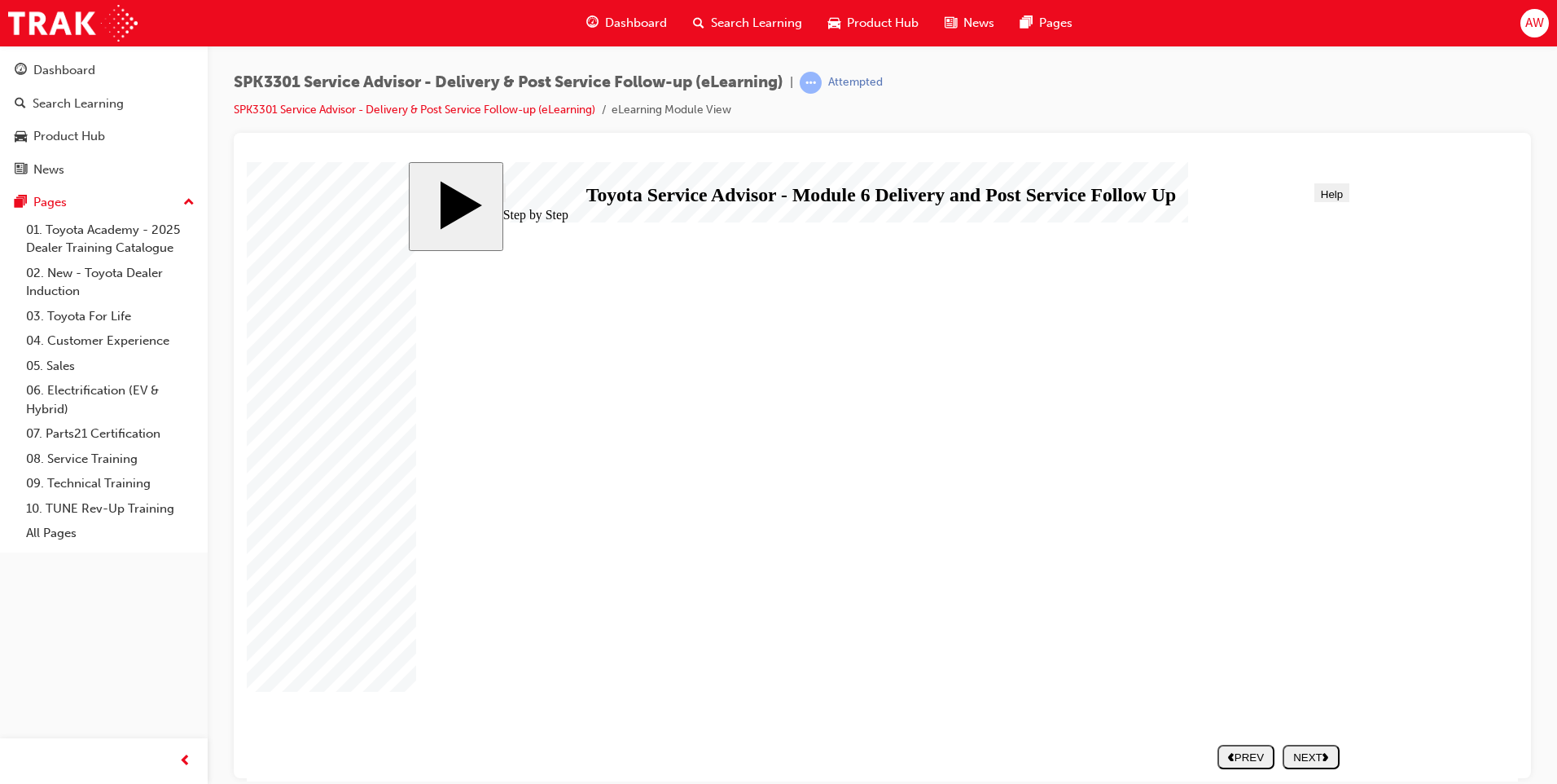
click at [1310, 760] on div "NEXT" at bounding box center [1311, 755] width 44 height 12
click at [475, 194] on span "Progress" at bounding box center [479, 193] width 43 height 12
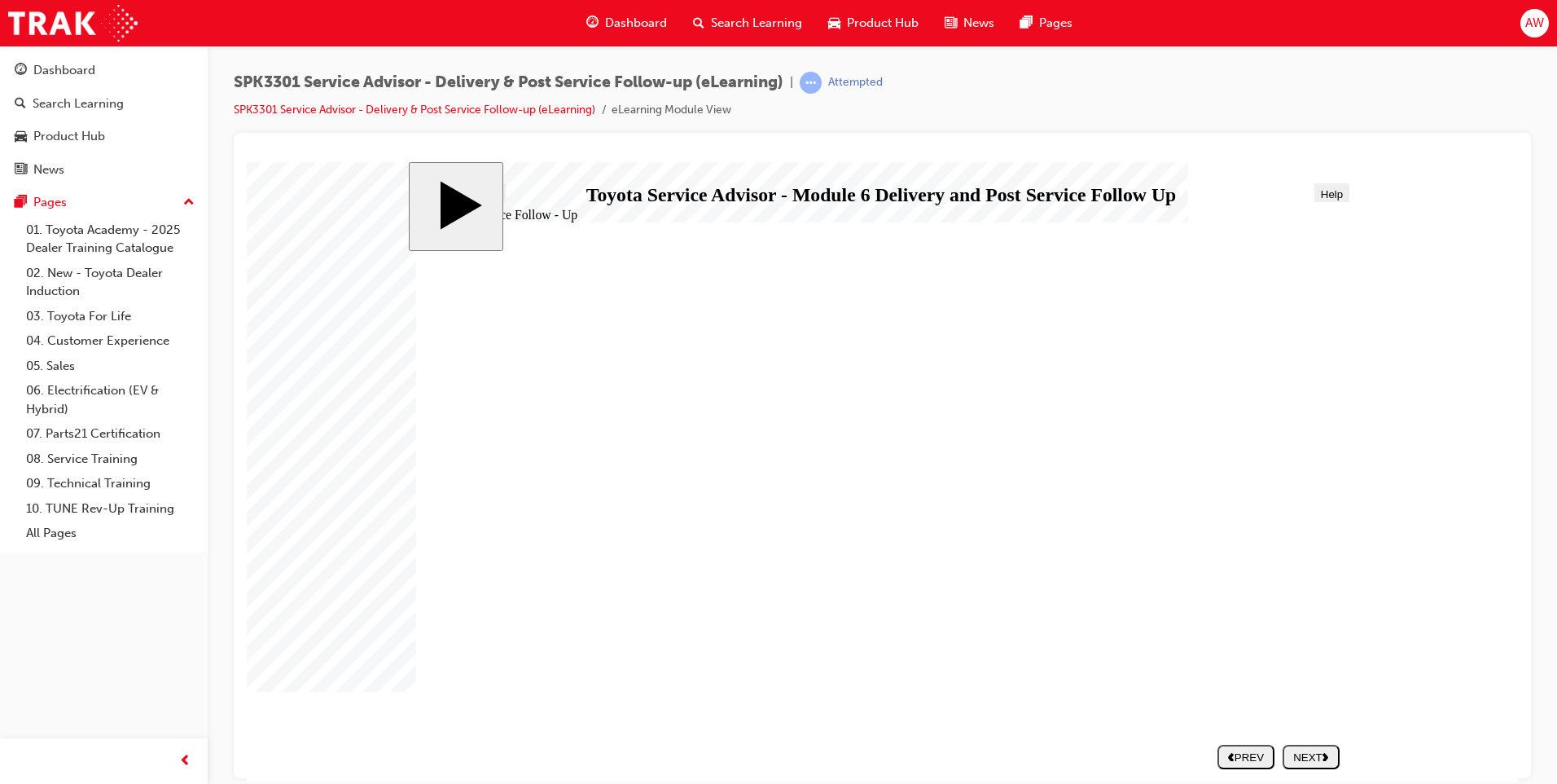
click at [1301, 763] on button "NEXT" at bounding box center [1311, 755] width 57 height 24
click at [1311, 753] on div "NEXT" at bounding box center [1311, 755] width 44 height 12
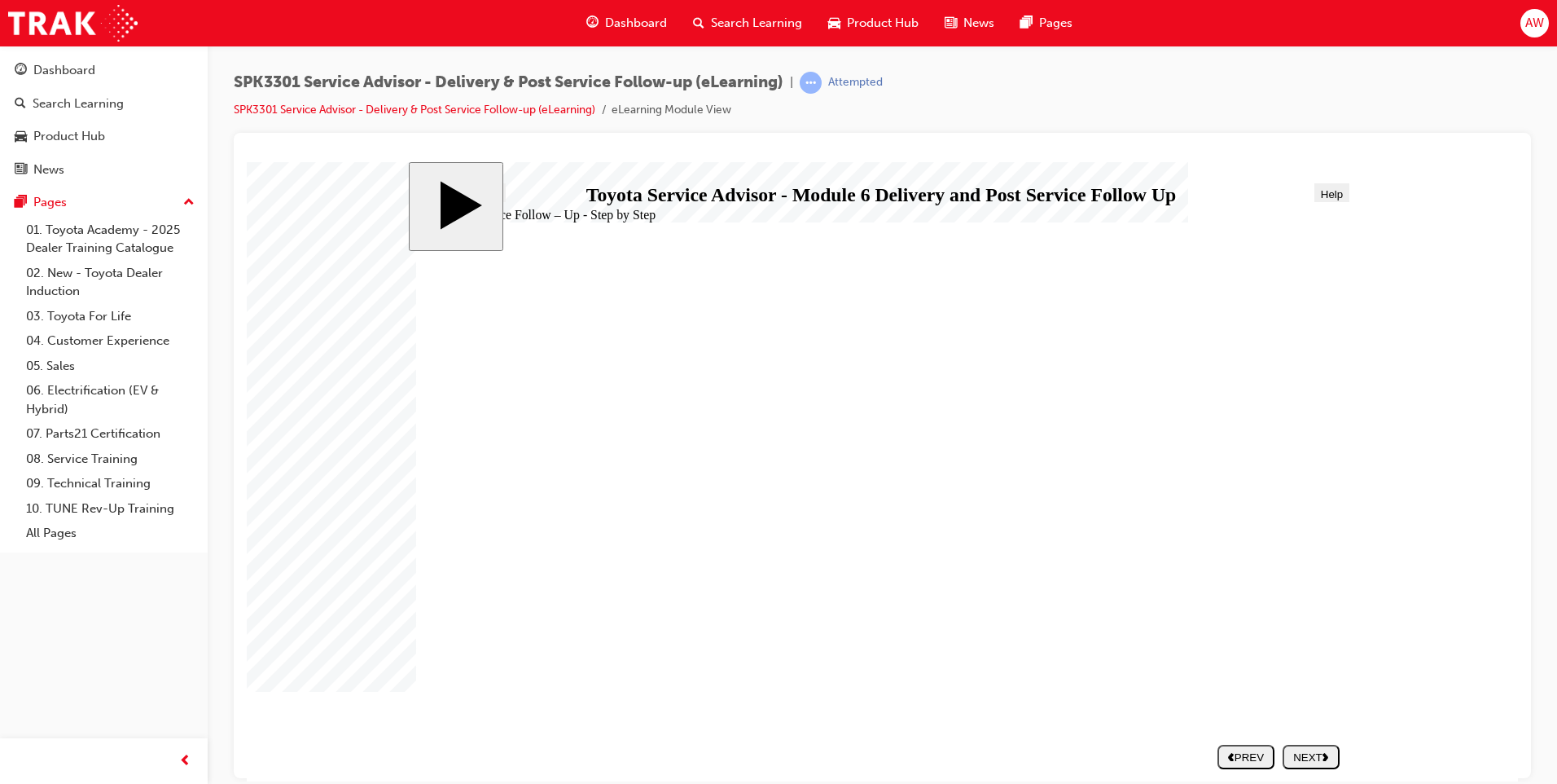
click at [1319, 759] on div "NEXT" at bounding box center [1311, 755] width 44 height 12
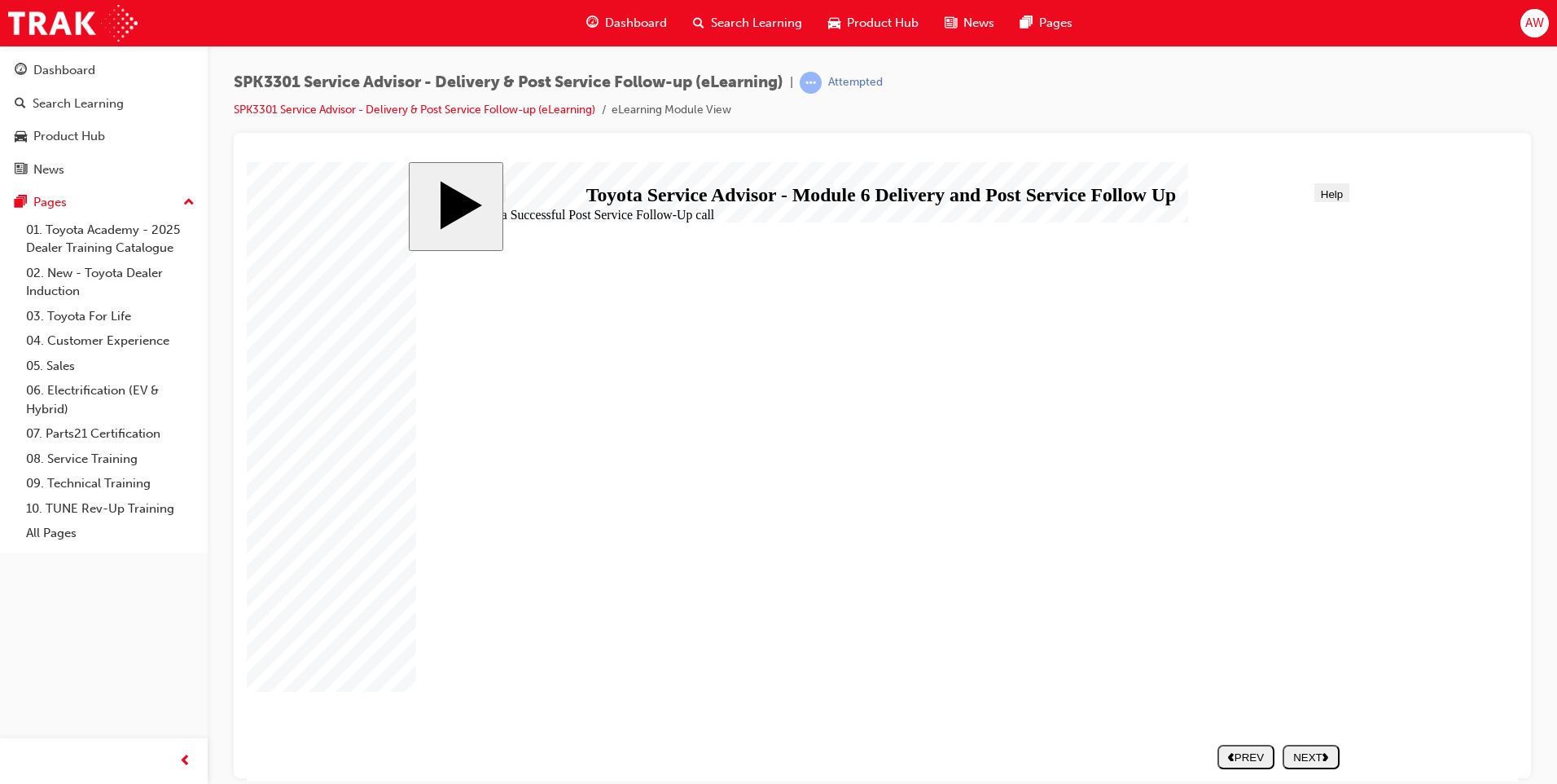
click at [1301, 753] on div "NEXT" at bounding box center [1311, 755] width 44 height 12
drag, startPoint x: 610, startPoint y: 604, endPoint x: 1022, endPoint y: 399, distance: 460.2
drag, startPoint x: 599, startPoint y: 449, endPoint x: 1062, endPoint y: 456, distance: 463.1
drag, startPoint x: 604, startPoint y: 486, endPoint x: 626, endPoint y: 454, distance: 38.8
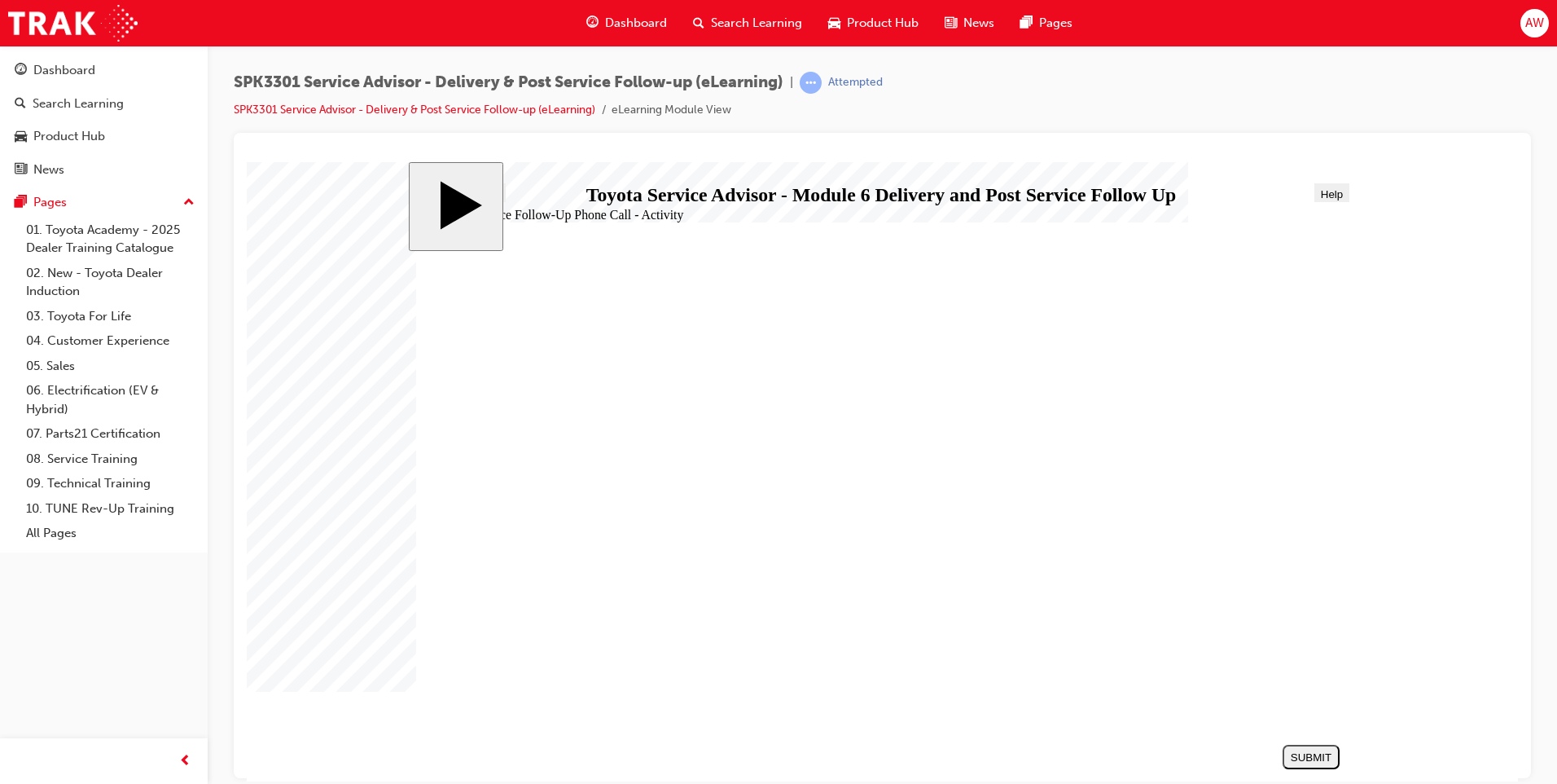
drag, startPoint x: 628, startPoint y: 559, endPoint x: 1080, endPoint y: 480, distance: 458.9
drag, startPoint x: 586, startPoint y: 487, endPoint x: 1061, endPoint y: 540, distance: 477.9
drag, startPoint x: 735, startPoint y: 633, endPoint x: 1213, endPoint y: 584, distance: 480.5
drag, startPoint x: 694, startPoint y: 517, endPoint x: 1185, endPoint y: 657, distance: 510.6
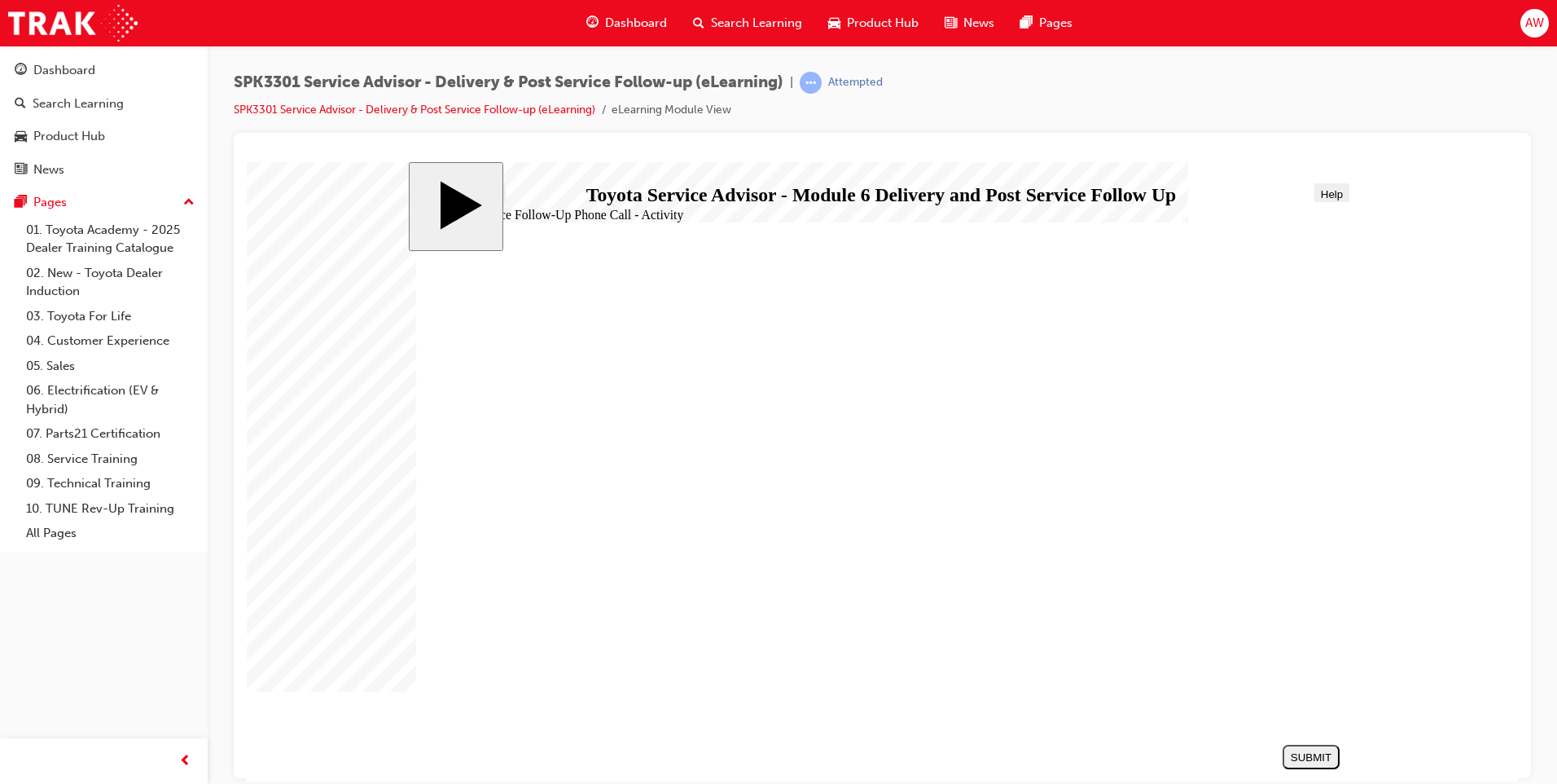
drag, startPoint x: 1185, startPoint y: 657, endPoint x: 1168, endPoint y: 633, distance: 29.4
drag, startPoint x: 641, startPoint y: 517, endPoint x: 1110, endPoint y: 625, distance: 481.3
click at [1329, 759] on div "SUBMIT" at bounding box center [1311, 755] width 44 height 12
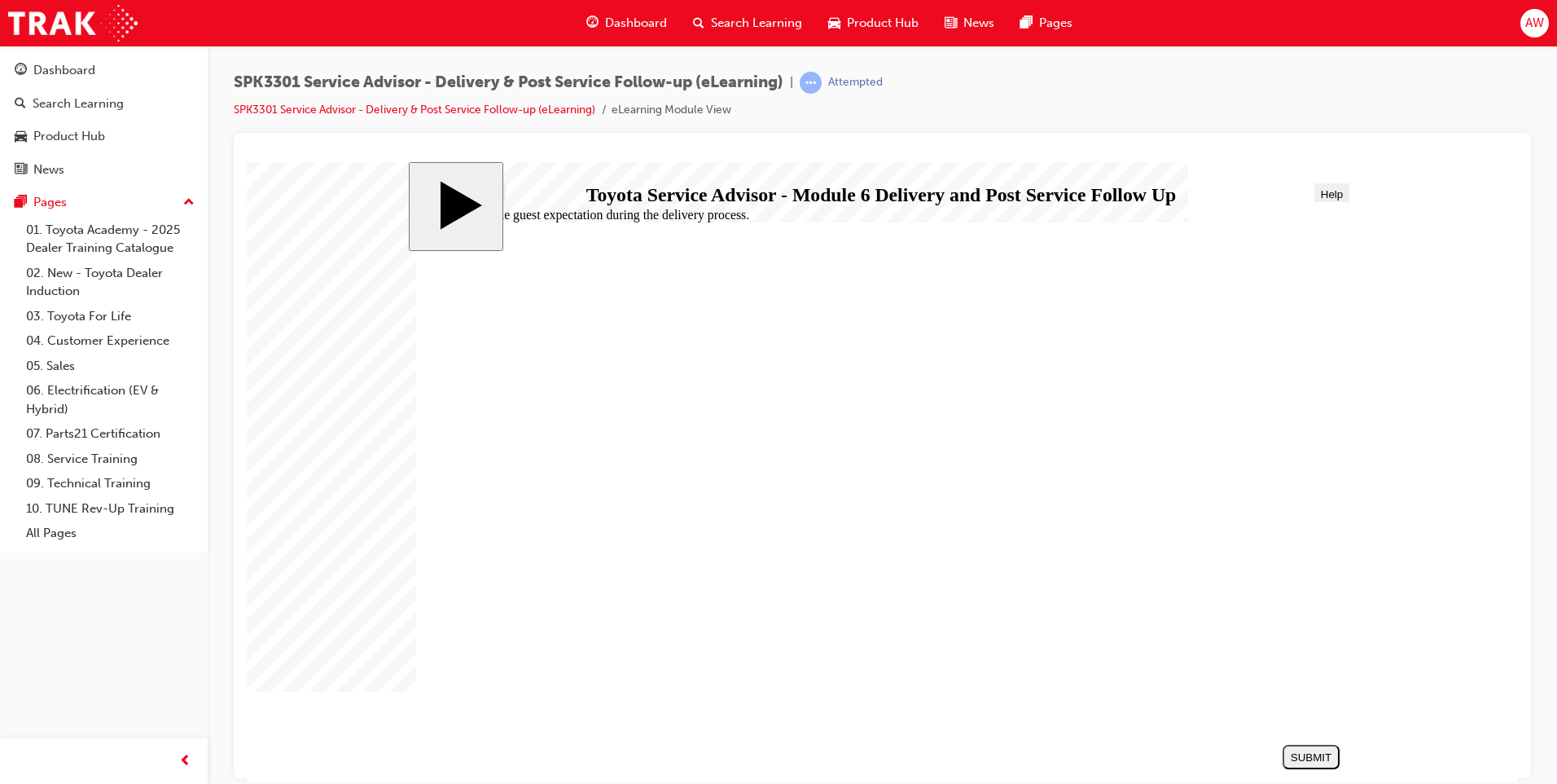
radio input "true"
radio input "false"
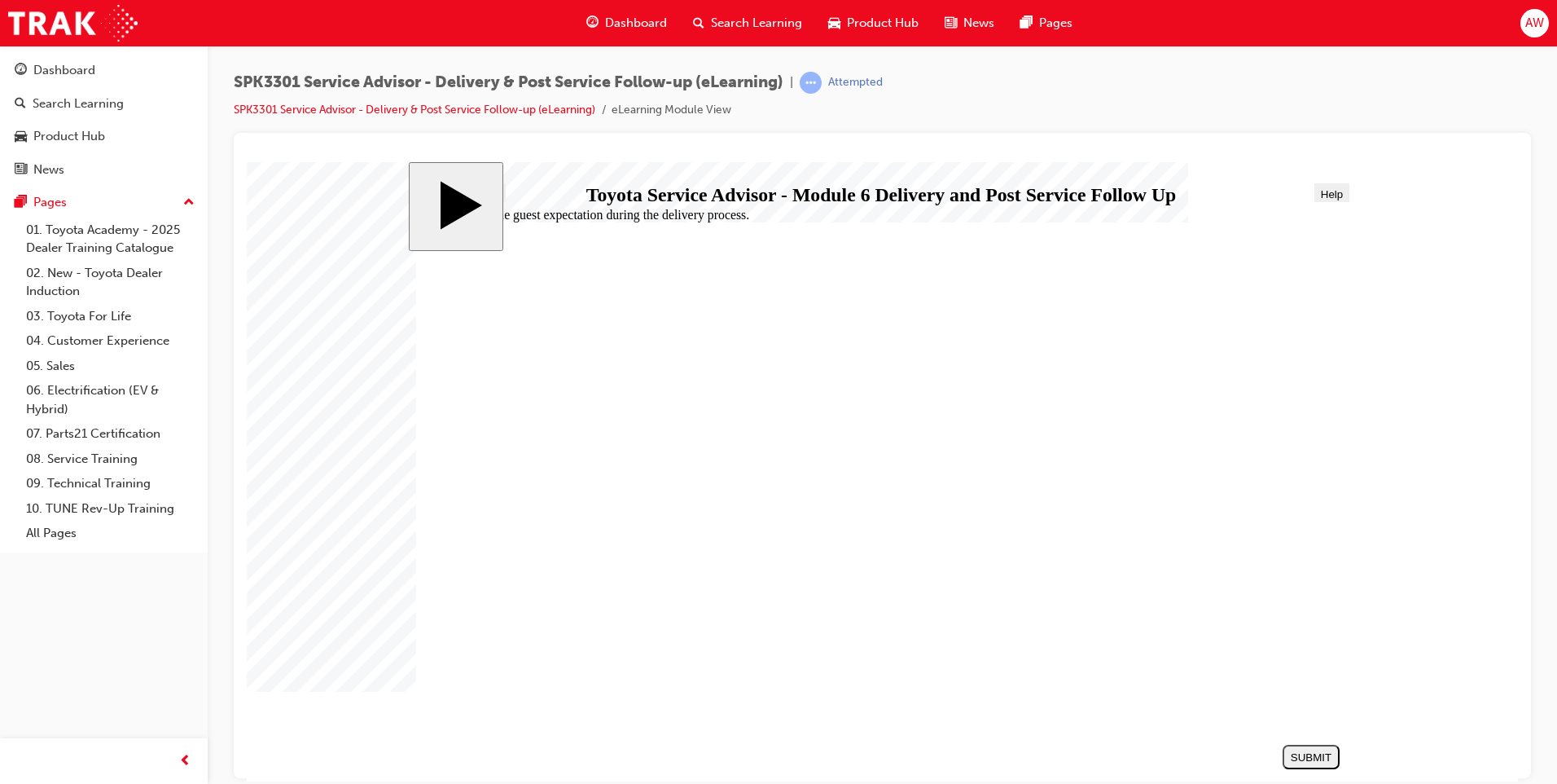
radio input "true"
click at [1300, 757] on div "SUBMIT" at bounding box center [1311, 755] width 44 height 12
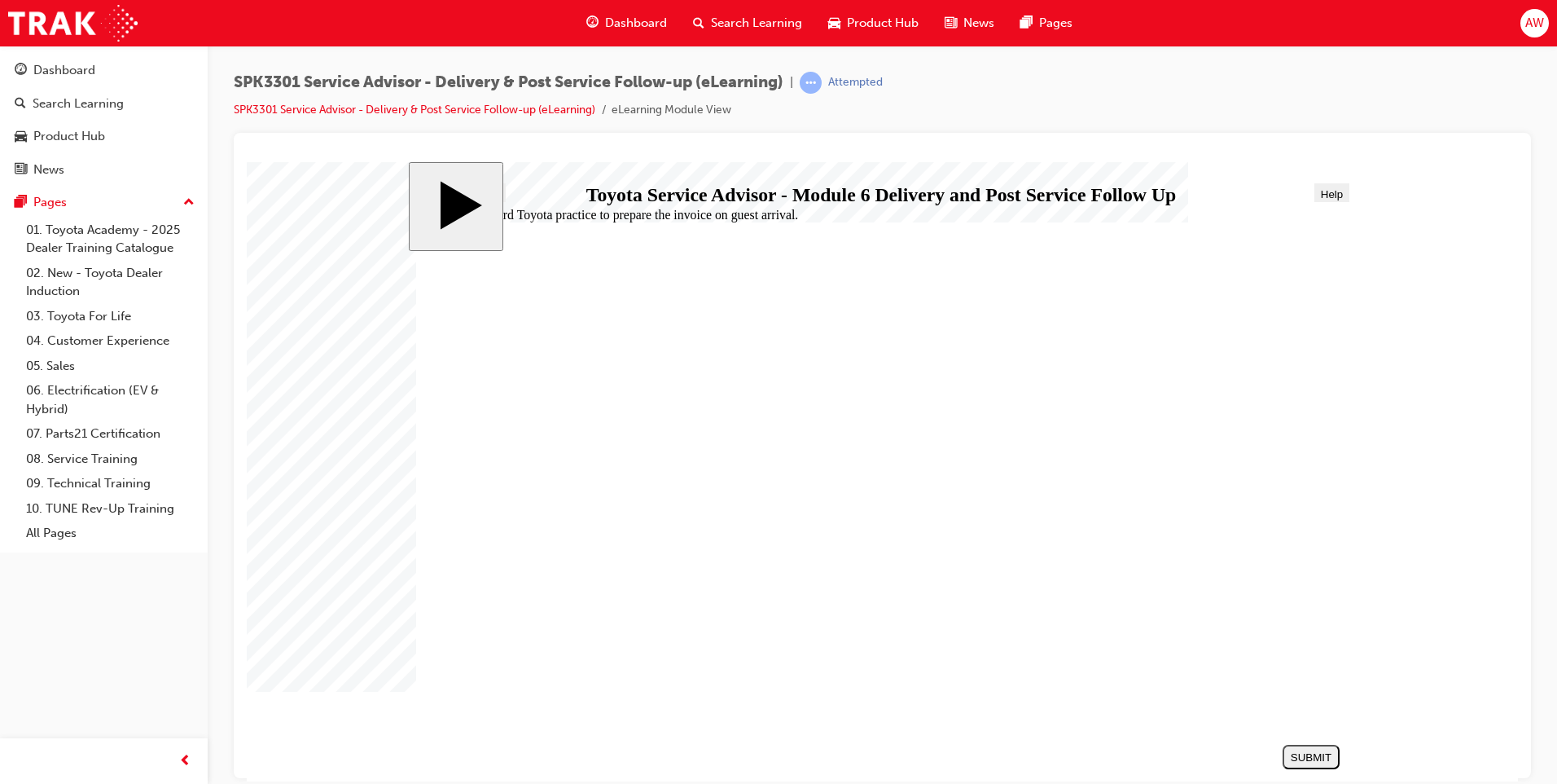
radio input "false"
radio input "true"
click at [1311, 758] on div "SUBMIT" at bounding box center [1311, 755] width 44 height 12
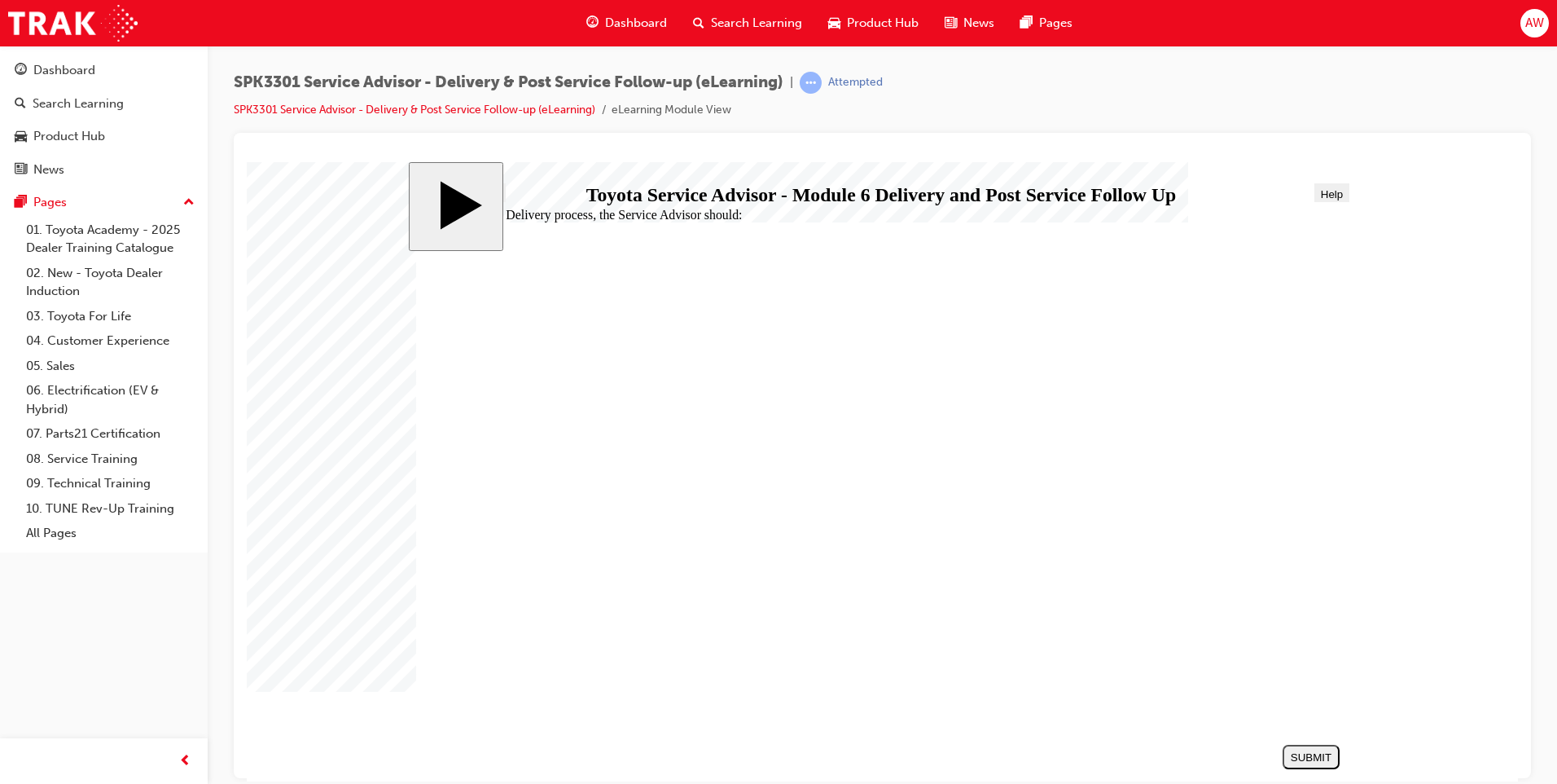
radio input "true"
click at [1308, 748] on button "SUBMIT" at bounding box center [1311, 755] width 57 height 24
radio input "true"
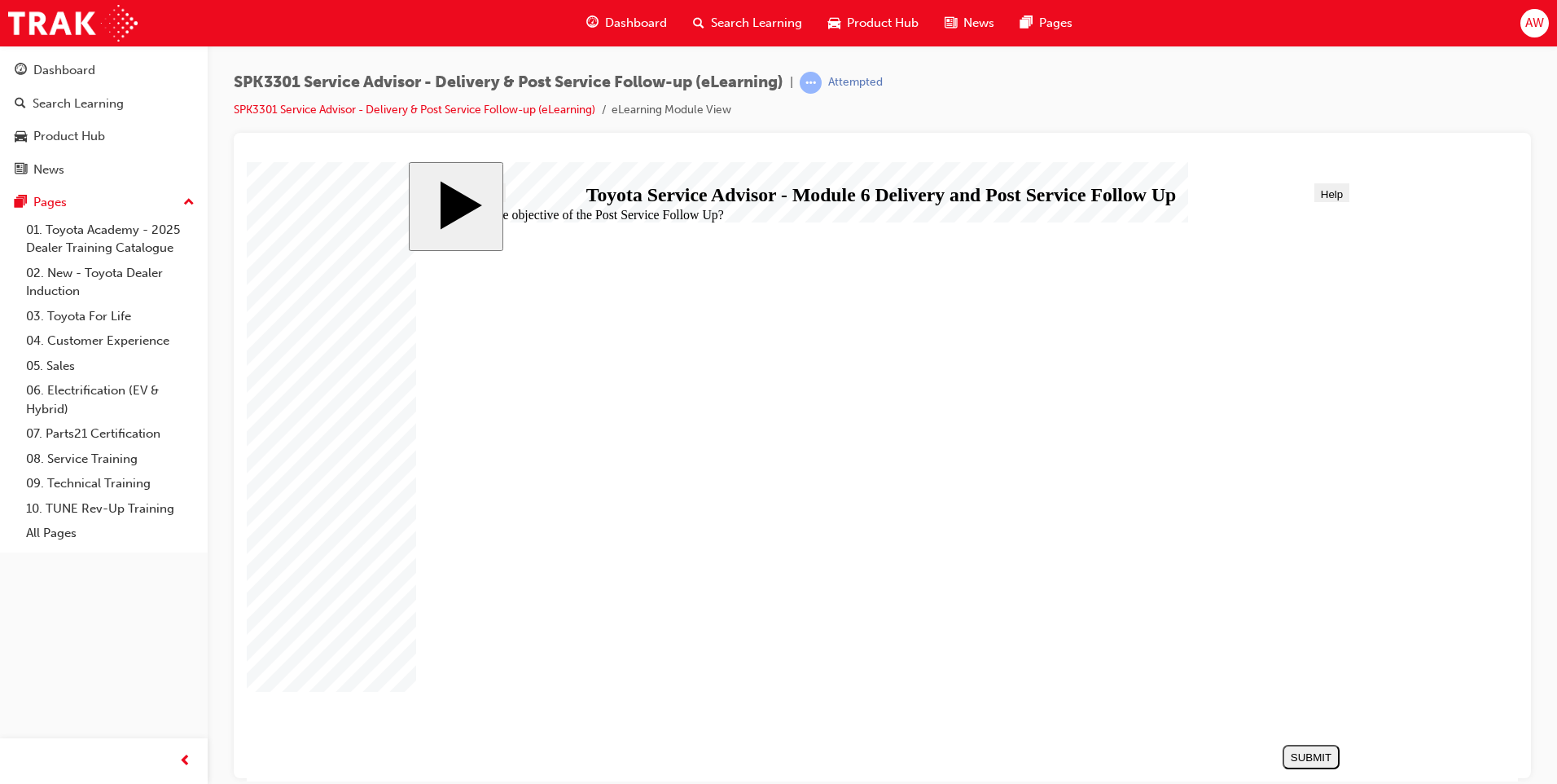
click at [1293, 750] on div "SUBMIT" at bounding box center [1311, 755] width 44 height 12
radio input "true"
click at [1319, 755] on div "SUBMIT" at bounding box center [1311, 755] width 44 height 12
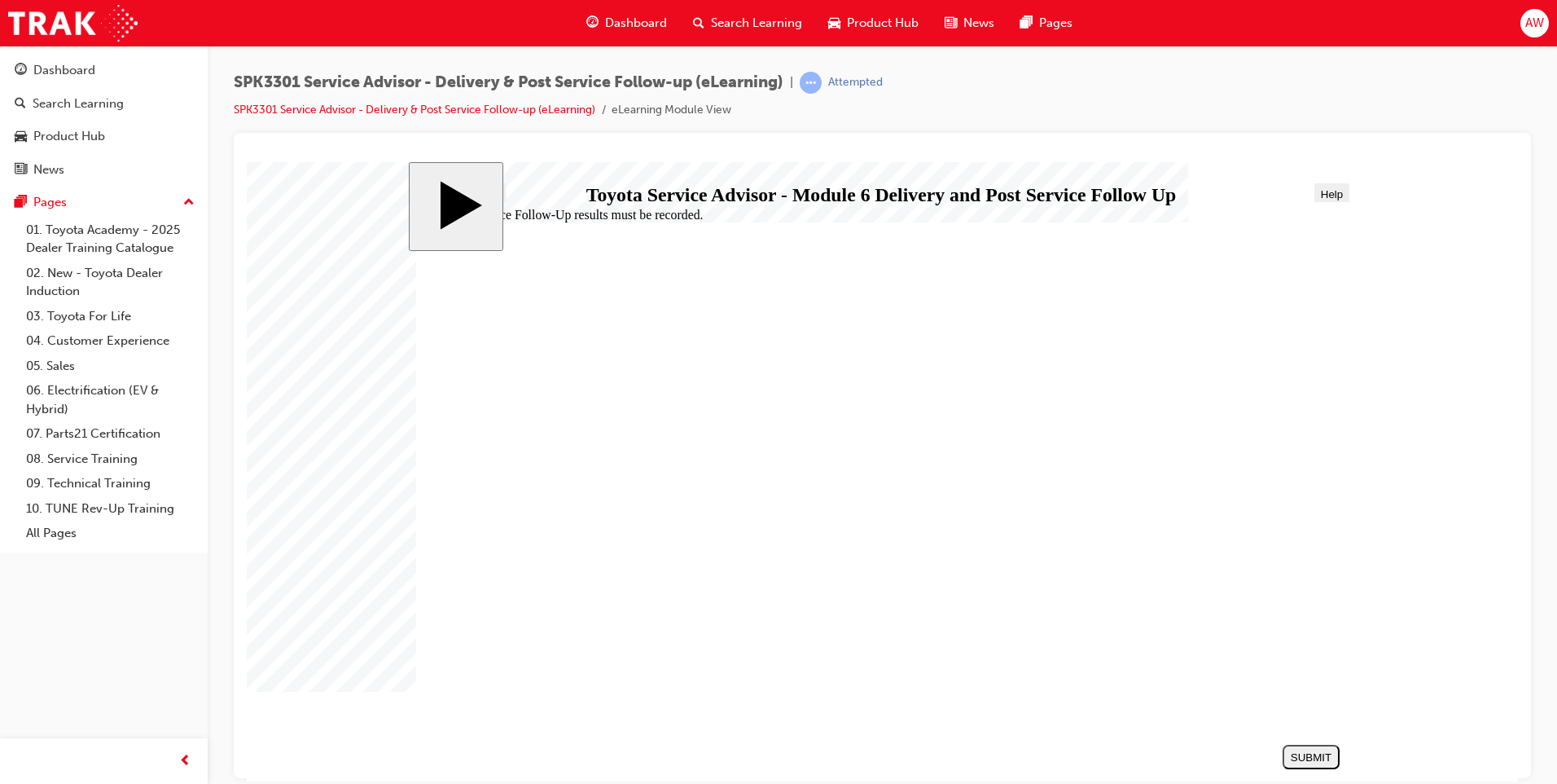
checkbox input "true"
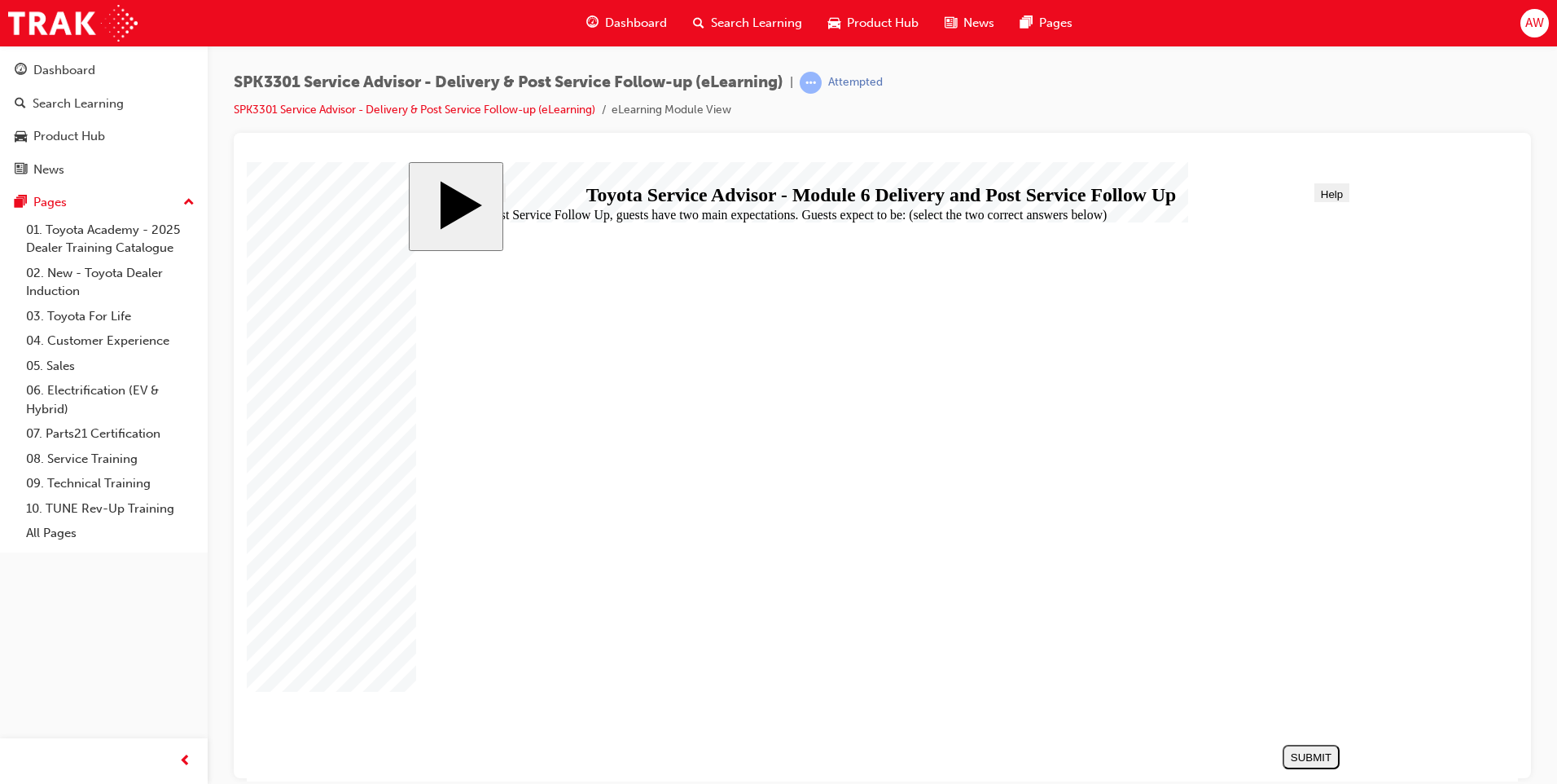
click at [1305, 754] on div "SUBMIT" at bounding box center [1311, 755] width 44 height 12
radio input "true"
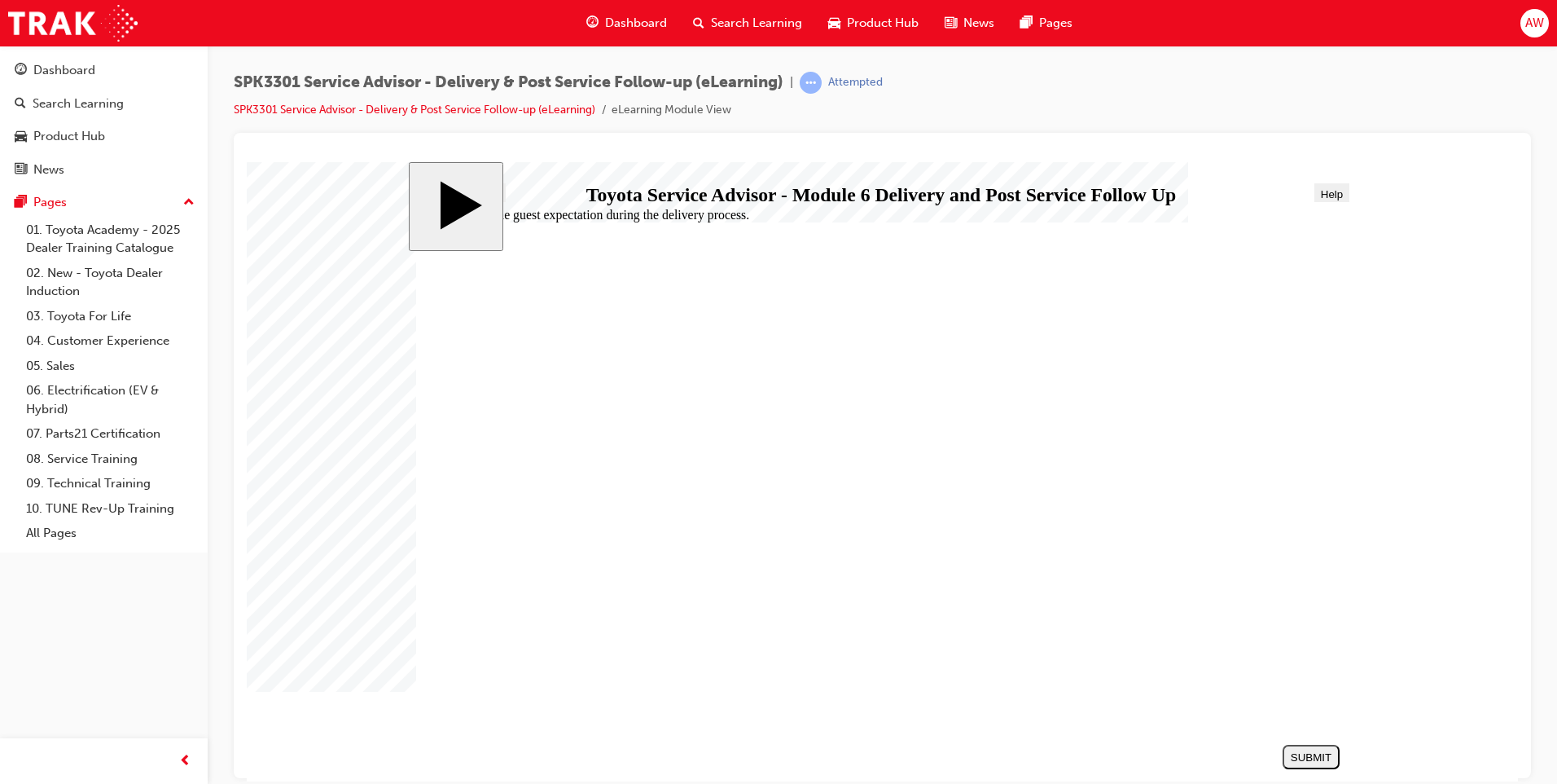
click at [1322, 756] on div "SUBMIT" at bounding box center [1311, 755] width 44 height 12
radio input "true"
click at [1311, 759] on div "SUBMIT" at bounding box center [1311, 755] width 44 height 12
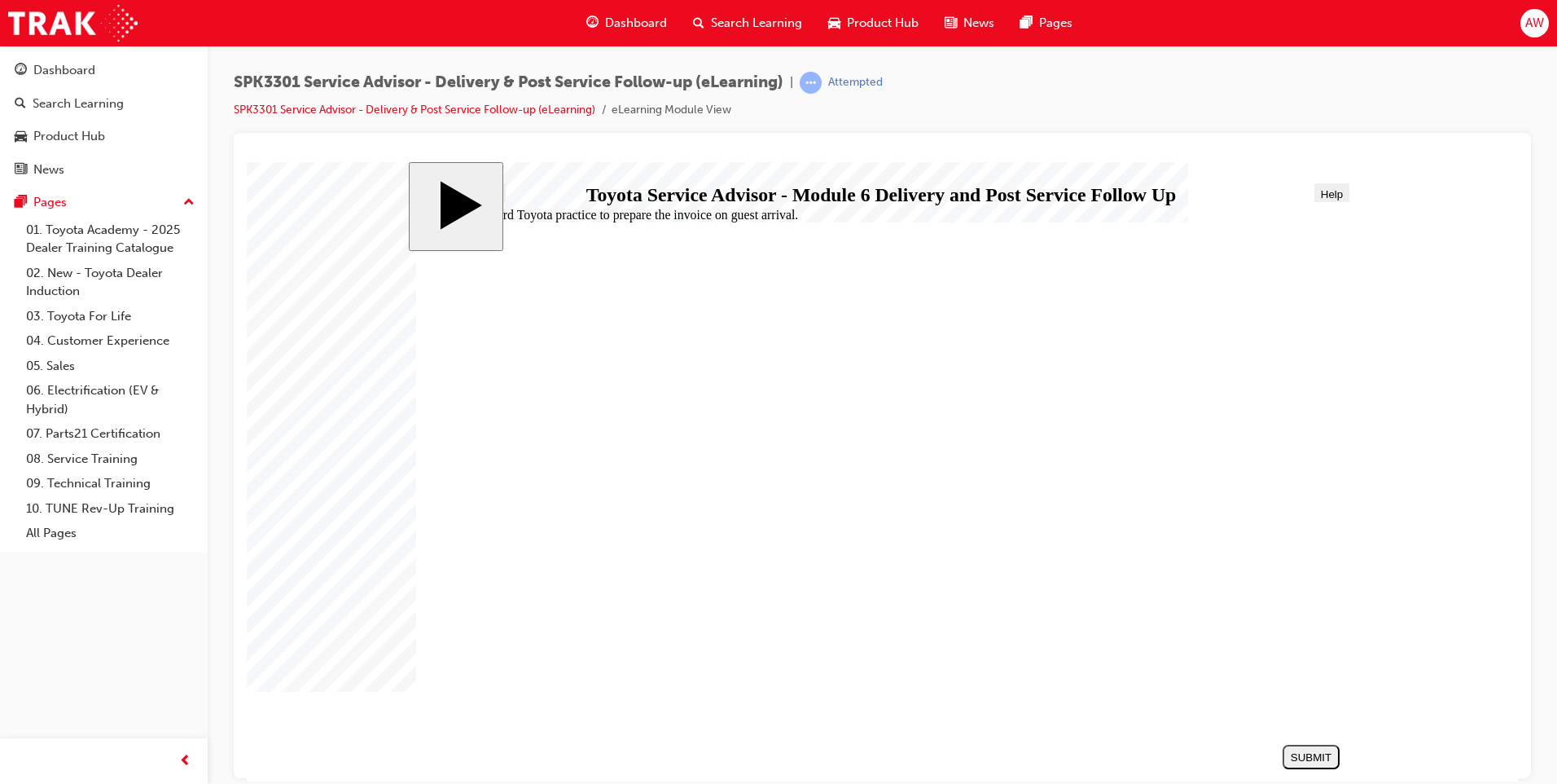
radio input "true"
click at [1320, 759] on div "SUBMIT" at bounding box center [1311, 755] width 44 height 12
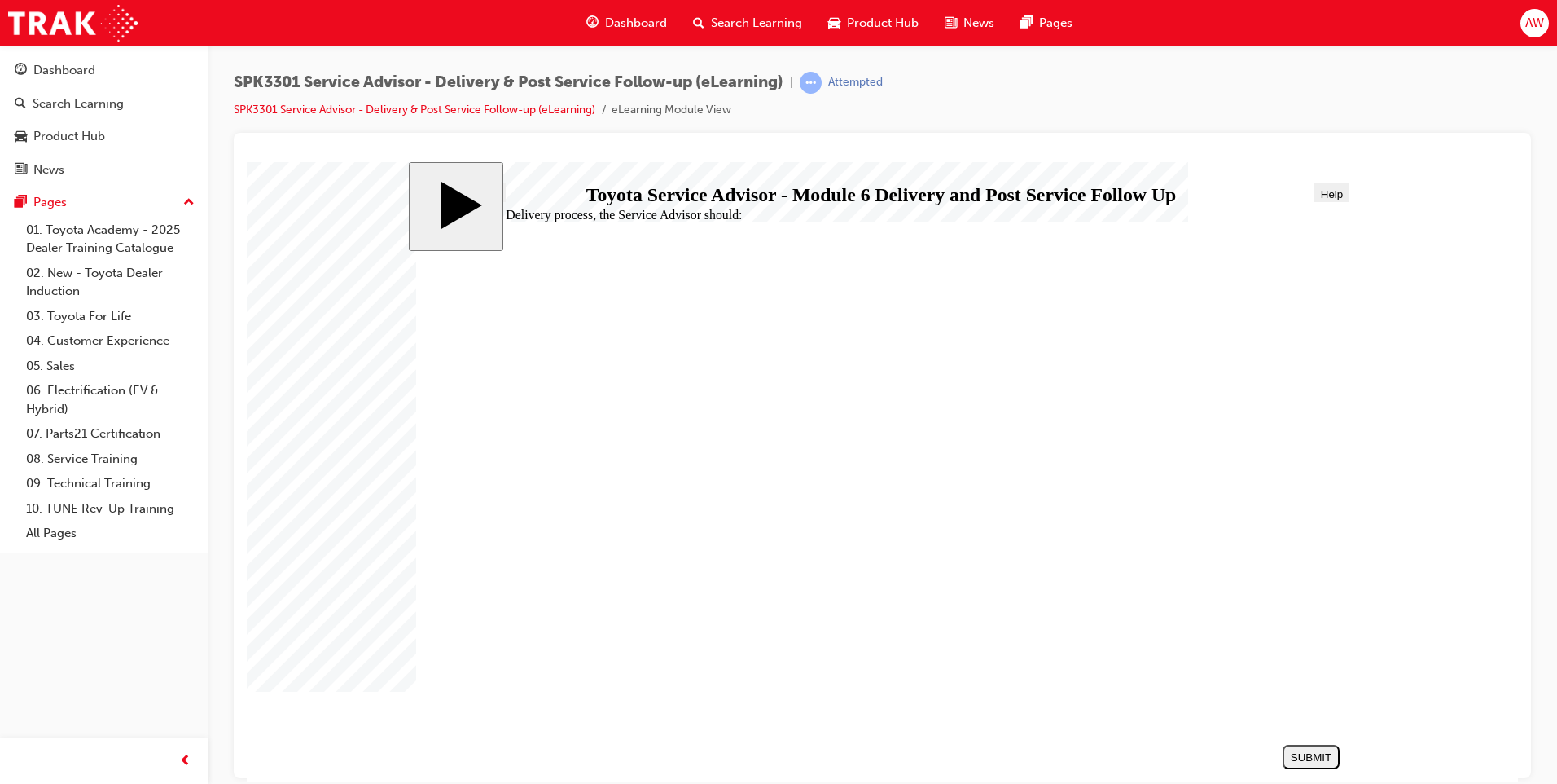
radio input "true"
click at [1297, 753] on div "SUBMIT" at bounding box center [1311, 755] width 44 height 12
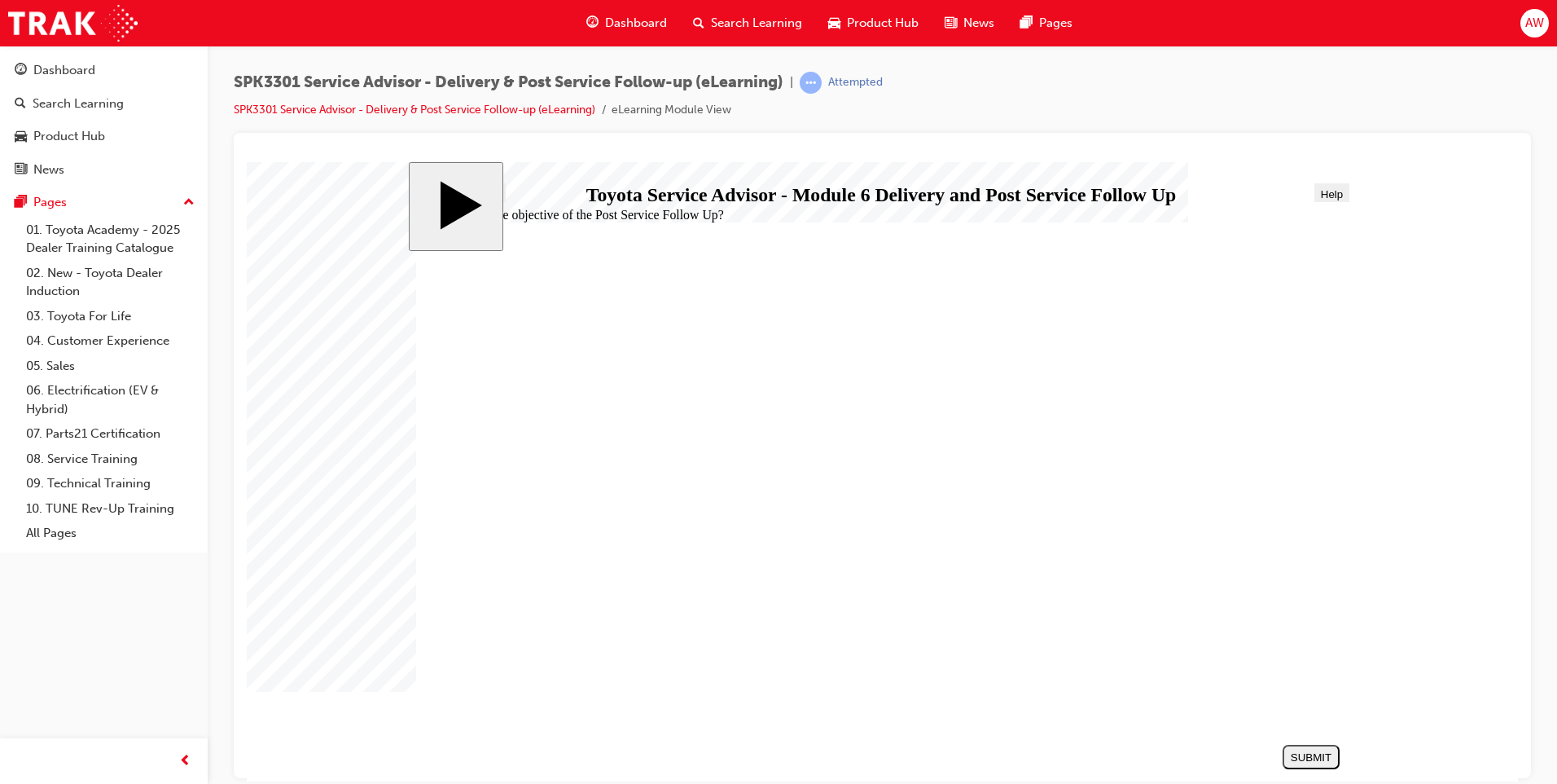
radio input "true"
click at [1309, 753] on div "SUBMIT" at bounding box center [1311, 755] width 44 height 12
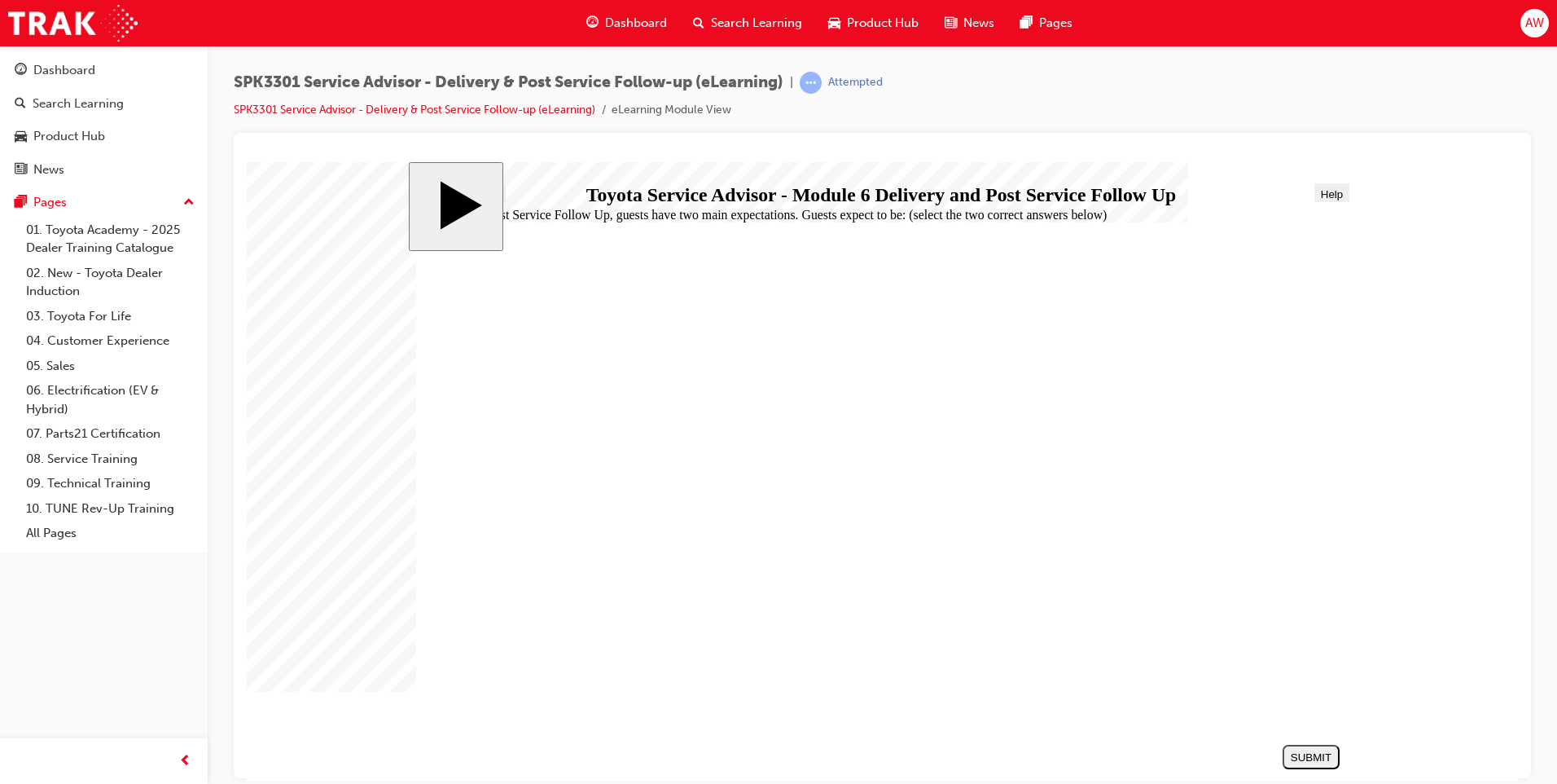
checkbox input "true"
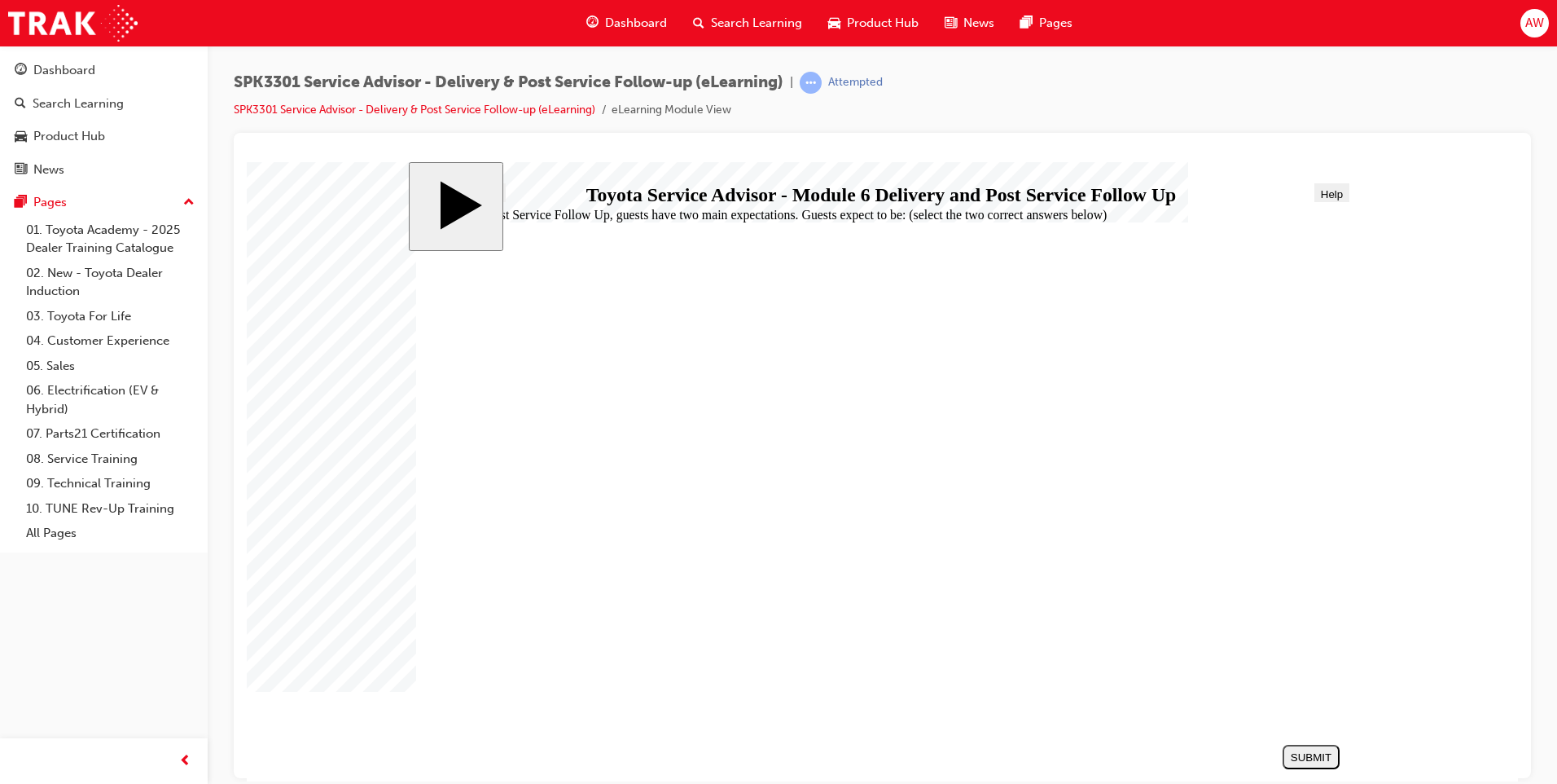
checkbox input "false"
checkbox input "true"
click at [1303, 751] on div "SUBMIT" at bounding box center [1311, 755] width 44 height 12
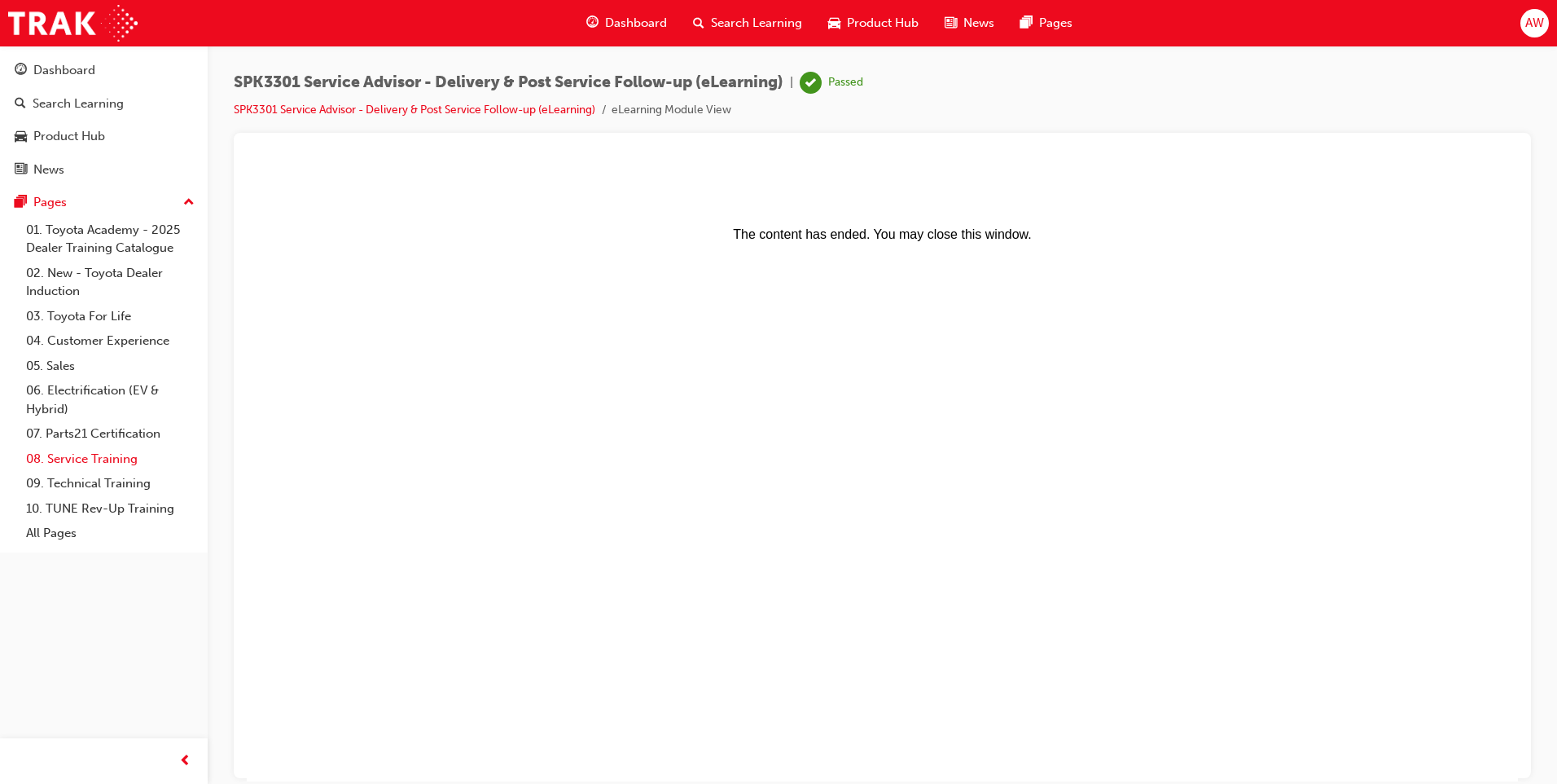
click at [61, 459] on link "08. Service Training" at bounding box center [110, 458] width 182 height 25
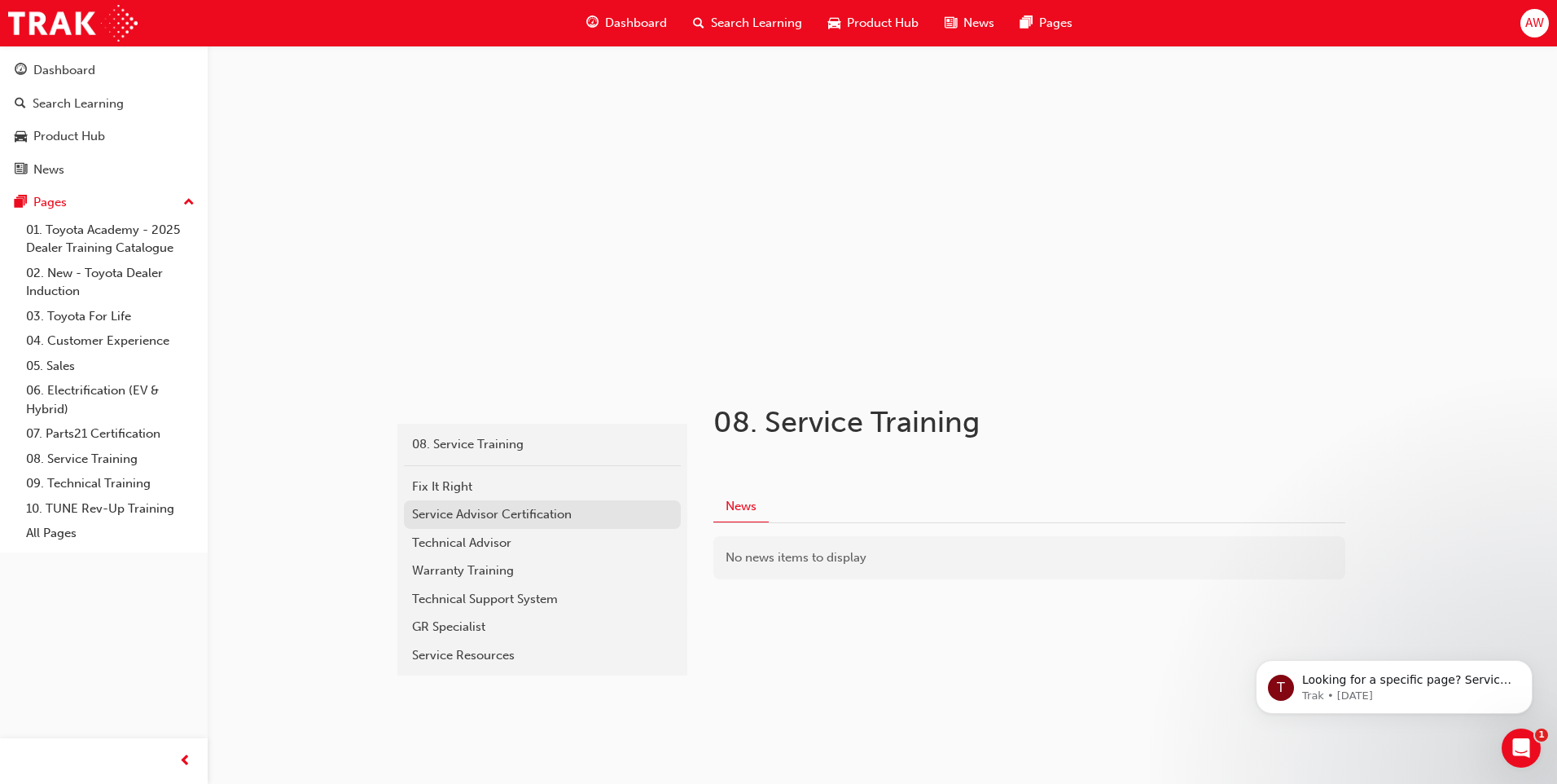
click at [466, 518] on div "Service Advisor Certification" at bounding box center [542, 514] width 260 height 18
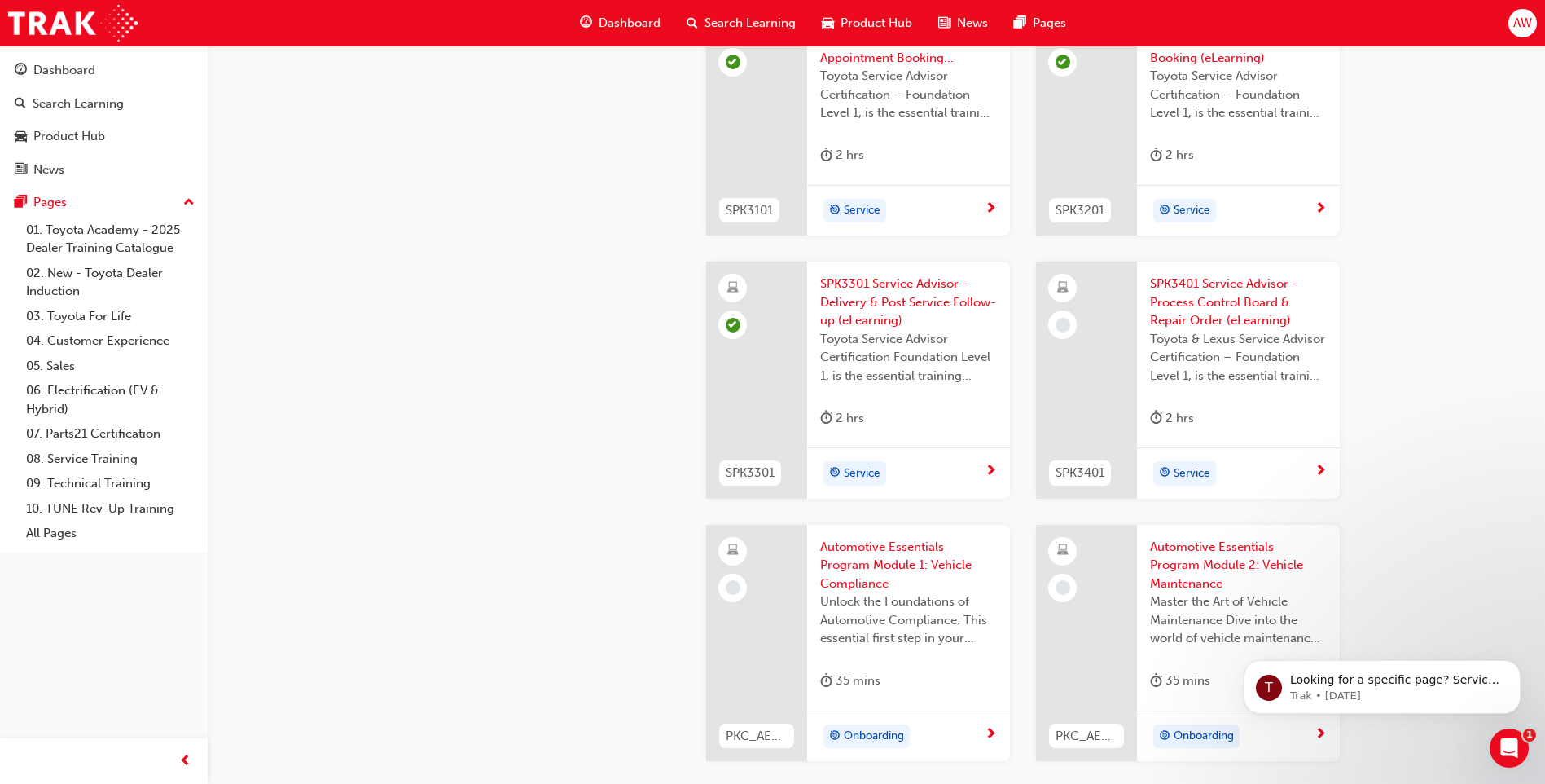
scroll to position [2089, 0]
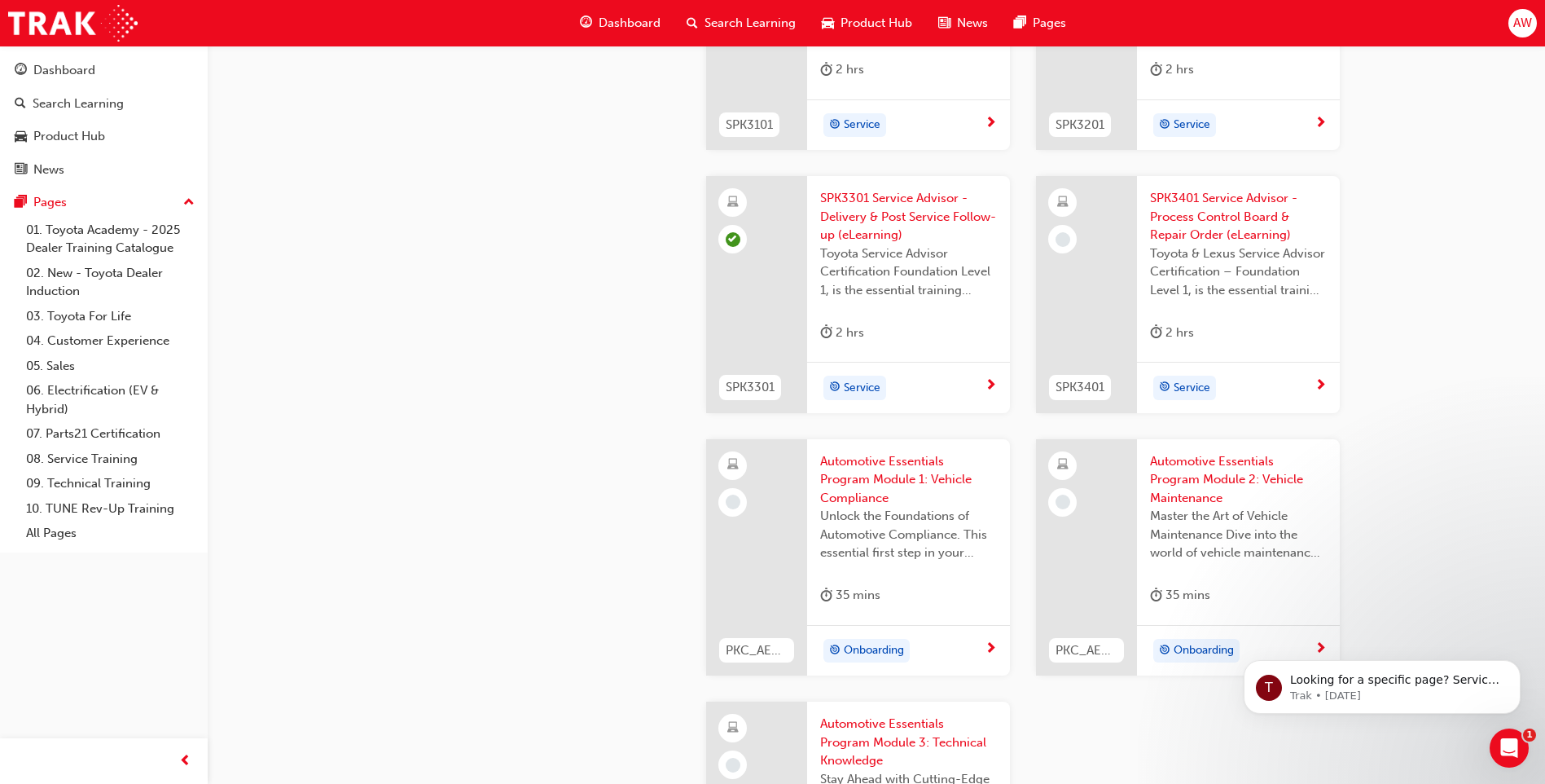
click at [1219, 216] on span "SPK3401 Service Advisor - Process Control Board & Repair Order (eLearning)" at bounding box center [1237, 217] width 176 height 55
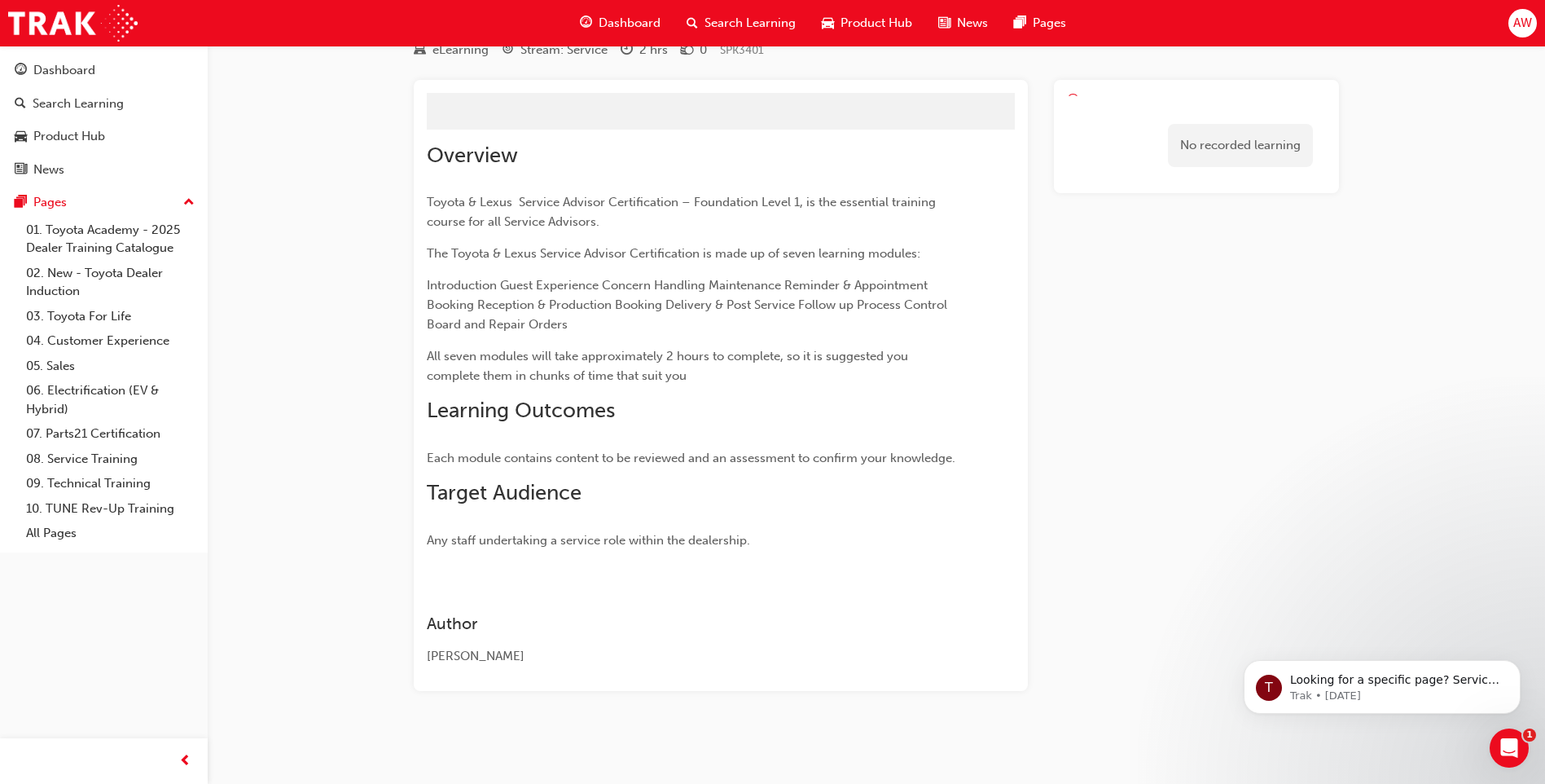
scroll to position [147, 0]
